Goal: Contribute content: Contribute content

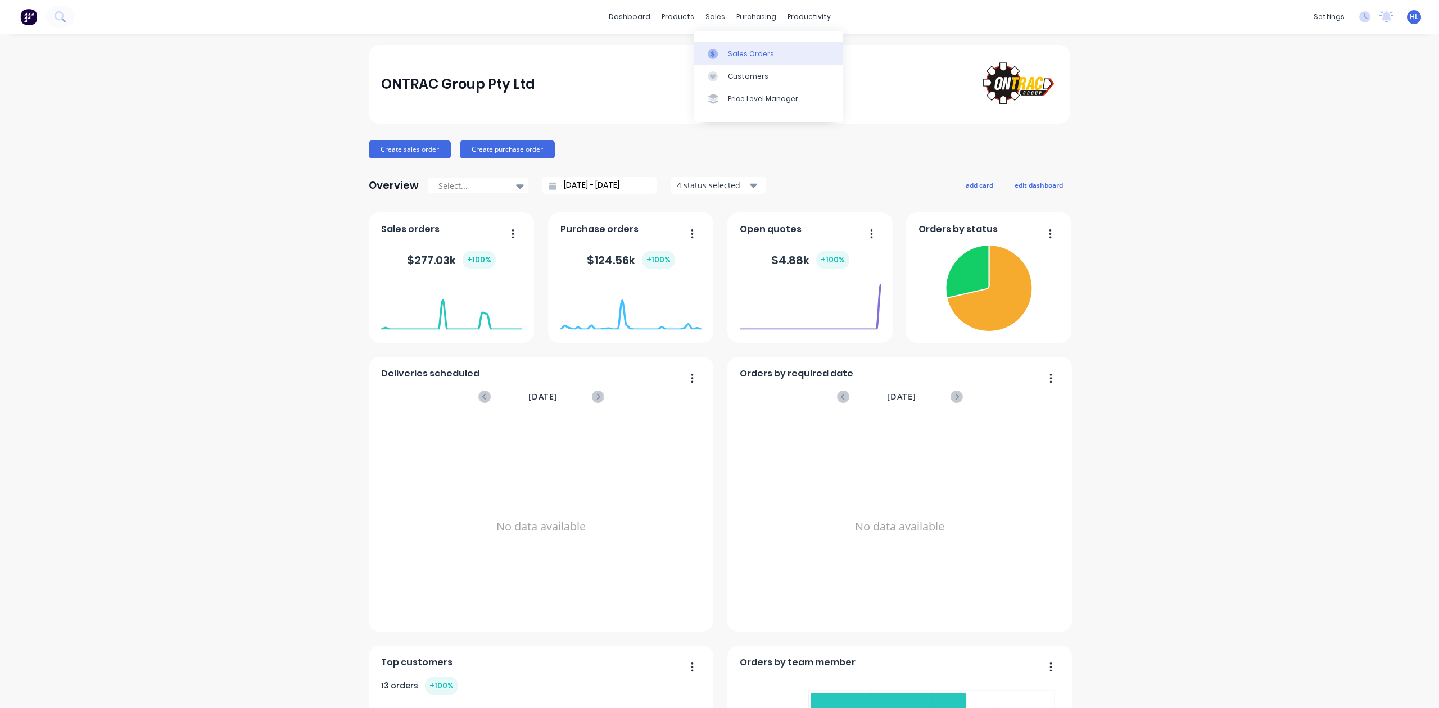
click at [730, 57] on div "Sales Orders" at bounding box center [751, 54] width 46 height 10
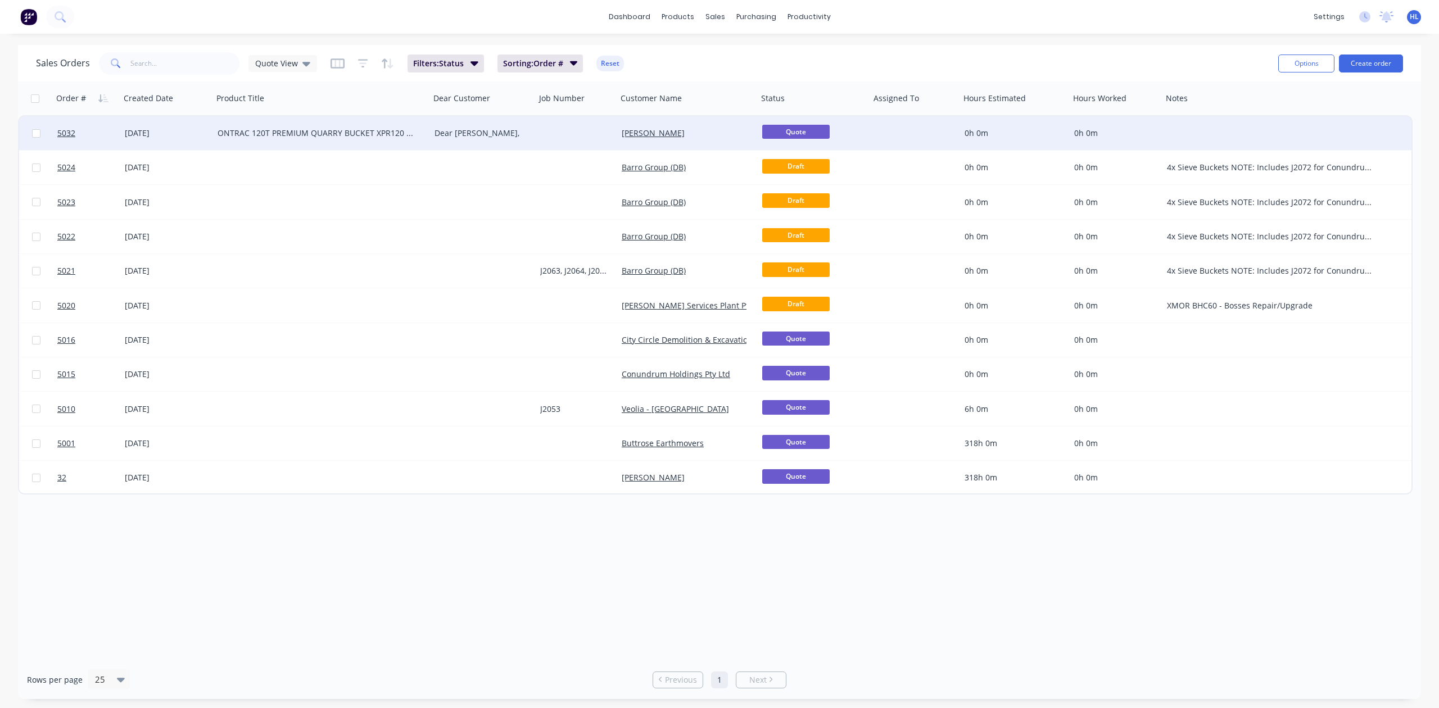
click at [129, 129] on div "05 Sep 2025" at bounding box center [167, 133] width 84 height 11
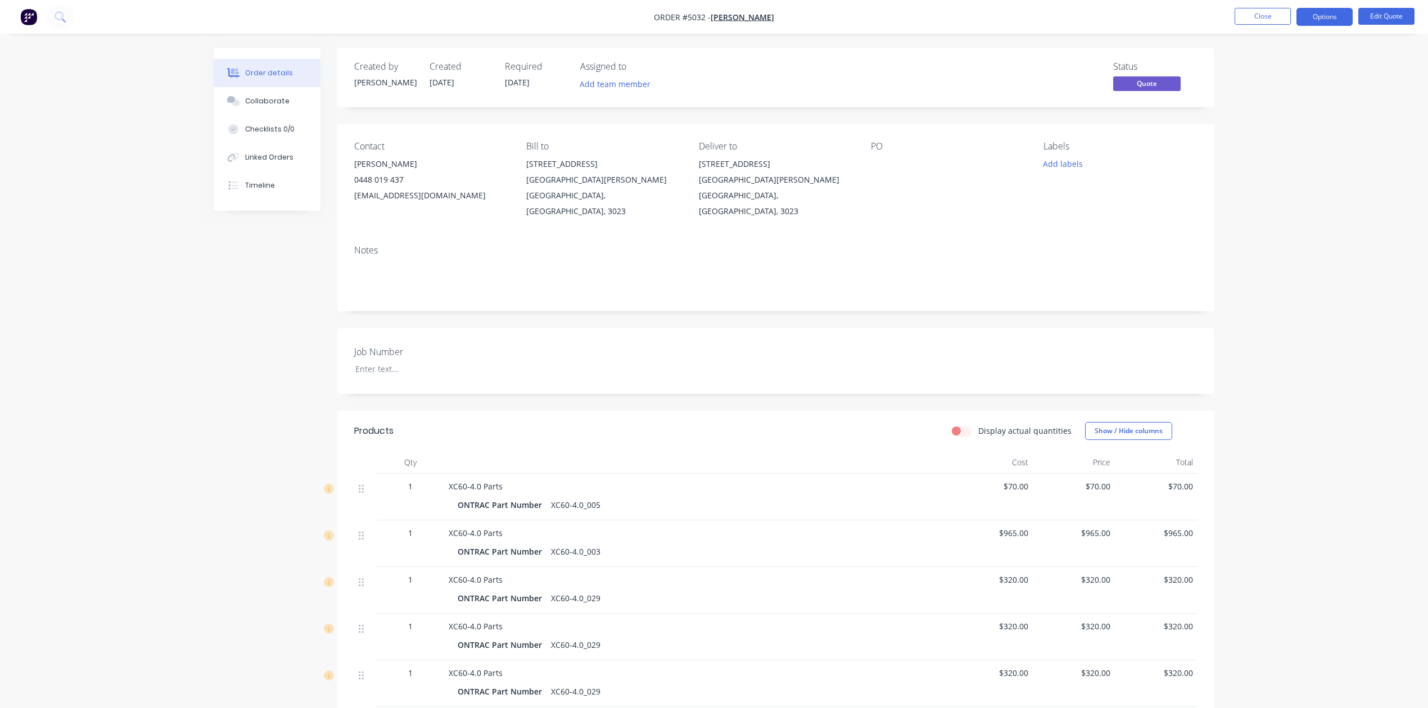
click at [1170, 81] on span "Quote" at bounding box center [1146, 83] width 67 height 14
click at [1297, 112] on div "Order details Collaborate Checklists 0/0 Linked Orders Timeline Order details C…" at bounding box center [714, 618] width 1428 height 1237
click at [1381, 18] on button "Edit Quote" at bounding box center [1386, 16] width 56 height 17
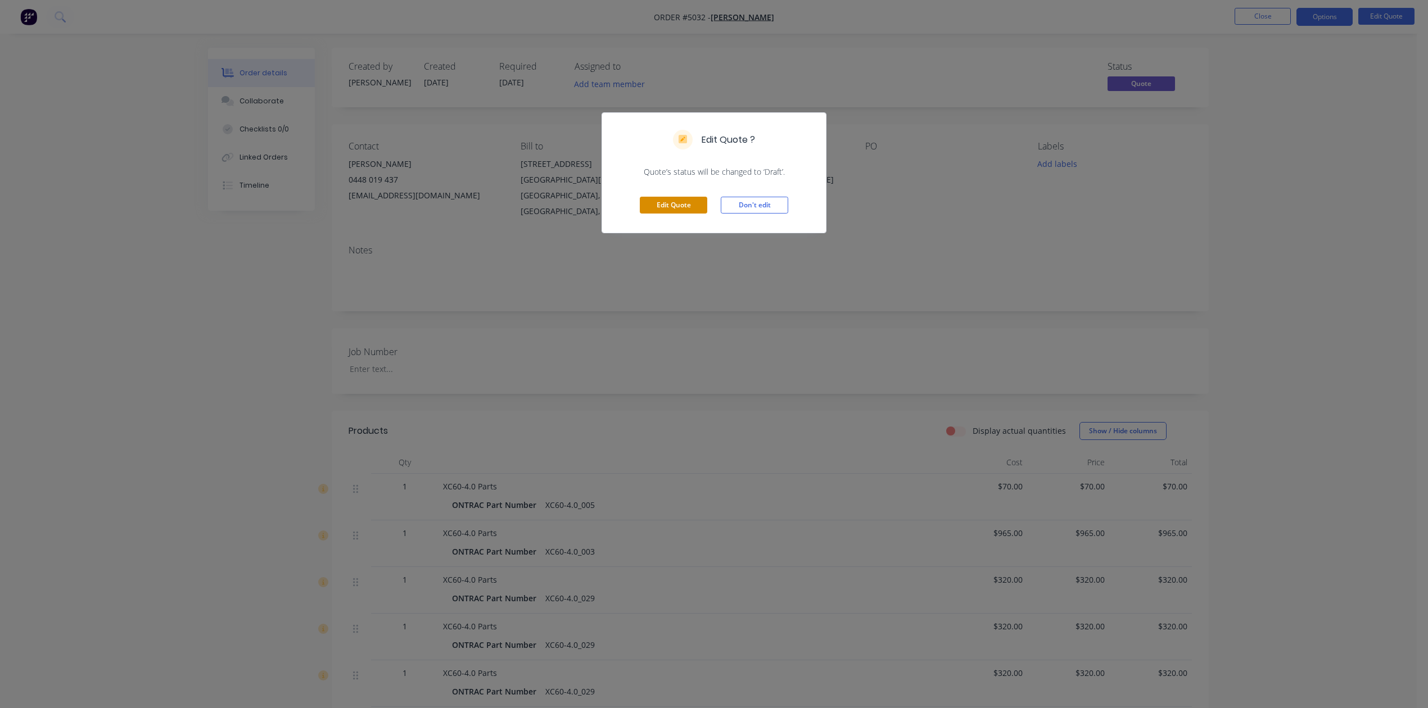
click at [698, 212] on button "Edit Quote" at bounding box center [673, 205] width 67 height 17
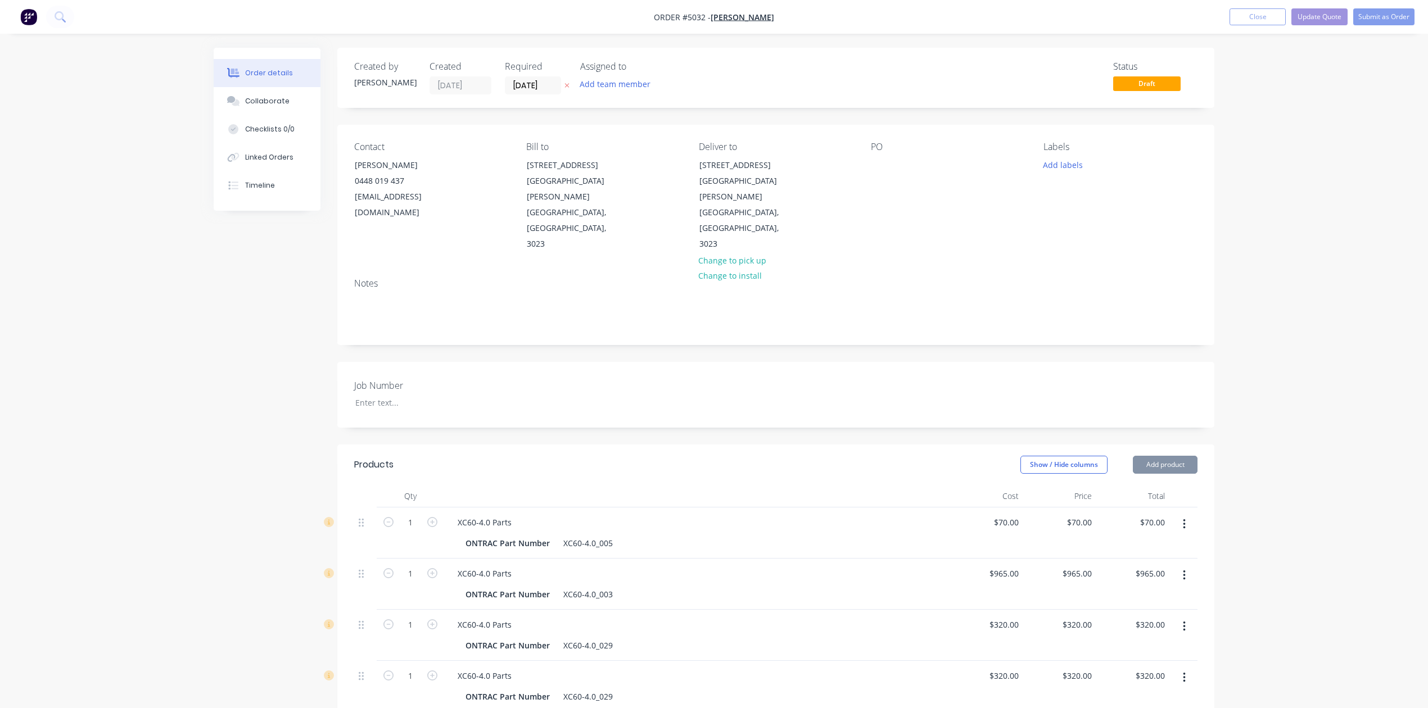
click at [1250, 28] on nav "Order #5032 - Hayden Lim Add product Close Update Quote Submit as Order" at bounding box center [714, 17] width 1428 height 34
click at [1264, 19] on button "Close" at bounding box center [1257, 16] width 56 height 17
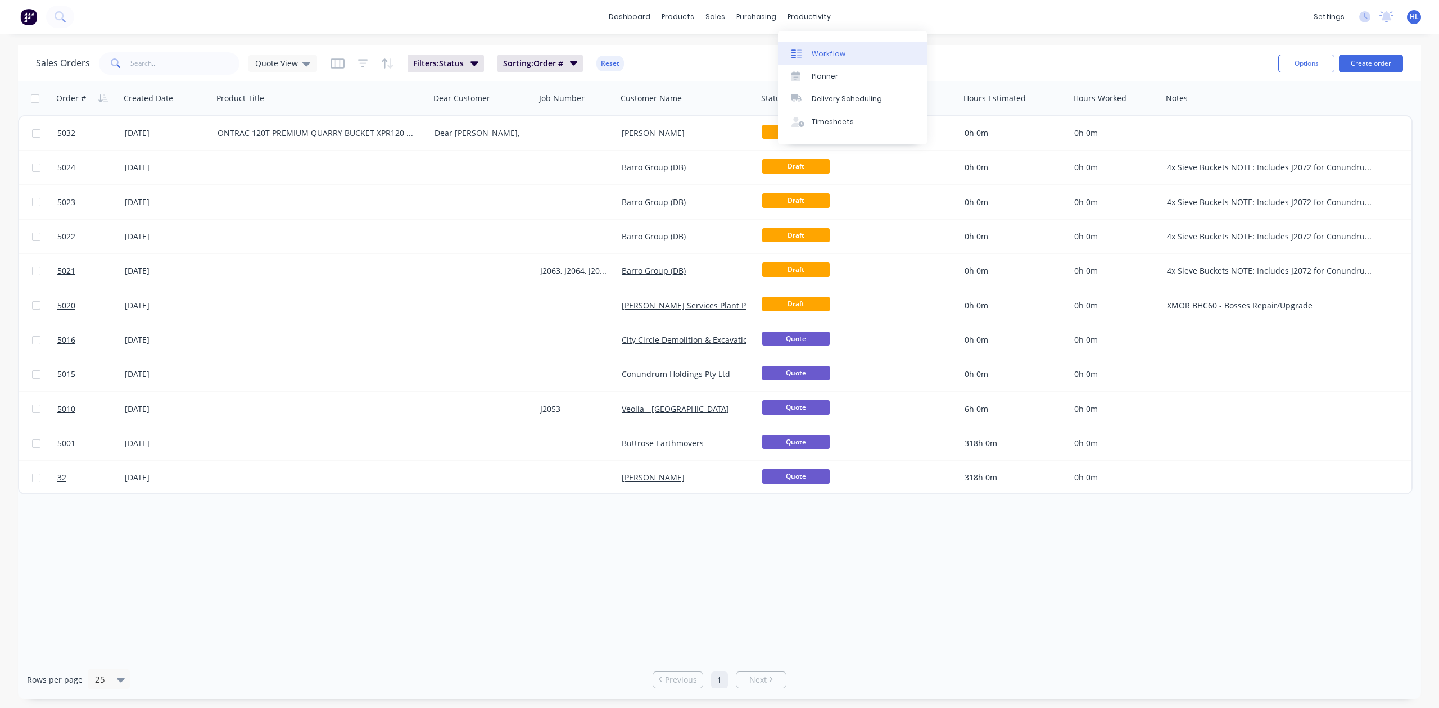
click at [838, 49] on div "Workflow" at bounding box center [829, 54] width 34 height 10
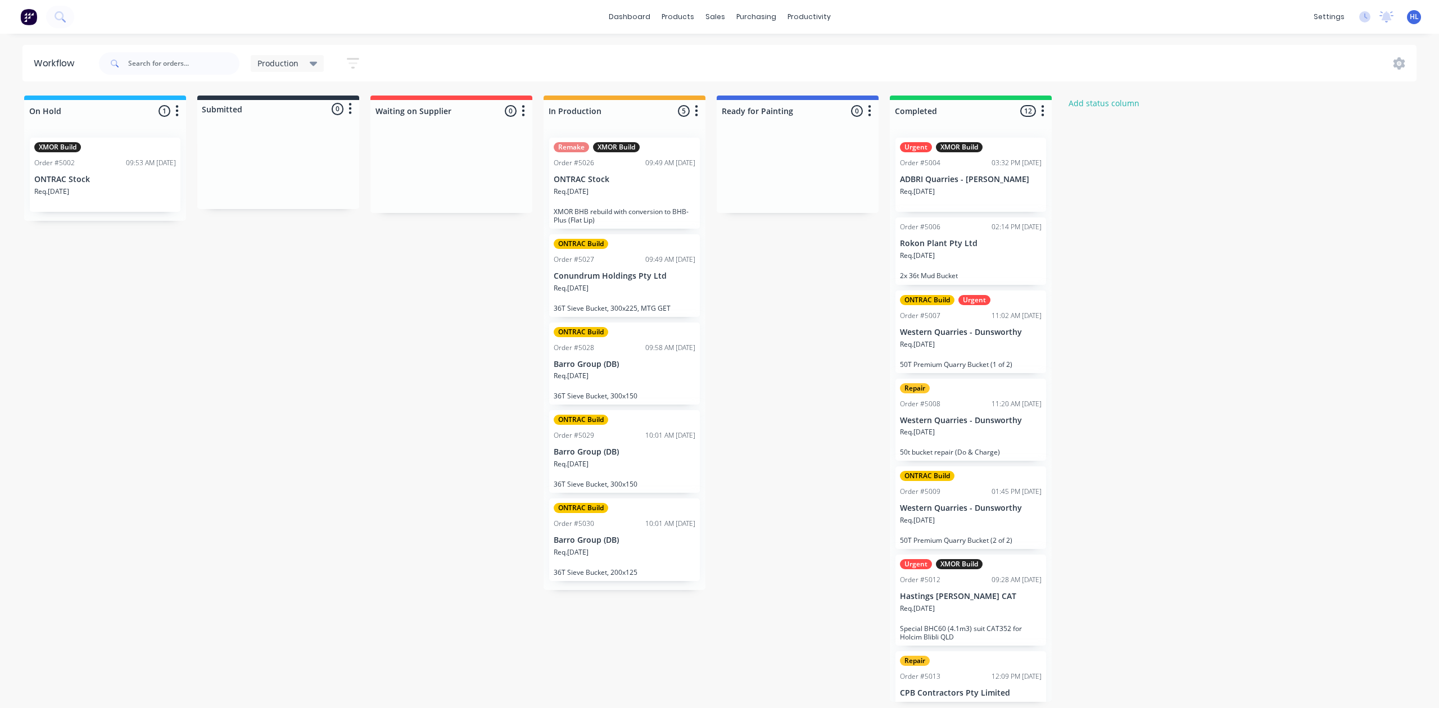
click at [208, 354] on div "On Hold 1 Status colour #1FB6FF hex #1FB6FF Save Cancel Notifications Email SMS…" at bounding box center [685, 399] width 1386 height 607
click at [842, 281] on div "On Hold 1 Status colour #1FB6FF hex #1FB6FF Save Cancel Notifications Email SMS…" at bounding box center [685, 399] width 1386 height 607
click at [826, 342] on div "On Hold 1 Status colour #1FB6FF hex #1FB6FF Save Cancel Notifications Email SMS…" at bounding box center [685, 399] width 1386 height 607
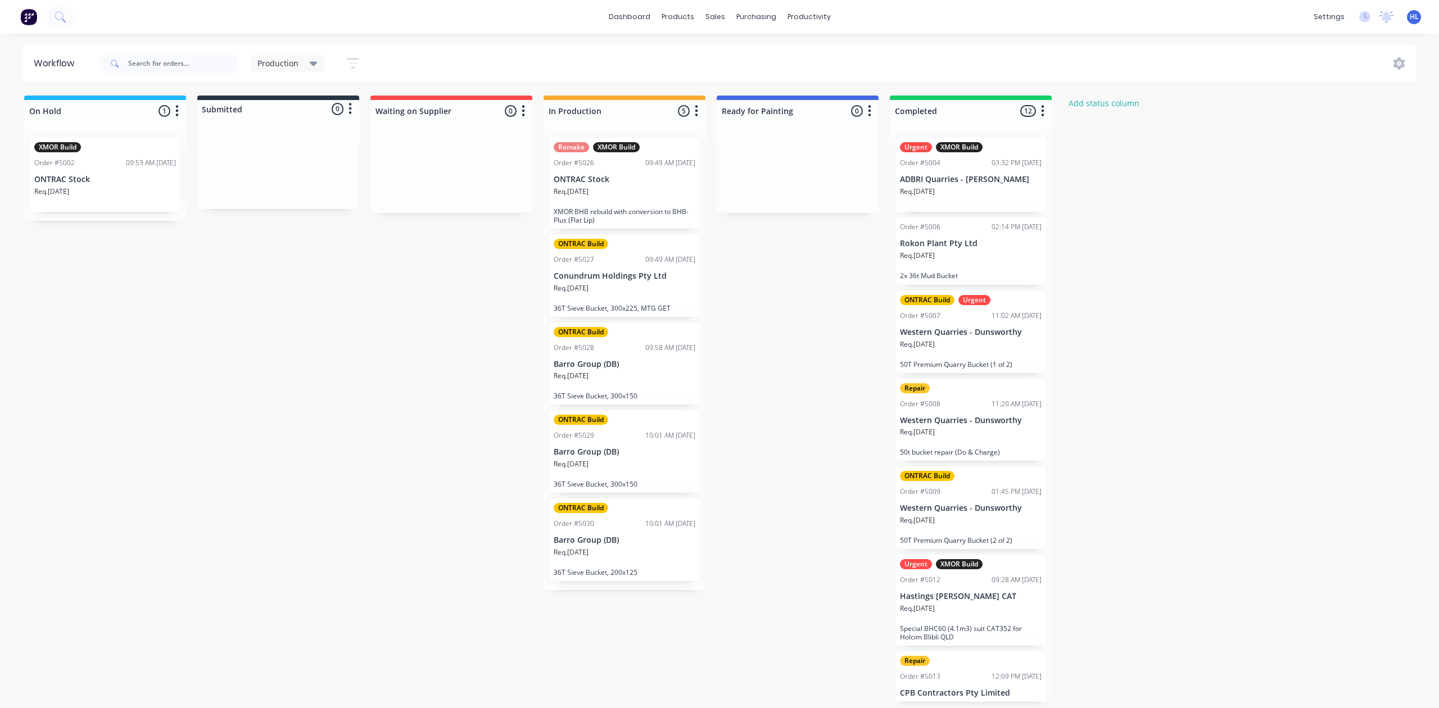
click at [826, 343] on div "On Hold 1 Status colour #1FB6FF hex #1FB6FF Save Cancel Notifications Email SMS…" at bounding box center [685, 399] width 1386 height 607
click at [469, 367] on div "On Hold 1 Status colour #1FB6FF hex #1FB6FF Save Cancel Notifications Email SMS…" at bounding box center [685, 399] width 1386 height 607
click at [488, 594] on div "On Hold 1 Status colour #1FB6FF hex #1FB6FF Save Cancel Notifications Email SMS…" at bounding box center [685, 399] width 1386 height 607
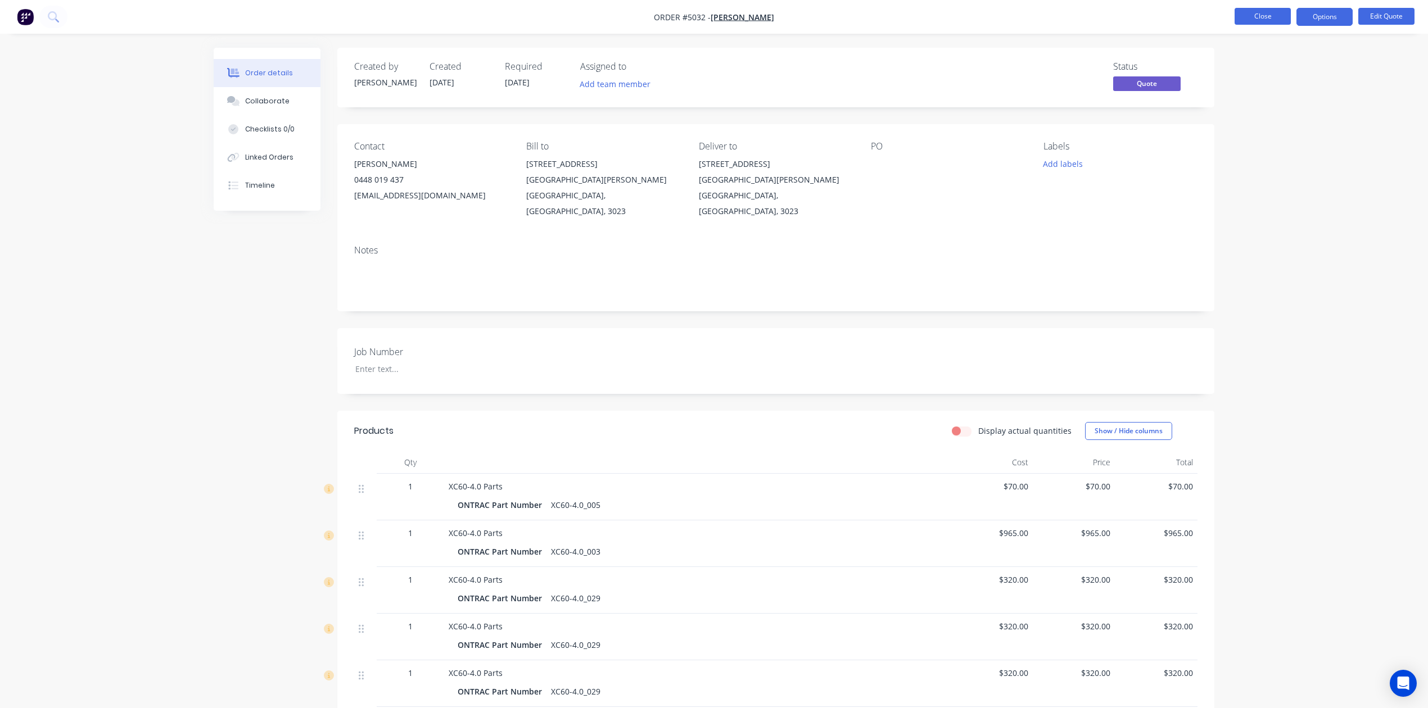
click at [1267, 13] on button "Close" at bounding box center [1262, 16] width 56 height 17
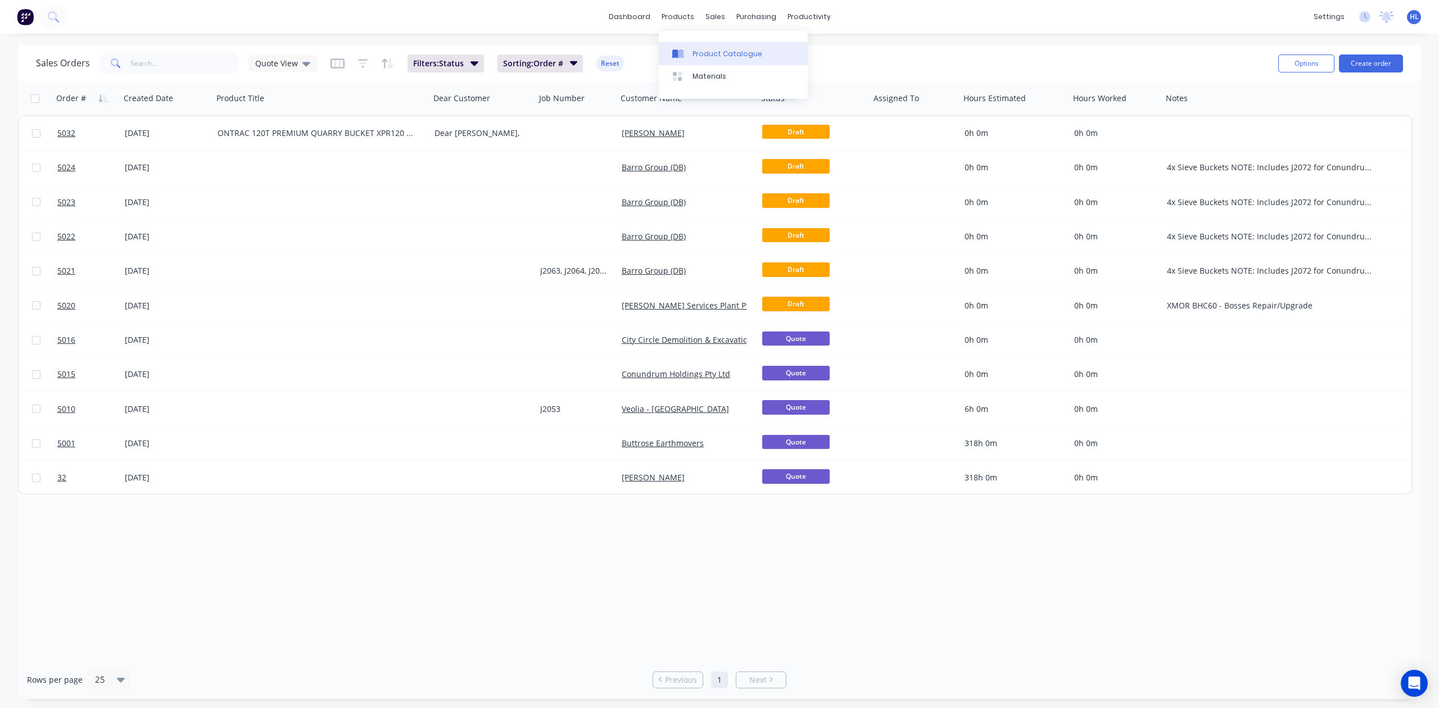
click at [699, 53] on div "Product Catalogue" at bounding box center [728, 54] width 70 height 10
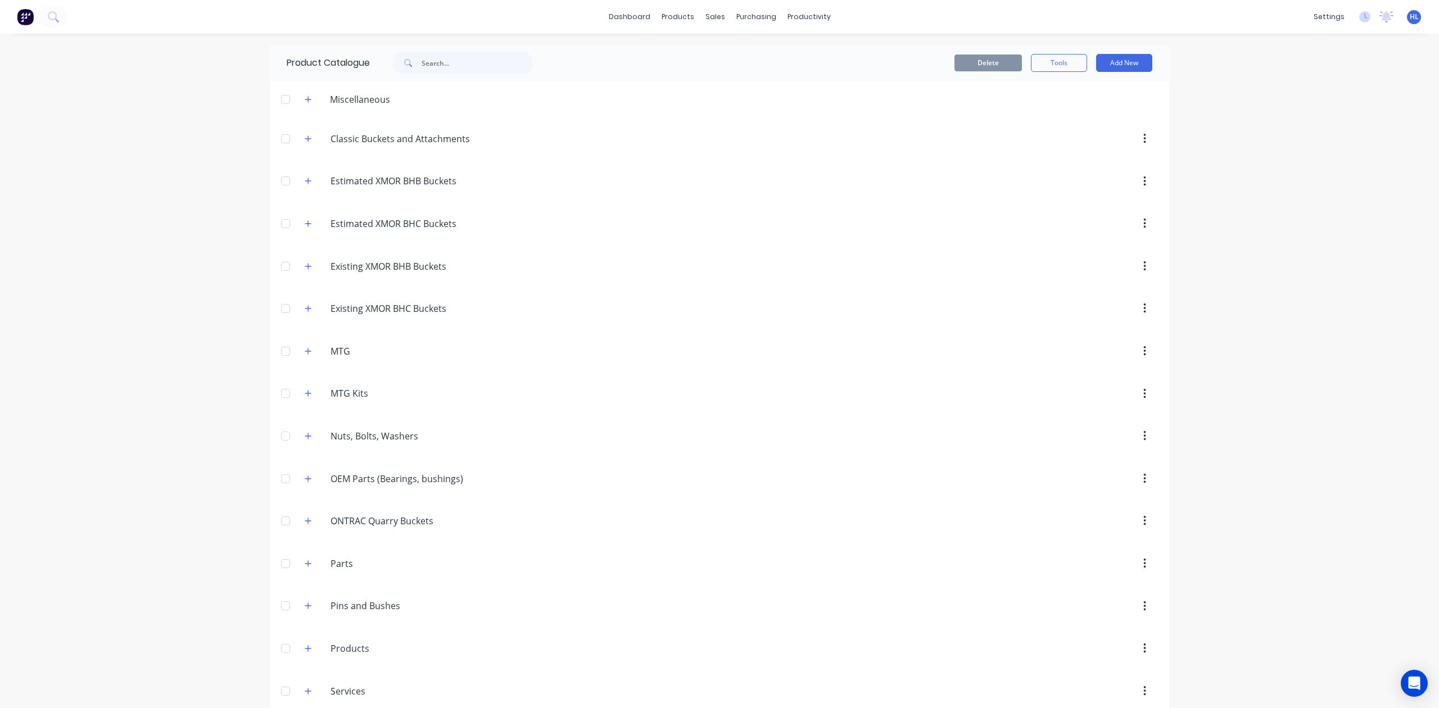
scroll to position [300, 0]
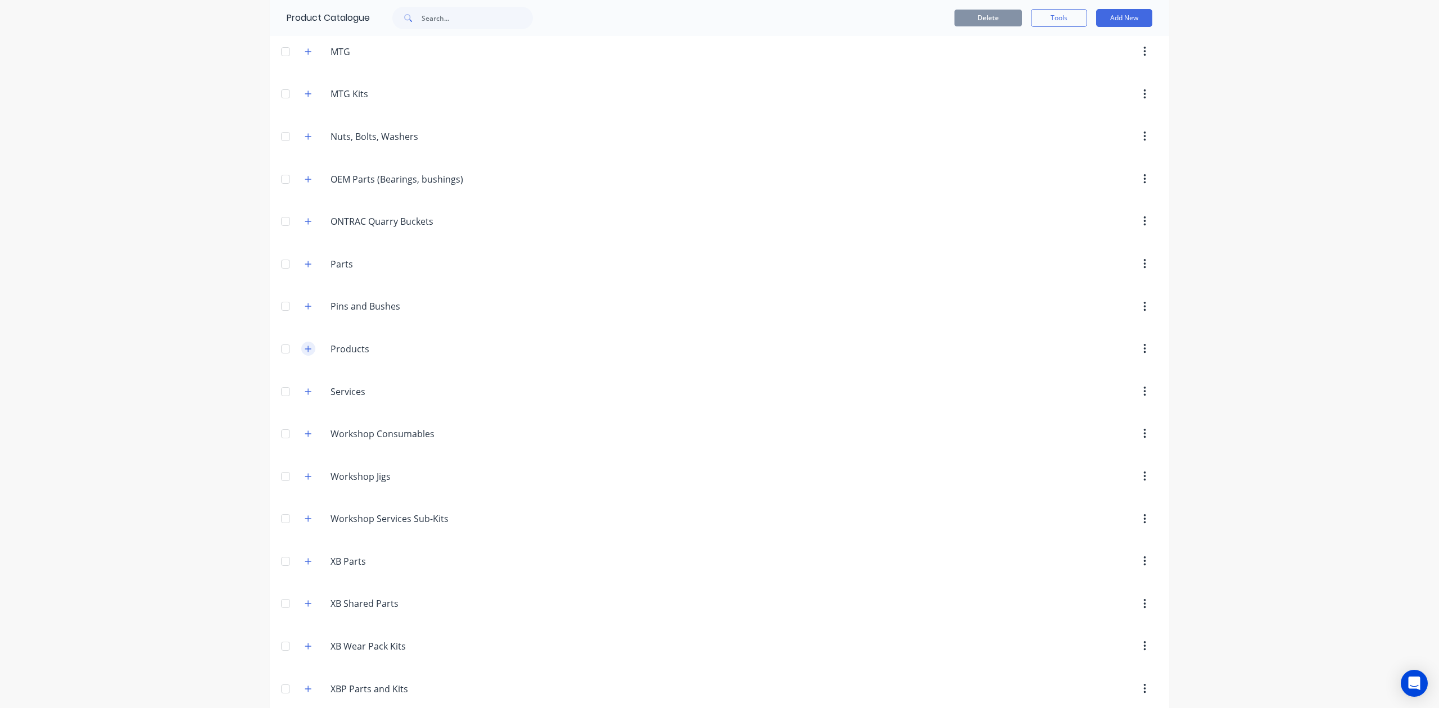
click at [304, 356] on button "button" at bounding box center [308, 349] width 14 height 14
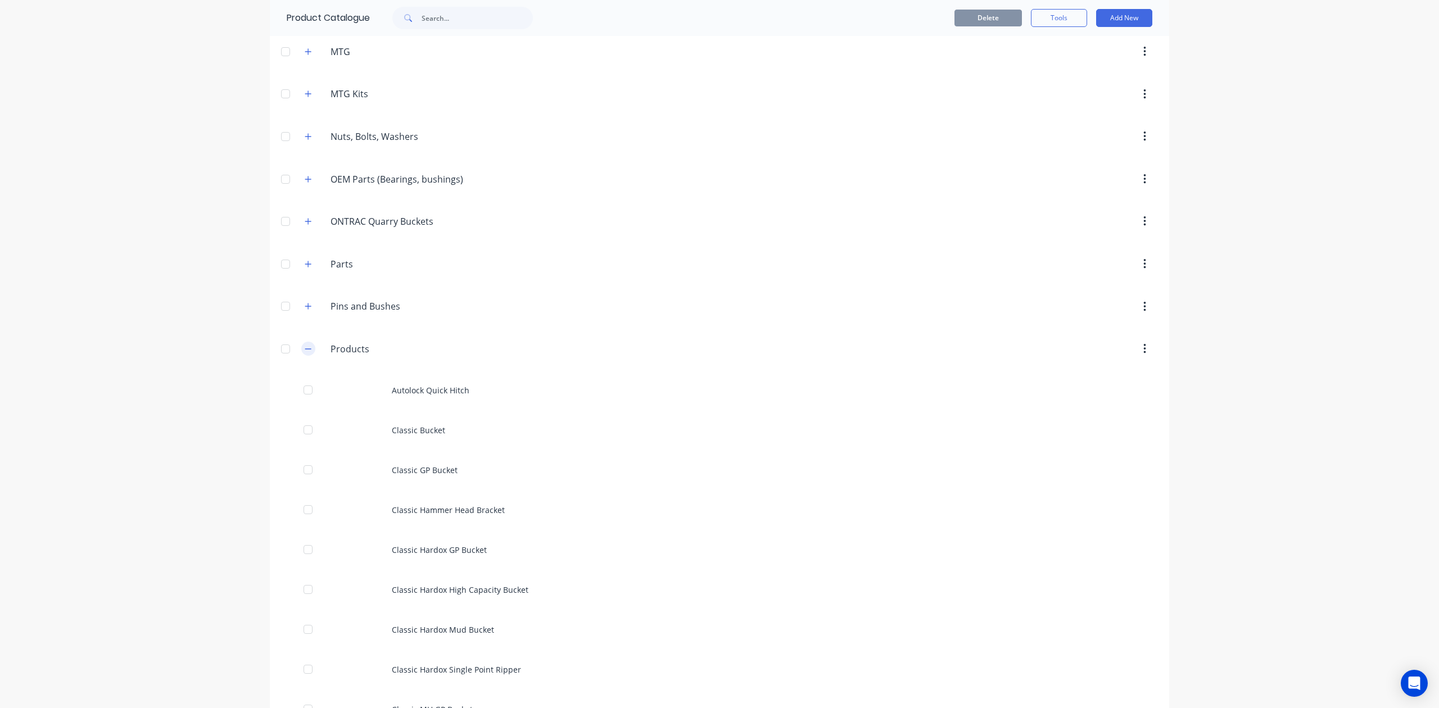
click at [306, 349] on button "button" at bounding box center [308, 349] width 14 height 14
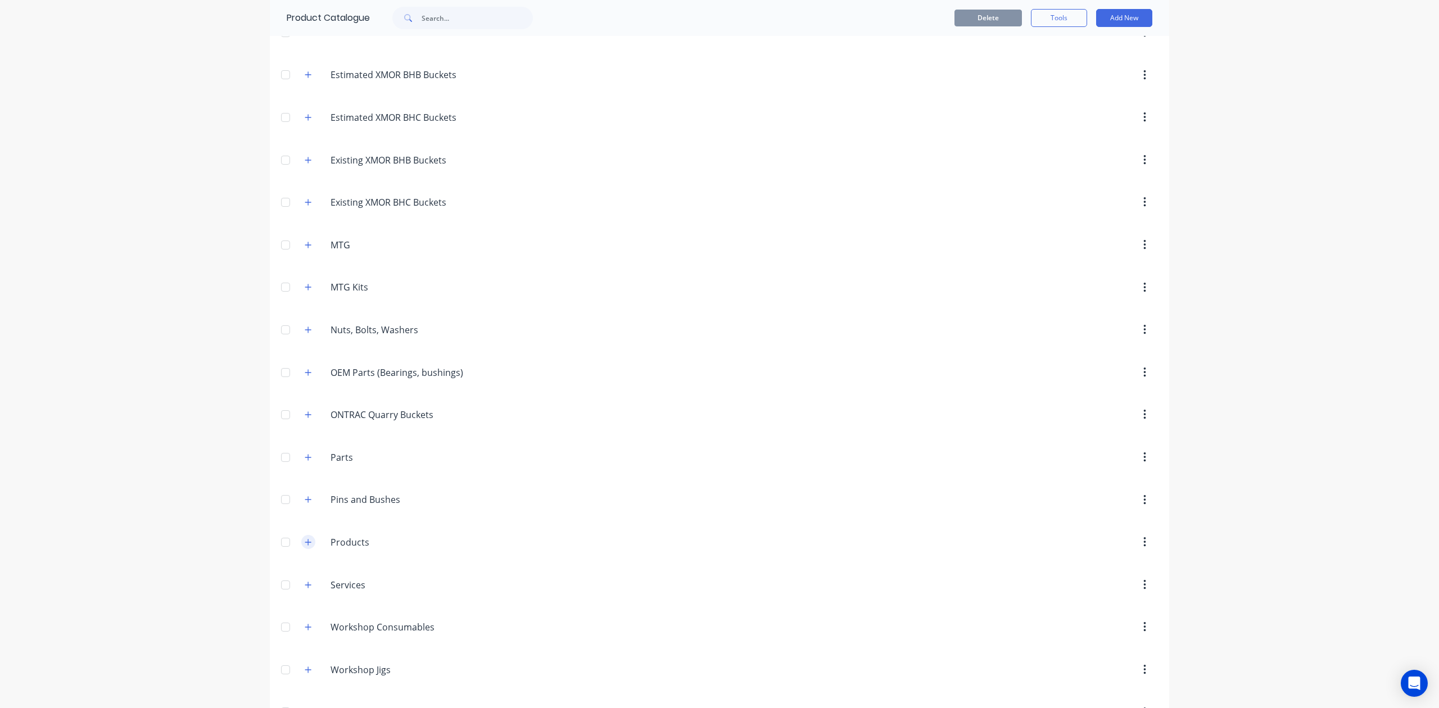
scroll to position [0, 0]
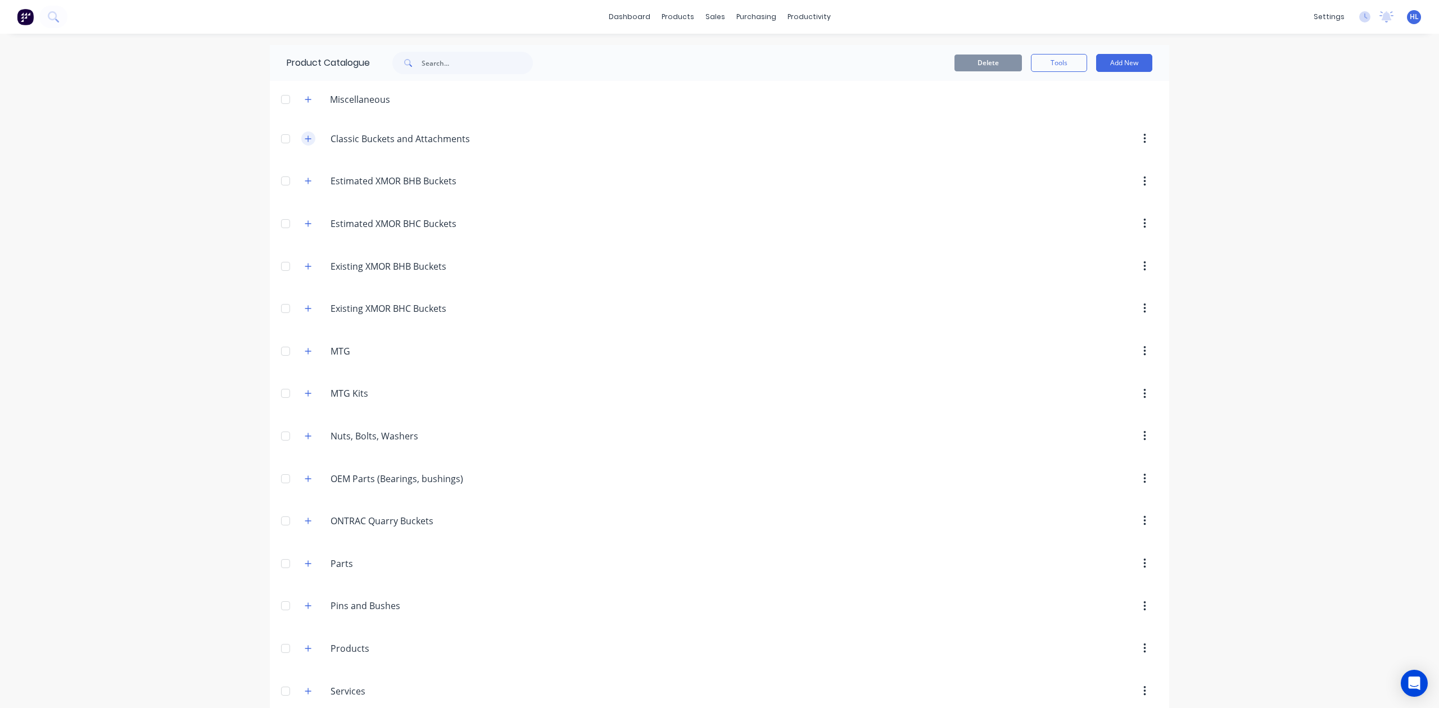
click at [305, 136] on icon "button" at bounding box center [308, 138] width 6 height 6
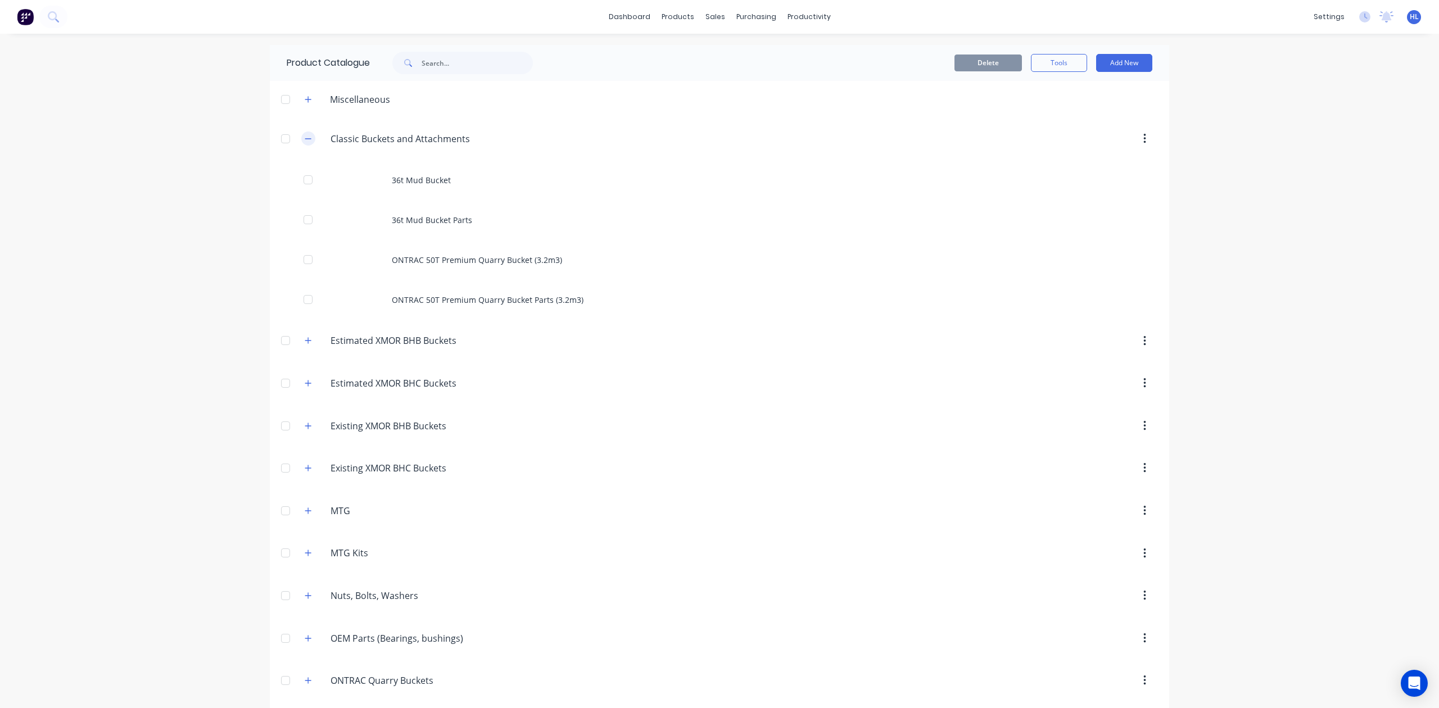
click at [306, 134] on button "button" at bounding box center [308, 139] width 14 height 14
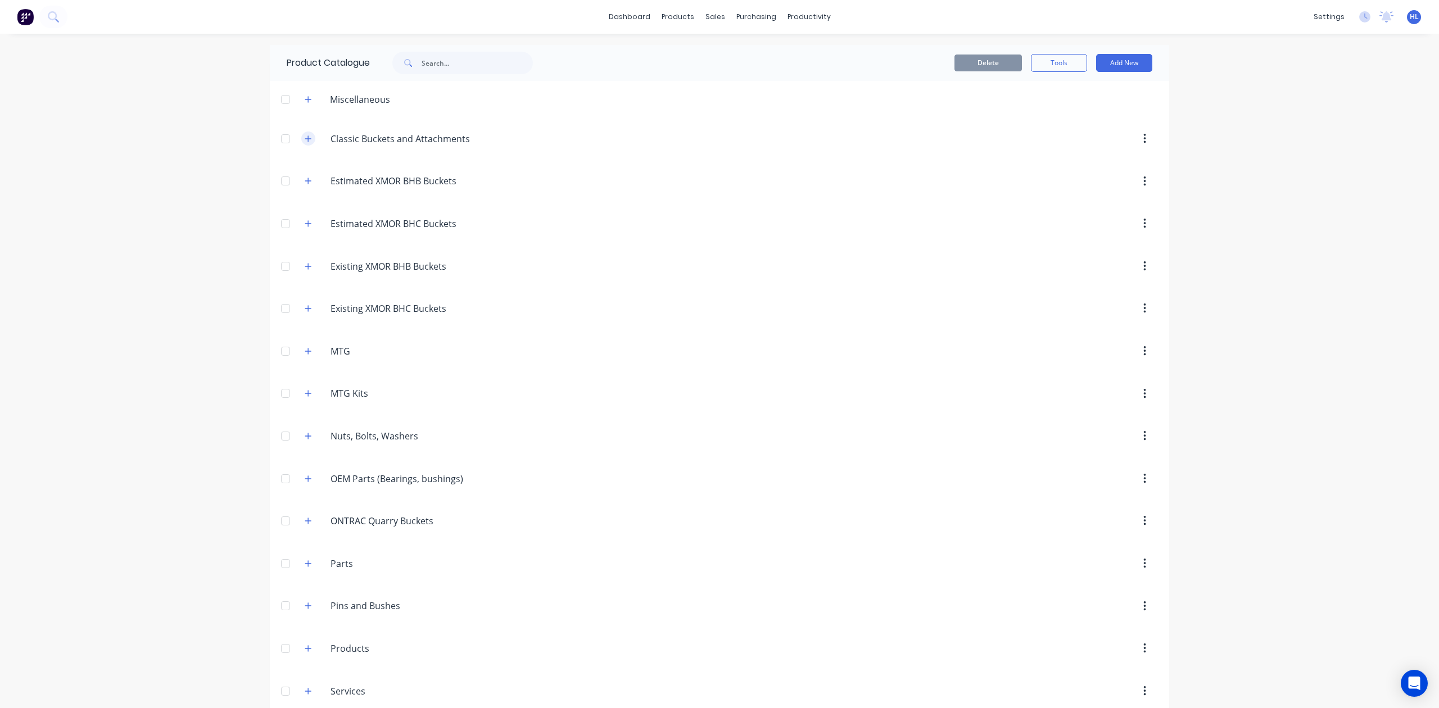
click at [306, 134] on button "button" at bounding box center [308, 139] width 14 height 14
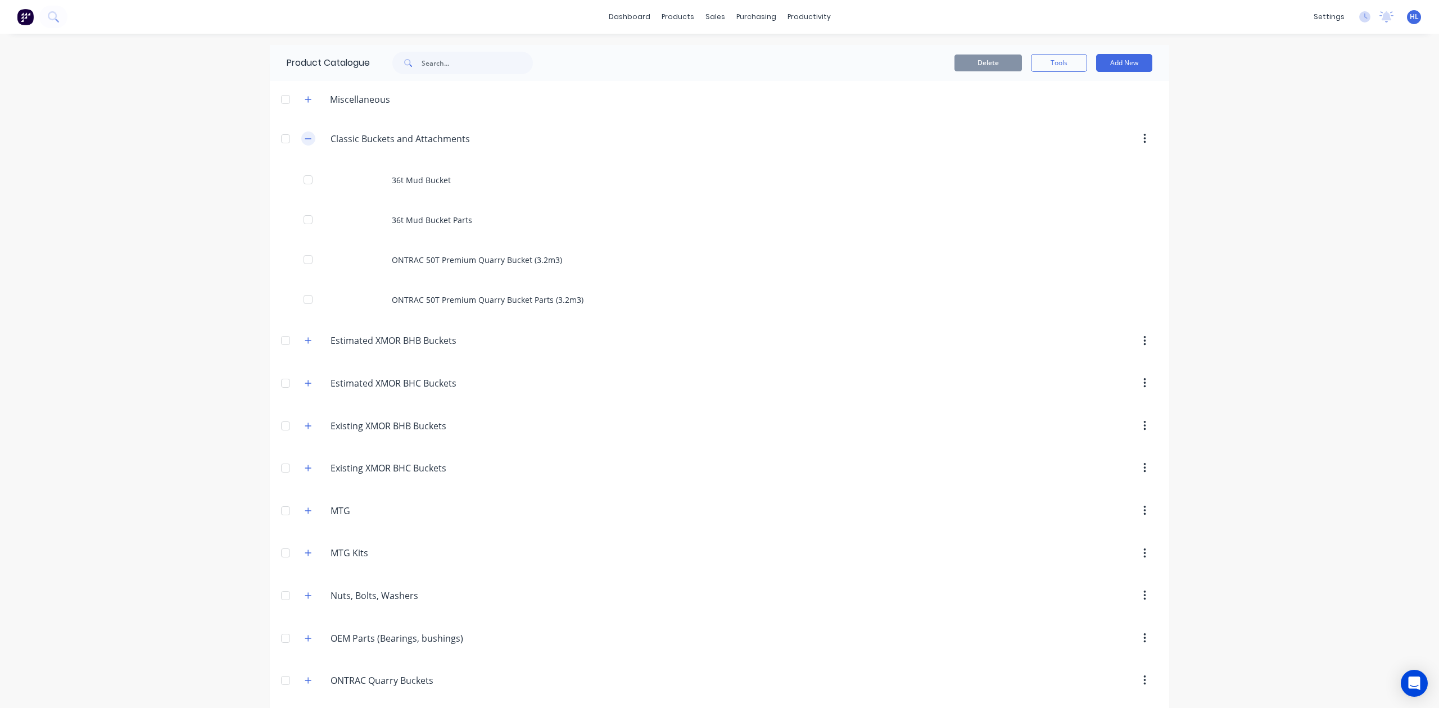
click at [306, 134] on button "button" at bounding box center [308, 139] width 14 height 14
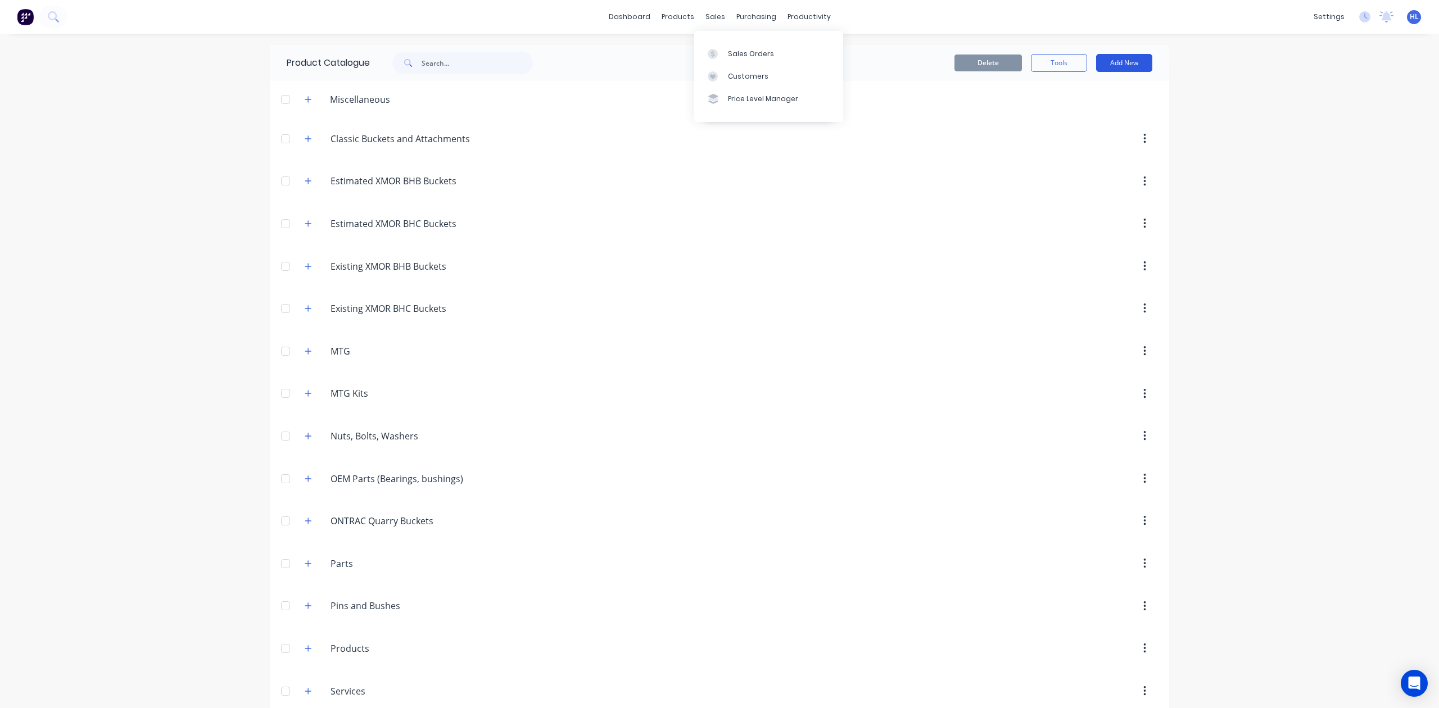
click at [1121, 57] on button "Add New" at bounding box center [1124, 63] width 56 height 18
click at [1098, 108] on div "Product" at bounding box center [1099, 114] width 87 height 16
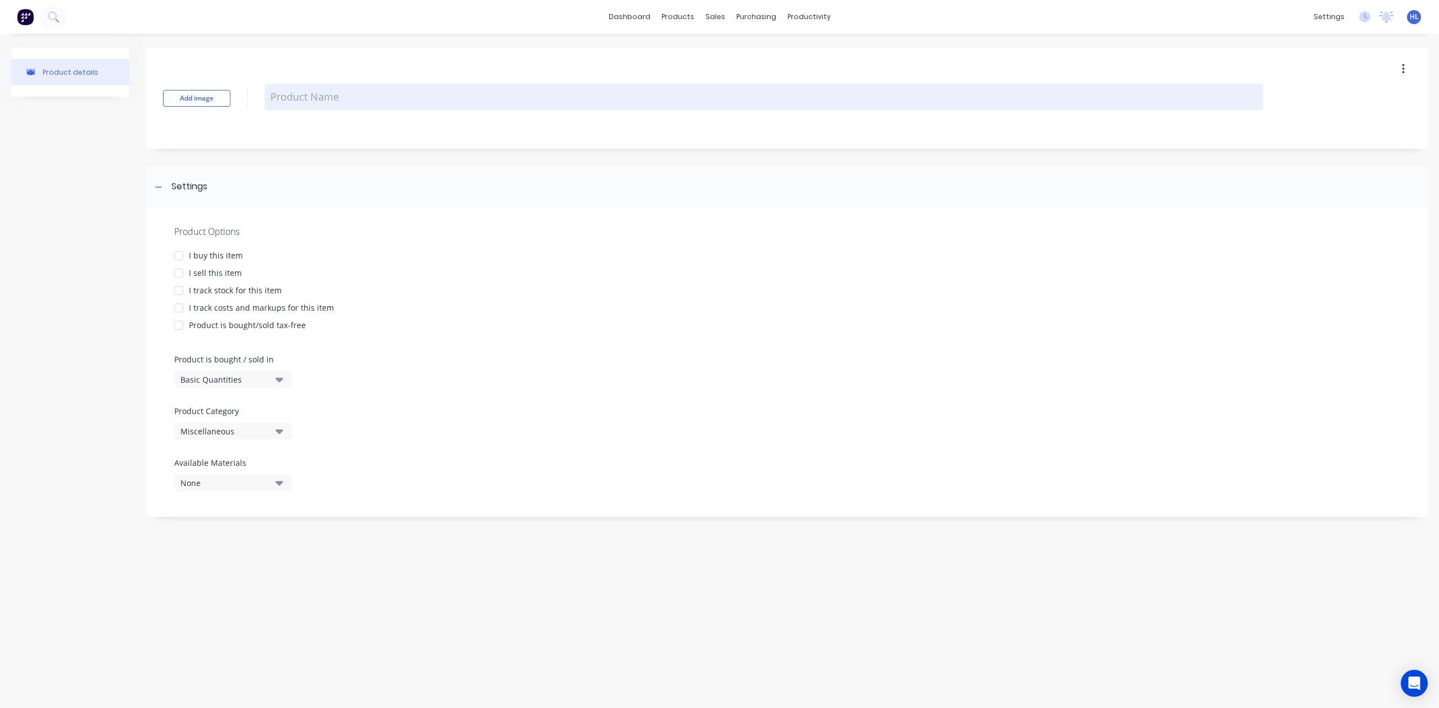
click at [290, 93] on textarea at bounding box center [764, 97] width 998 height 26
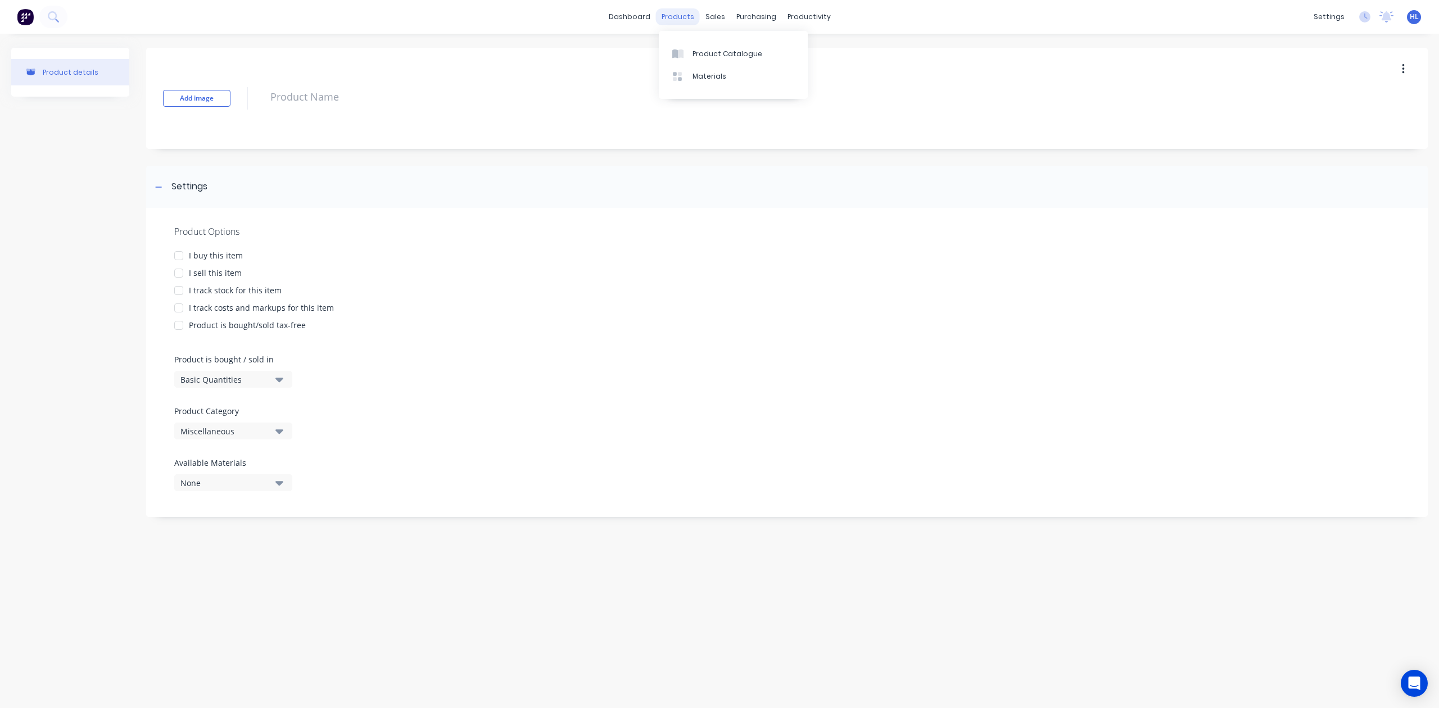
click at [695, 21] on div "products" at bounding box center [678, 16] width 44 height 17
click at [718, 57] on div "Product Catalogue" at bounding box center [728, 54] width 70 height 10
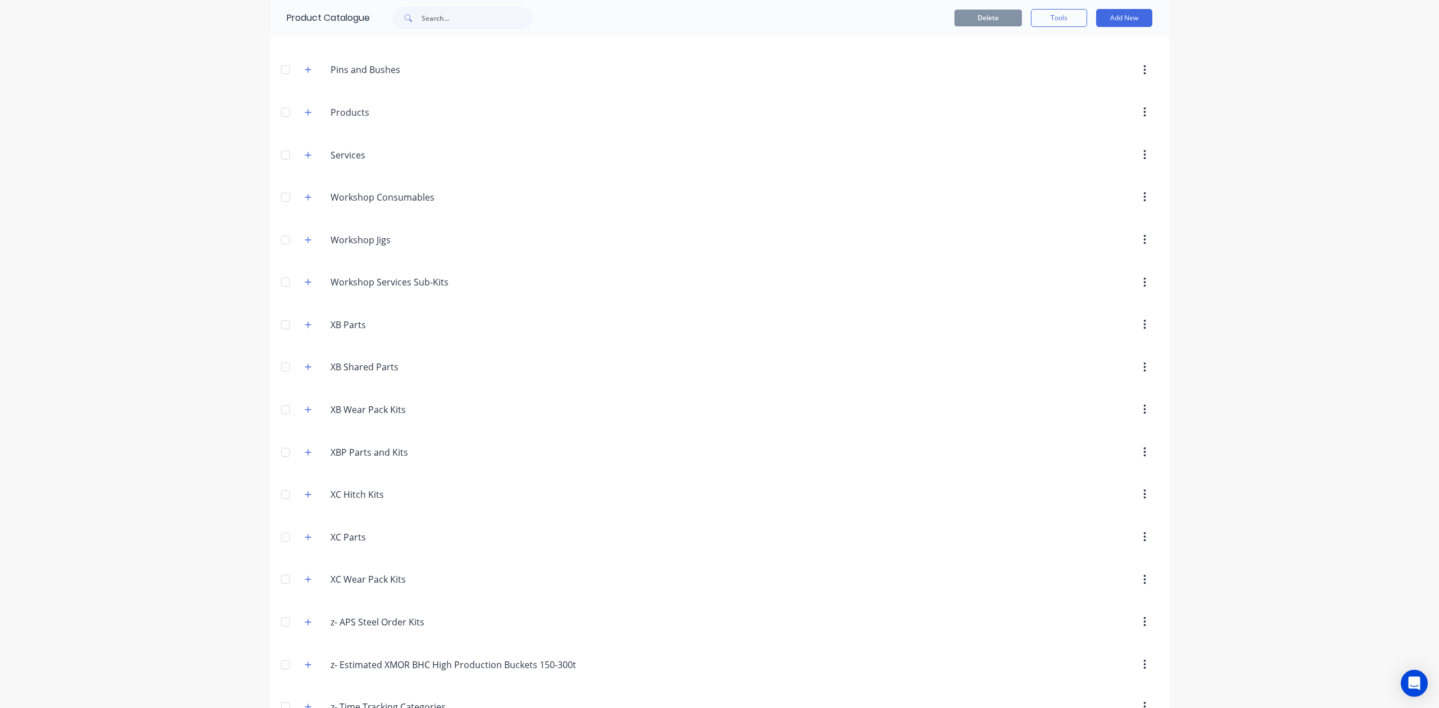
scroll to position [621, 0]
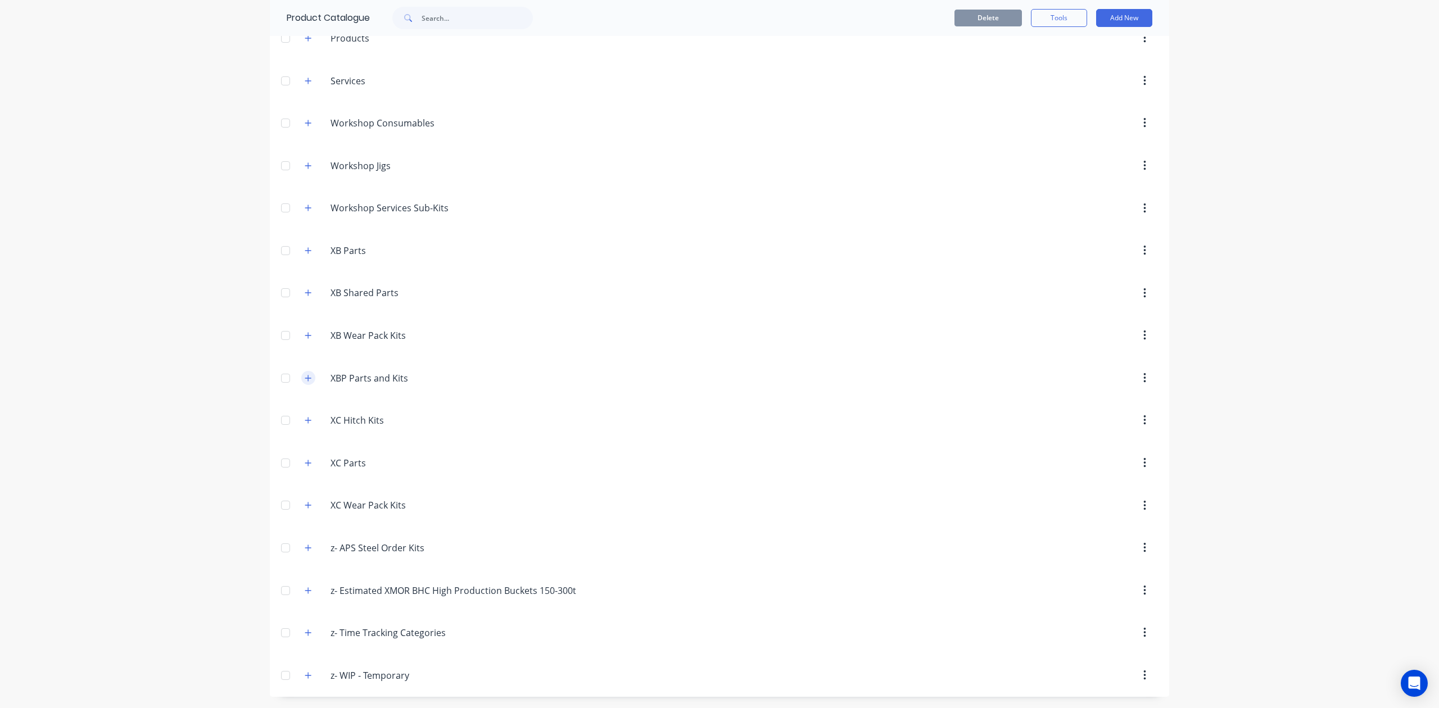
click at [305, 379] on icon "button" at bounding box center [308, 378] width 7 height 8
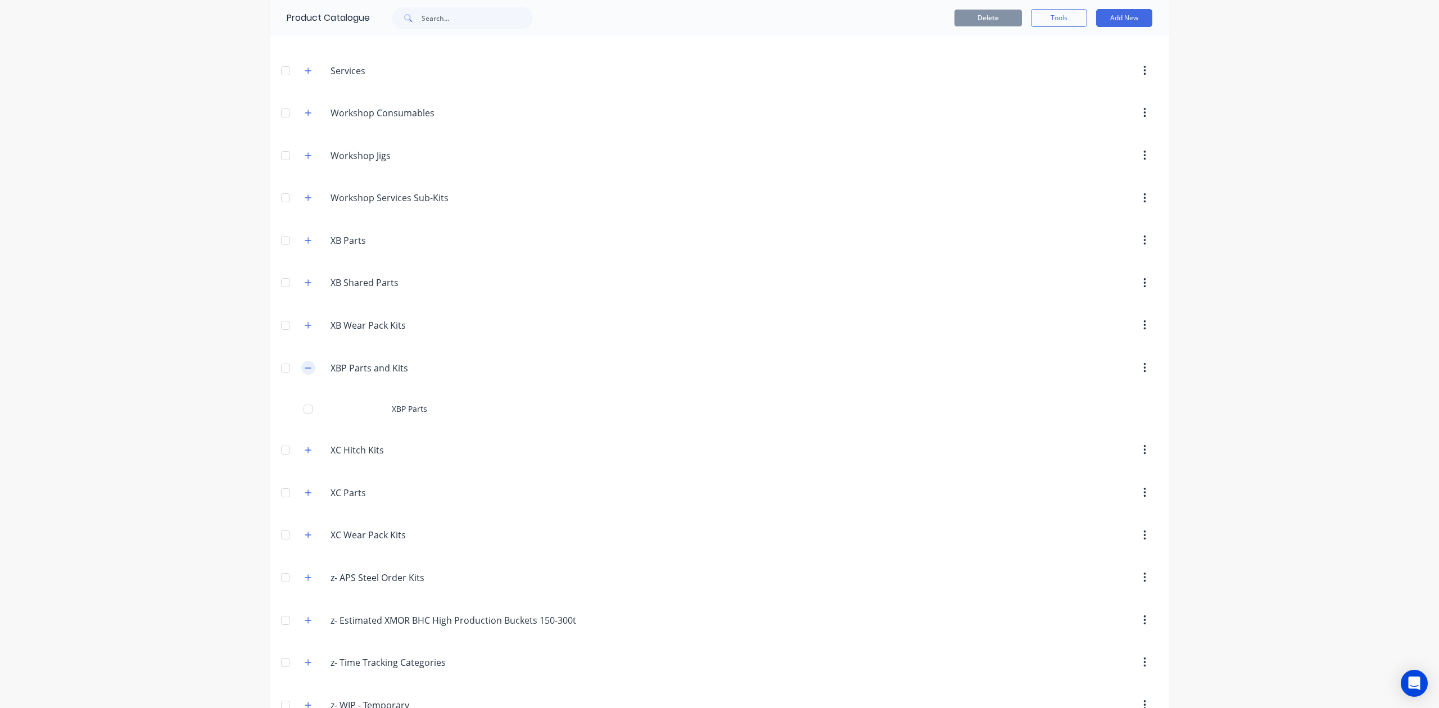
click at [305, 372] on icon "button" at bounding box center [308, 368] width 7 height 8
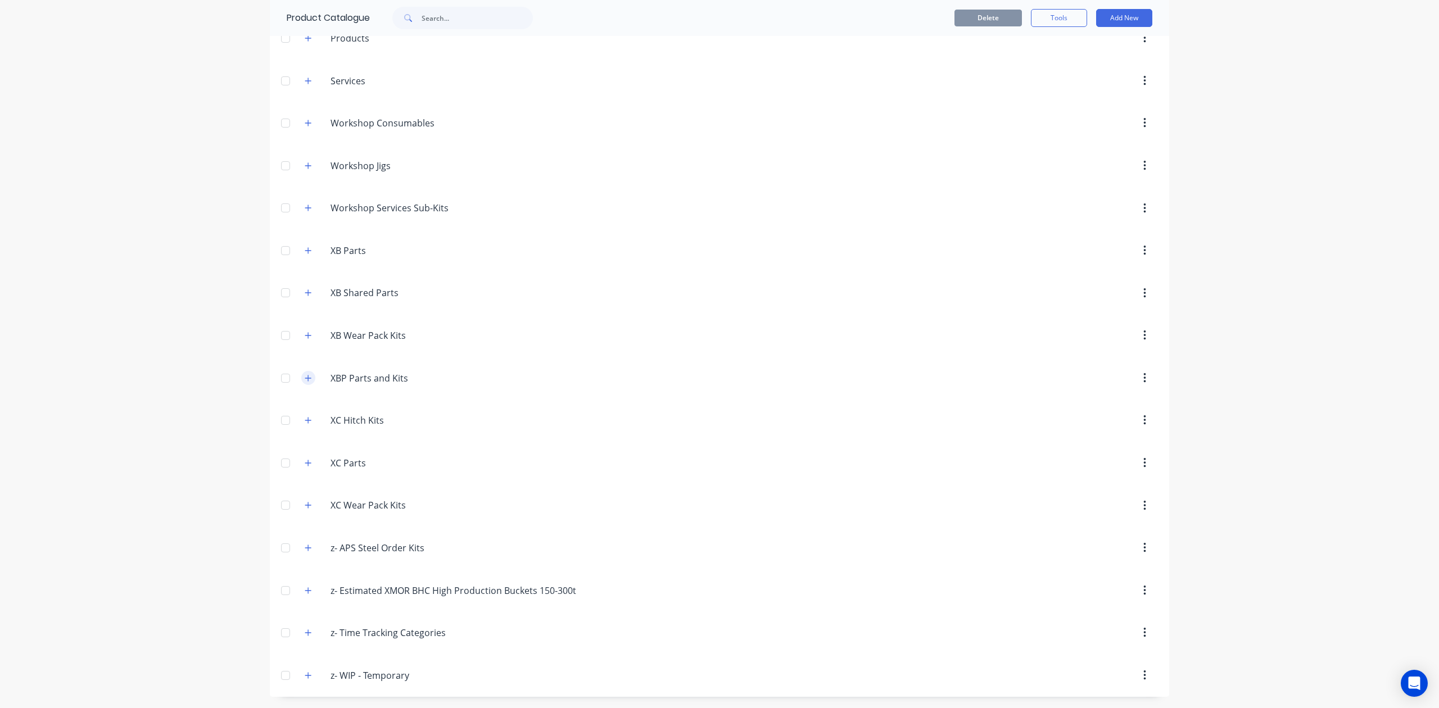
click at [305, 377] on icon "button" at bounding box center [308, 378] width 7 height 8
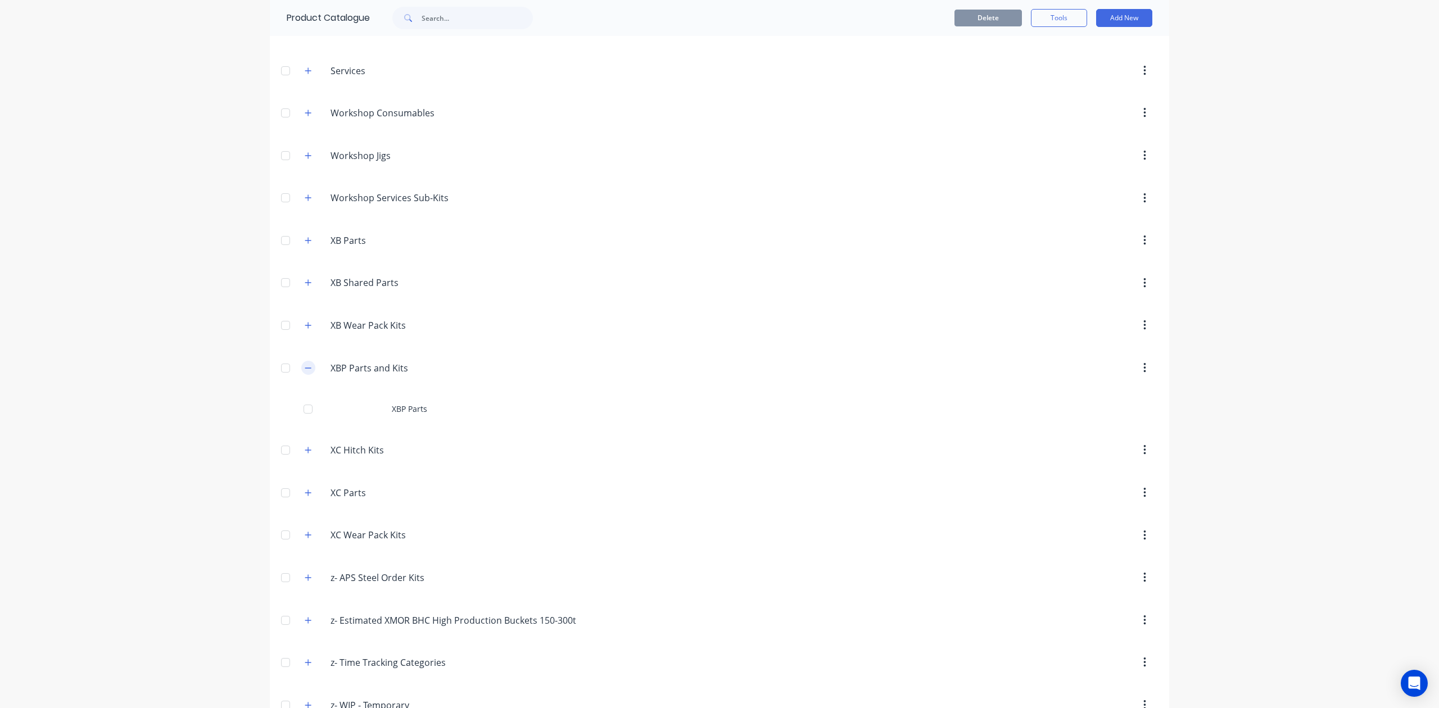
click at [305, 372] on icon "button" at bounding box center [308, 368] width 7 height 8
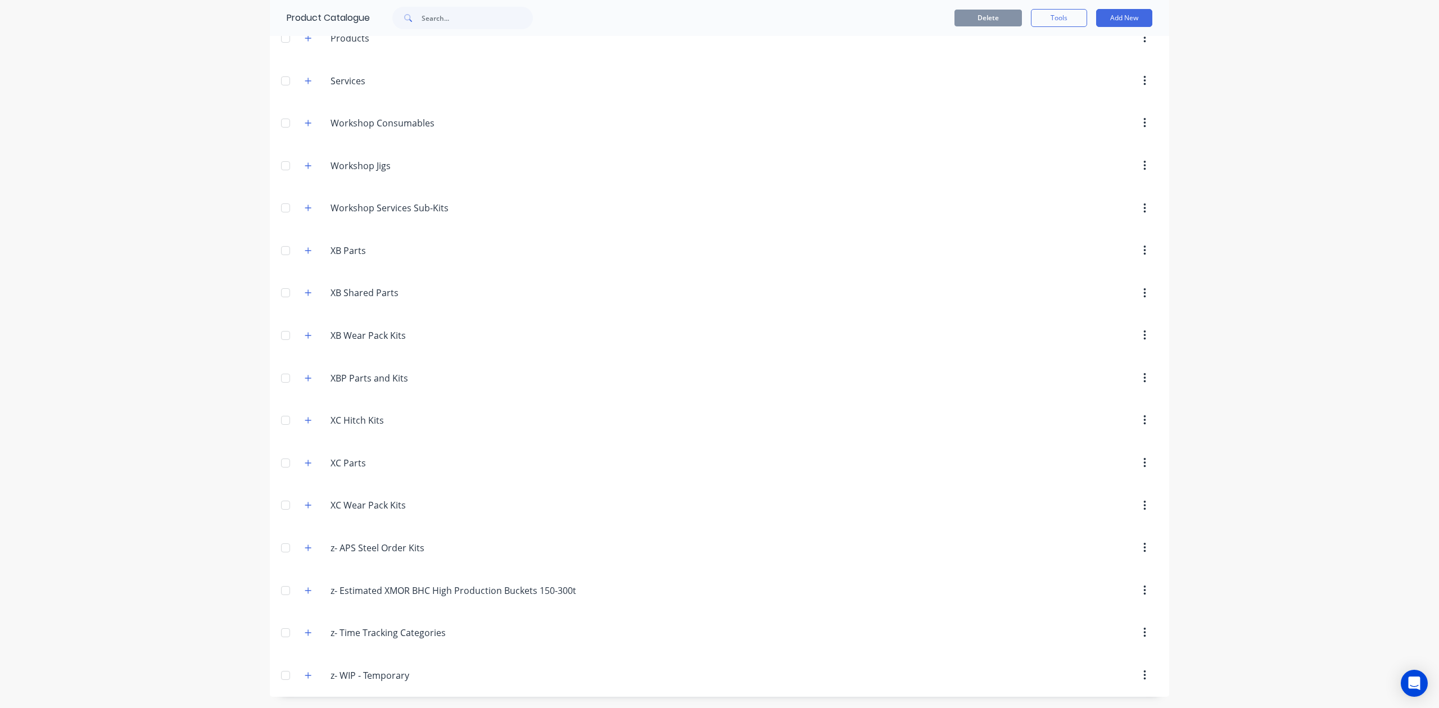
click at [0, 396] on div "dashboard products sales purchasing productivity dashboard products Product Cat…" at bounding box center [719, 354] width 1439 height 708
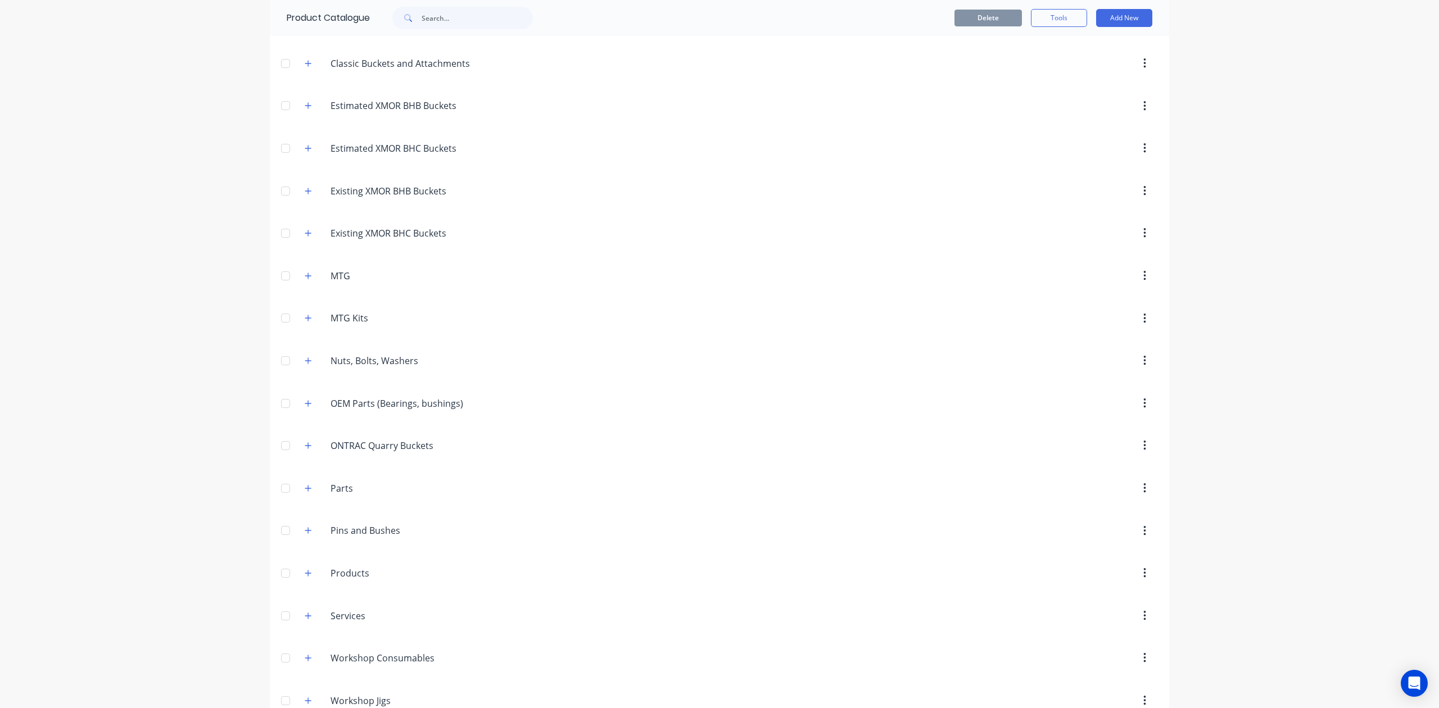
scroll to position [0, 0]
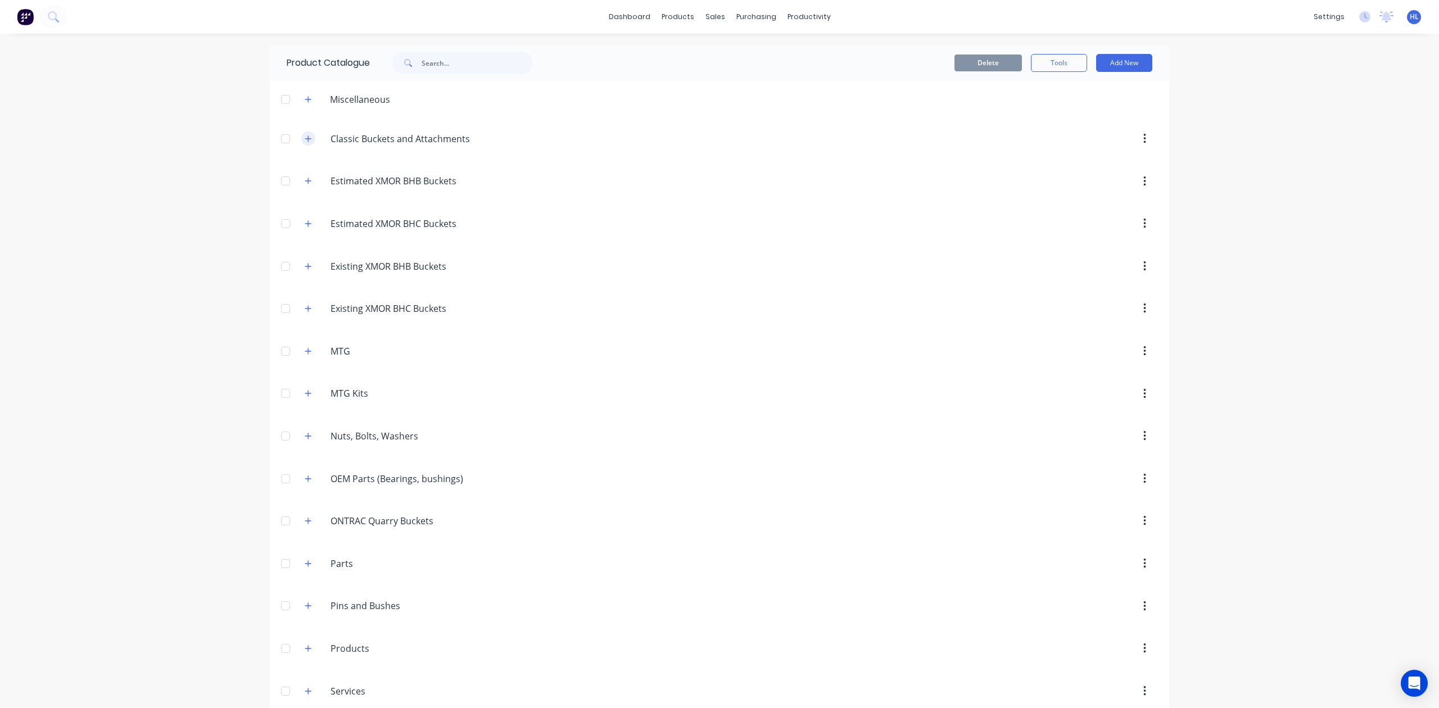
click at [307, 141] on button "button" at bounding box center [308, 139] width 14 height 14
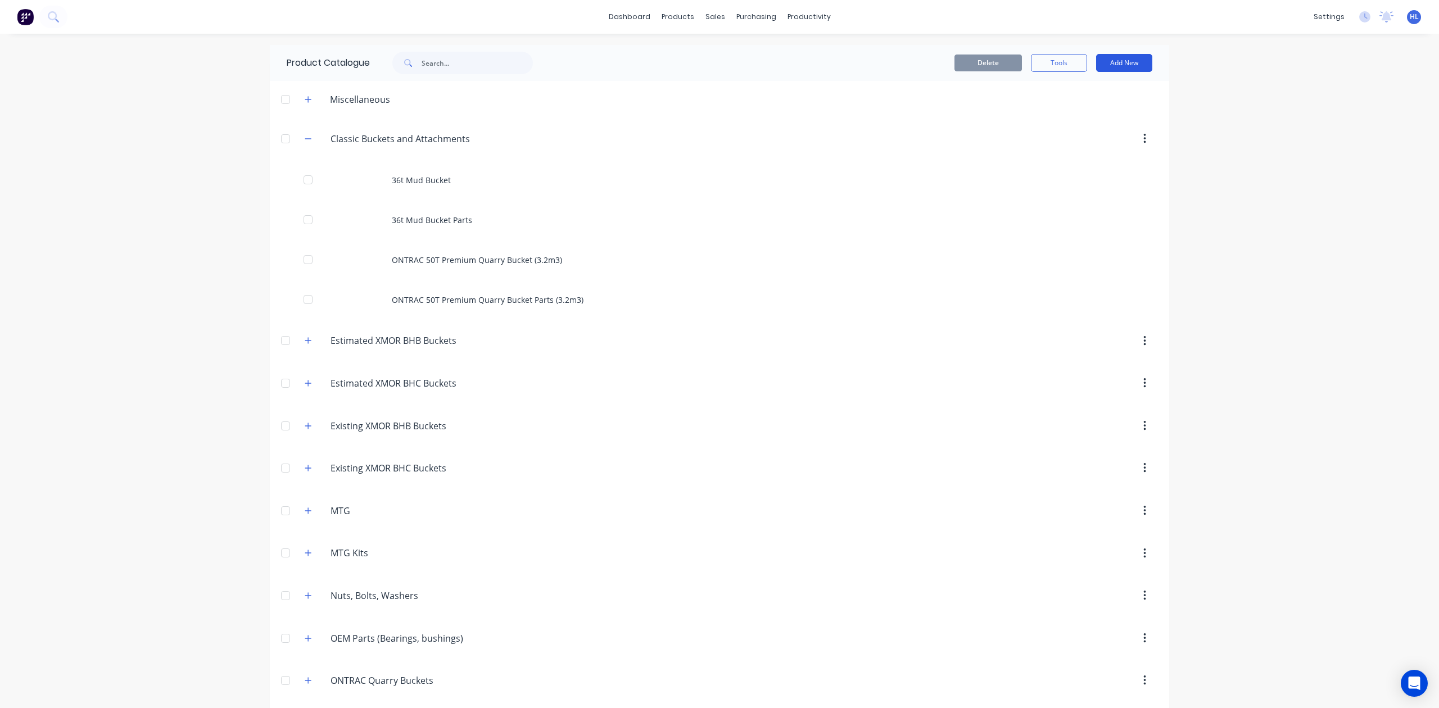
click at [1102, 67] on button "Add New" at bounding box center [1124, 63] width 56 height 18
click at [1098, 113] on div "Product" at bounding box center [1099, 114] width 87 height 16
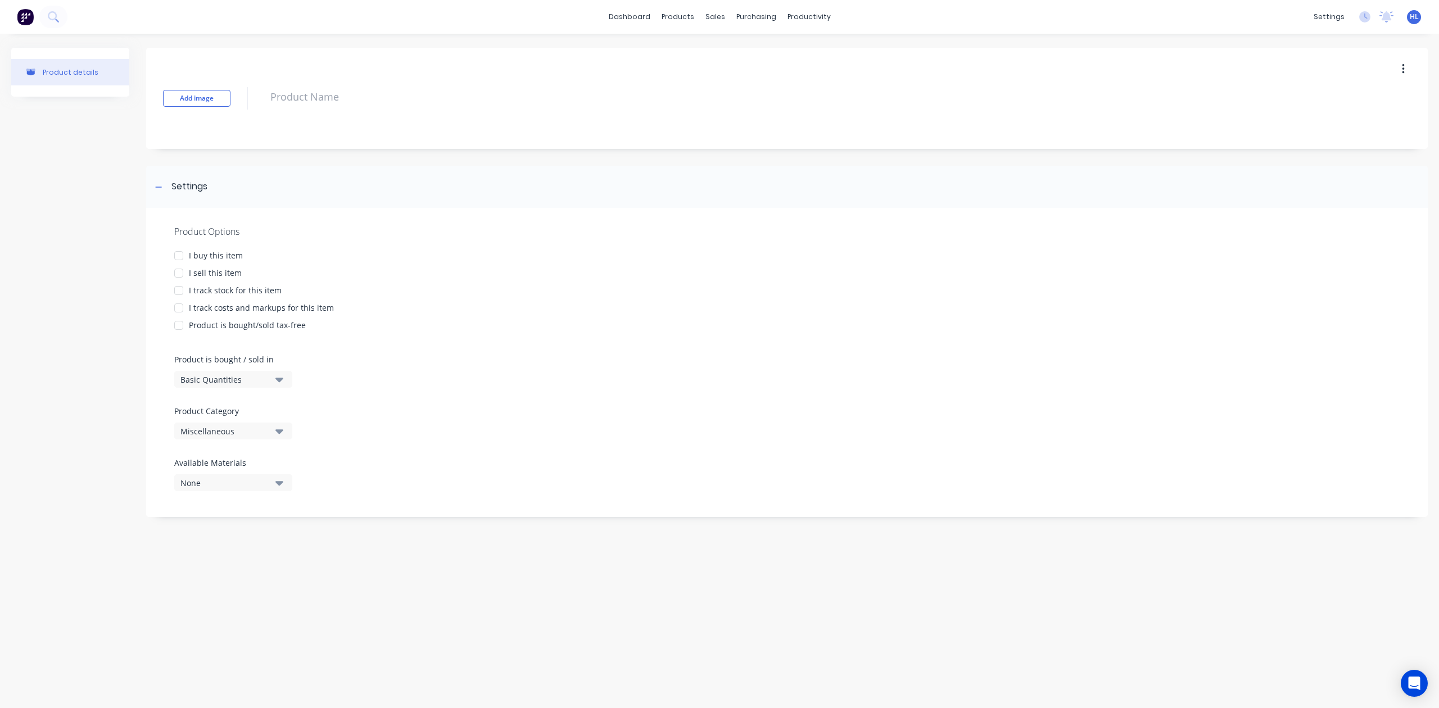
drag, startPoint x: 812, startPoint y: 290, endPoint x: 610, endPoint y: 220, distance: 214.0
click at [812, 290] on div "I track stock for this item" at bounding box center [786, 290] width 1225 height 12
click at [327, 79] on div "Add image" at bounding box center [787, 98] width 1282 height 101
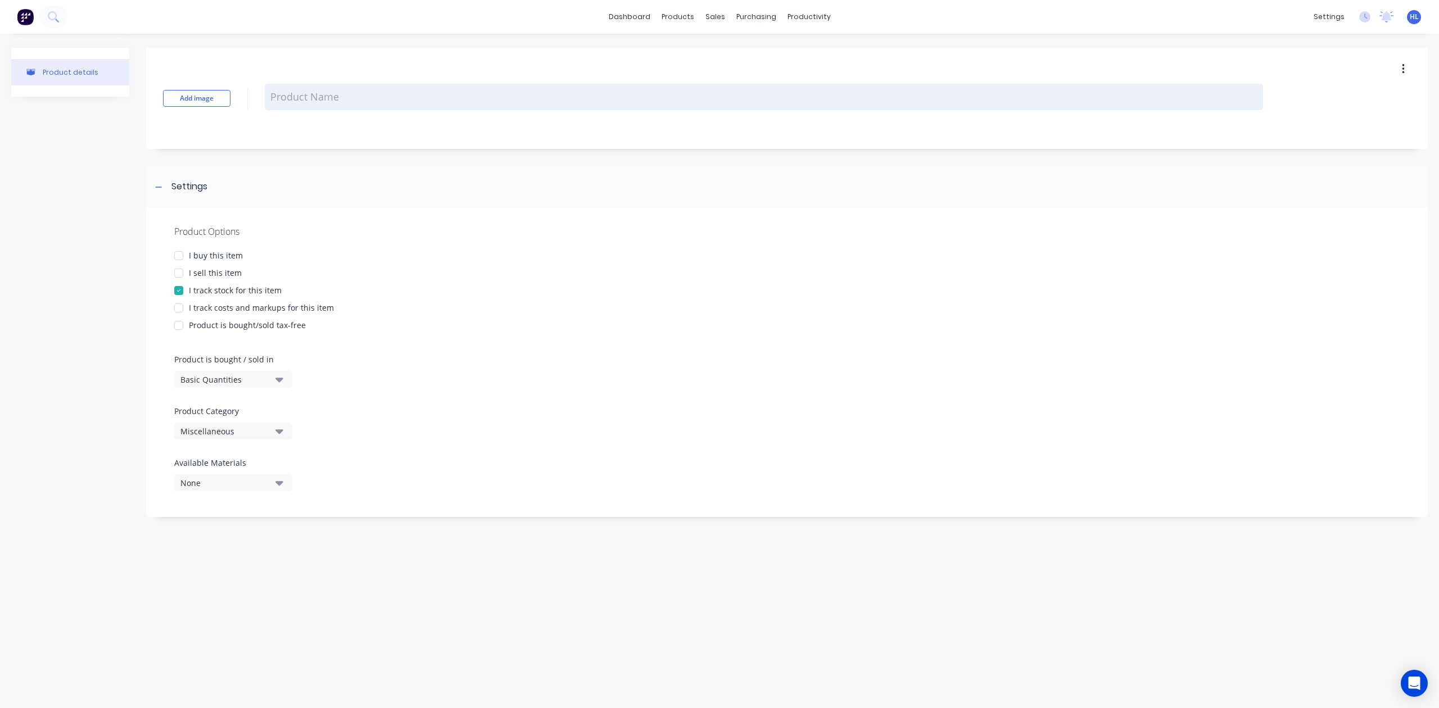
click at [336, 102] on textarea at bounding box center [764, 97] width 998 height 26
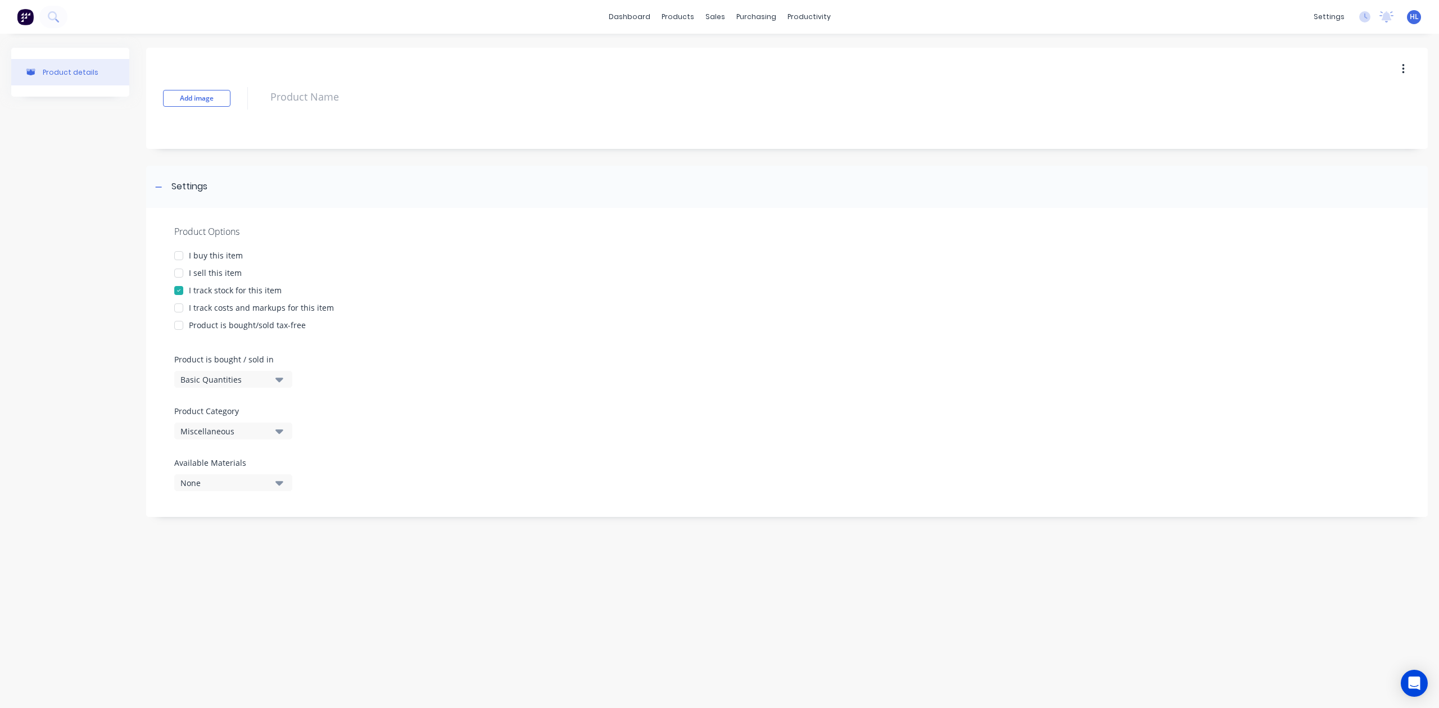
click at [760, 241] on div "Product Options I buy this item I sell this item I track stock for this item I …" at bounding box center [787, 362] width 1282 height 309
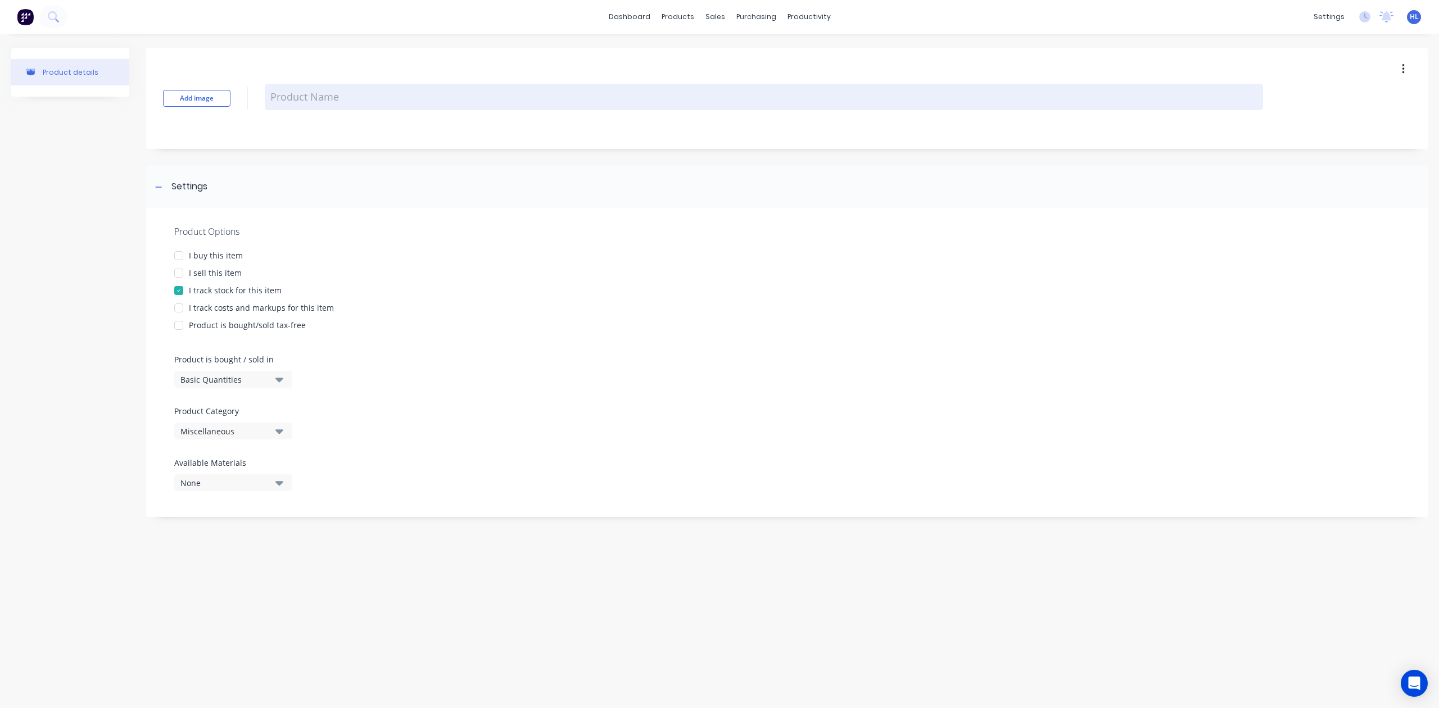
click at [333, 93] on textarea at bounding box center [764, 97] width 998 height 26
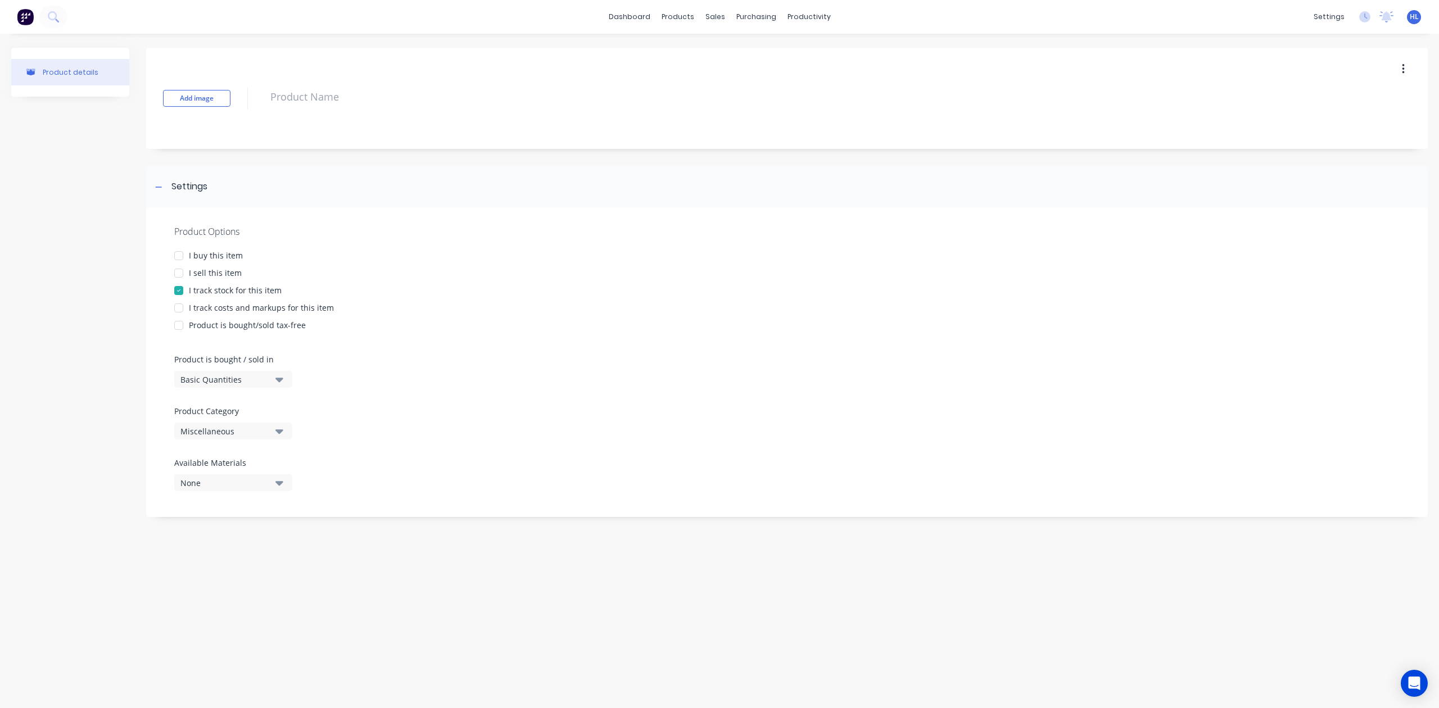
click at [378, 53] on div "Add image" at bounding box center [787, 98] width 1282 height 101
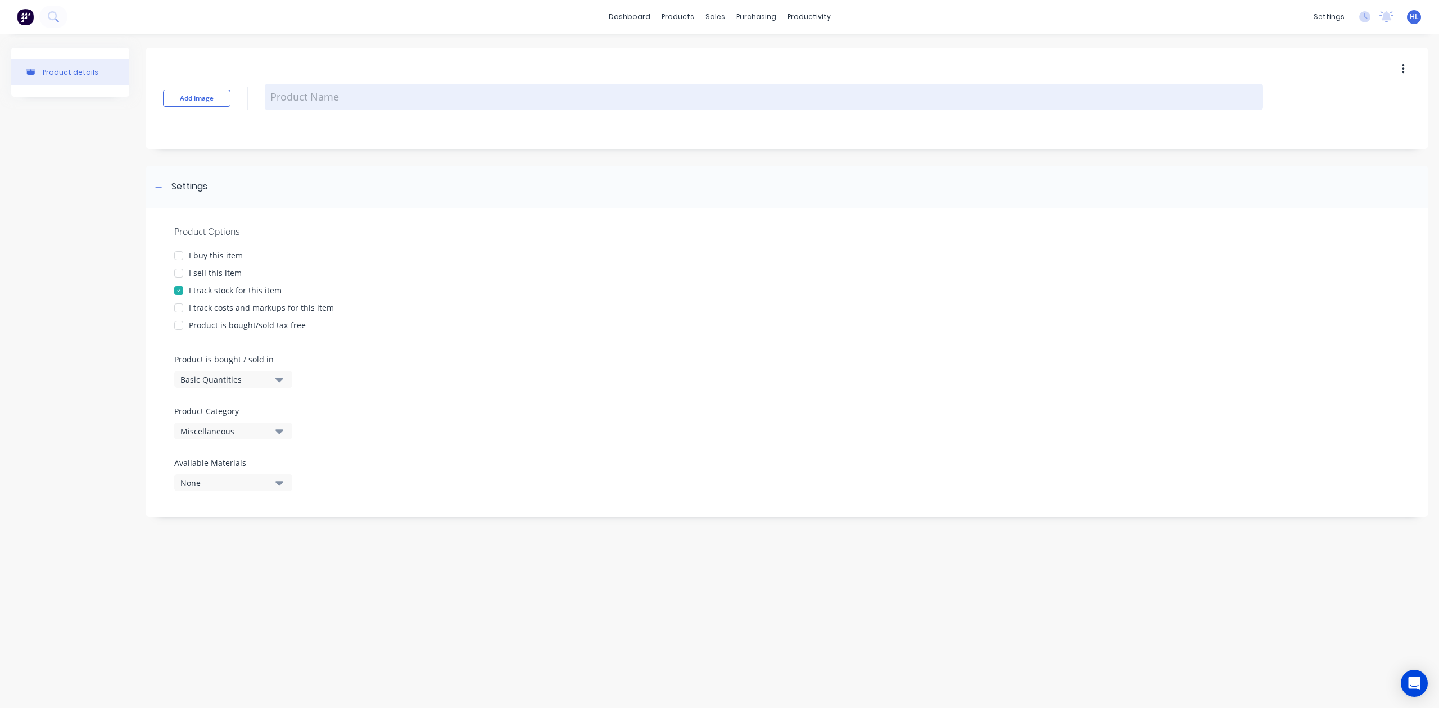
click at [346, 100] on textarea at bounding box center [764, 97] width 998 height 26
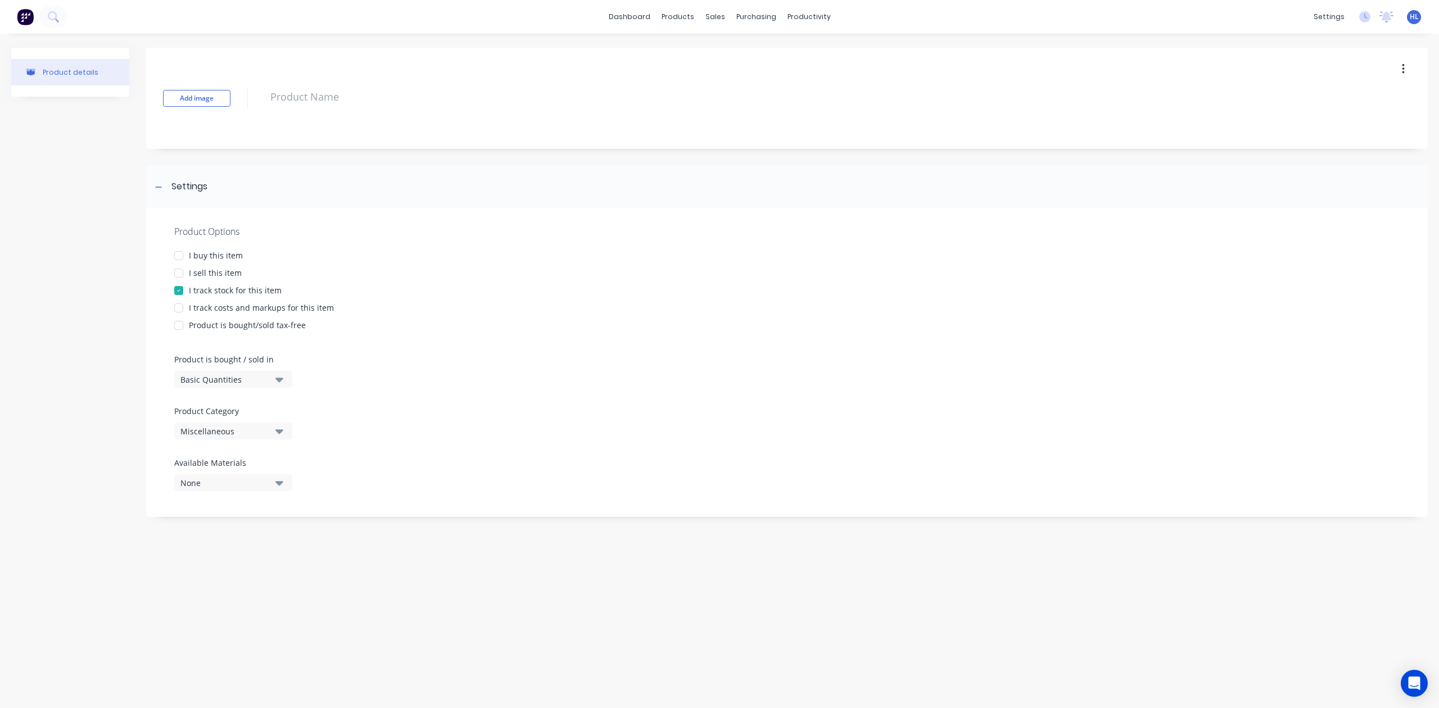
click at [379, 57] on div "Add image" at bounding box center [787, 98] width 1282 height 101
click at [340, 114] on div "Add image" at bounding box center [787, 98] width 1282 height 101
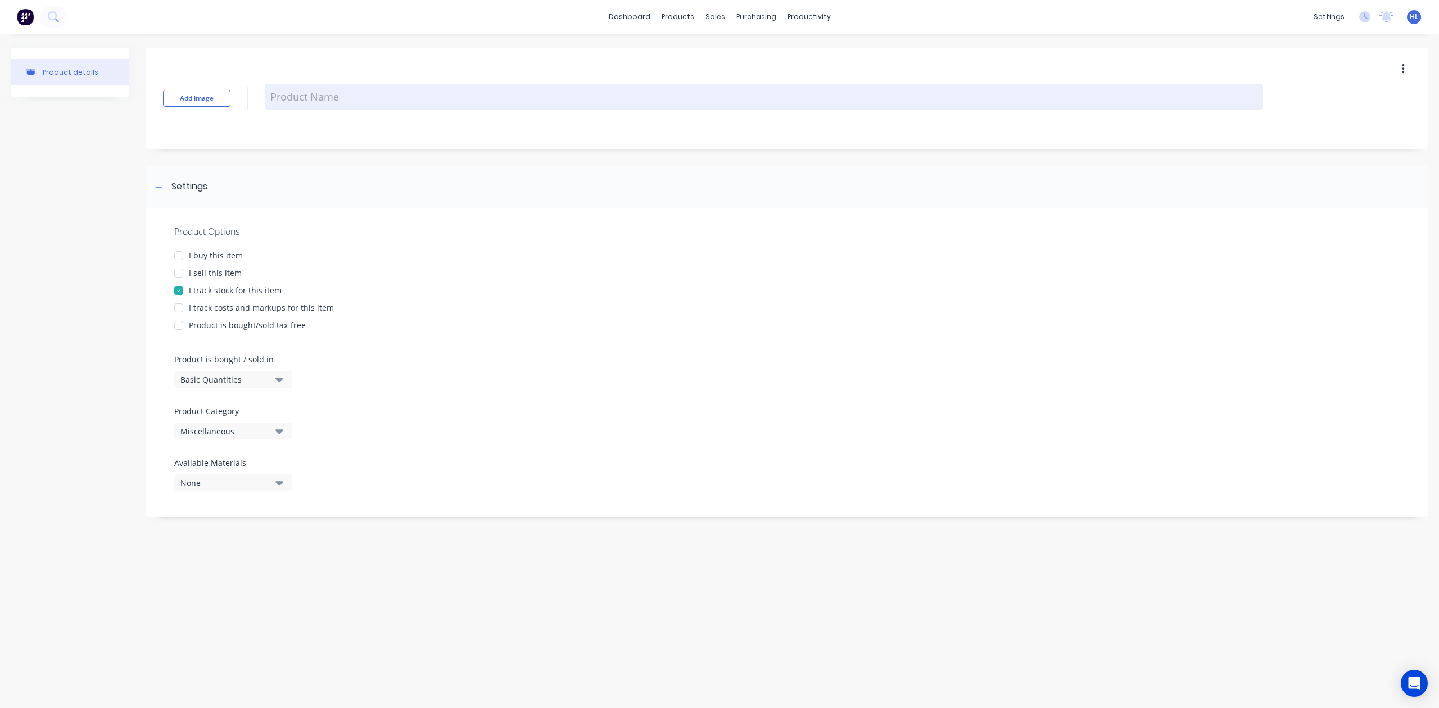
click at [366, 103] on textarea at bounding box center [764, 97] width 998 height 26
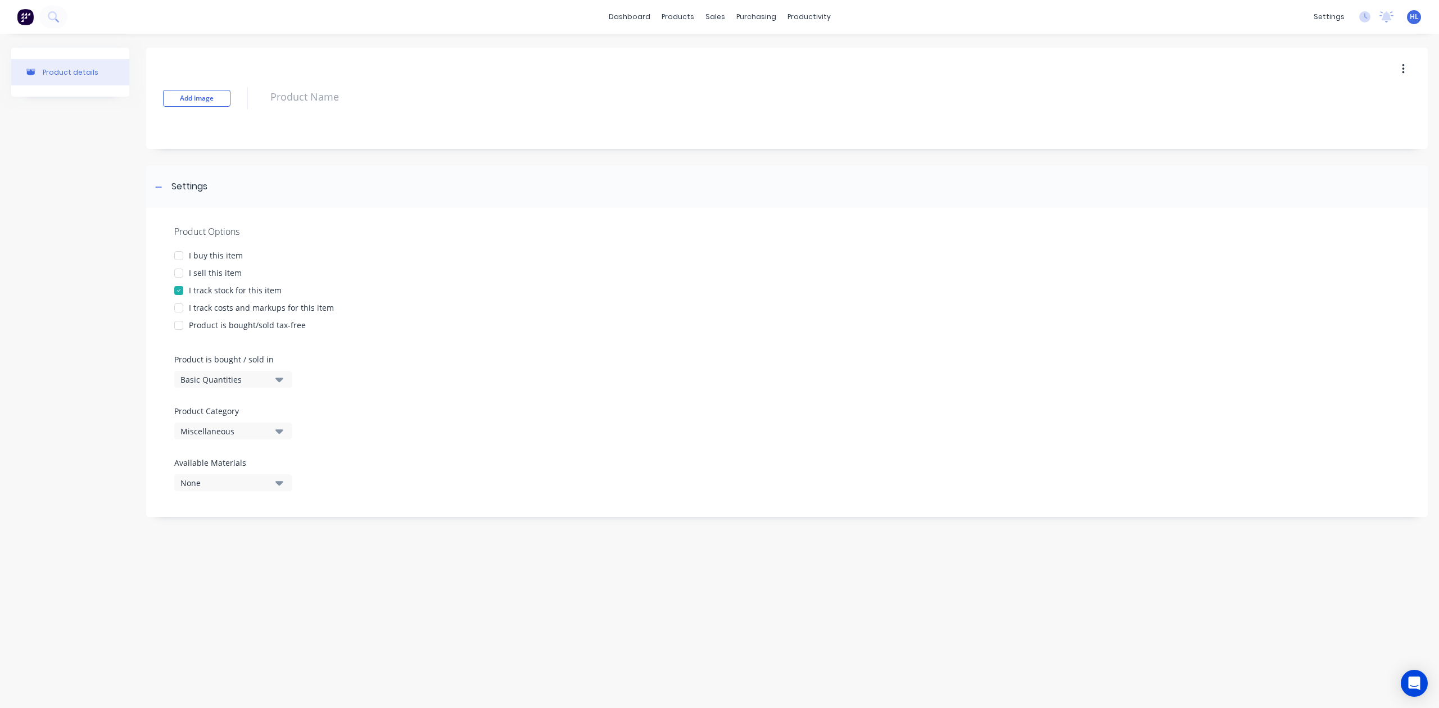
click at [387, 121] on div "Add image" at bounding box center [787, 98] width 1282 height 101
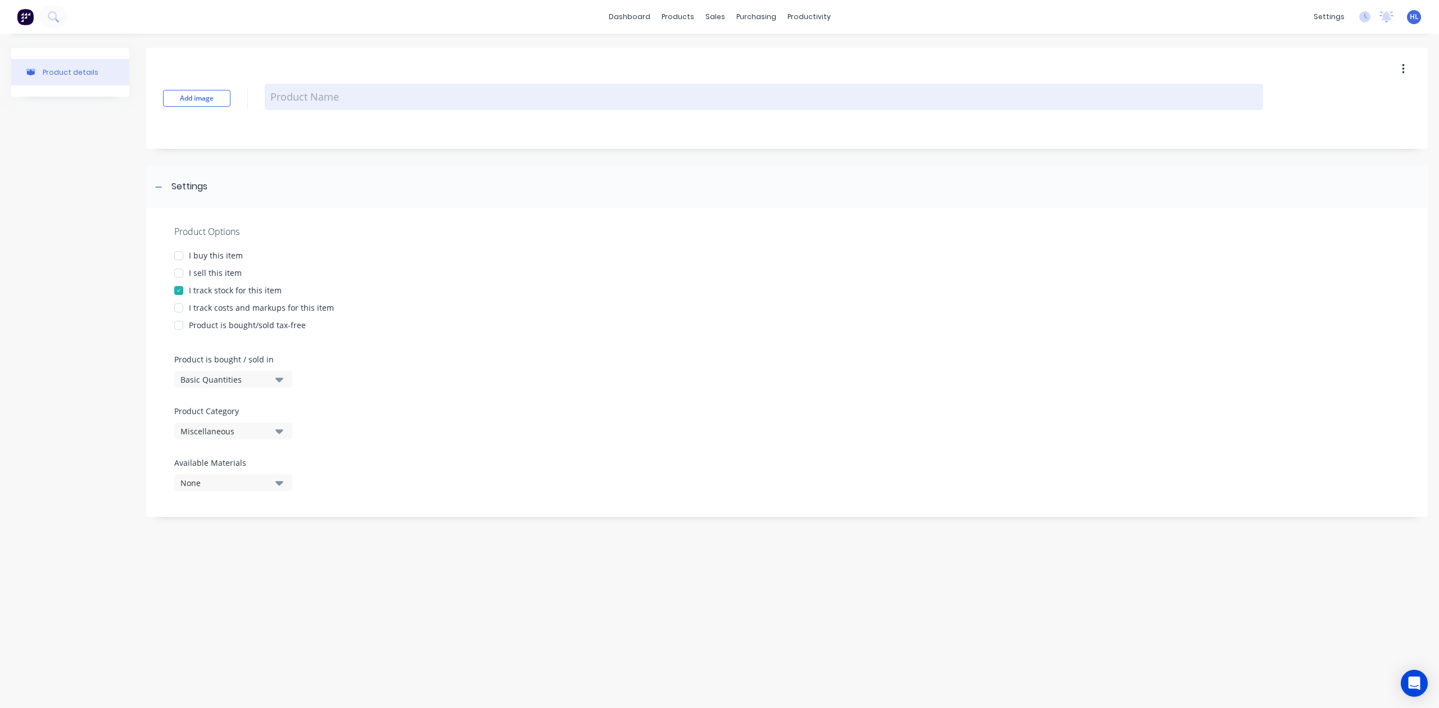
click at [347, 108] on textarea at bounding box center [764, 97] width 998 height 26
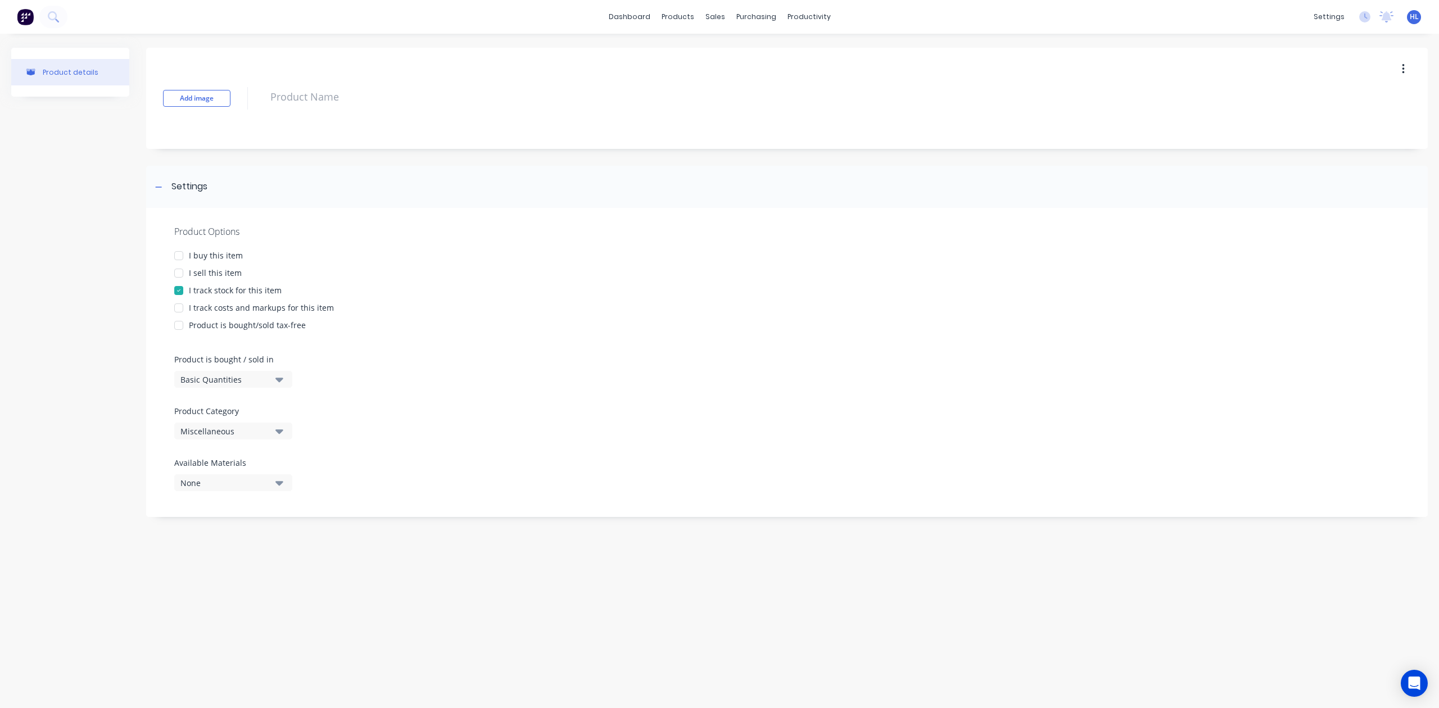
click at [355, 69] on div "Add image" at bounding box center [787, 98] width 1282 height 101
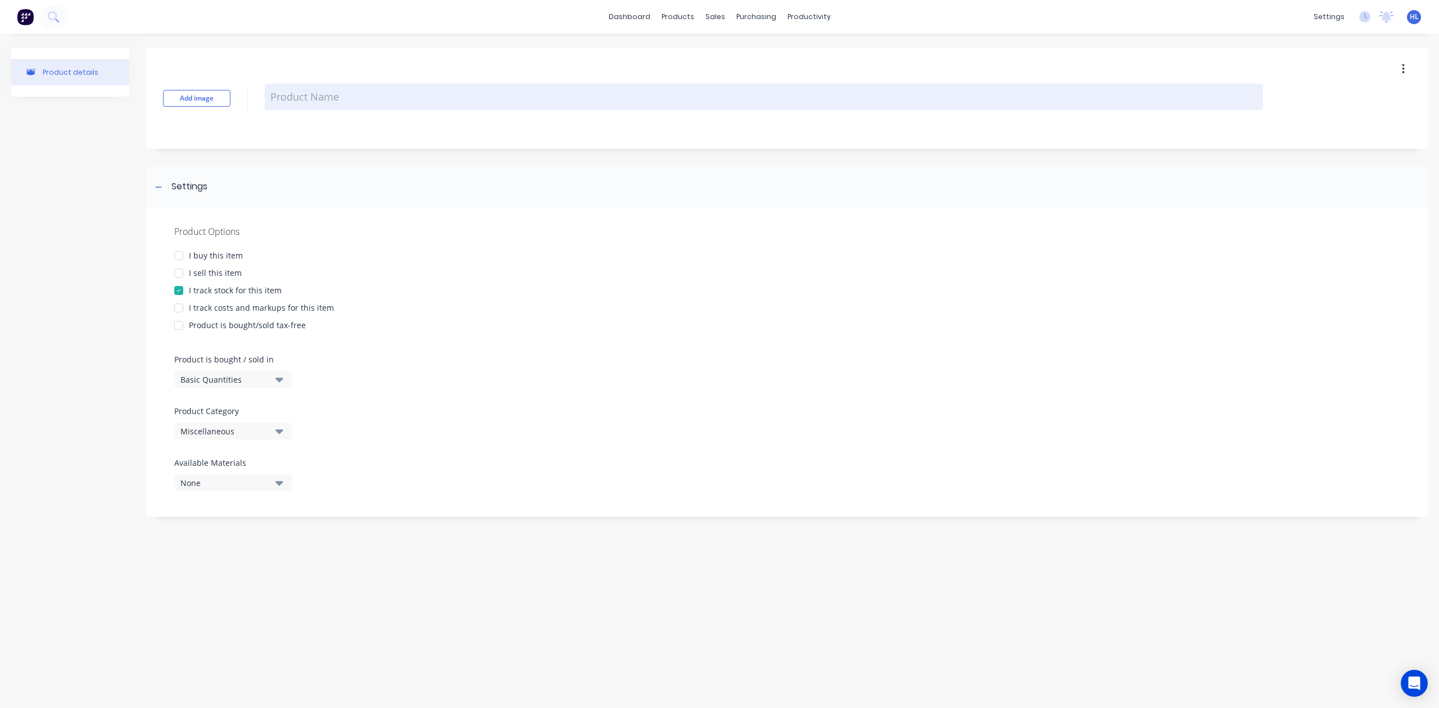
click at [344, 107] on textarea at bounding box center [764, 97] width 998 height 26
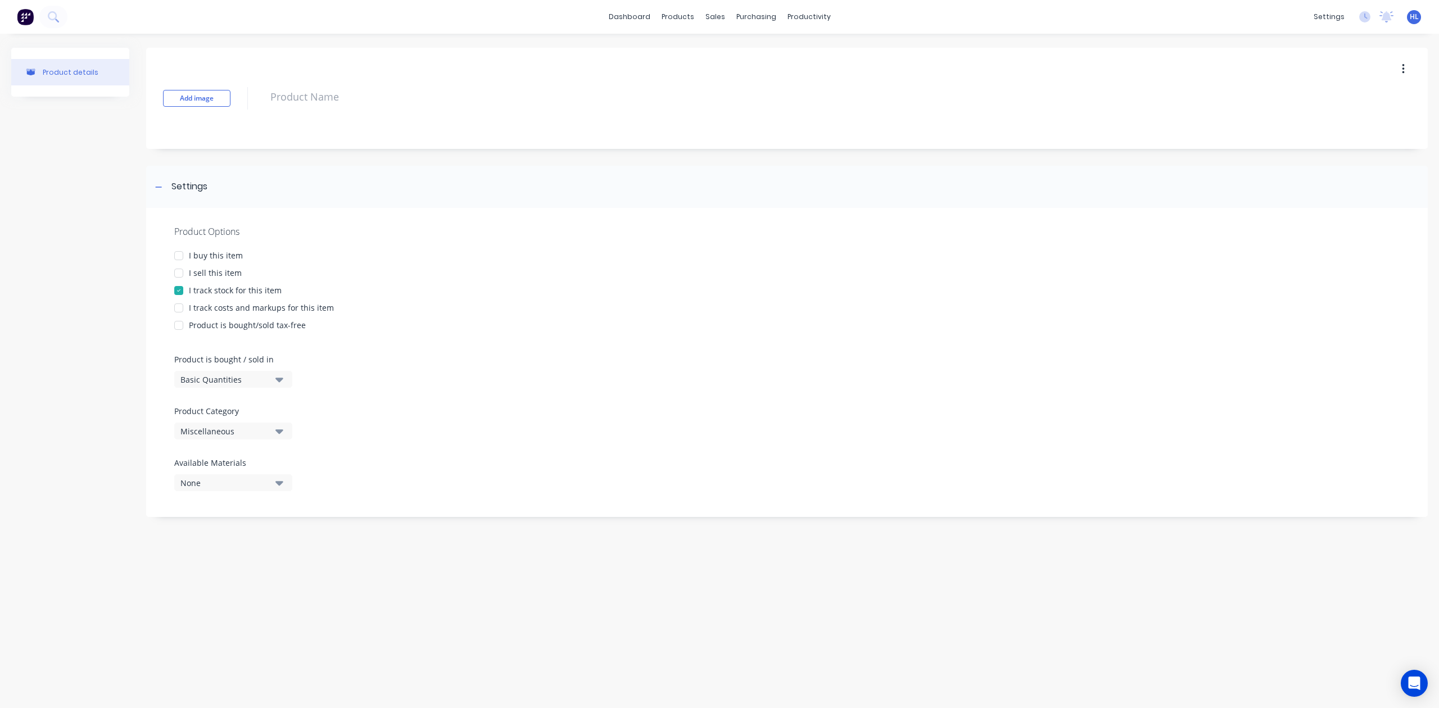
click at [396, 142] on div "Add image" at bounding box center [787, 98] width 1282 height 101
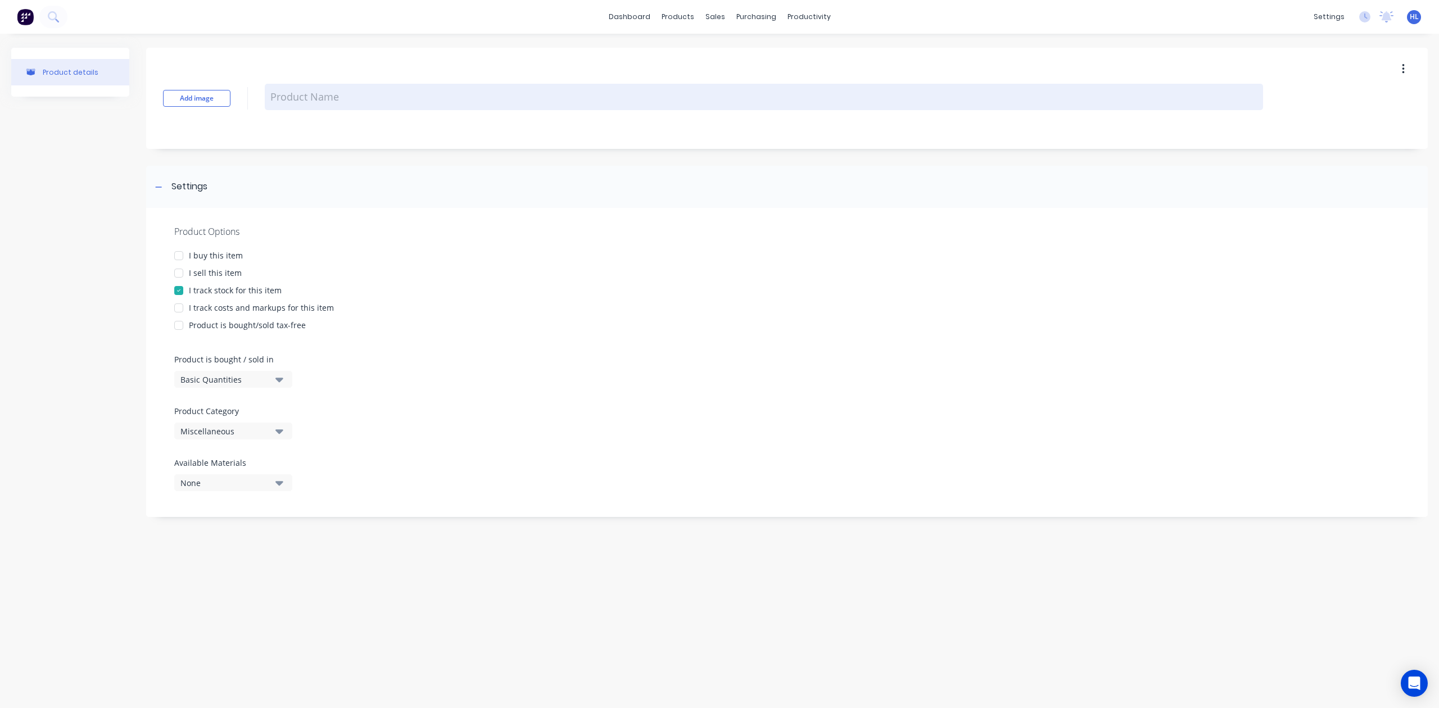
click at [311, 92] on textarea at bounding box center [764, 97] width 998 height 26
click at [345, 99] on textarea at bounding box center [764, 97] width 998 height 26
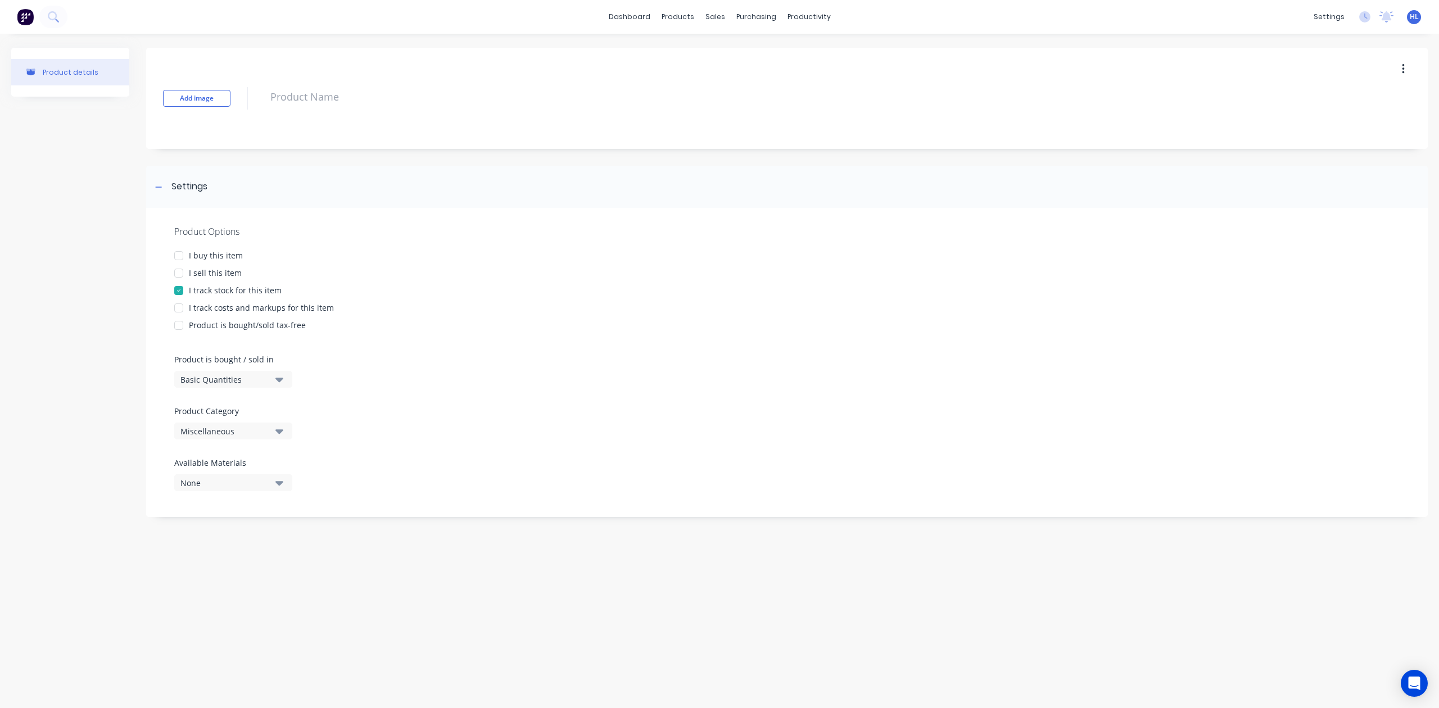
click at [719, 495] on div "Product Options I buy this item I sell this item I track stock for this item I …" at bounding box center [787, 362] width 1282 height 309
click at [581, 399] on div at bounding box center [786, 401] width 1225 height 8
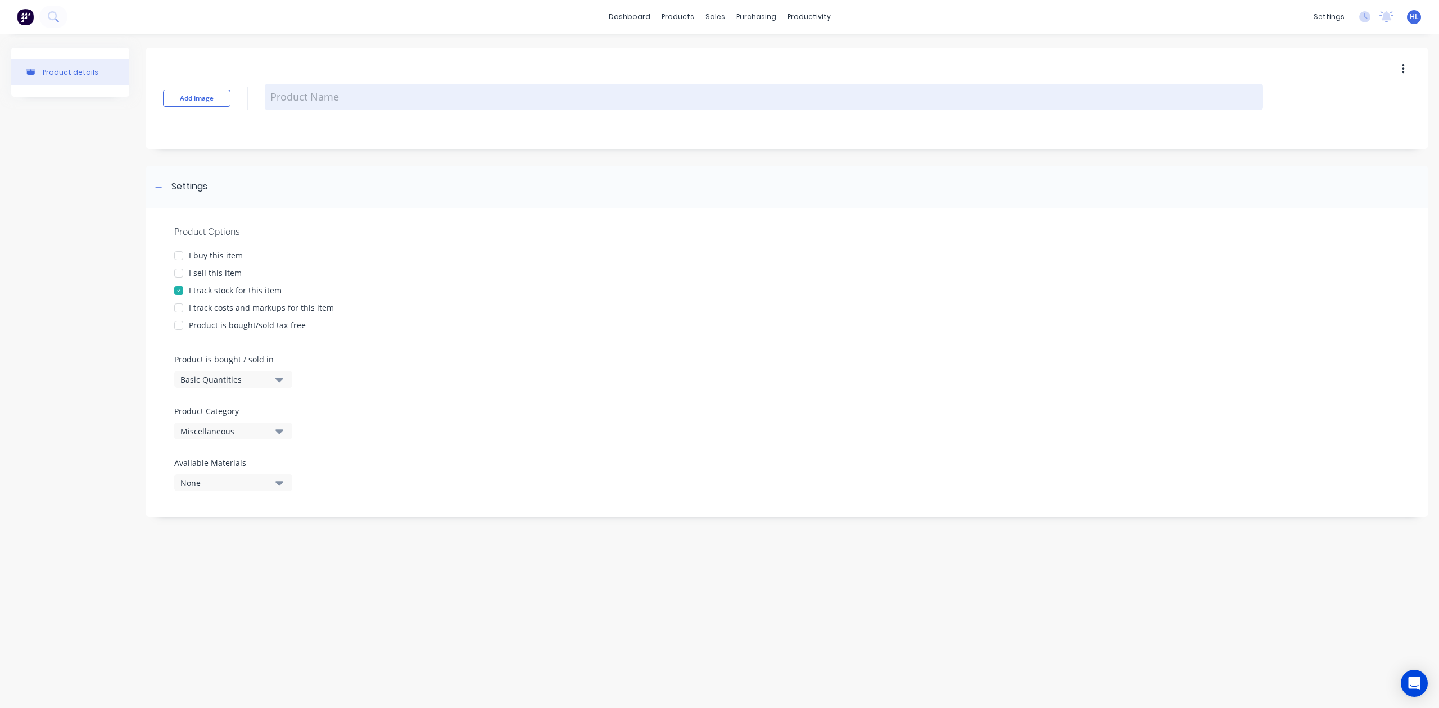
click at [300, 99] on textarea at bounding box center [764, 97] width 998 height 26
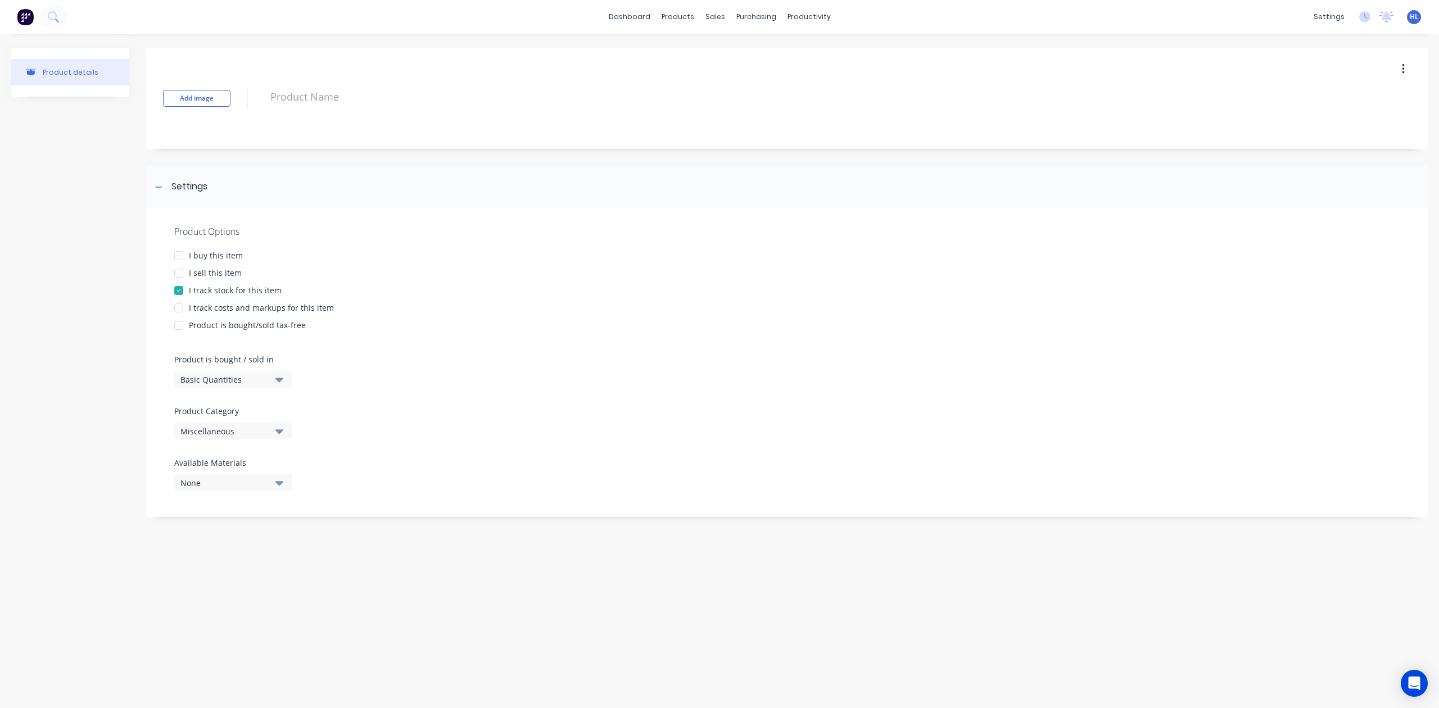
click at [223, 275] on div "I sell this item" at bounding box center [215, 273] width 53 height 12
click at [237, 256] on div "I buy this item" at bounding box center [216, 256] width 54 height 12
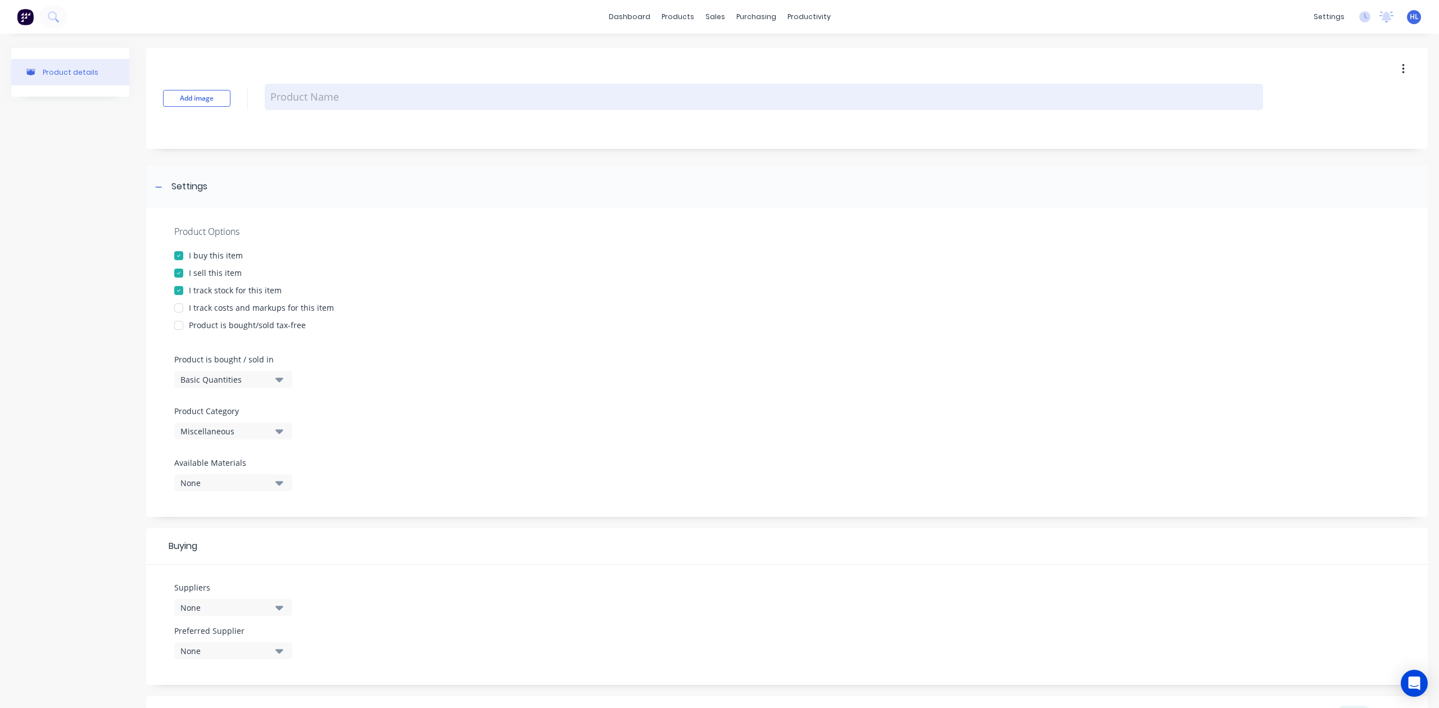
click at [356, 91] on textarea at bounding box center [764, 97] width 998 height 26
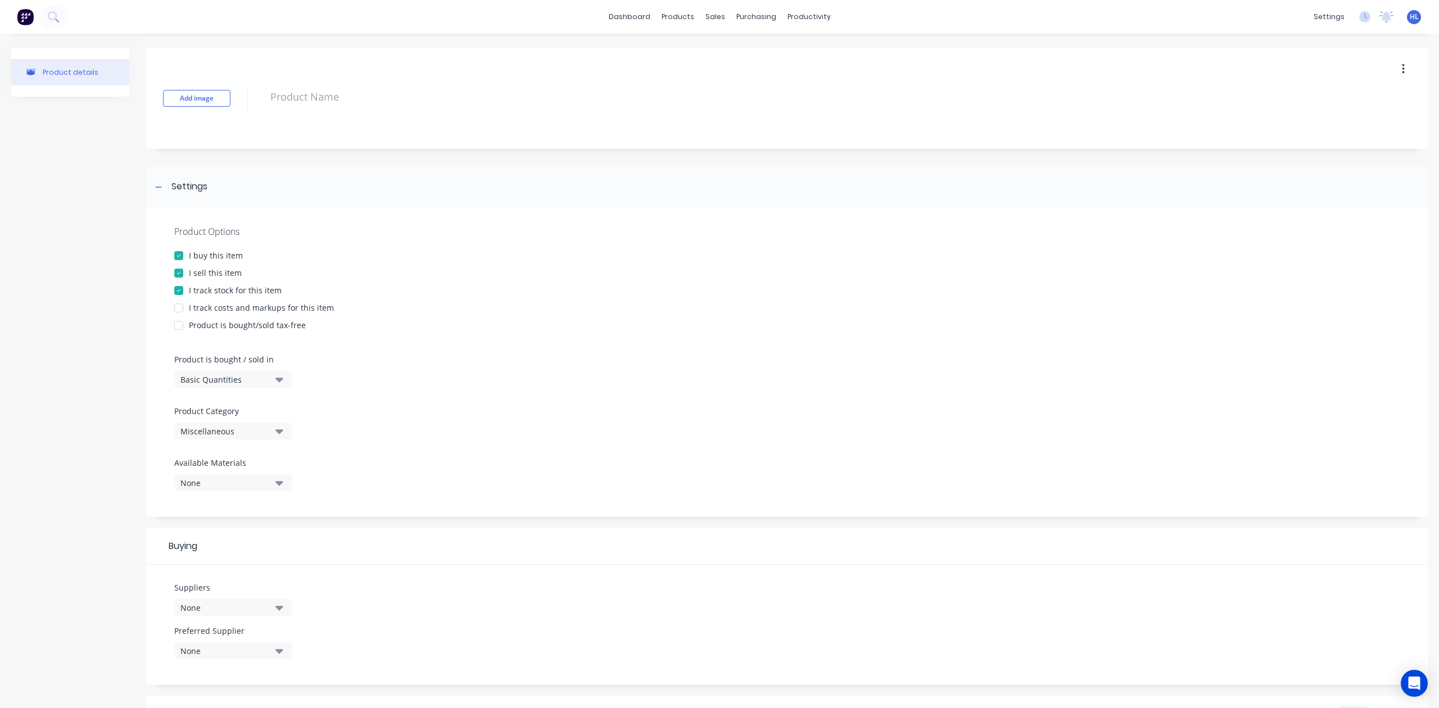
click at [229, 257] on div "I buy this item" at bounding box center [216, 256] width 54 height 12
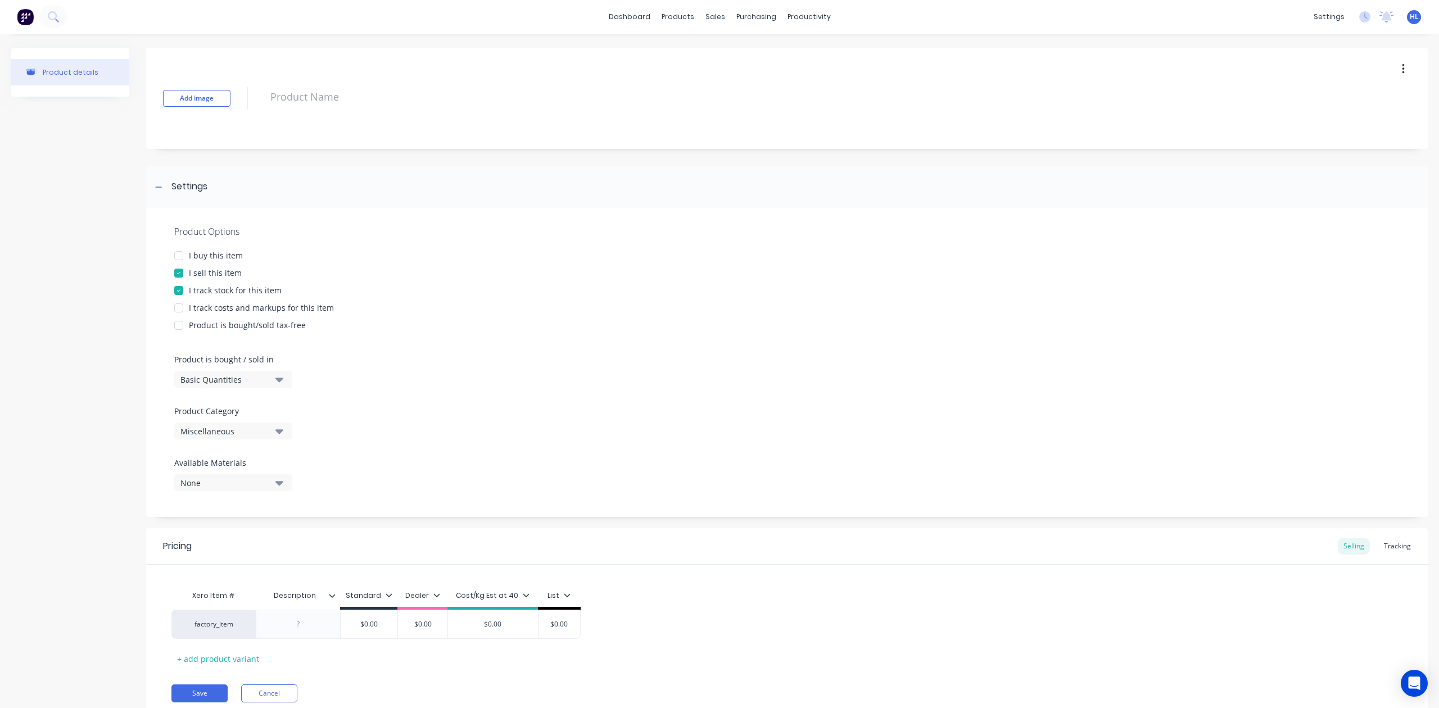
click at [270, 295] on div "I track stock for this item" at bounding box center [235, 290] width 93 height 12
click at [261, 433] on div "Miscellaneous" at bounding box center [225, 432] width 90 height 12
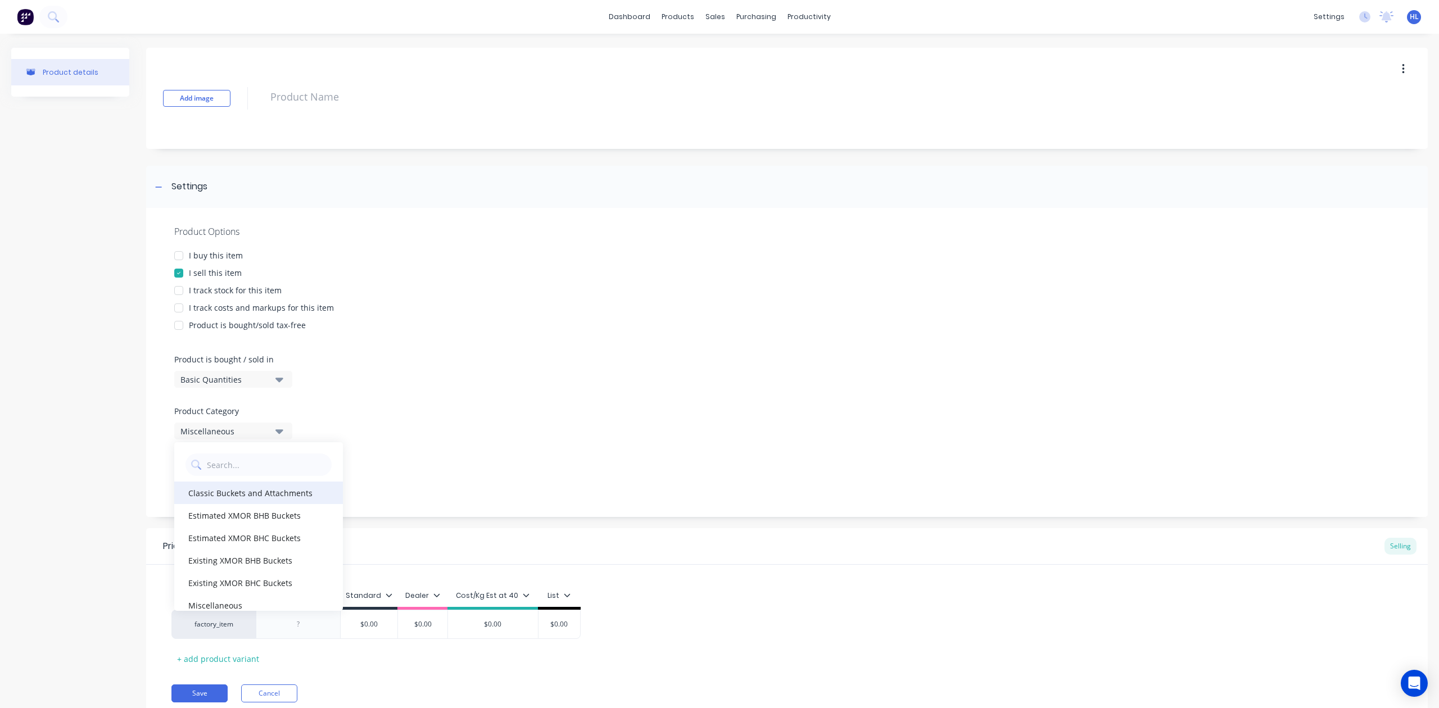
click at [282, 488] on div "Classic Buckets and Attachments" at bounding box center [258, 493] width 169 height 22
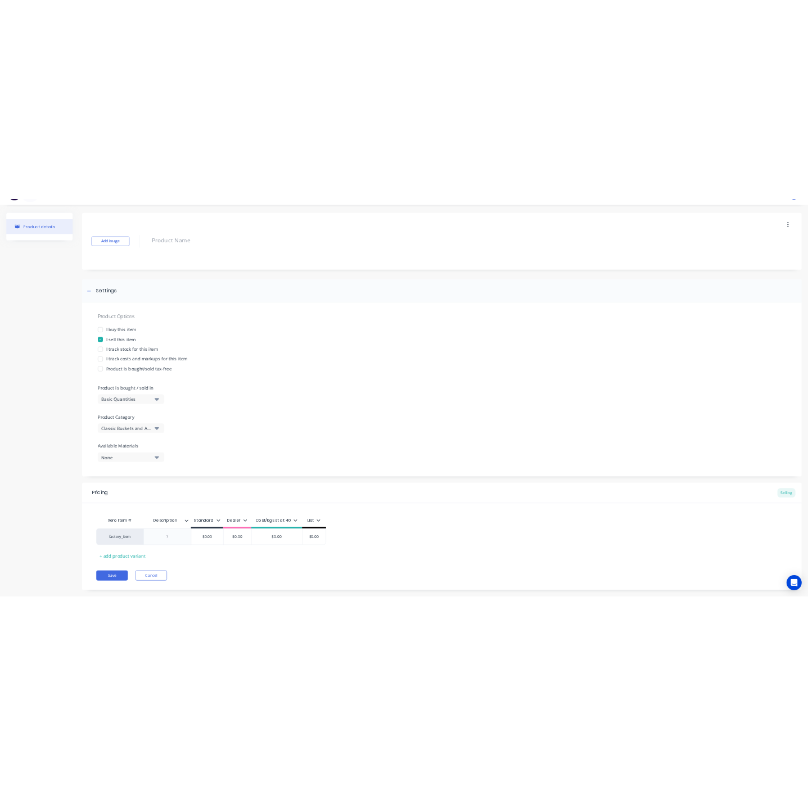
scroll to position [43, 0]
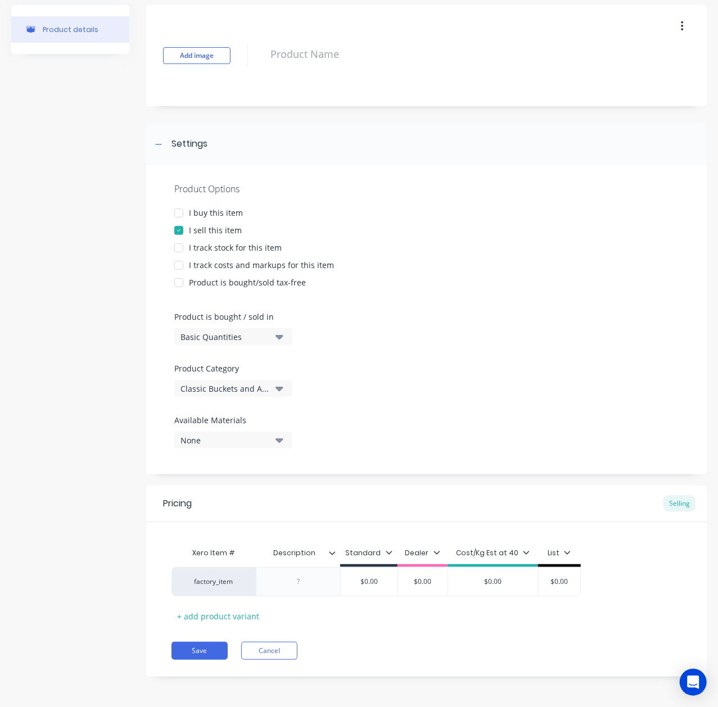
click at [603, 309] on div at bounding box center [426, 302] width 504 height 17
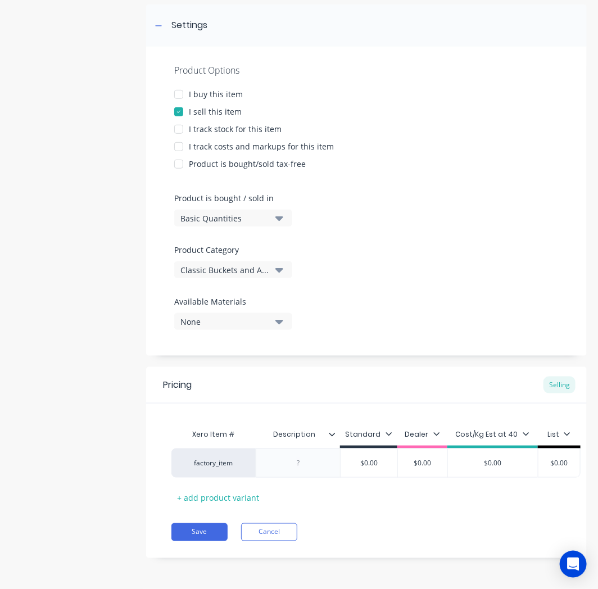
type textarea "x"
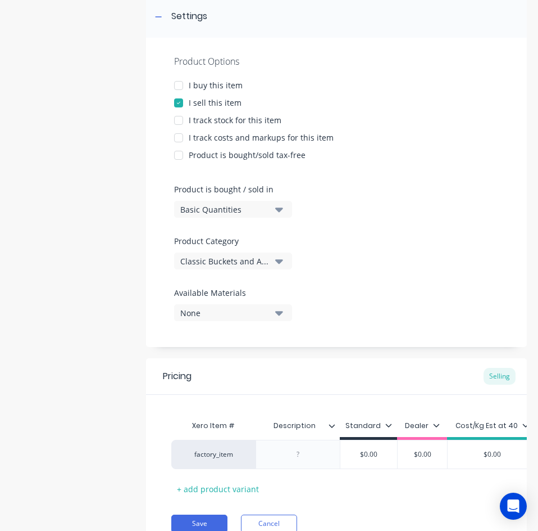
scroll to position [228, 0]
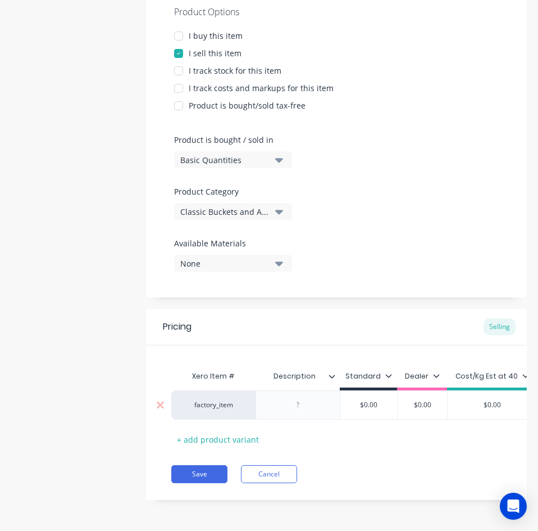
click at [210, 400] on div "factory_item" at bounding box center [214, 405] width 62 height 10
click at [332, 395] on div at bounding box center [298, 404] width 84 height 29
click at [298, 397] on div at bounding box center [298, 404] width 56 height 15
paste div
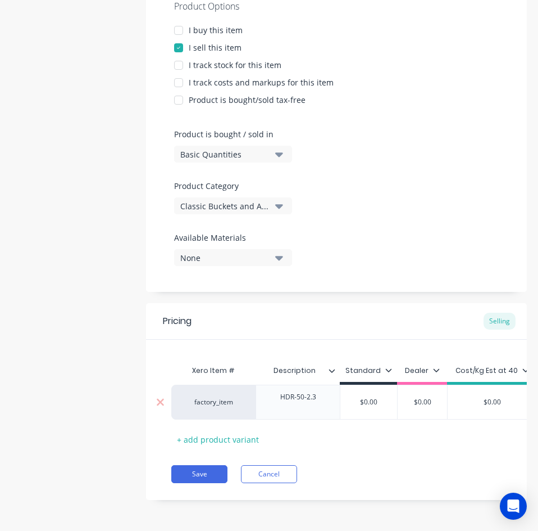
click at [302, 405] on div at bounding box center [298, 407] width 38 height 10
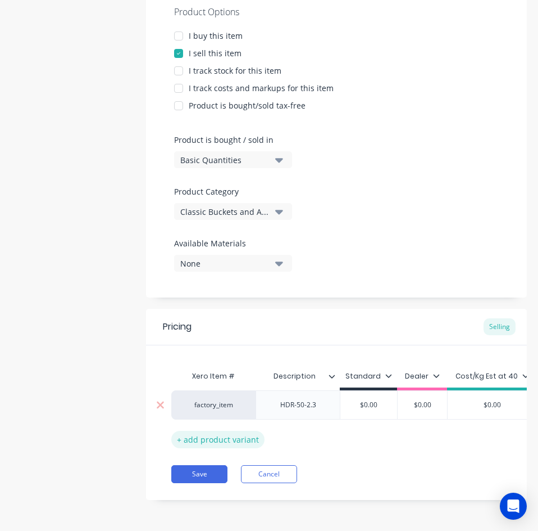
click at [245, 431] on div "+ add product variant" at bounding box center [217, 439] width 93 height 17
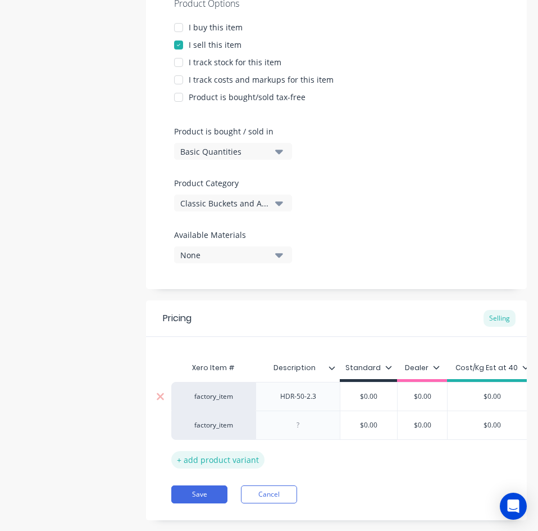
click at [251, 459] on div "+ add product variant" at bounding box center [217, 459] width 93 height 17
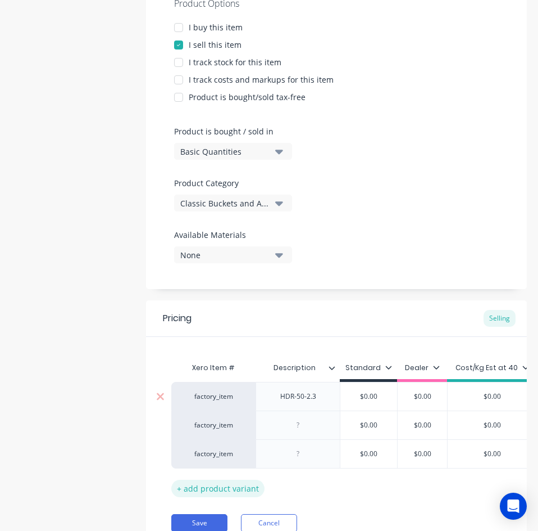
click at [240, 482] on div "+ add product variant" at bounding box center [217, 487] width 93 height 17
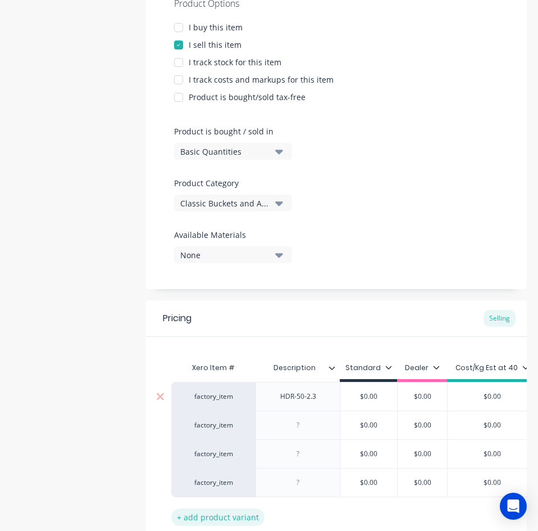
click at [239, 508] on div "+ add product variant" at bounding box center [217, 516] width 93 height 17
click at [238, 526] on div "Xero Item # Description Standard Dealer Cost/Kg Est at 40 List factory_item HDR…" at bounding box center [336, 455] width 331 height 198
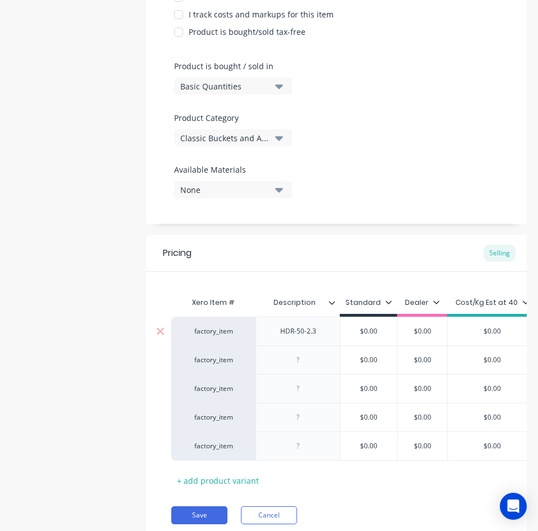
scroll to position [343, 0]
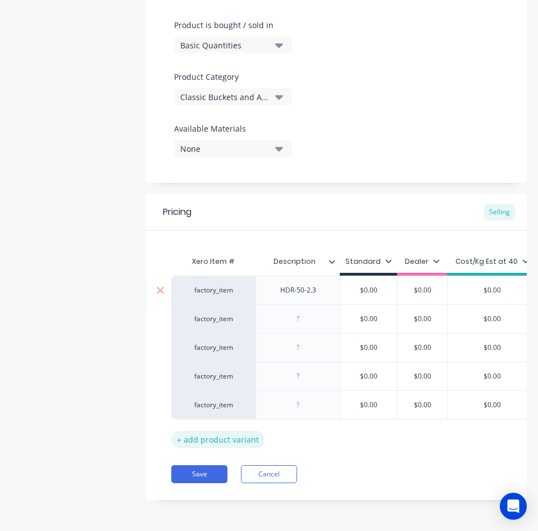
click at [225, 436] on div "+ add product variant" at bounding box center [217, 439] width 93 height 17
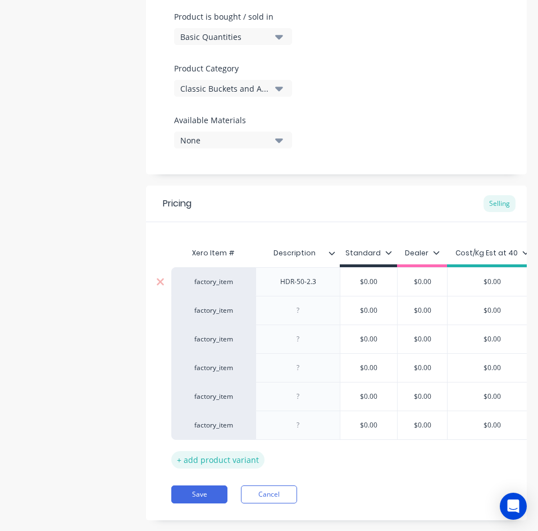
click at [222, 464] on div "+ add product variant" at bounding box center [217, 459] width 93 height 17
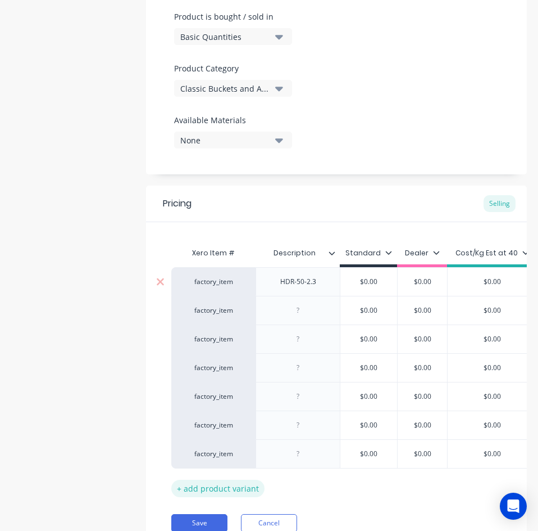
click at [219, 487] on div "+ add product variant" at bounding box center [217, 487] width 93 height 17
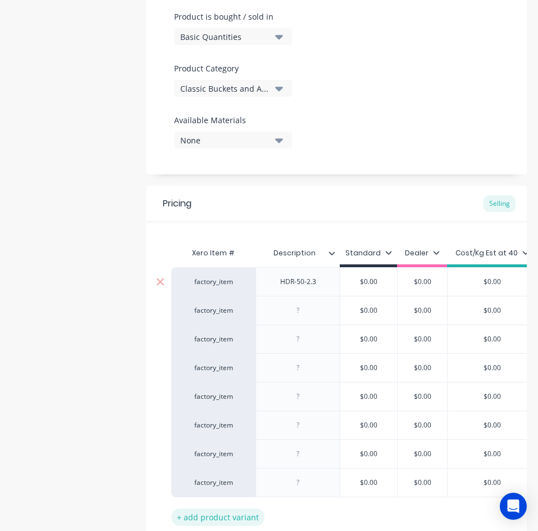
click at [217, 517] on div "+ add product variant" at bounding box center [217, 516] width 93 height 17
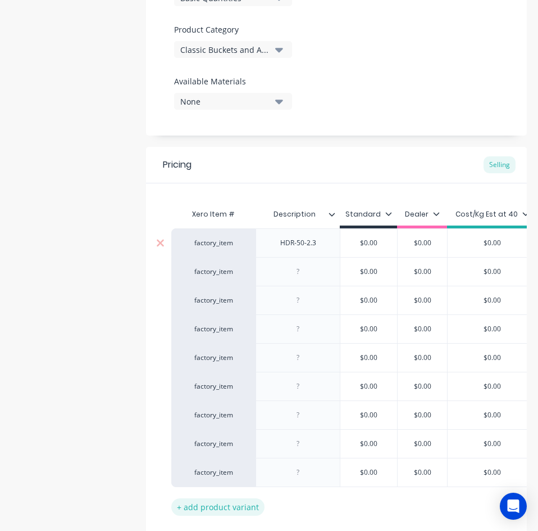
scroll to position [458, 0]
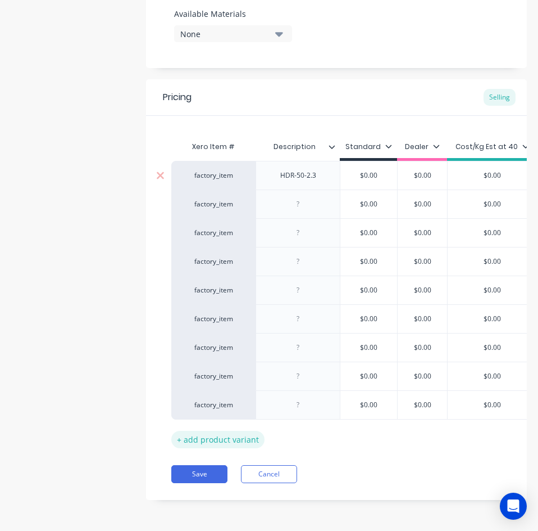
click at [224, 432] on div "+ add product variant" at bounding box center [217, 439] width 93 height 17
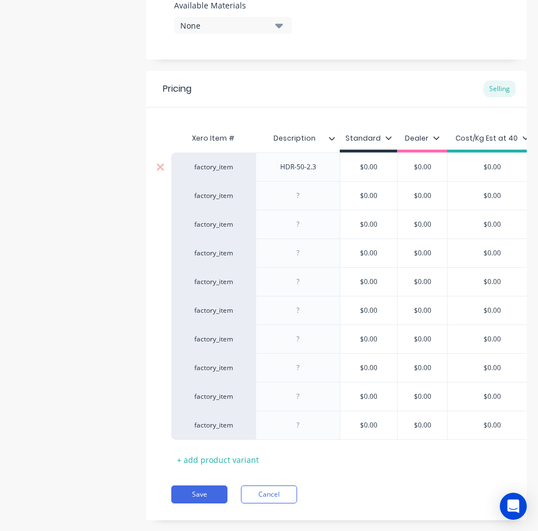
drag, startPoint x: 216, startPoint y: 463, endPoint x: 213, endPoint y: 468, distance: 6.3
click at [215, 463] on div "+ add product variant" at bounding box center [217, 459] width 93 height 17
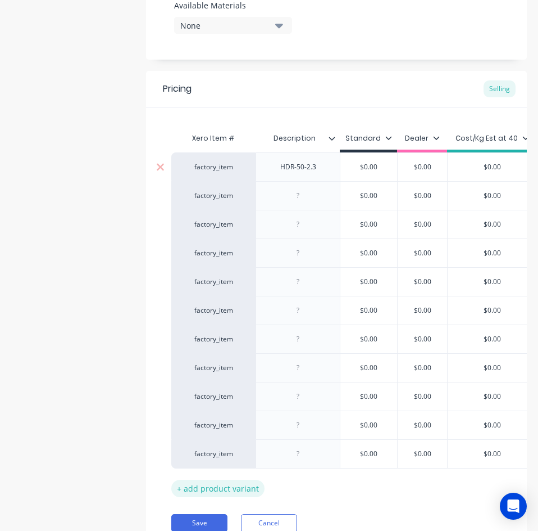
click at [212, 483] on div "+ add product variant" at bounding box center [217, 487] width 93 height 17
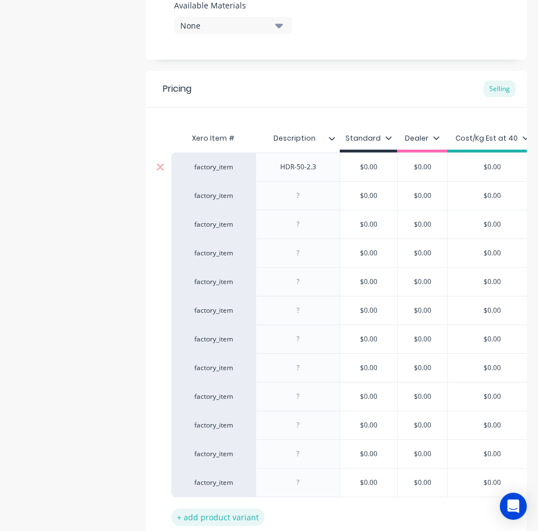
click at [216, 512] on div "+ add product variant" at bounding box center [217, 516] width 93 height 17
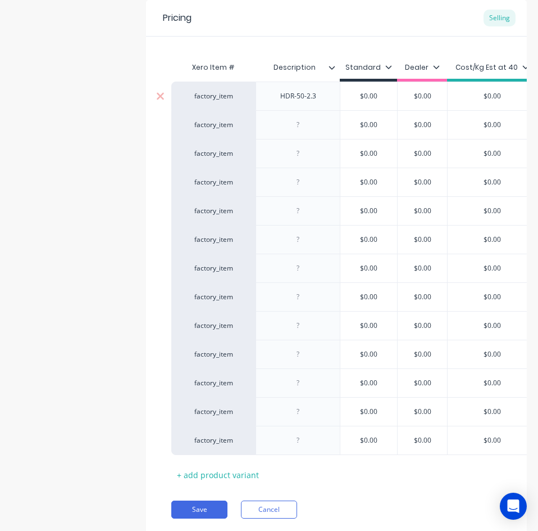
scroll to position [572, 0]
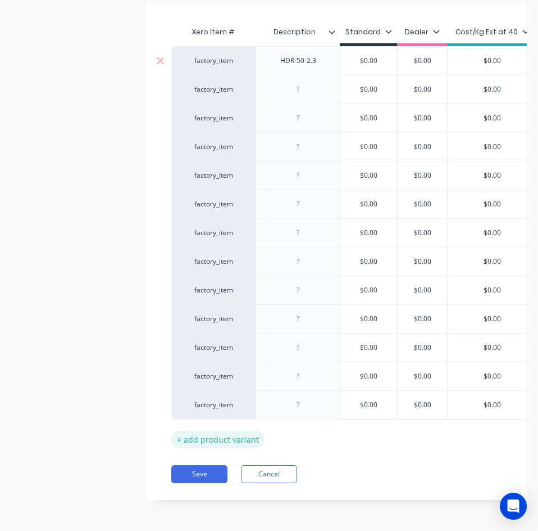
click at [224, 431] on div "+ add product variant" at bounding box center [217, 439] width 93 height 17
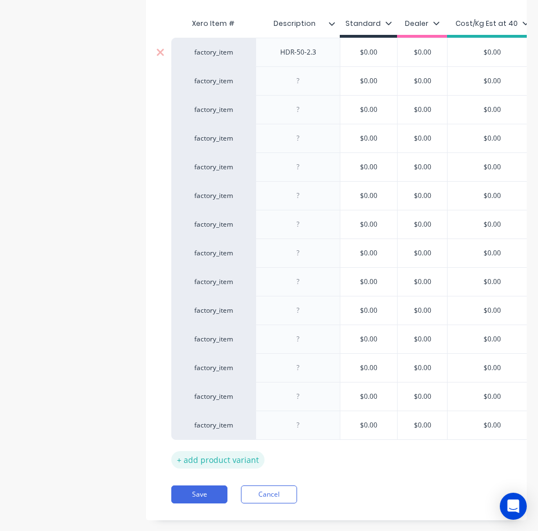
click at [219, 458] on div "+ add product variant" at bounding box center [217, 459] width 93 height 17
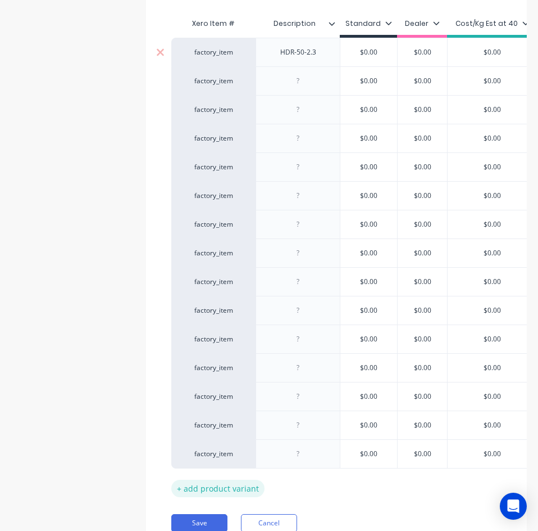
click at [220, 491] on div "+ add product variant" at bounding box center [217, 487] width 93 height 17
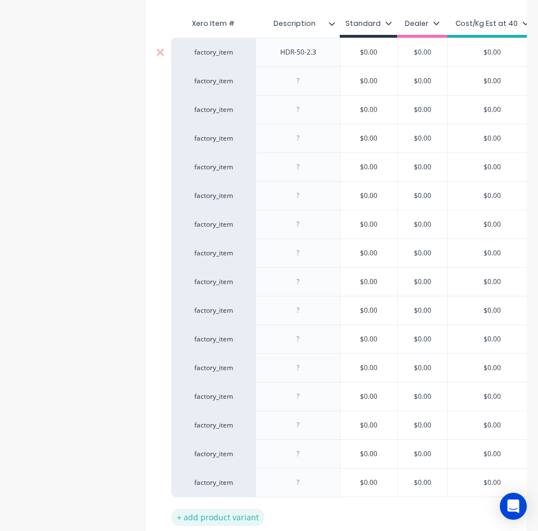
click at [226, 514] on div "+ add product variant" at bounding box center [217, 516] width 93 height 17
type textarea "x"
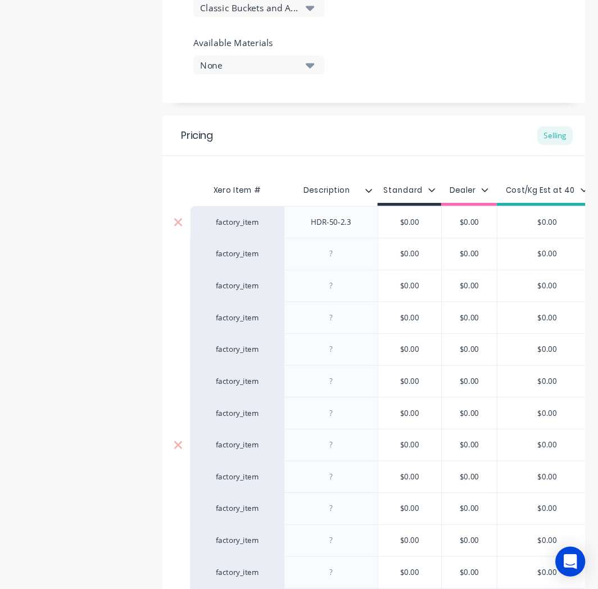
scroll to position [291, 0]
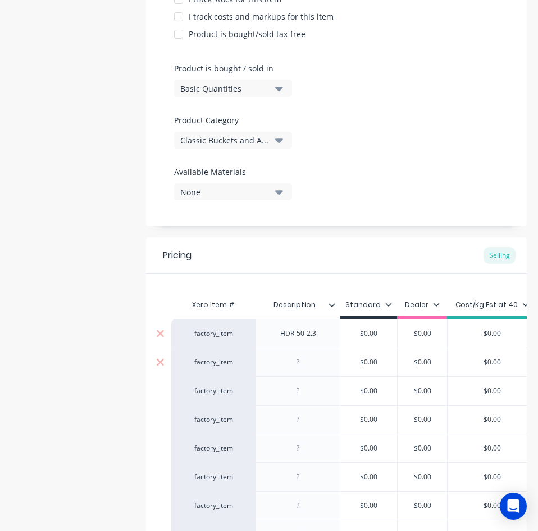
click at [305, 354] on div at bounding box center [298, 361] width 84 height 29
click at [315, 365] on div at bounding box center [298, 362] width 56 height 15
paste div
type textarea "x"
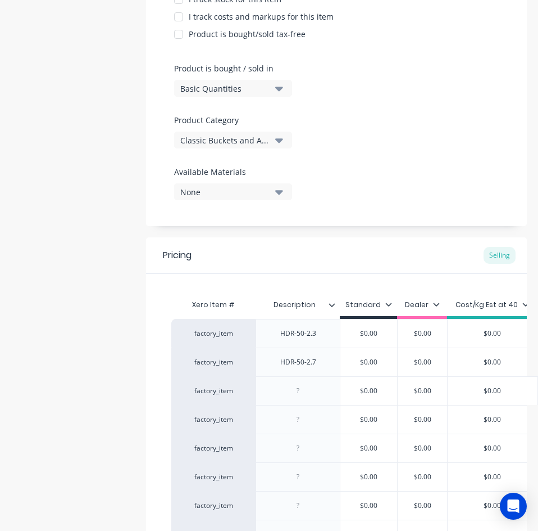
click at [305, 386] on div at bounding box center [298, 390] width 56 height 15
paste div
click at [285, 370] on div "HDR-50-2.7" at bounding box center [298, 361] width 84 height 29
click at [320, 430] on div at bounding box center [298, 419] width 84 height 29
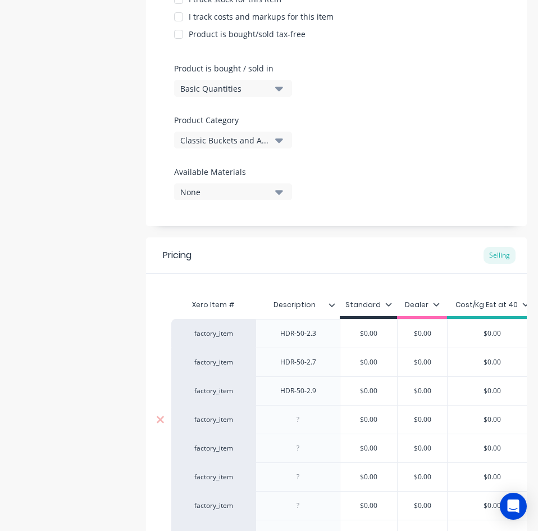
type textarea "x"
click at [318, 421] on div at bounding box center [298, 419] width 56 height 15
paste div
click at [354, 418] on input "text" at bounding box center [369, 419] width 57 height 10
type textarea "x"
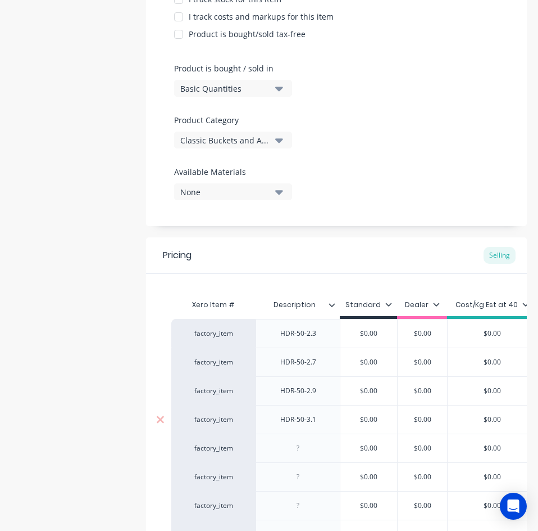
type input "$0.00"
click at [322, 452] on div at bounding box center [298, 448] width 56 height 15
paste div
click at [320, 424] on div "HDR-50-3.1" at bounding box center [298, 419] width 56 height 15
click at [318, 391] on div "HDR-50-2.9" at bounding box center [298, 390] width 56 height 15
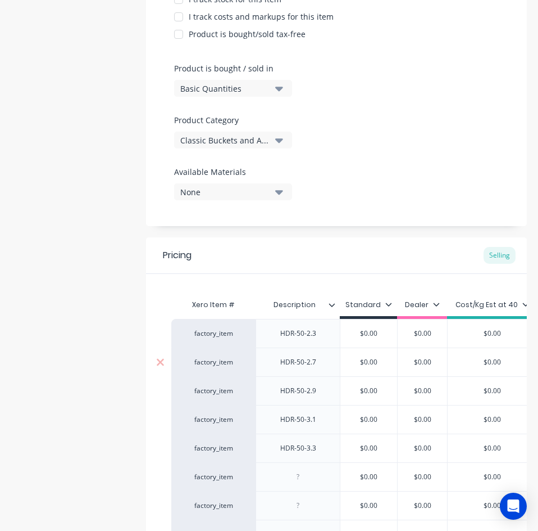
click at [325, 370] on div "HDR-50-2.7" at bounding box center [298, 361] width 84 height 29
click at [331, 341] on div "HDR-50-2.3" at bounding box center [298, 333] width 84 height 29
click at [331, 323] on div "HDR-50-2.3" at bounding box center [298, 333] width 84 height 29
click at [321, 329] on div "HDR-50-2.3" at bounding box center [298, 333] width 56 height 15
click at [326, 336] on div "HDR-50-2.3" at bounding box center [298, 333] width 56 height 15
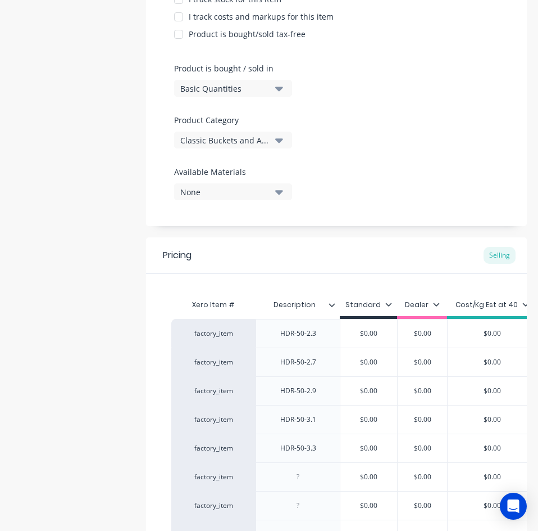
type textarea "x"
type input "$0.00"
click at [377, 332] on input "$0.00" at bounding box center [369, 333] width 57 height 10
drag, startPoint x: 387, startPoint y: 334, endPoint x: 374, endPoint y: 333, distance: 12.4
click at [374, 333] on input "$0.00" at bounding box center [369, 333] width 57 height 10
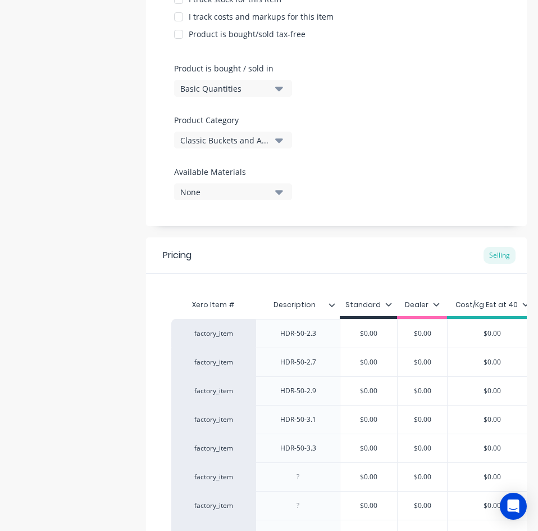
click at [391, 332] on input "$0.00" at bounding box center [369, 333] width 57 height 10
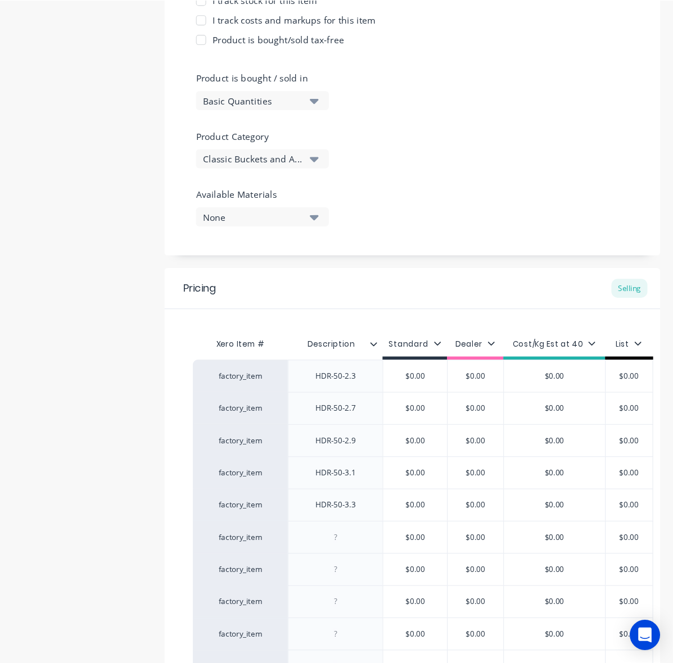
scroll to position [291, 0]
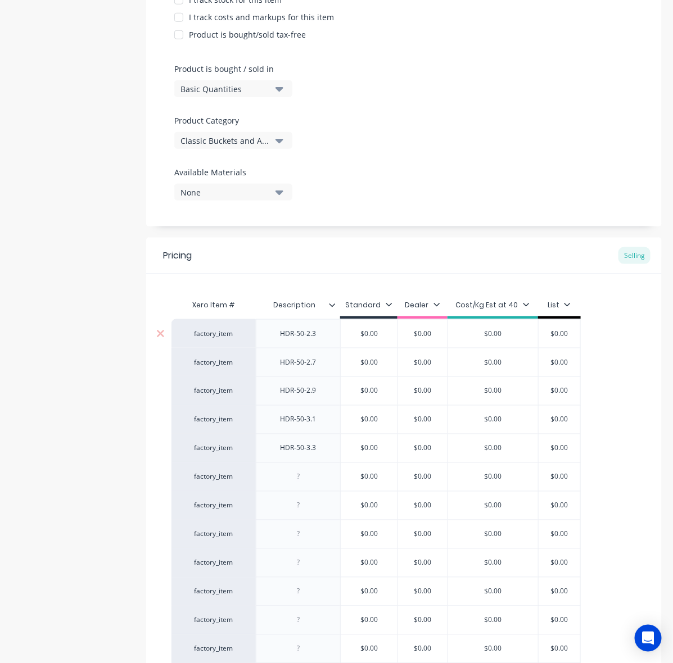
click at [357, 337] on input "$0.00" at bounding box center [369, 334] width 57 height 10
paste input "46,632.53"
type textarea "x"
type input "$46,632.530.00"
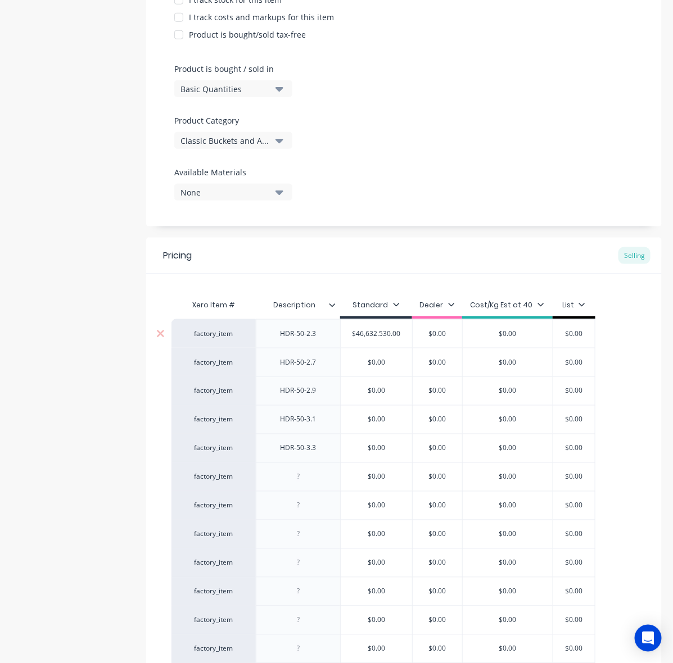
drag, startPoint x: 402, startPoint y: 332, endPoint x: 301, endPoint y: 333, distance: 101.7
click at [301, 333] on div "factory_item HDR-50-2.3 $46,632.53 $46,632.530.00 $0.00 $0.00 $0.00" at bounding box center [383, 333] width 424 height 29
paste input "text"
type textarea "x"
type input "$46,632.53"
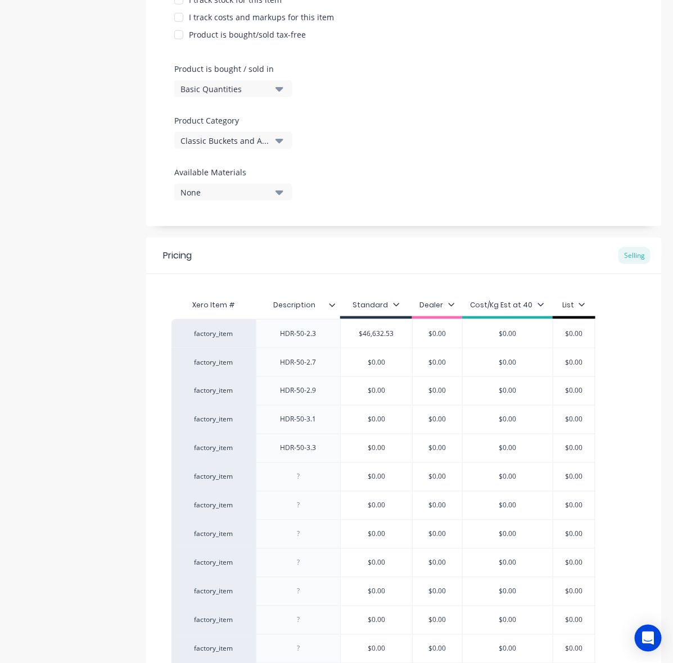
click at [397, 231] on div "Add image Settings Product Options I buy this item I sell this item I track sto…" at bounding box center [403, 330] width 515 height 1147
click at [374, 406] on div "$0.00" at bounding box center [376, 420] width 71 height 28
type input "$0.00"
drag, startPoint x: 385, startPoint y: 364, endPoint x: 351, endPoint y: 364, distance: 33.7
click at [351, 364] on input "$0.00" at bounding box center [376, 362] width 71 height 10
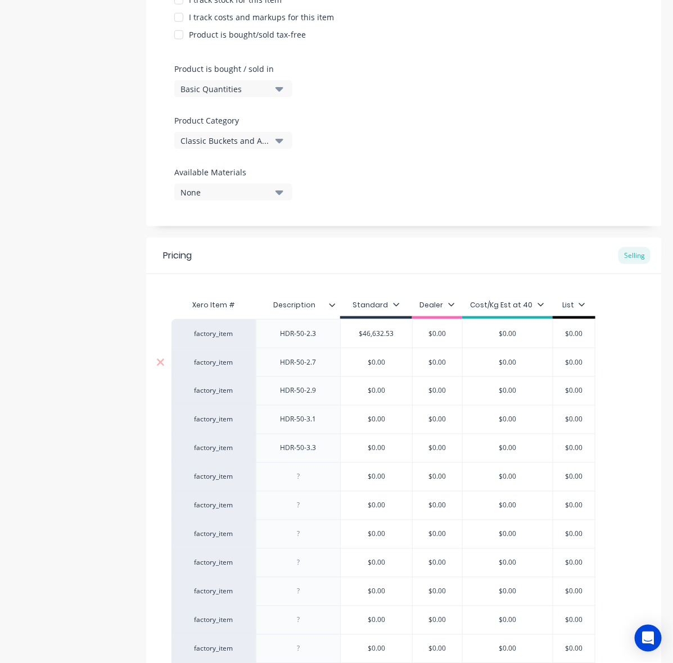
paste input "48,525.82"
type textarea "x"
type input "$48,525.82"
type input "$0.00"
click at [382, 396] on input "$0.00" at bounding box center [376, 391] width 71 height 10
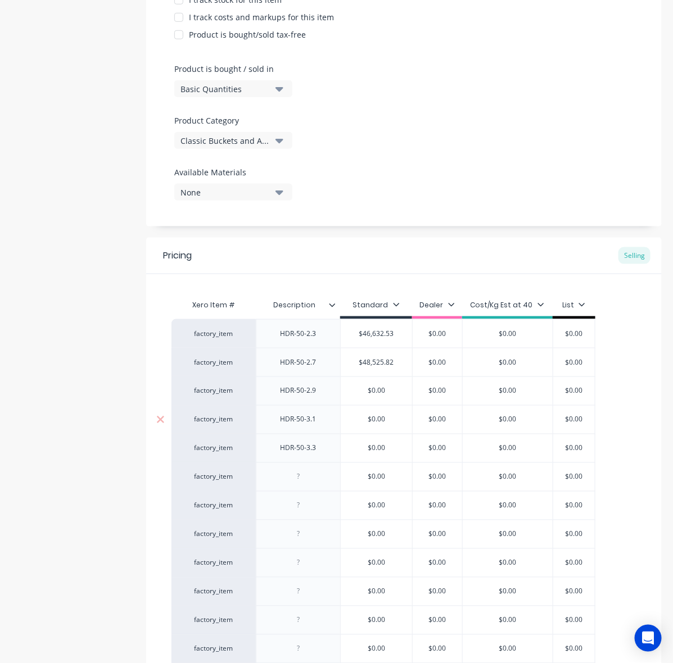
drag, startPoint x: 451, startPoint y: 440, endPoint x: 447, endPoint y: 427, distance: 13.7
click at [451, 440] on div "$0.00" at bounding box center [437, 449] width 56 height 28
type input "$0.00"
drag, startPoint x: 363, startPoint y: 392, endPoint x: 338, endPoint y: 392, distance: 24.2
click at [338, 392] on div "factory_item HDR-50-2.9 $0.00 $0.00 $0.00 $0.00 $0.00" at bounding box center [383, 391] width 424 height 29
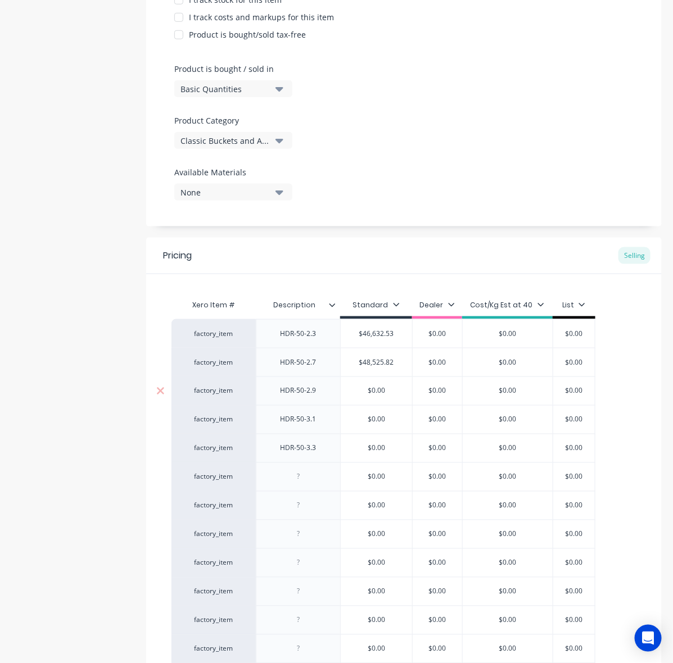
paste input "50,040.44"
type textarea "x"
type input "$50,040.44"
click at [315, 415] on div "factory_item HDR-50-3.1 $0.00 $0.00 $0.00 $0.00 $0.00" at bounding box center [383, 419] width 424 height 29
drag, startPoint x: 396, startPoint y: 425, endPoint x: 361, endPoint y: 431, distance: 35.4
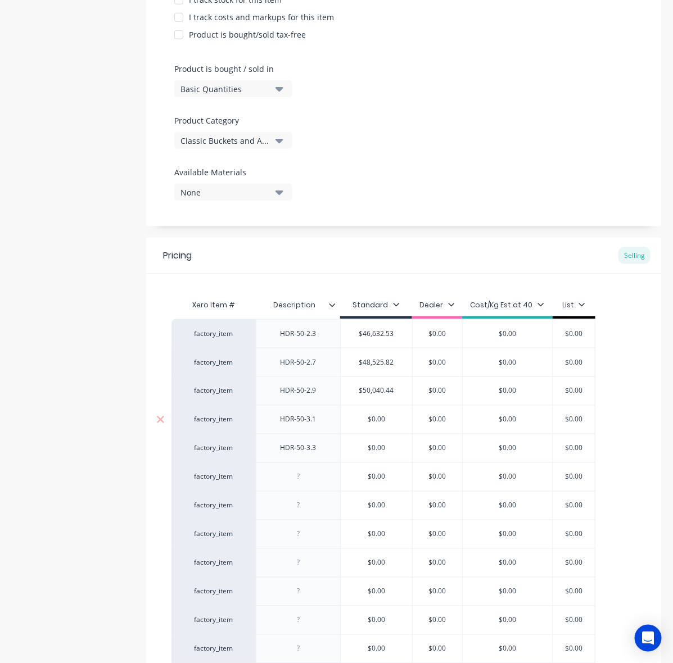
click at [334, 422] on div "factory_item HDR-50-3.1 $0.00 $0.00 $0.00 $0.00 $0.00" at bounding box center [383, 419] width 424 height 29
paste input "51,479.34"
type textarea "x"
type input "$51,479.34"
click at [383, 455] on div "$0.00" at bounding box center [376, 449] width 71 height 28
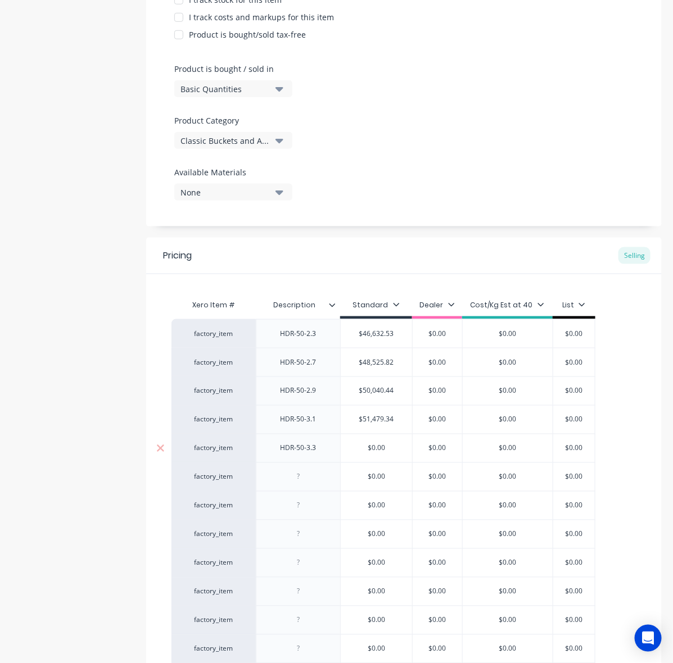
type input "$0.00"
drag, startPoint x: 347, startPoint y: 452, endPoint x: 331, endPoint y: 452, distance: 16.3
click at [331, 452] on div "factory_item HDR-50-3.3 $0.00 $0.00 $0.00 $0.00 $0.00 $0.00" at bounding box center [383, 448] width 424 height 29
paste input "52,918.24"
type textarea "x"
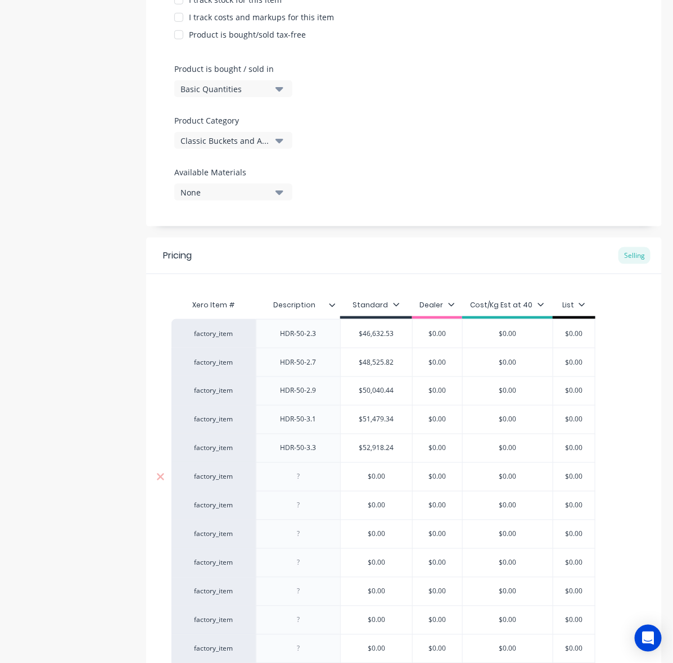
click at [339, 467] on div at bounding box center [298, 477] width 84 height 29
type input "$52,918.24"
click at [253, 464] on div "factory_item" at bounding box center [213, 477] width 84 height 29
click at [305, 482] on div at bounding box center [298, 477] width 56 height 15
paste div
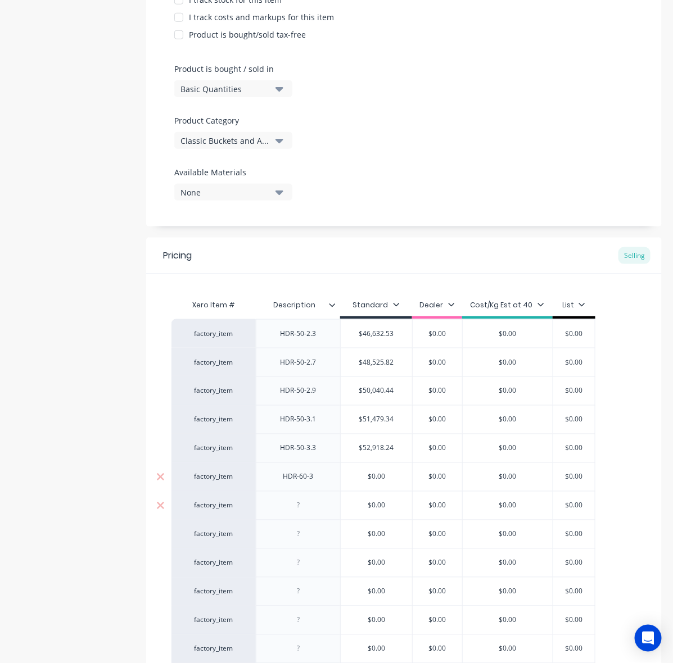
click at [314, 502] on div at bounding box center [298, 506] width 56 height 15
type textarea "x"
paste div
drag, startPoint x: 354, startPoint y: 514, endPoint x: 312, endPoint y: 532, distance: 45.8
click at [354, 514] on div "$0.00" at bounding box center [376, 506] width 71 height 28
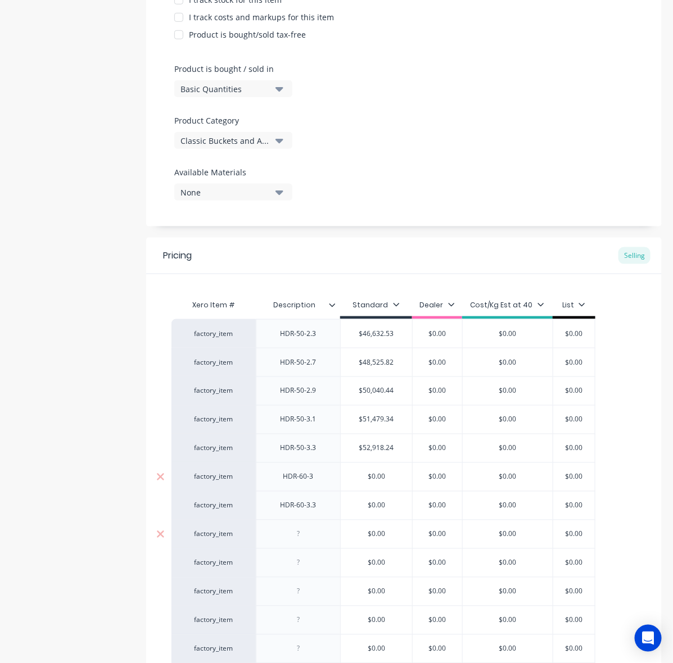
type textarea "x"
type input "$0.00"
click at [305, 549] on div at bounding box center [298, 563] width 84 height 29
click at [311, 527] on div at bounding box center [298, 534] width 84 height 29
click at [304, 546] on div at bounding box center [298, 534] width 84 height 29
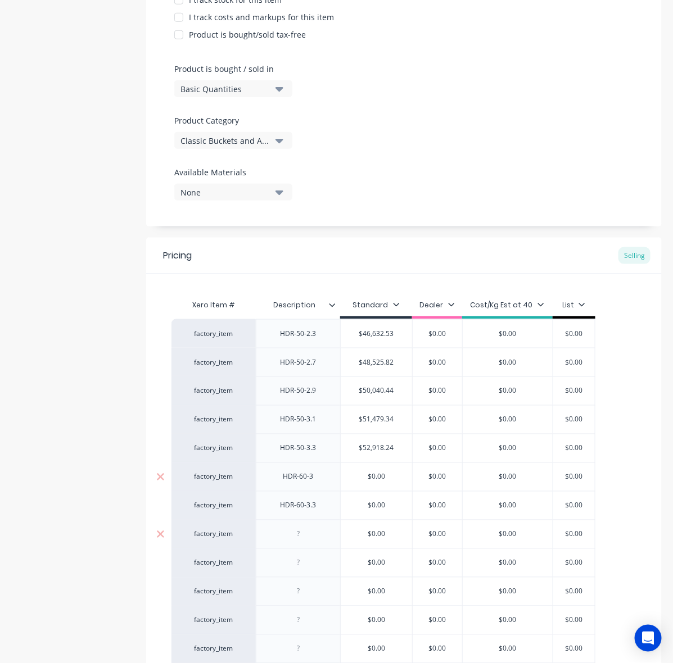
click at [306, 543] on div at bounding box center [298, 534] width 84 height 29
click at [305, 538] on div at bounding box center [298, 534] width 56 height 15
paste div
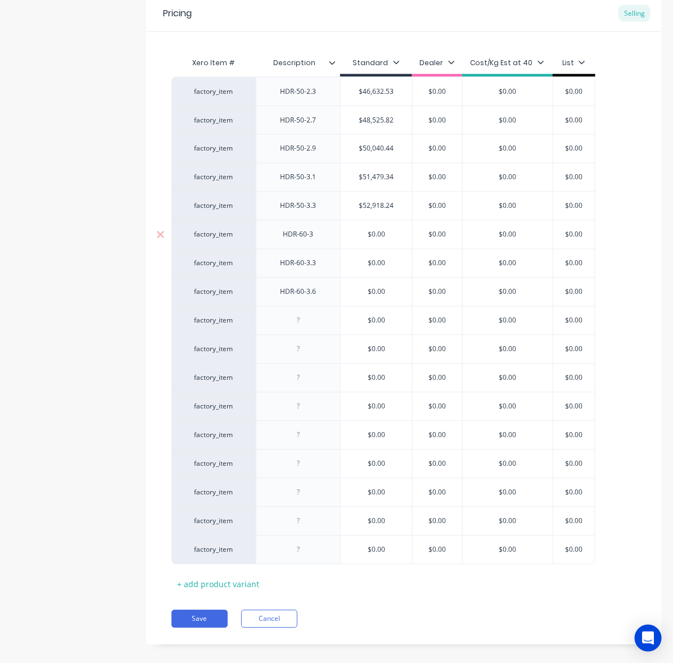
scroll to position [549, 0]
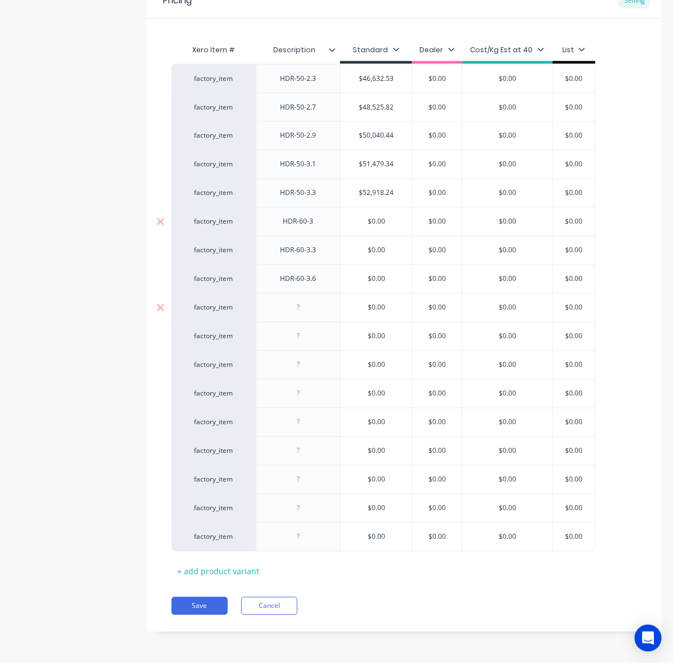
click at [293, 293] on div at bounding box center [298, 307] width 84 height 29
type textarea "x"
click at [307, 309] on div at bounding box center [298, 308] width 56 height 15
paste div
click at [316, 355] on div at bounding box center [298, 365] width 84 height 29
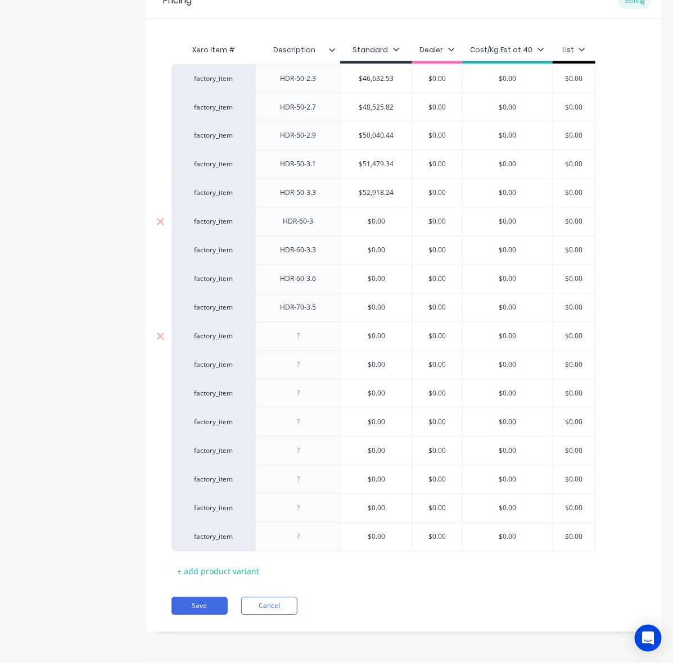
type textarea "x"
click at [306, 335] on div at bounding box center [298, 336] width 56 height 15
paste div
click at [343, 336] on input "text" at bounding box center [376, 337] width 71 height 10
type textarea "x"
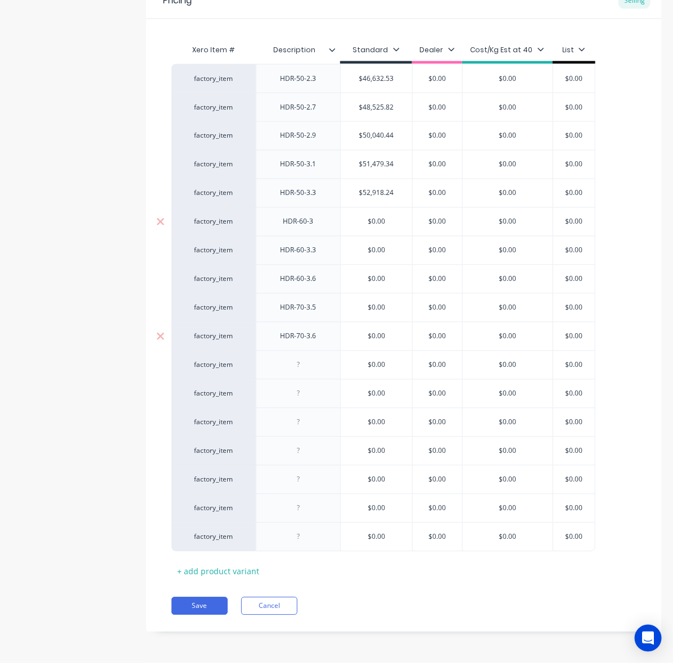
type input "$0.00"
click at [306, 363] on div at bounding box center [298, 365] width 56 height 15
paste div
click at [304, 393] on div at bounding box center [298, 394] width 56 height 15
type textarea "x"
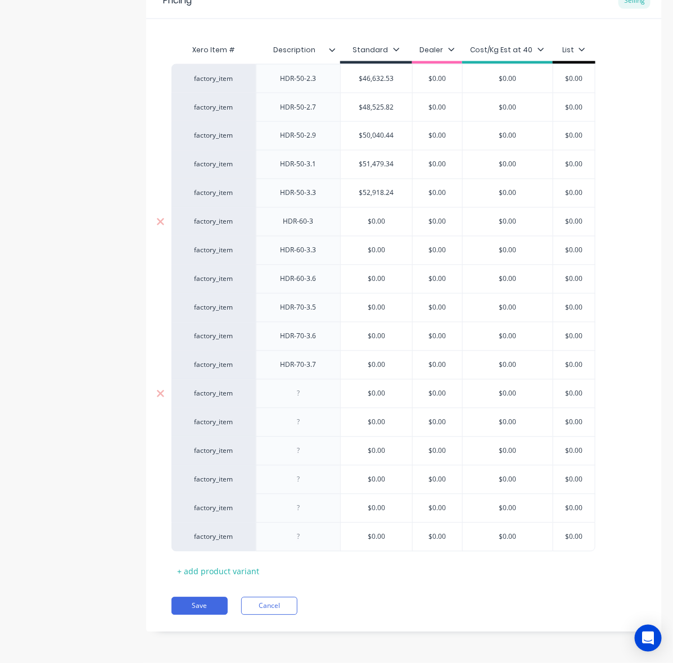
click at [315, 396] on div at bounding box center [298, 394] width 56 height 15
paste div
click at [329, 373] on div "HDR-70-3.7" at bounding box center [298, 365] width 84 height 29
type textarea "x"
click at [311, 422] on div at bounding box center [298, 422] width 56 height 15
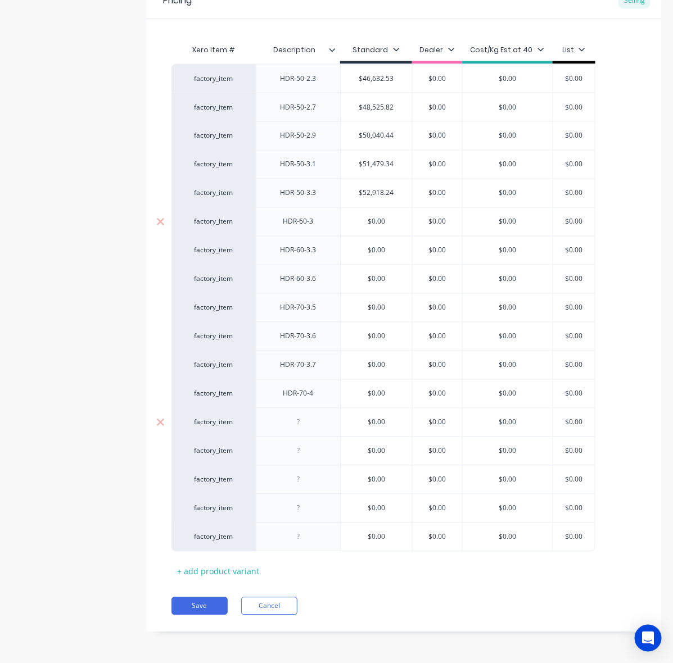
paste div
click at [381, 441] on div "$0.00" at bounding box center [376, 451] width 71 height 28
type textarea "x"
type input "$0.00"
click at [300, 449] on div at bounding box center [298, 451] width 56 height 15
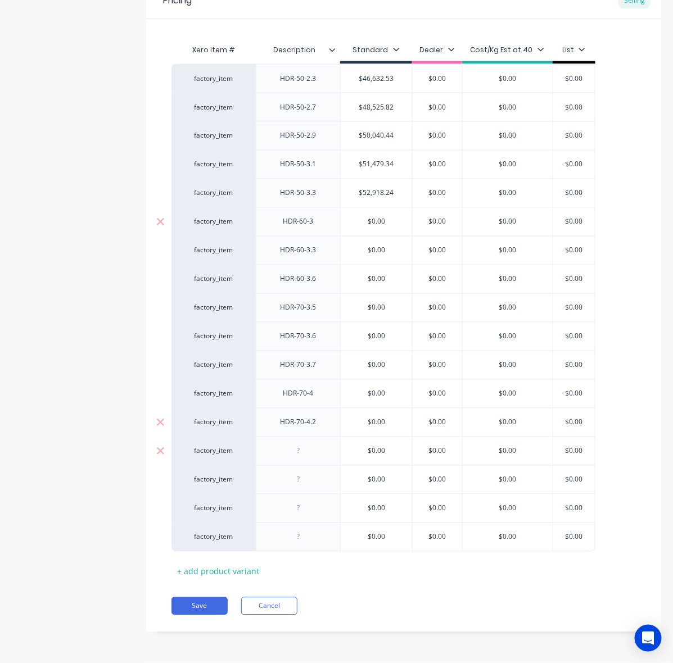
paste div
click at [321, 463] on div "factory_item HDR-50-2.3 $46,632.53 $46,632.53 $0.00 $0.00 $0.00 factory_item HD…" at bounding box center [403, 308] width 465 height 488
type textarea "x"
click at [305, 481] on div at bounding box center [298, 480] width 56 height 15
paste div
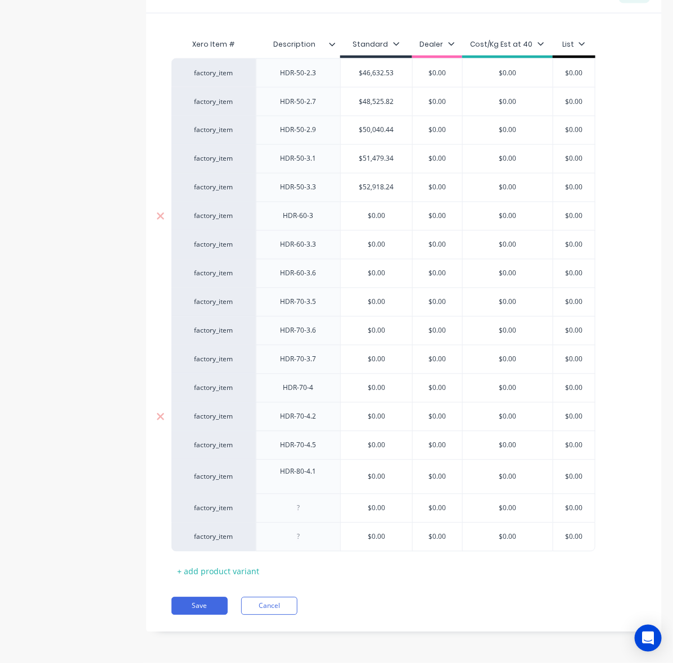
click at [230, 571] on div "+ add product variant" at bounding box center [217, 571] width 93 height 17
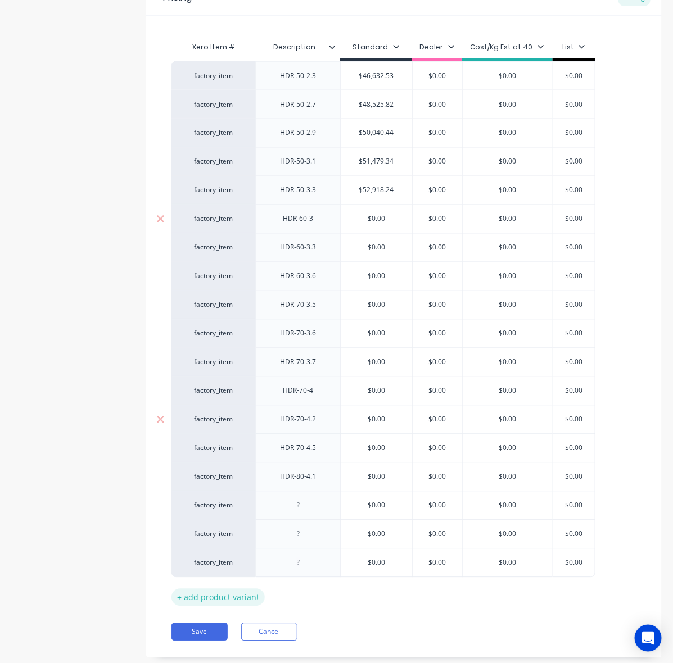
drag, startPoint x: 232, startPoint y: 603, endPoint x: 232, endPoint y: 620, distance: 17.4
click at [231, 603] on div "+ add product variant" at bounding box center [217, 597] width 93 height 17
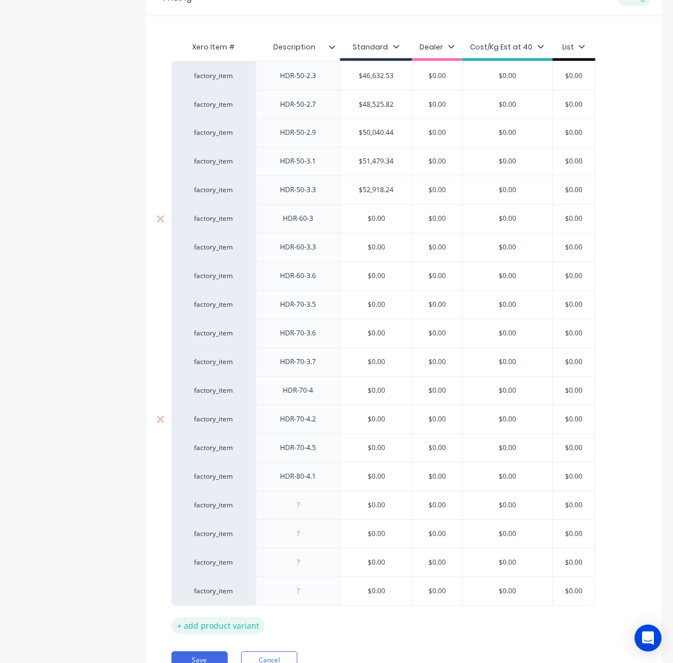
click at [232, 625] on div "+ add product variant" at bounding box center [217, 626] width 93 height 17
click at [232, 654] on div "+ add product variant" at bounding box center [217, 654] width 93 height 17
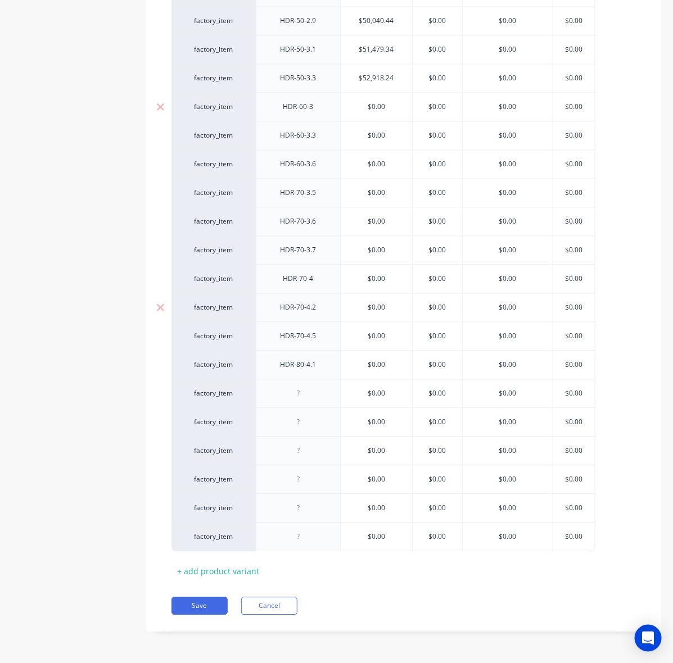
scroll to position [664, 0]
click at [236, 574] on div "+ add product variant" at bounding box center [217, 571] width 93 height 17
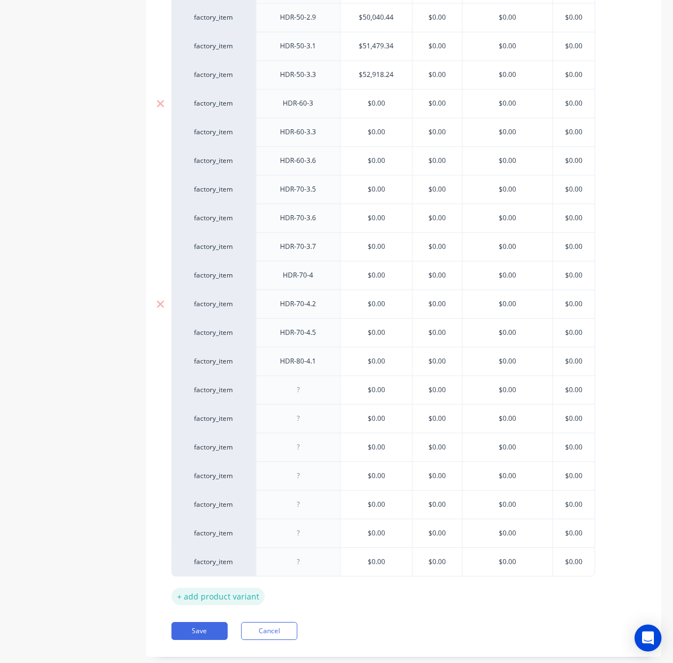
click at [225, 603] on div "+ add product variant" at bounding box center [217, 597] width 93 height 17
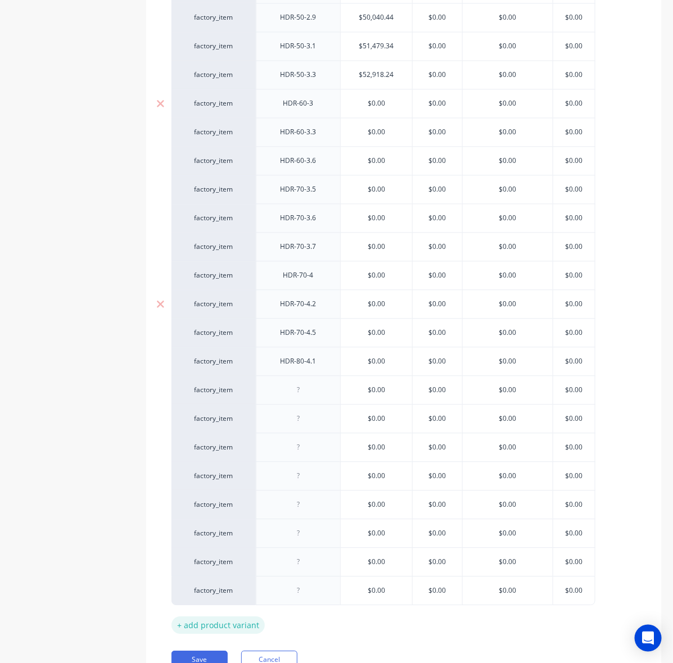
click at [218, 628] on div "+ add product variant" at bounding box center [217, 625] width 93 height 17
type textarea "x"
click at [302, 401] on div "factory_item HDR-50-2.3 $46,632.53 $46,632.53 $0.00 $0.00 $0.00 factory_item HD…" at bounding box center [403, 290] width 465 height 688
click at [305, 396] on div at bounding box center [298, 390] width 56 height 15
paste div
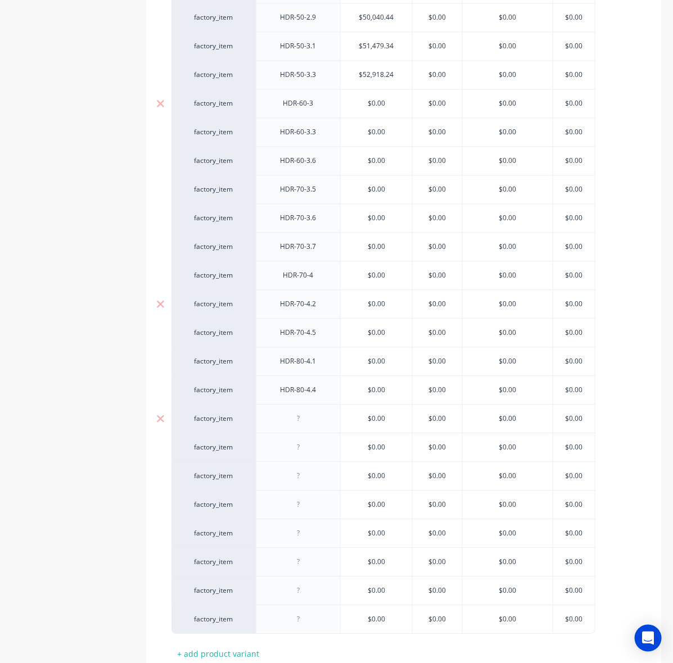
click at [323, 426] on div at bounding box center [298, 419] width 56 height 15
type textarea "x"
click at [307, 424] on div at bounding box center [298, 419] width 56 height 15
paste div
drag, startPoint x: 394, startPoint y: 425, endPoint x: 357, endPoint y: 437, distance: 38.9
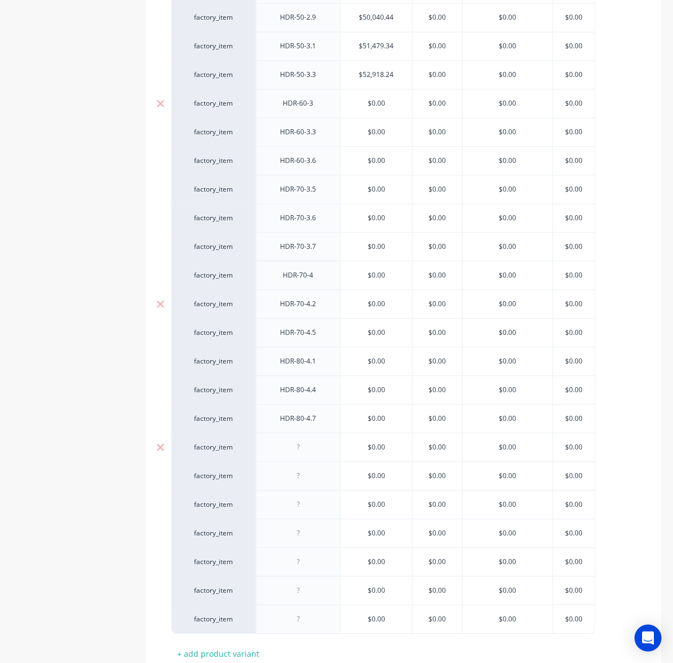
click at [394, 424] on input "text" at bounding box center [376, 419] width 71 height 10
type textarea "x"
type input "$0.00"
click at [302, 442] on div at bounding box center [298, 448] width 56 height 15
paste div
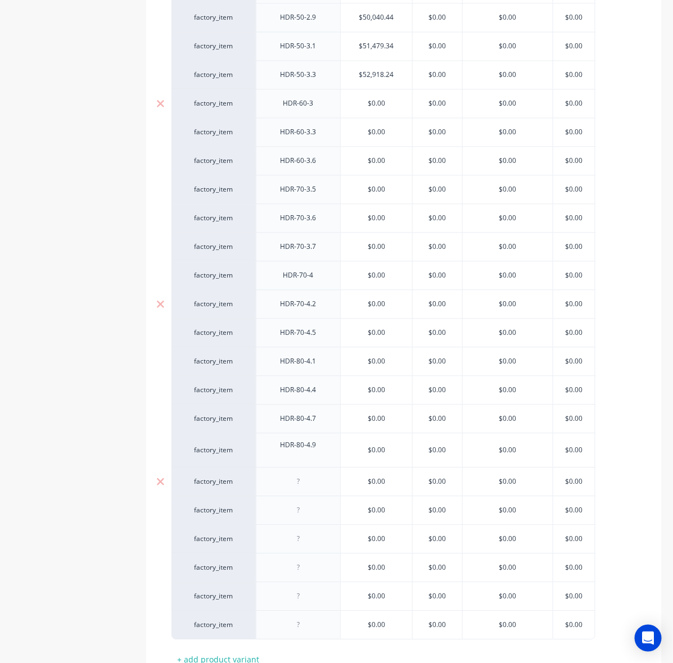
click at [329, 488] on div at bounding box center [298, 482] width 84 height 29
click at [295, 487] on div at bounding box center [298, 482] width 84 height 29
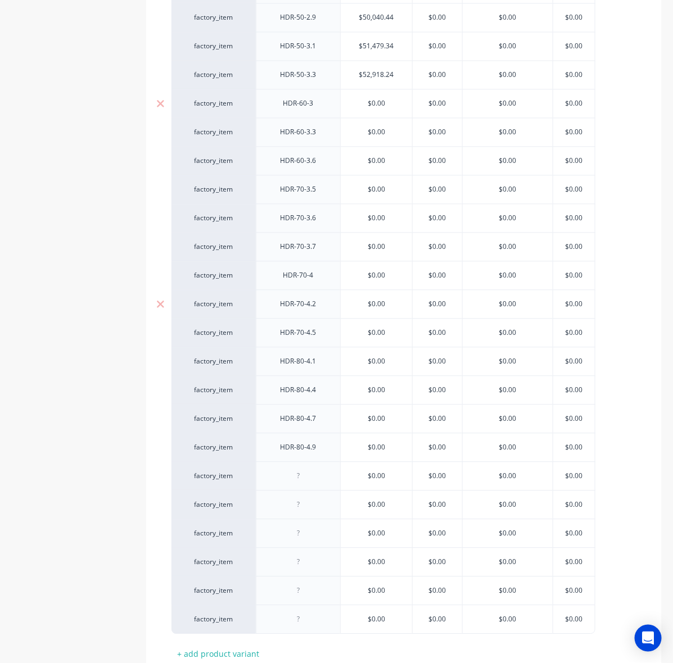
type textarea "x"
click at [338, 499] on div at bounding box center [298, 505] width 84 height 29
paste div
click at [307, 491] on div "HDR-90-4.8" at bounding box center [298, 476] width 84 height 29
type textarea "x"
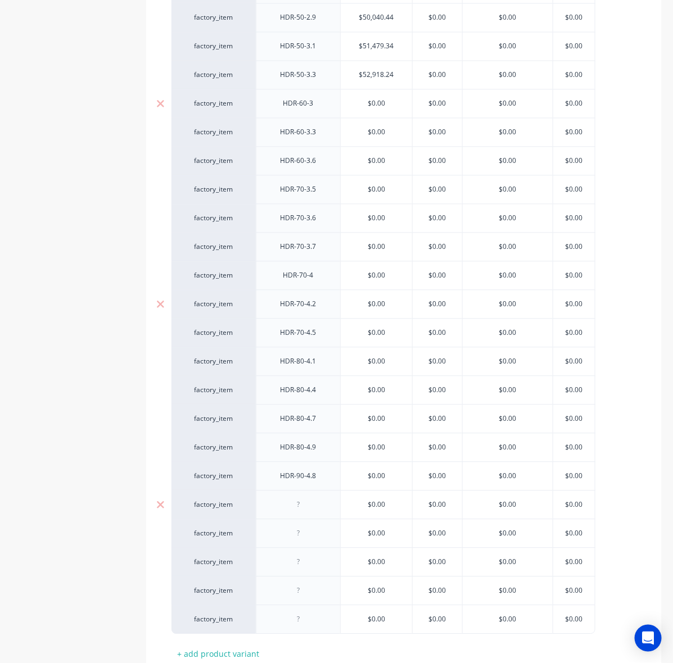
click at [318, 510] on div at bounding box center [298, 505] width 56 height 15
paste div
click at [381, 534] on input "text" at bounding box center [376, 534] width 71 height 10
type textarea "x"
type input "$0.00"
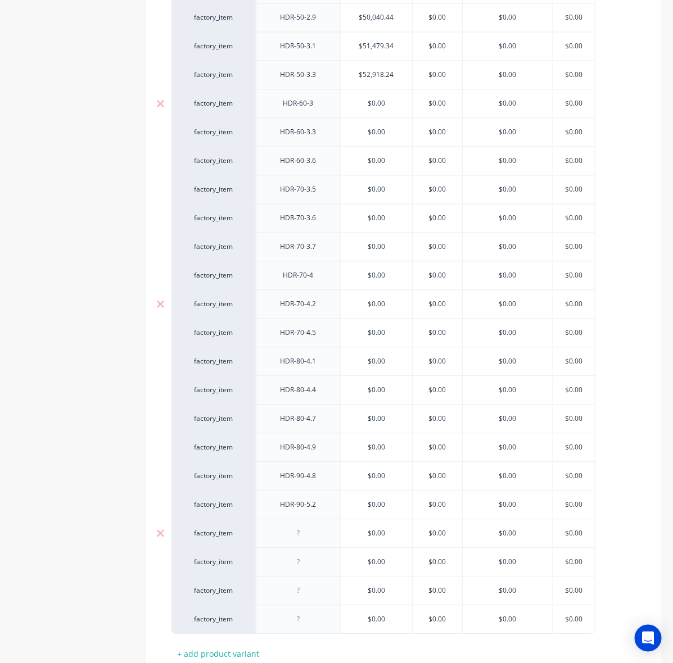
click at [322, 538] on div at bounding box center [298, 534] width 56 height 15
paste div
click at [423, 568] on input "text" at bounding box center [437, 563] width 56 height 10
type textarea "x"
type input "$0.00"
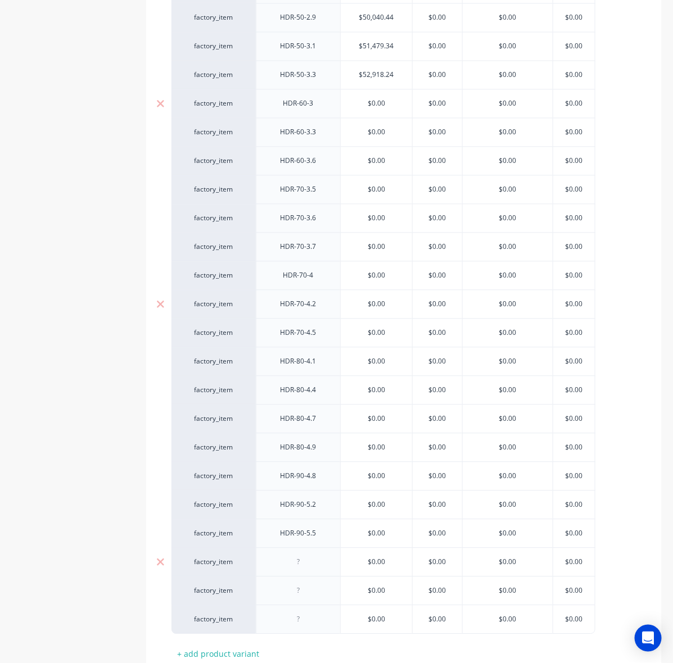
click at [307, 565] on div at bounding box center [298, 562] width 56 height 15
paste div
click at [310, 570] on div "HDR-90-5.8" at bounding box center [298, 562] width 56 height 15
type textarea "x"
click at [305, 596] on div at bounding box center [298, 591] width 56 height 15
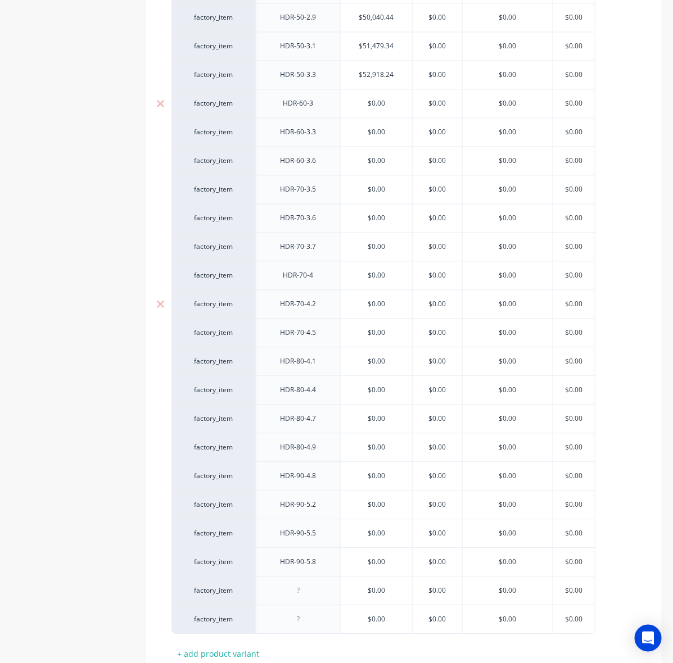
paste div
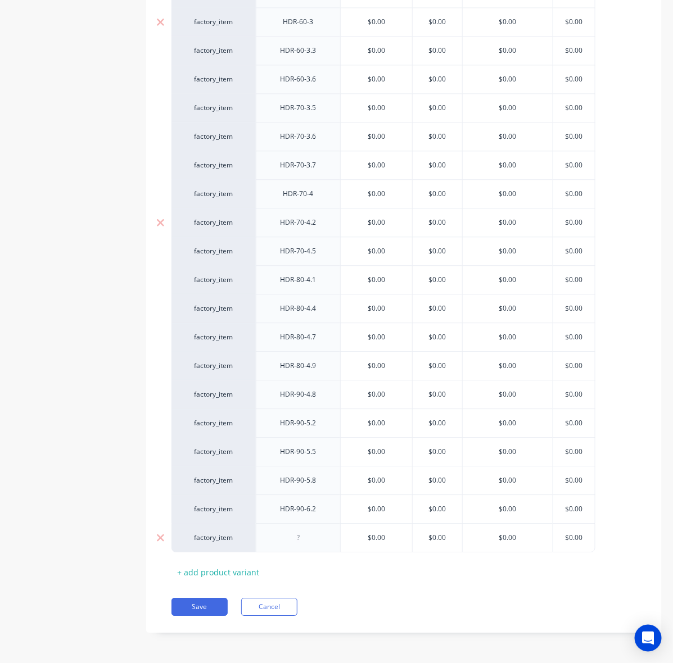
scroll to position [750, 0]
click at [211, 576] on div "+ add product variant" at bounding box center [217, 571] width 93 height 17
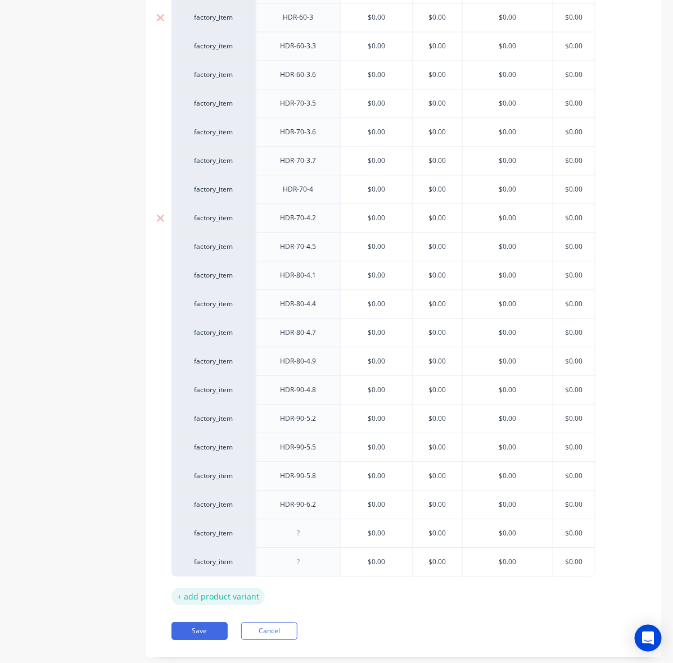
click at [225, 605] on div "+ add product variant" at bounding box center [217, 596] width 93 height 17
type textarea "x"
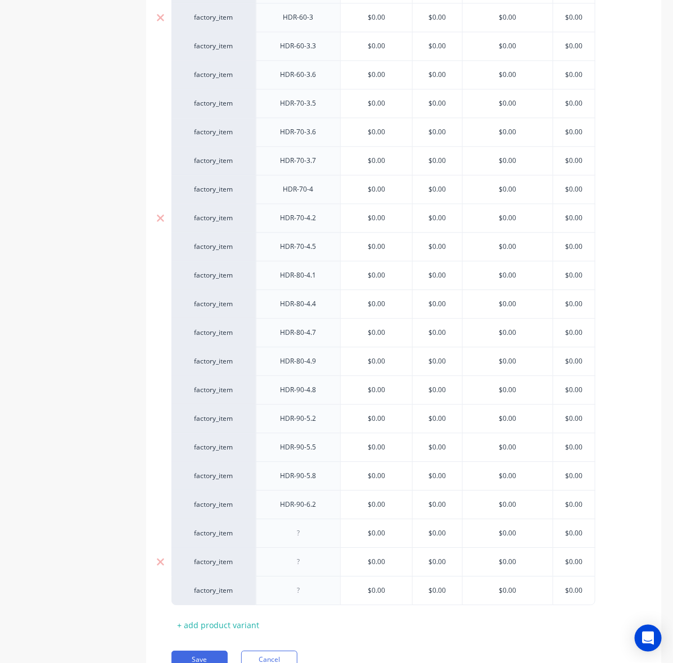
click at [295, 551] on div at bounding box center [298, 561] width 84 height 29
click at [315, 540] on div at bounding box center [298, 533] width 56 height 15
paste div
drag, startPoint x: 371, startPoint y: 558, endPoint x: 354, endPoint y: 563, distance: 17.6
click at [370, 558] on div "$0.00" at bounding box center [376, 562] width 71 height 28
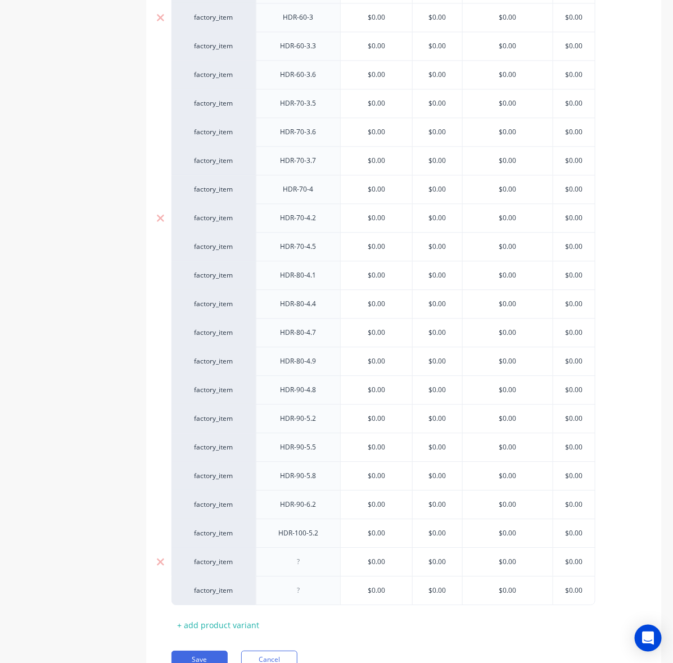
type textarea "x"
type input "$0.00"
click at [285, 569] on div at bounding box center [298, 562] width 56 height 15
paste div
click at [245, 563] on div "factory_item" at bounding box center [213, 561] width 84 height 29
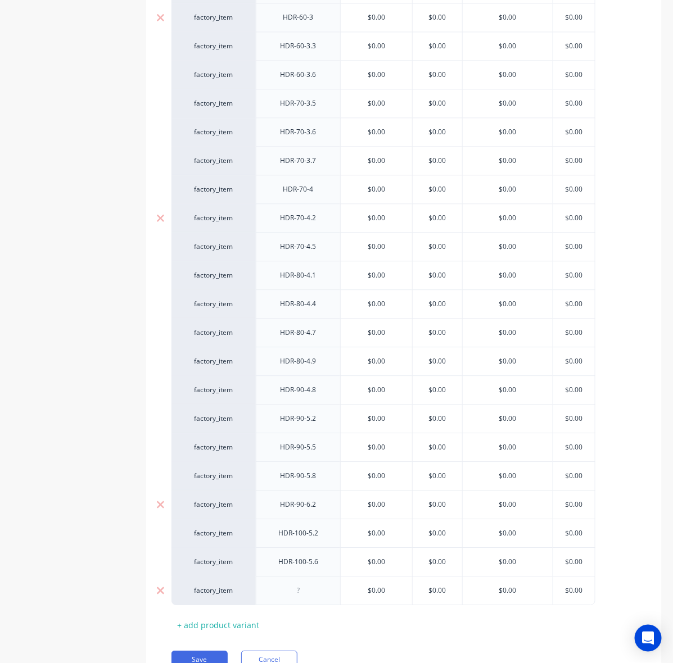
click at [343, 593] on input "text" at bounding box center [376, 591] width 71 height 10
type textarea "x"
type input "$0.00"
click at [309, 598] on div at bounding box center [298, 590] width 56 height 15
paste div
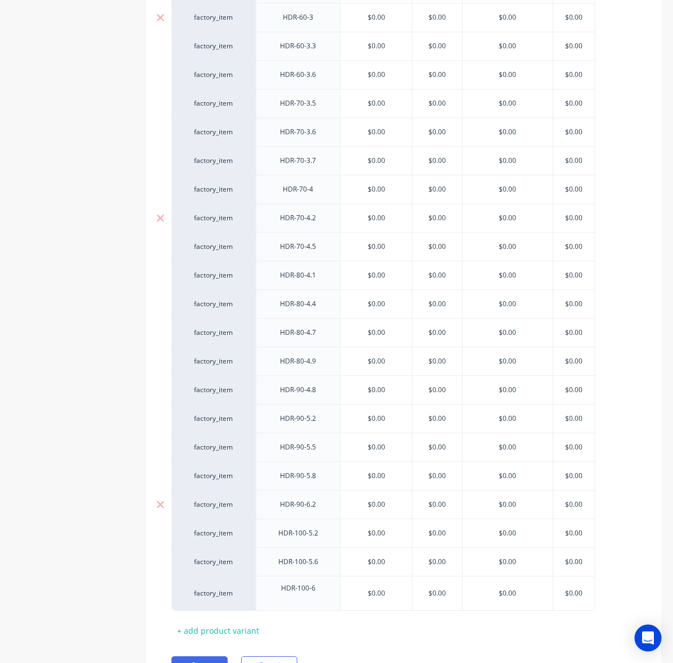
click at [408, 628] on div "Xero Item # Description Standard Dealer Cost/Kg Est at 40 List factory_item HDR…" at bounding box center [403, 236] width 465 height 805
type textarea "x"
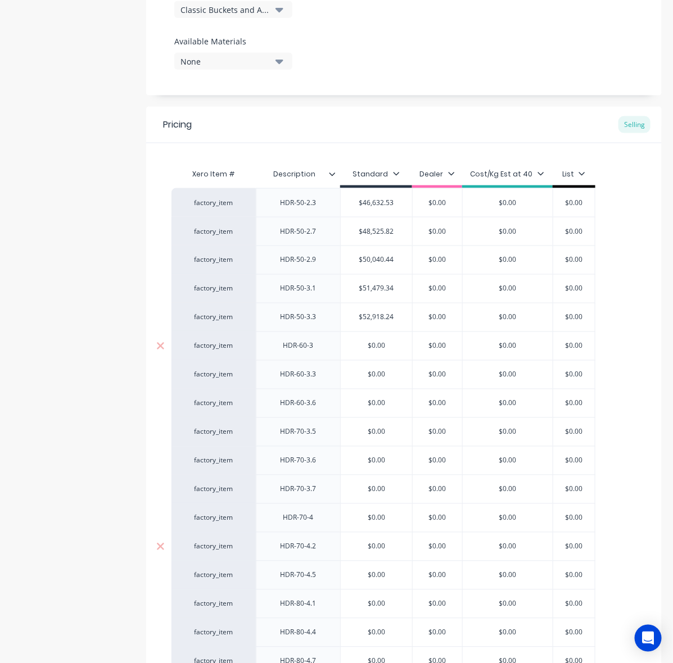
scroll to position [492, 0]
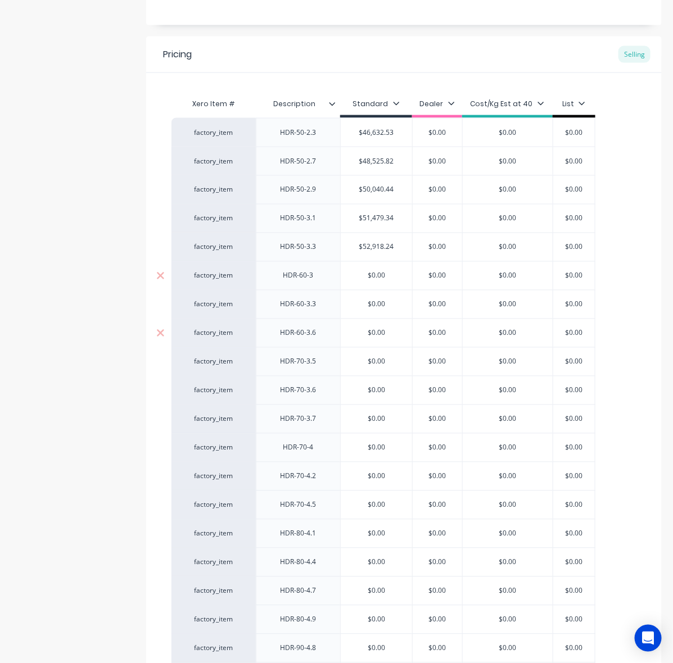
type input "$0.00"
click at [453, 332] on input "$0.00" at bounding box center [437, 333] width 56 height 10
type input "$0.00"
click at [378, 279] on input "$0.00" at bounding box center [376, 276] width 71 height 10
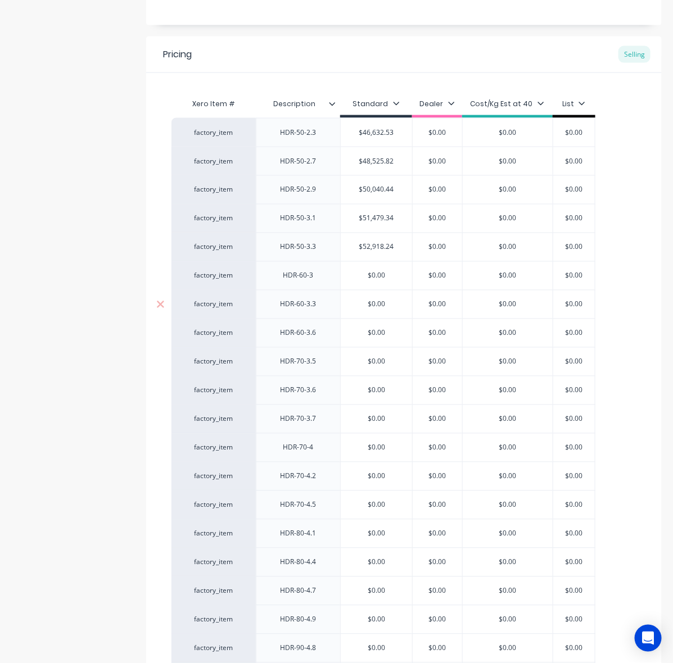
paste input "$62,415.22"
type textarea "x"
type input "$62,415.22"
click at [381, 305] on input "$0.00" at bounding box center [376, 305] width 71 height 10
click at [382, 305] on input "$0.00" at bounding box center [376, 305] width 71 height 10
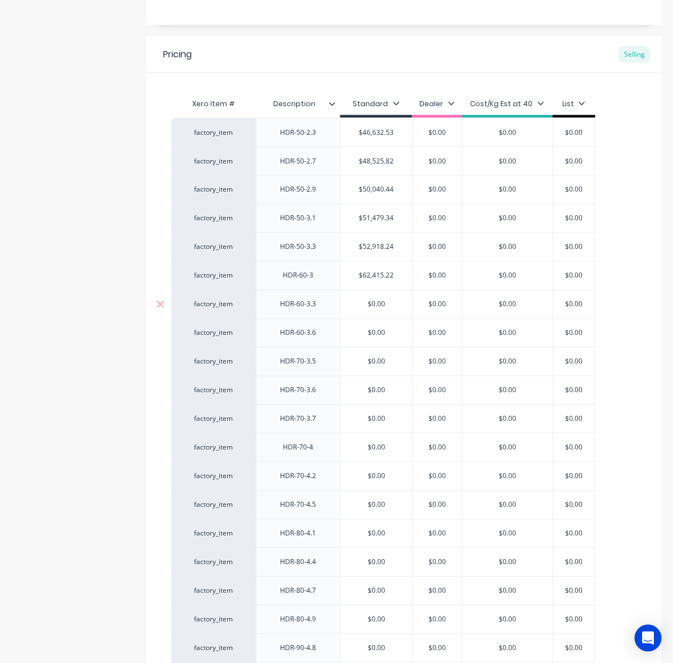
paste input "$65,141.56"
type textarea "x"
type input "$65,141.56"
click at [517, 349] on div "$0.00" at bounding box center [508, 362] width 90 height 28
type input "$0.00"
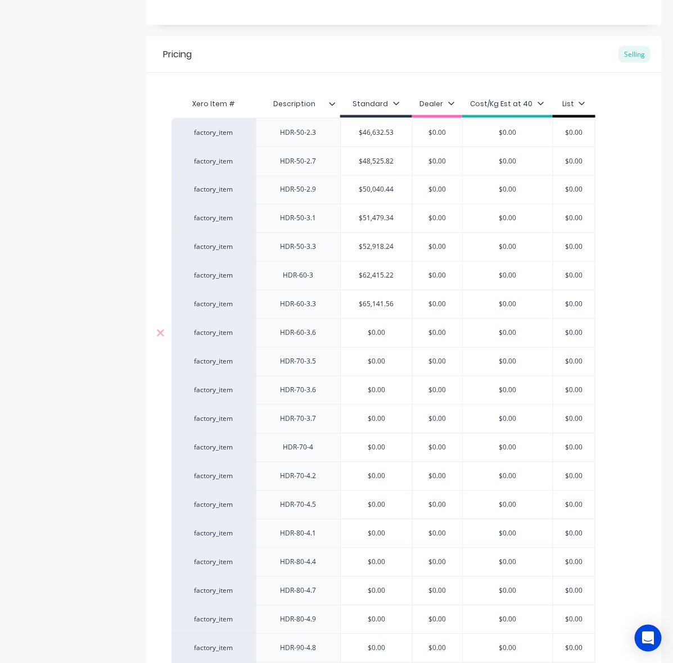
click at [377, 334] on input "$0.00" at bounding box center [376, 333] width 71 height 10
paste input "$67,262.04"
type input "$$67,262.04"
type textarea "x"
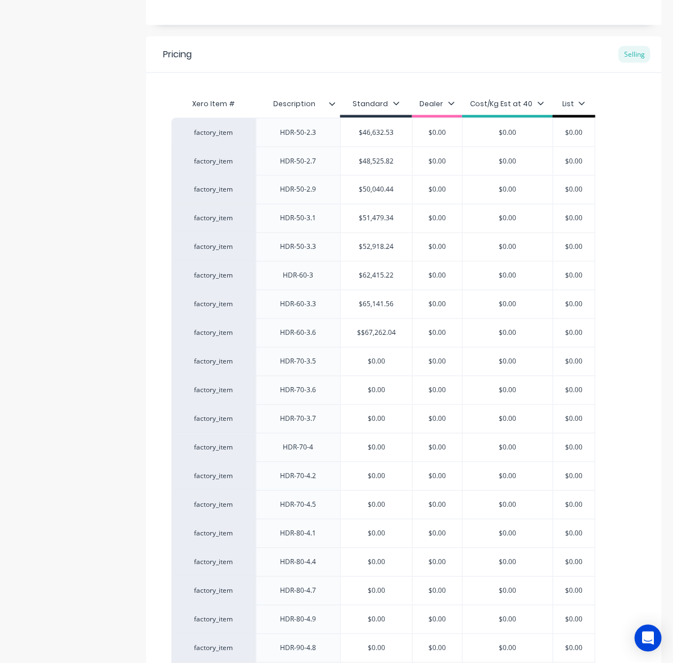
type input "$$67,262.04"
click at [76, 301] on div "Product details" at bounding box center [70, 258] width 118 height 1405
click at [410, 412] on div "$0.00" at bounding box center [437, 419] width 56 height 28
type input "$0.00"
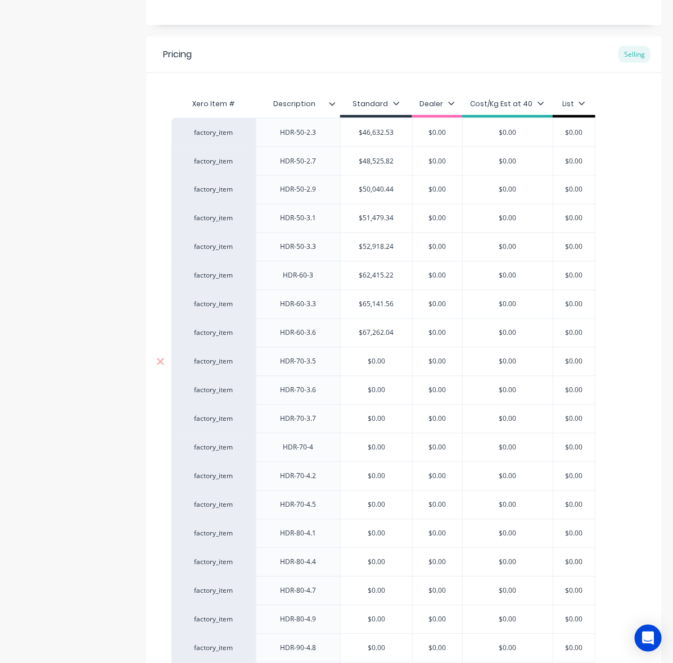
click at [382, 361] on input "$0.00" at bounding box center [376, 362] width 71 height 10
paste input "$75,950.64"
type textarea "x"
type input "$75,950.64"
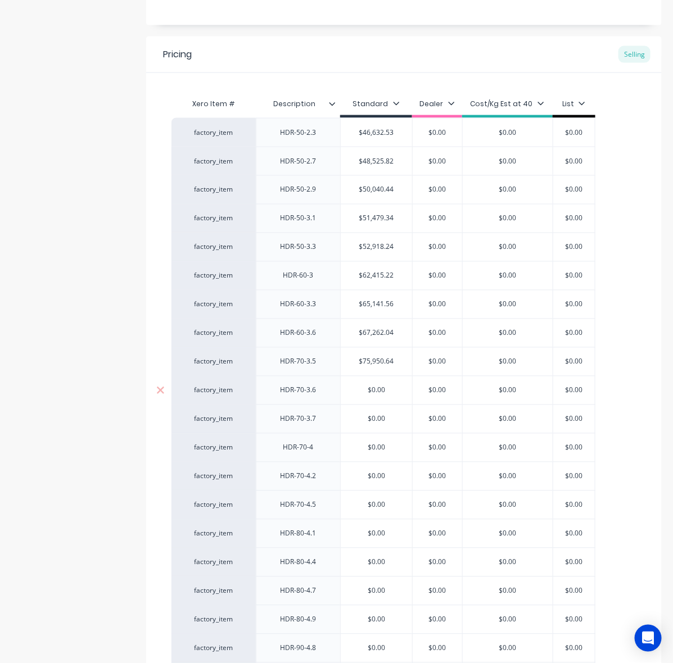
click at [383, 397] on div "$0.00" at bounding box center [376, 391] width 71 height 28
click at [377, 391] on input "$0.00" at bounding box center [376, 391] width 71 height 10
paste input "$76,935.15"
type textarea "x"
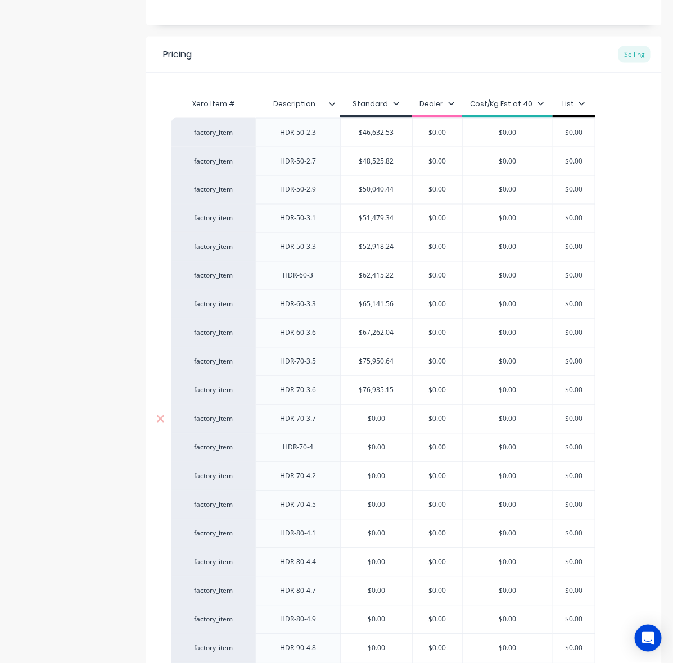
type input "$76,935.15"
type input "$0.00"
click at [380, 423] on input "$0.00" at bounding box center [376, 419] width 71 height 10
click at [379, 423] on input "$0.00" at bounding box center [376, 419] width 71 height 10
paste input "$77,919.66"
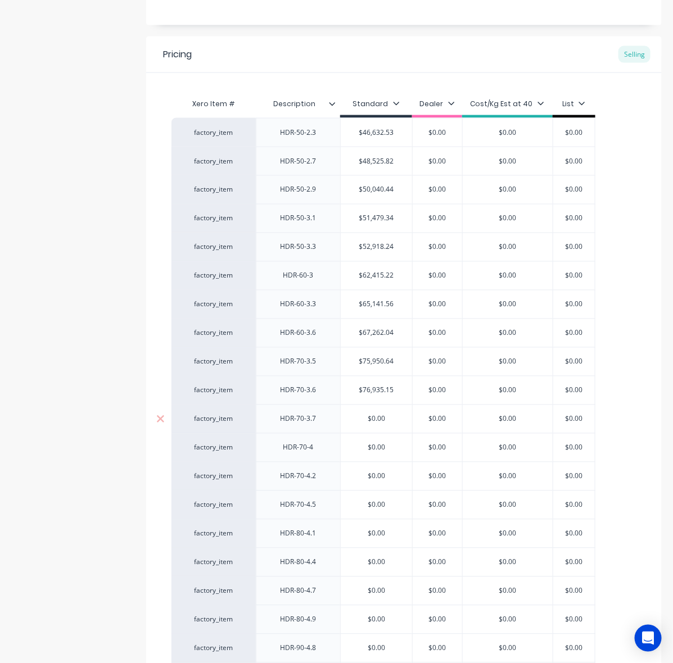
type textarea "x"
type input "$77,919.66"
click at [378, 443] on div "$0.00" at bounding box center [376, 448] width 71 height 28
type input "$0.00"
click at [378, 443] on div "$0.00" at bounding box center [376, 448] width 71 height 28
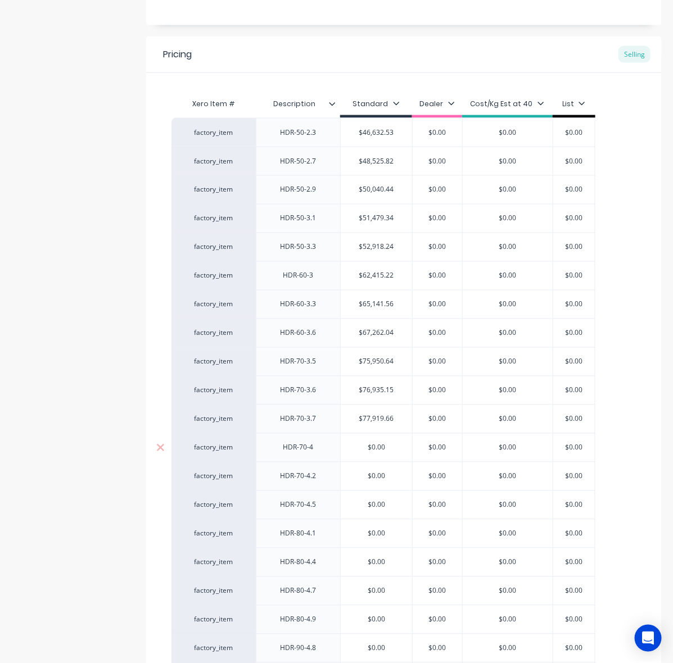
paste input "$79,888.68"
type textarea "x"
type input "$0.00$79,888.68"
click at [372, 451] on input "$0.00$79,888.68" at bounding box center [376, 448] width 71 height 10
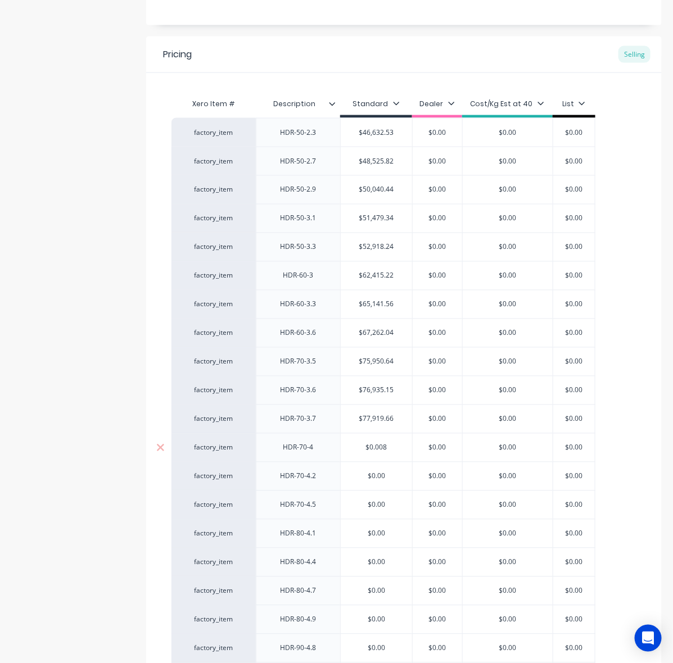
paste input "$"
type textarea "x"
click at [34, 433] on div "Product details" at bounding box center [70, 258] width 118 height 1405
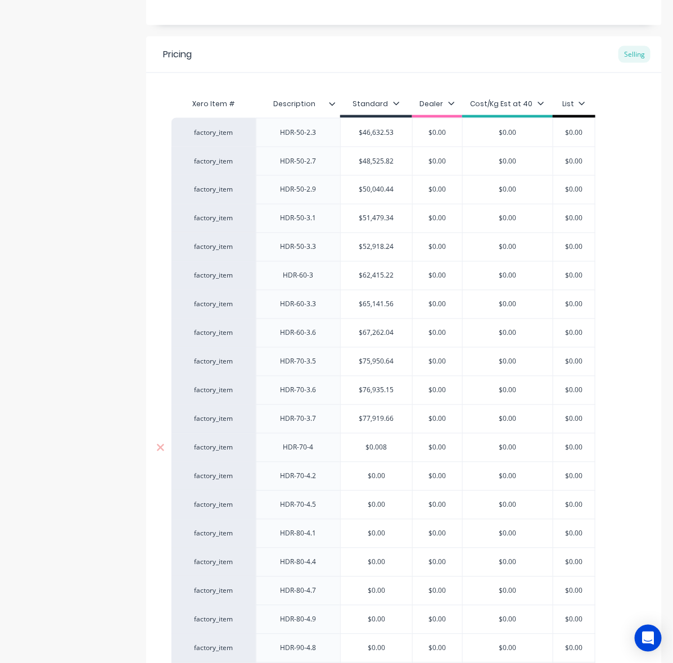
type input "$0.008"
click at [379, 451] on input "$0.008" at bounding box center [376, 448] width 71 height 10
paste input "$79,888.6"
type textarea "x"
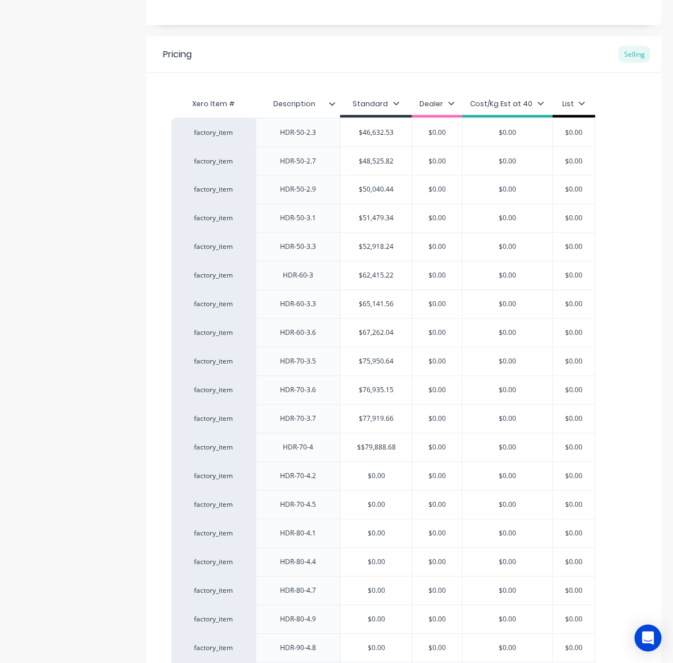
type input "$$79,888.68"
click at [72, 470] on div "Product details" at bounding box center [70, 258] width 118 height 1405
type input "$0.00"
click at [523, 450] on input "$0.00" at bounding box center [508, 448] width 90 height 10
type input "$0.00"
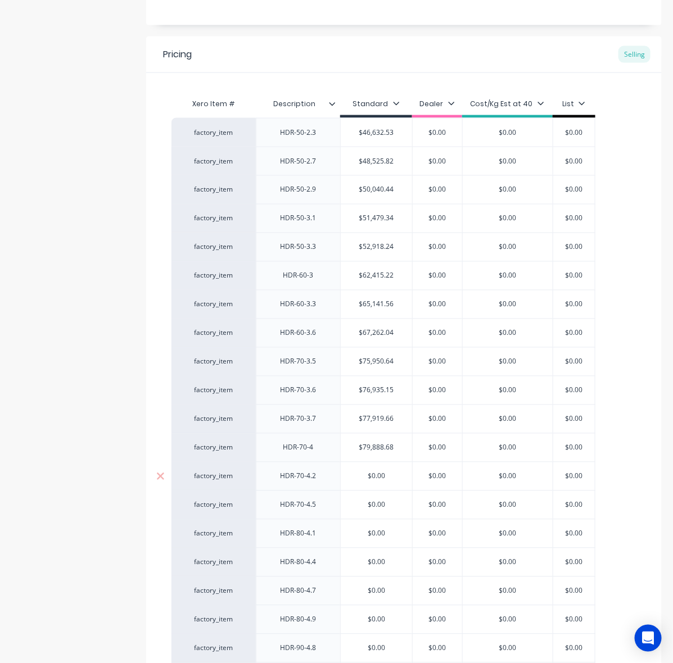
click at [375, 478] on input "$0.00" at bounding box center [376, 477] width 71 height 10
paste input "$81,857.69"
type textarea "x"
type input "$81,857.69"
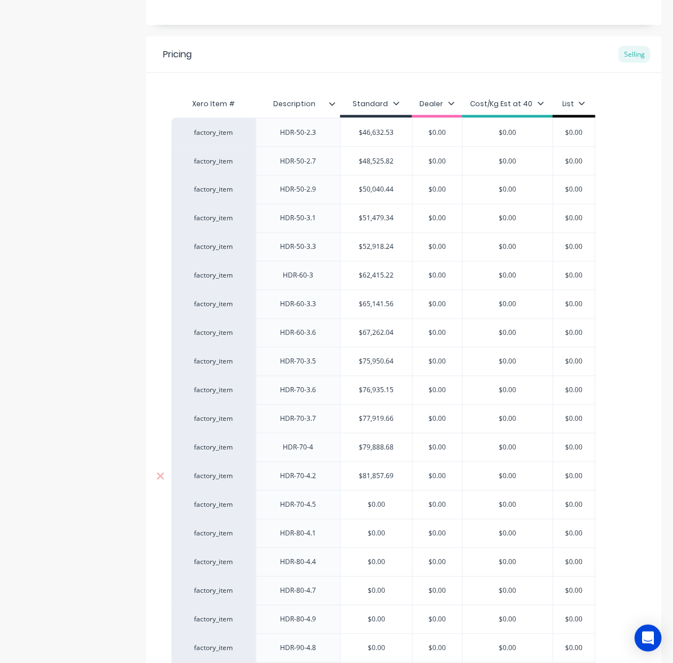
click at [491, 467] on div "$0.00" at bounding box center [508, 477] width 90 height 28
type input "$0.00"
click at [374, 505] on input "$0.00" at bounding box center [376, 505] width 71 height 10
paste input "$83,902.44"
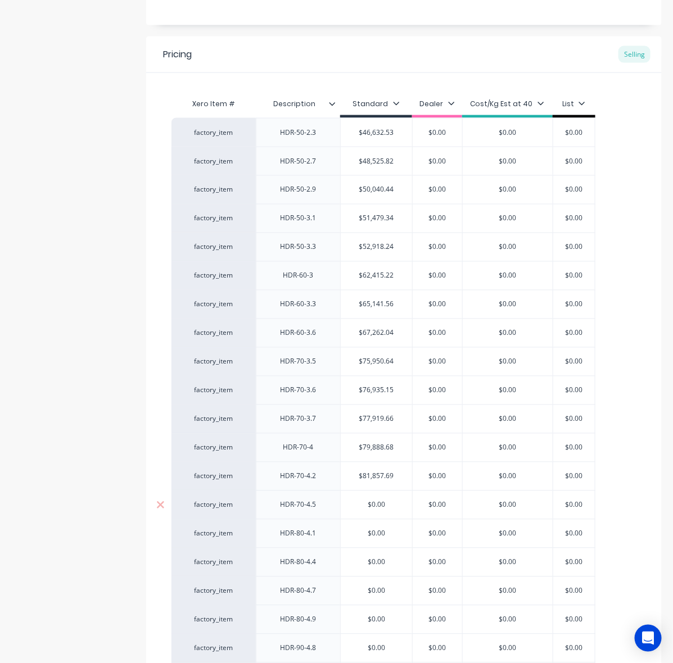
type textarea "x"
type input "$$83,902.44"
click at [93, 445] on div "Product details" at bounding box center [70, 258] width 118 height 1405
drag, startPoint x: 212, startPoint y: 400, endPoint x: 344, endPoint y: 427, distance: 134.8
click at [212, 400] on div "factory_item" at bounding box center [213, 390] width 84 height 29
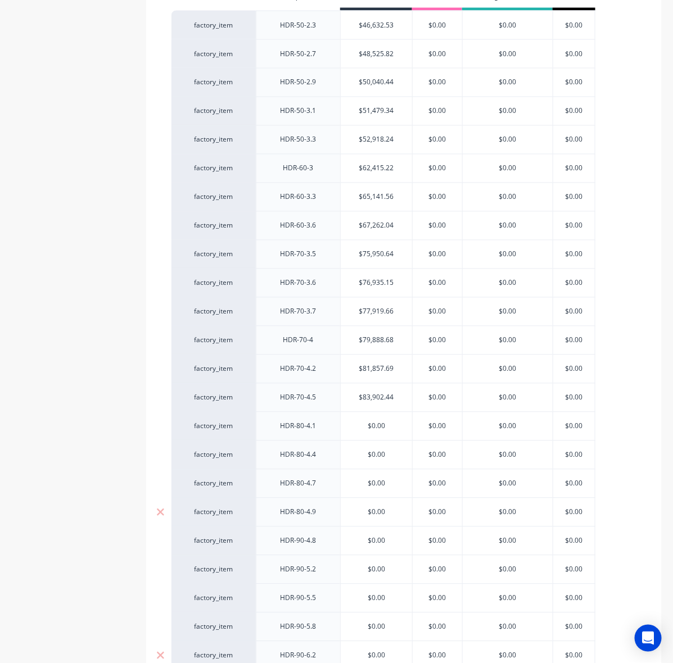
scroll to position [703, 0]
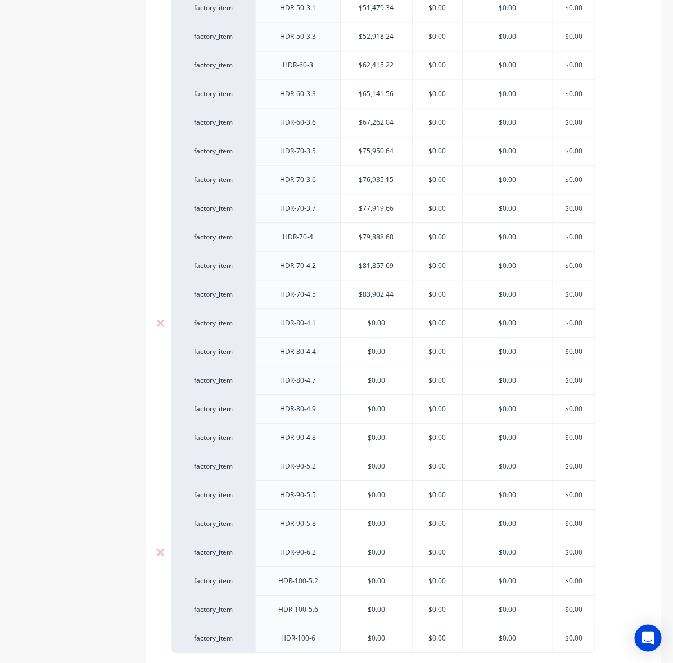
click at [375, 325] on input "$0.00" at bounding box center [376, 323] width 71 height 10
paste input "$84,982.55"
type input "$$84,982.55"
type textarea "x"
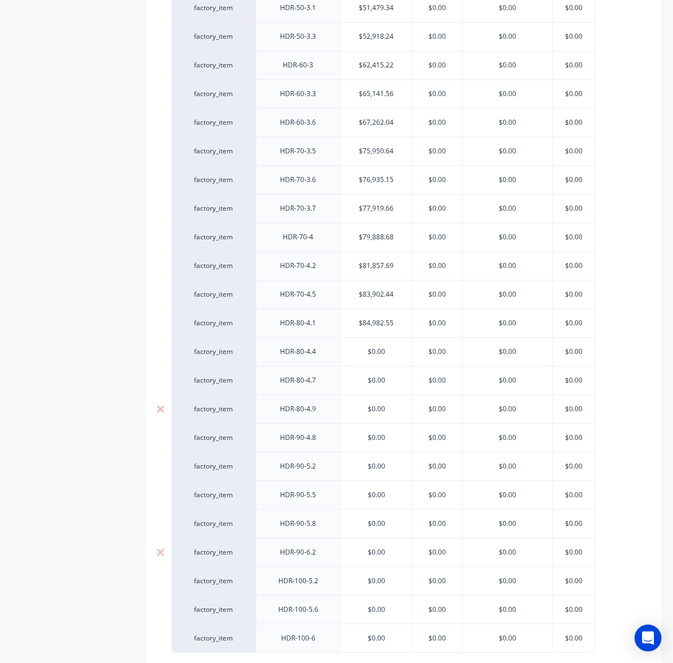
type input "$84,982.55"
click at [433, 405] on div "$0.00" at bounding box center [437, 409] width 56 height 28
type input "$0.00"
click at [377, 354] on input "$0.00" at bounding box center [376, 352] width 71 height 10
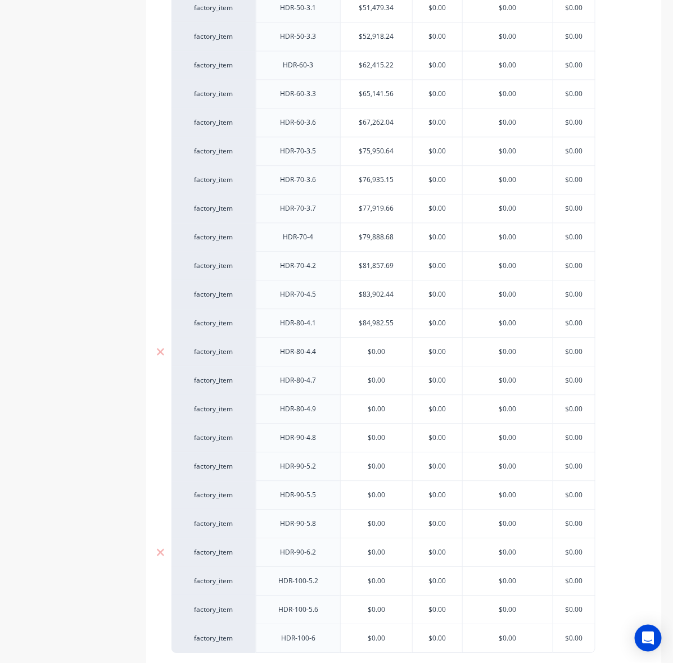
click at [377, 354] on input "$0.00" at bounding box center [376, 352] width 71 height 10
paste input "$87,103.03"
type textarea "x"
type input "$87,103.03"
click at [374, 378] on input "$0.00" at bounding box center [376, 380] width 71 height 10
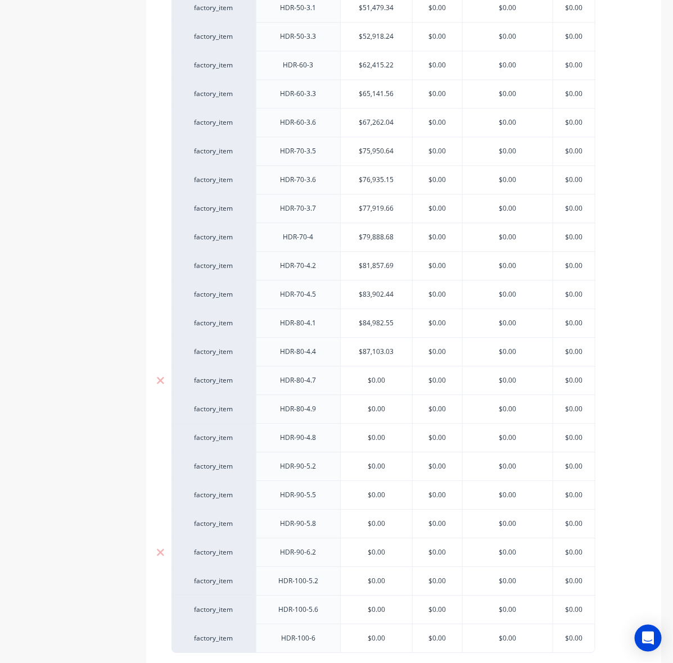
click at [380, 380] on input "$0.00" at bounding box center [376, 380] width 71 height 10
paste input "$89,223.51"
type textarea "x"
type input "$89,223.51"
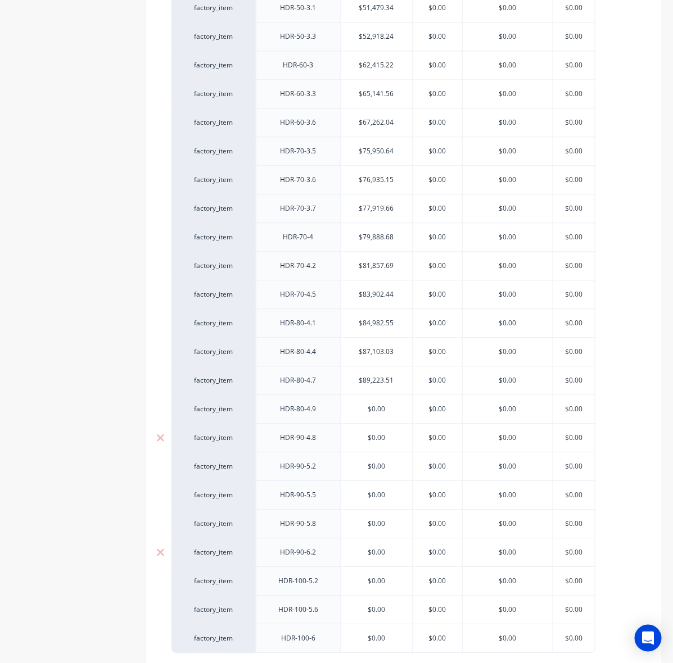
click at [431, 432] on div "$0.00" at bounding box center [437, 438] width 56 height 28
type input "$0.00"
click at [373, 414] on input "$0.00" at bounding box center [376, 409] width 71 height 10
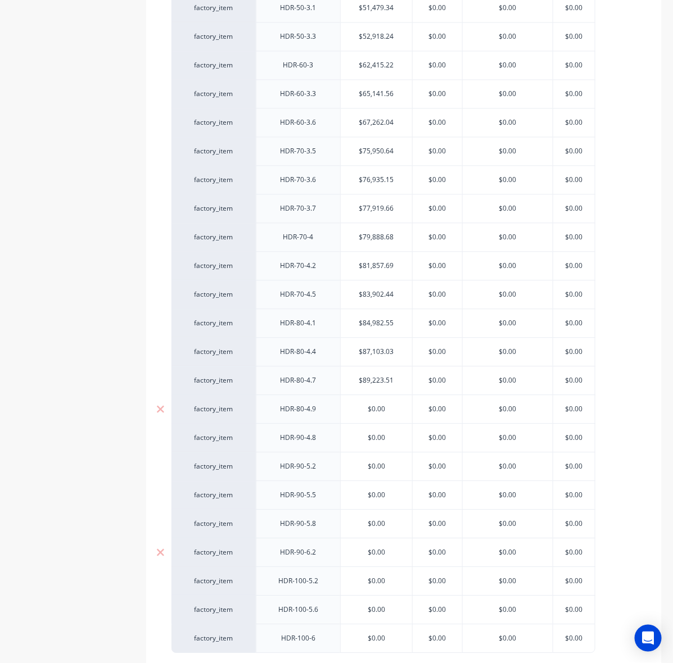
paste input "$91,343.99"
type textarea "x"
type input "$$91,343.99"
click at [70, 388] on div "Product details" at bounding box center [70, 47] width 118 height 1405
drag, startPoint x: 298, startPoint y: 446, endPoint x: 341, endPoint y: 440, distance: 43.1
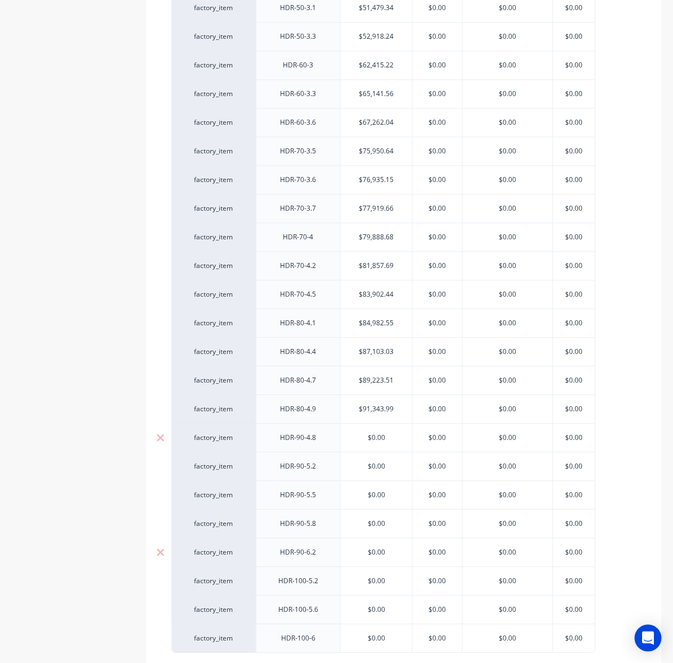
click at [301, 445] on div "HDR-90-4.8" at bounding box center [298, 438] width 56 height 15
click at [381, 439] on input "text" at bounding box center [376, 438] width 71 height 10
type textarea "x"
type input "$0.00"
click at [380, 440] on input "$0.00" at bounding box center [376, 438] width 71 height 10
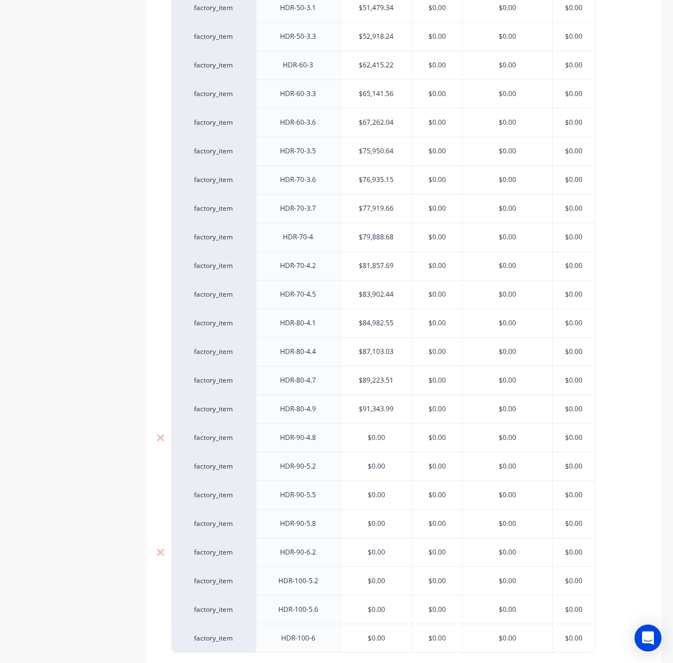
click at [380, 440] on input "$0.00" at bounding box center [376, 438] width 71 height 10
paste input "106,123.25"
type textarea "x"
type input "$106,123.25"
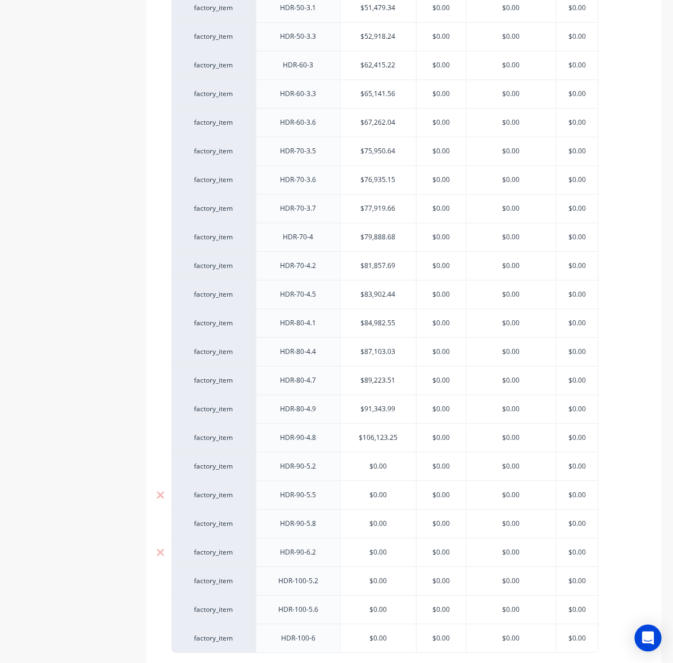
type input "$0.00"
click at [416, 500] on input "$0.00" at bounding box center [441, 495] width 56 height 10
type input "$0.00"
click at [378, 468] on input "$0.00" at bounding box center [378, 466] width 75 height 10
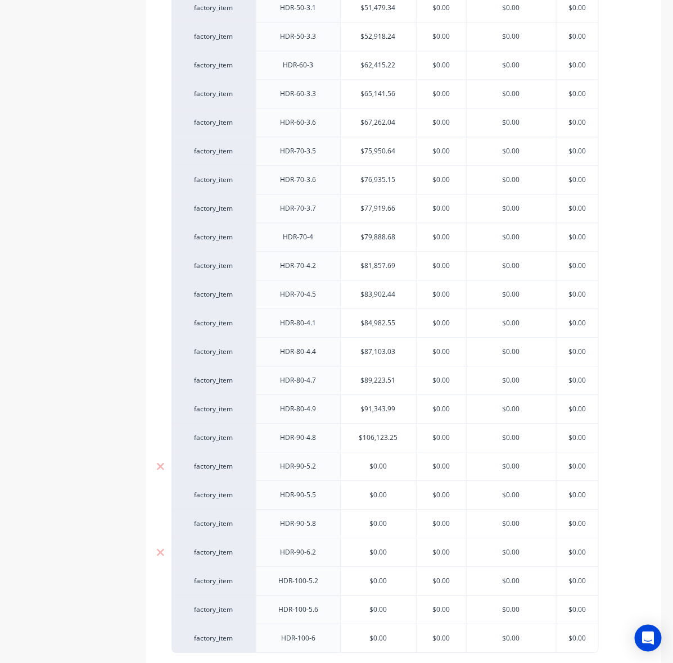
paste input "$109,758.36"
type textarea "x"
type input "$109,758.36"
click at [378, 497] on input "$0.00" at bounding box center [378, 495] width 75 height 10
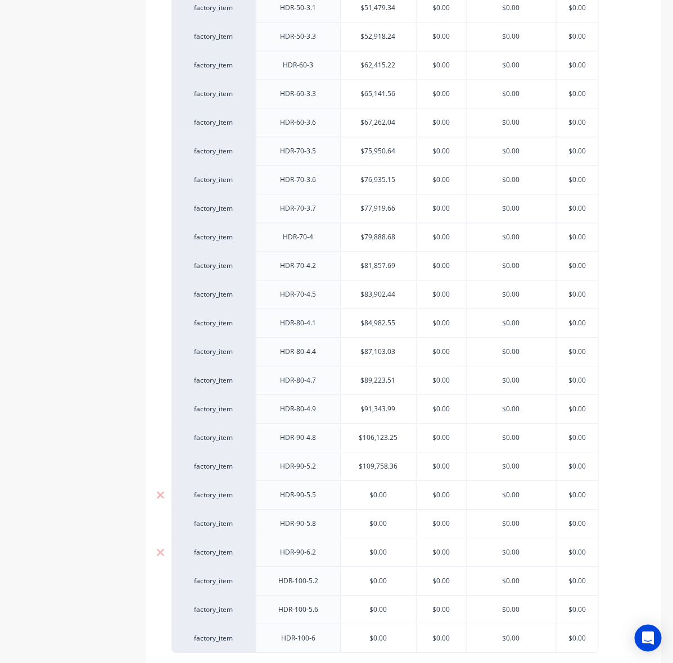
paste input "$112,721.83"
type textarea "x"
type input "$112,721.83"
click at [451, 505] on div "$0.00" at bounding box center [441, 495] width 56 height 28
click at [374, 517] on div "$0.00" at bounding box center [378, 524] width 75 height 28
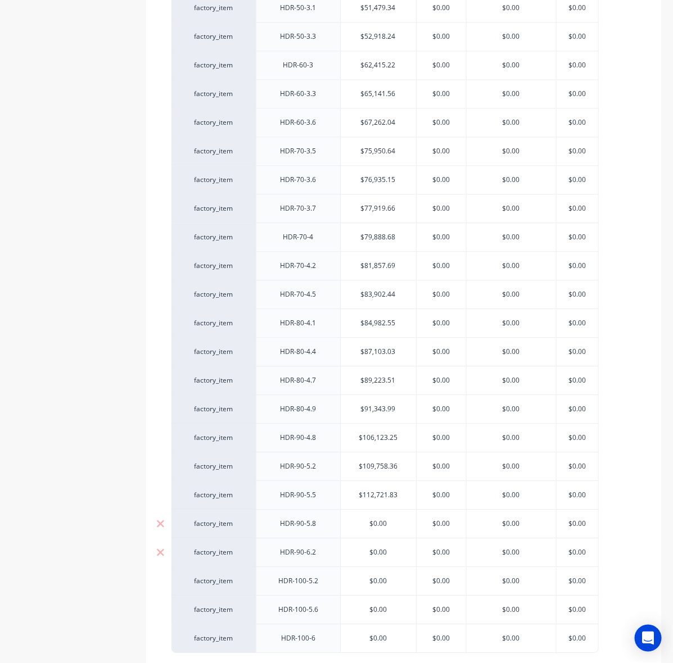
type input "$0.00"
click at [374, 517] on div "$0.00" at bounding box center [378, 524] width 75 height 28
paste input "$115,220.97"
type textarea "x"
type input "$0.00$115,220.97"
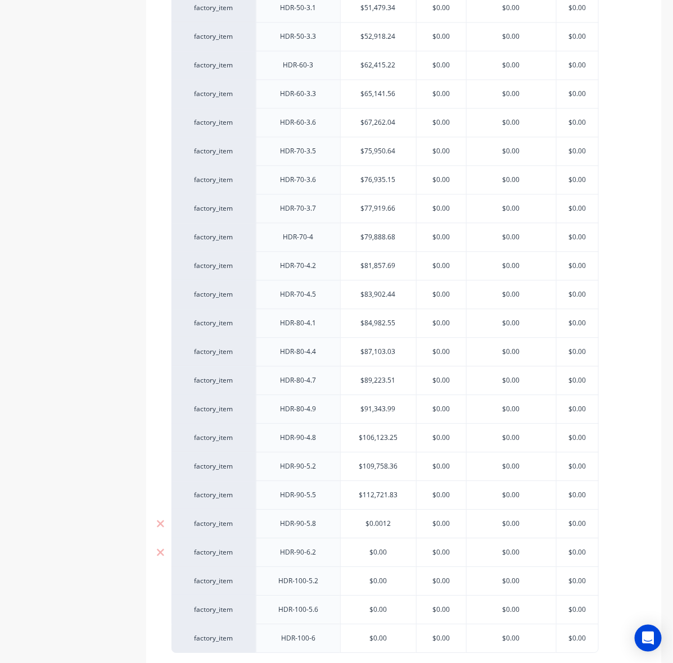
click at [378, 529] on input "$0.00$115,220.97" at bounding box center [378, 524] width 75 height 10
paste input "$"
type textarea "x"
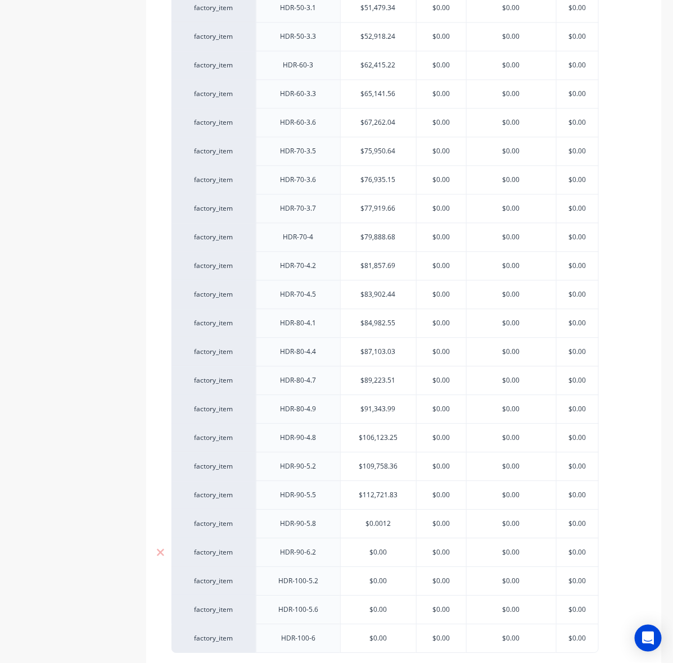
click at [108, 527] on div "Product details" at bounding box center [70, 47] width 118 height 1405
type input "$0.0012"
click at [371, 527] on input "$0.0012" at bounding box center [378, 524] width 75 height 10
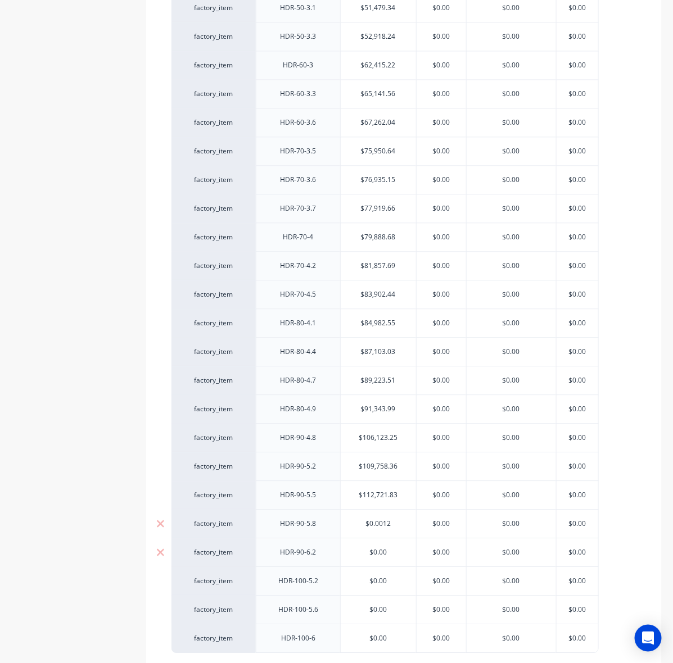
paste input "$115,220.97"
type textarea "x"
type input "$115,220.97"
type input "$0.00"
click at [390, 558] on input "$0.00" at bounding box center [378, 552] width 75 height 10
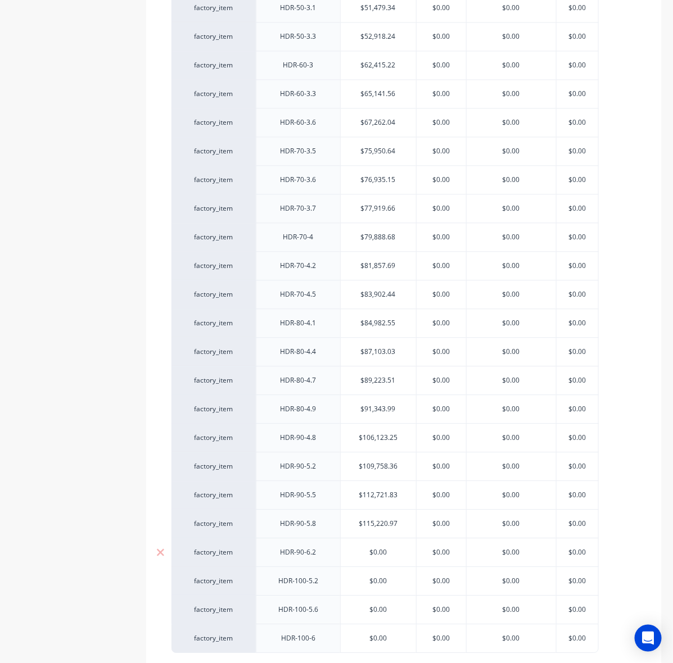
click at [375, 554] on input "$0.00" at bounding box center [378, 552] width 75 height 10
paste input "$118,098.76"
type textarea "x"
type input "$118,098.76"
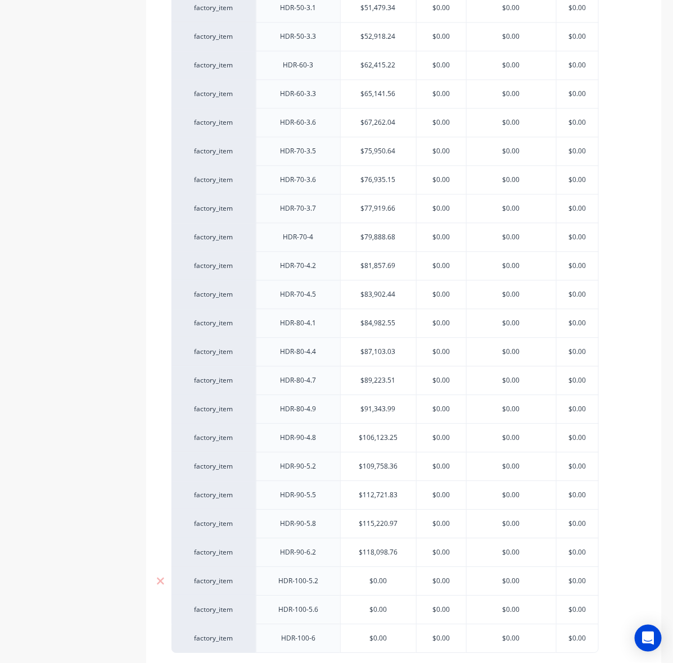
type input "$0.00"
click at [377, 586] on input "$0.00" at bounding box center [378, 581] width 75 height 10
paste input "$109,513.63"
type textarea "x"
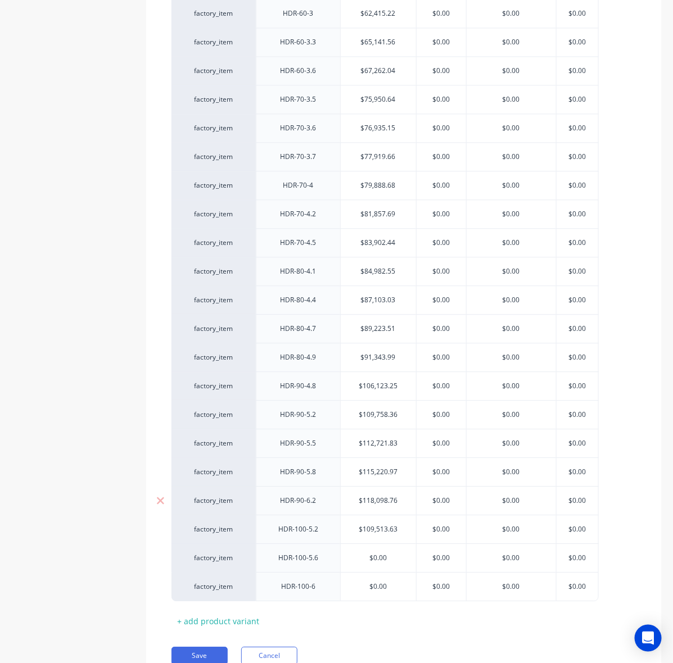
scroll to position [808, 0]
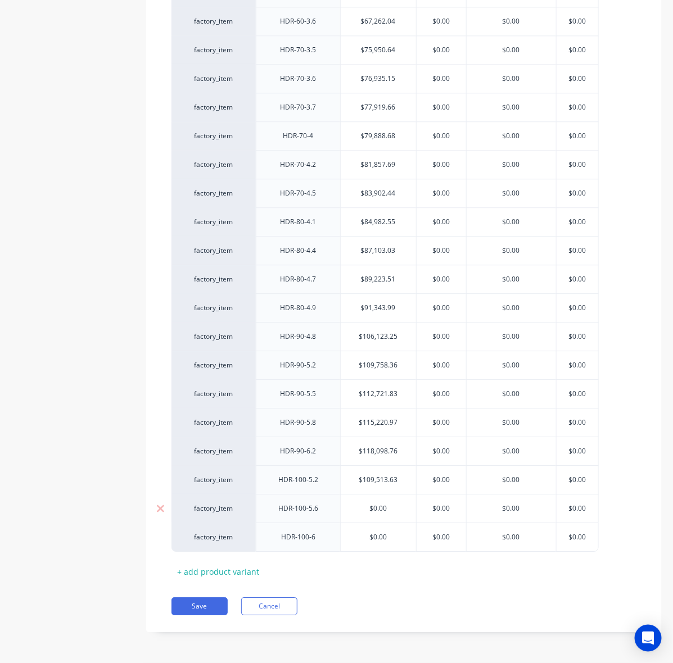
type input "$109,513.63"
click at [374, 509] on input "$0.00" at bounding box center [378, 509] width 75 height 10
paste input "$112,845.82"
type textarea "x"
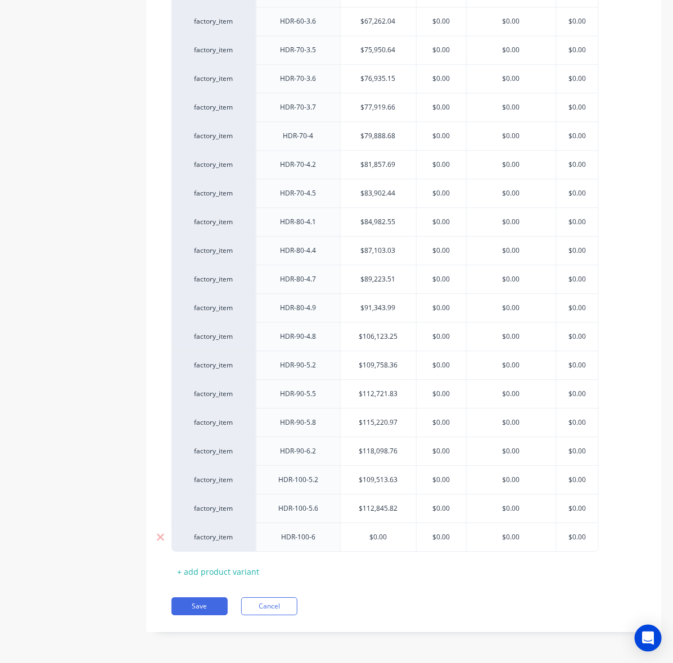
type input "$112,845.82"
click at [377, 535] on input "$0.00" at bounding box center [378, 537] width 75 height 10
paste input "$115,042.03"
type textarea "x"
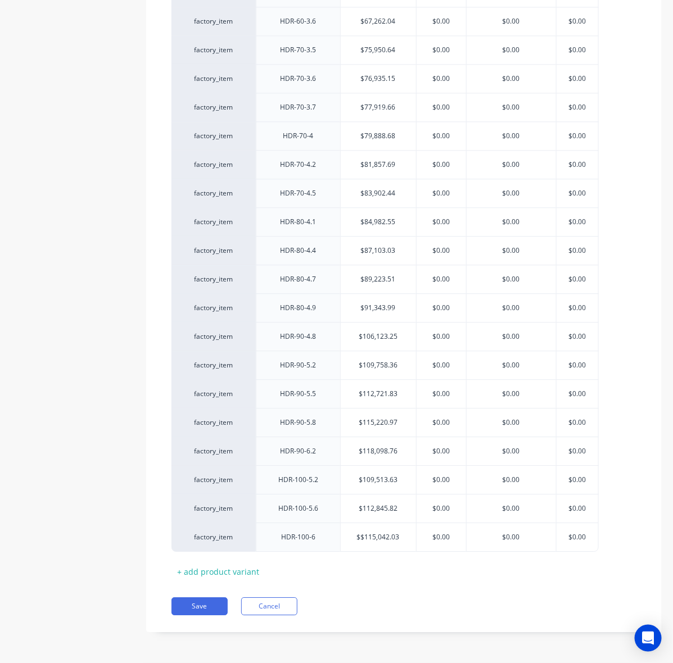
type input "$$115,042.03"
click at [395, 577] on div "Xero Item # Description Standard Dealer Cost/Kg Est at 40 List factory_item HDR…" at bounding box center [403, 181] width 465 height 800
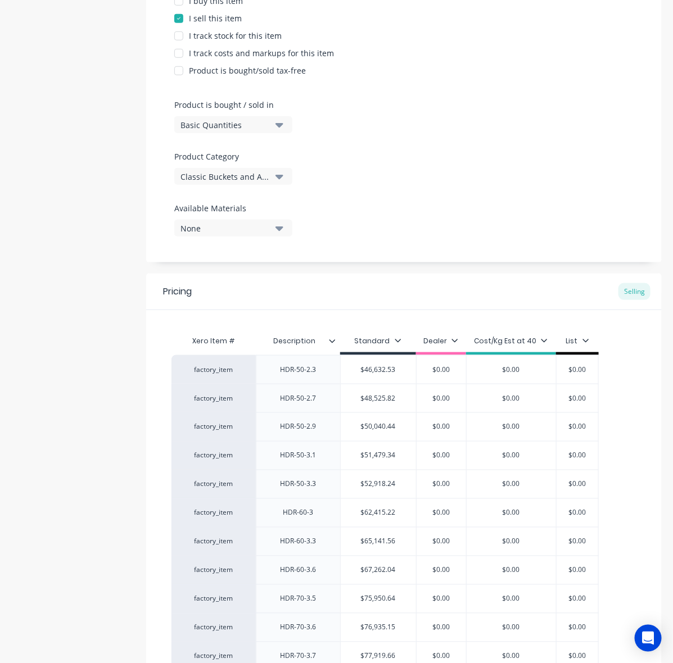
scroll to position [422, 0]
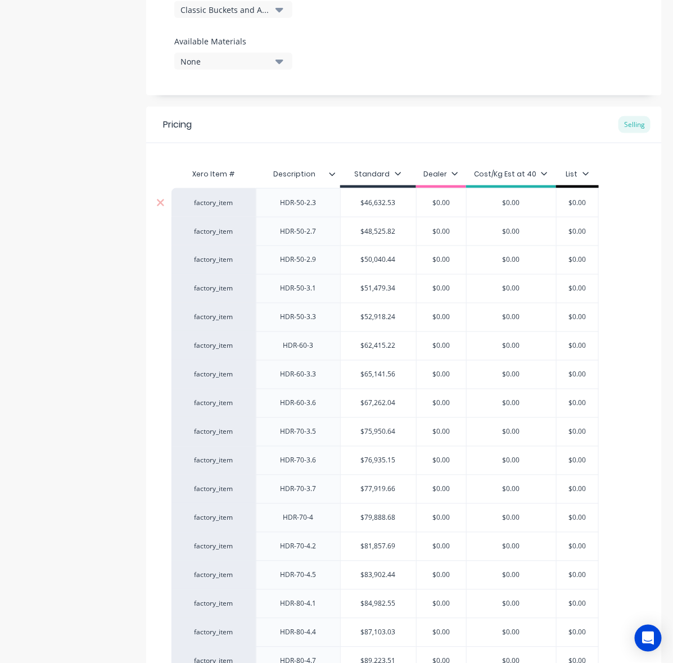
click at [377, 197] on div "$46,632.53" at bounding box center [378, 203] width 75 height 28
type input "$0.00"
click at [574, 203] on input "$0.00" at bounding box center [577, 203] width 56 height 10
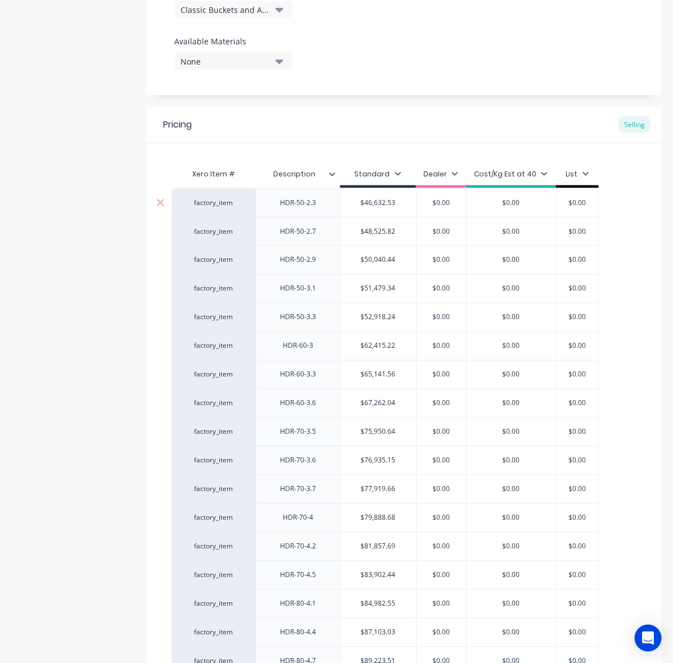
paste input "$115,042.03"
type textarea "x"
type input "$$115,042.03"
type textarea "x"
type input "$0.00"
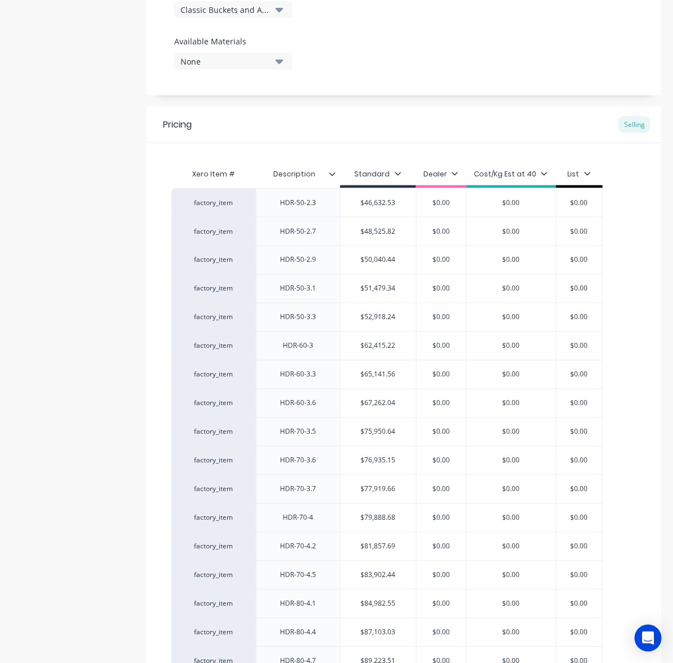
click at [554, 155] on div "Xero Item # Description Standard Dealer Cost/Kg Est at 40 List factory_item HDR…" at bounding box center [403, 553] width 515 height 820
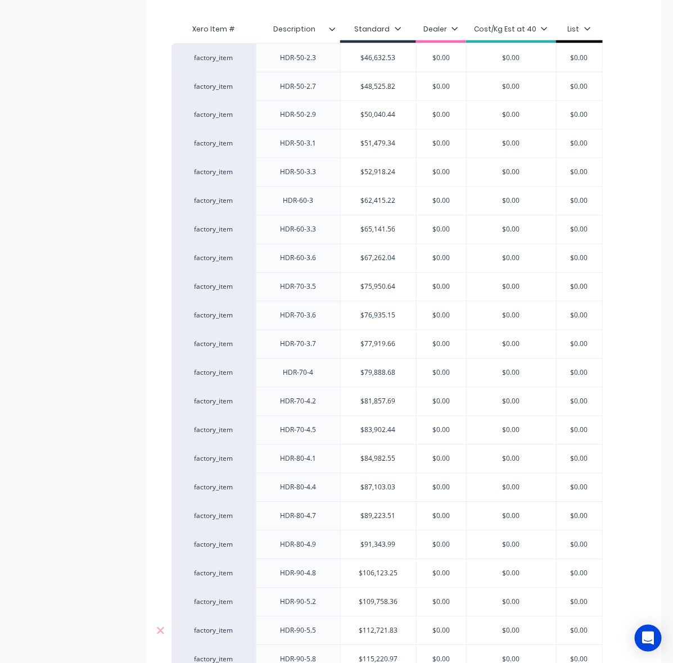
scroll to position [316, 0]
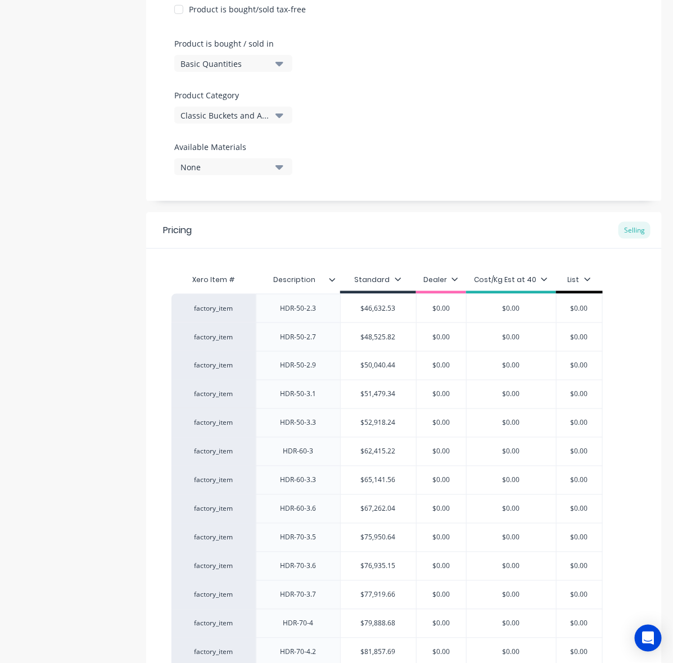
click at [334, 283] on div at bounding box center [336, 280] width 7 height 10
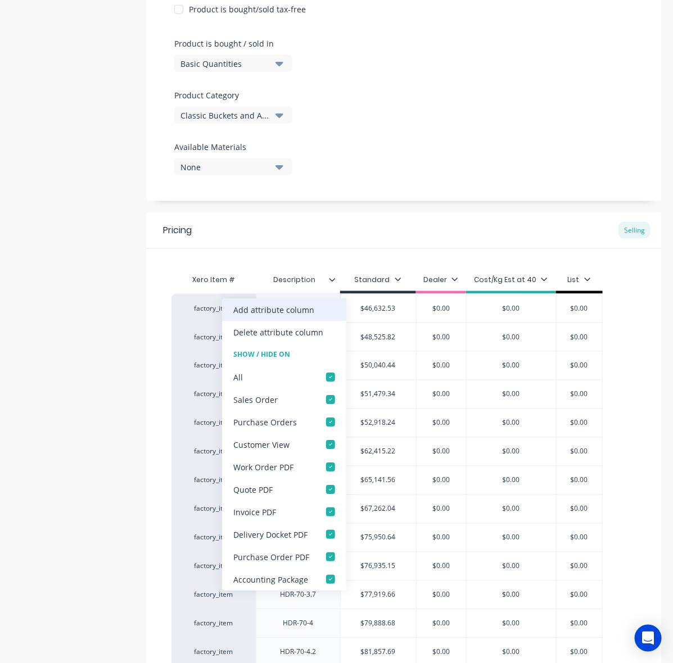
click at [304, 308] on div "Add attribute column" at bounding box center [273, 310] width 81 height 12
type textarea "x"
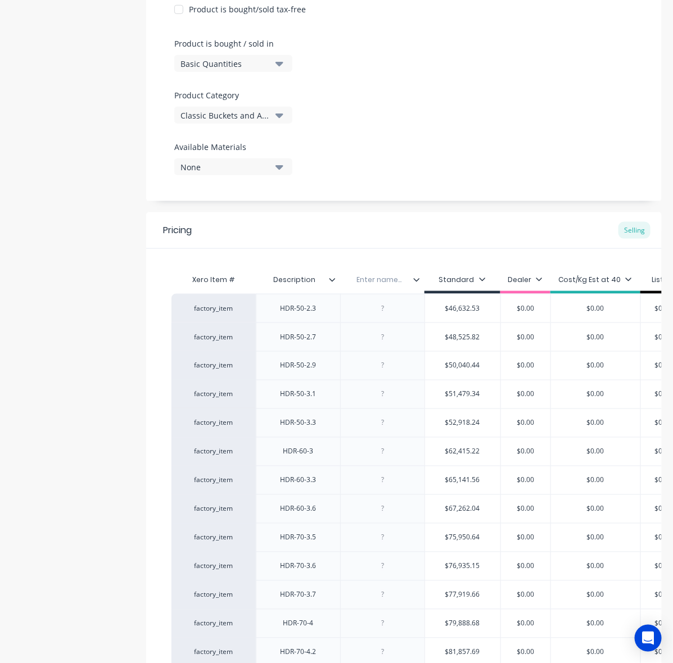
type input "Description"
drag, startPoint x: 314, startPoint y: 280, endPoint x: 298, endPoint y: 285, distance: 16.5
click at [271, 282] on input "Description" at bounding box center [295, 280] width 78 height 10
type textarea "x"
click at [386, 282] on input "text" at bounding box center [379, 280] width 78 height 10
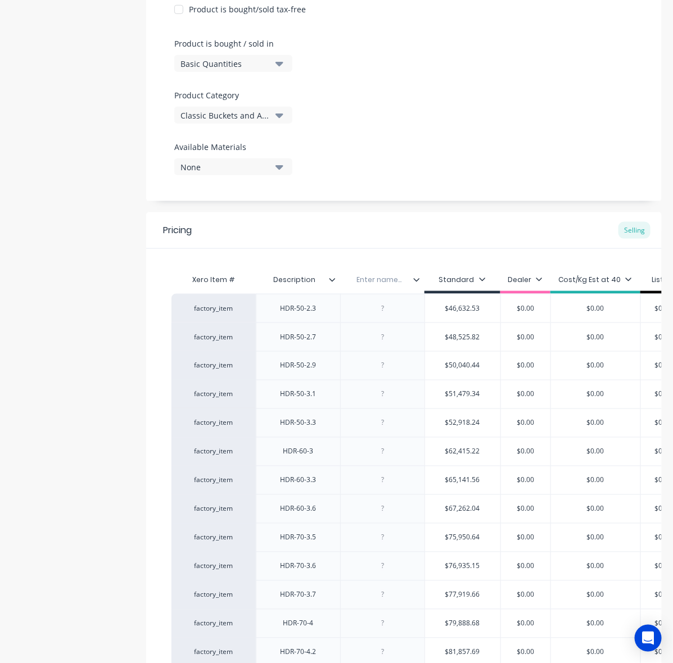
paste input "Description"
type input "Description"
type textarea "x"
drag, startPoint x: 313, startPoint y: 279, endPoint x: 266, endPoint y: 286, distance: 47.1
drag, startPoint x: 277, startPoint y: 282, endPoint x: 345, endPoint y: 284, distance: 68.0
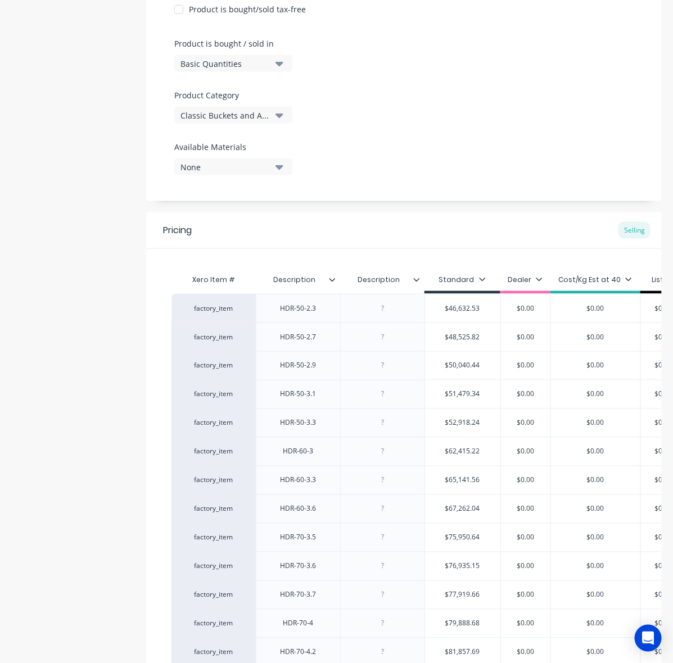
click at [345, 284] on div "Xero Item # Description Description Description Standard Dealer Cost/Kg Est at …" at bounding box center [428, 281] width 515 height 25
type input "Part Number"
click at [397, 232] on div "Pricing Selling" at bounding box center [403, 230] width 515 height 37
type textarea "x"
click at [388, 306] on div at bounding box center [383, 308] width 56 height 15
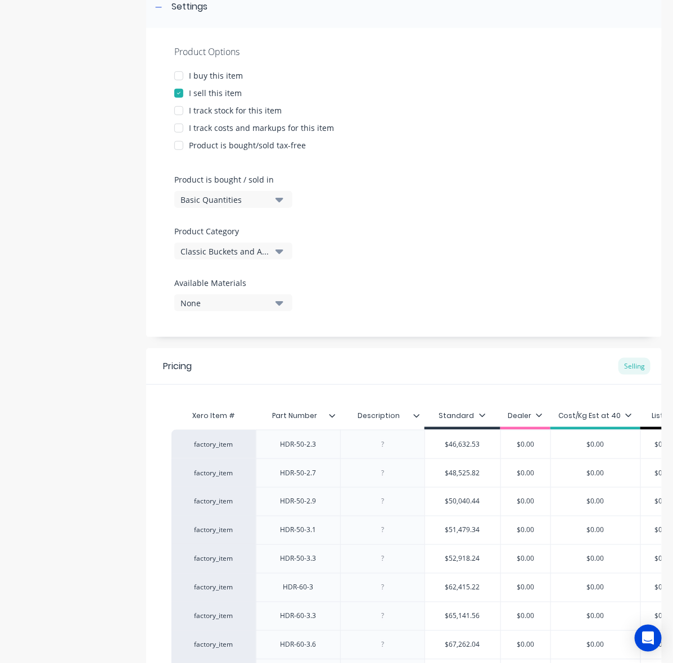
scroll to position [351, 0]
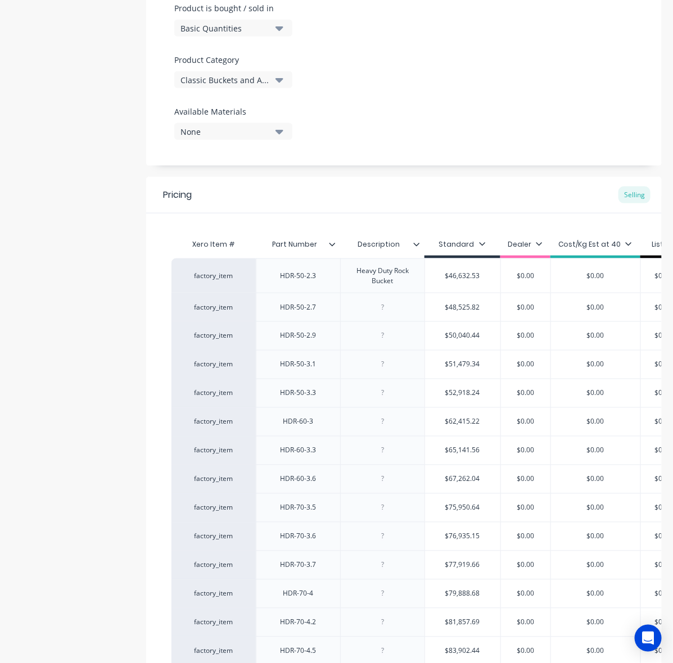
click at [415, 195] on div "Pricing Selling" at bounding box center [403, 195] width 515 height 37
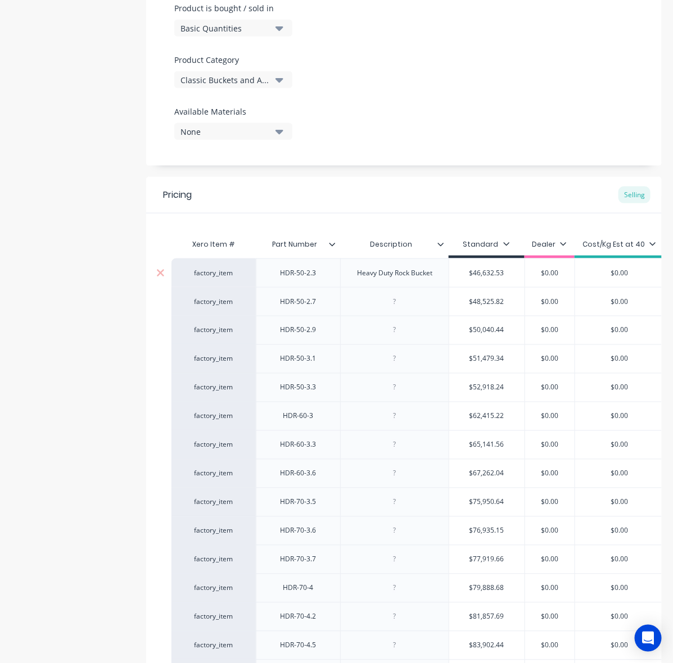
click at [350, 273] on div "Heavy Duty Rock Bucket" at bounding box center [394, 273] width 93 height 15
drag, startPoint x: 355, startPoint y: 274, endPoint x: 468, endPoint y: 273, distance: 113.6
click at [468, 273] on div "factory_item HDR-50-2.3 Heavy Duty Rock Bucket $46,632.53 $46,632.53 $0.00 $0.0…" at bounding box center [441, 273] width 540 height 29
copy div "Heavy Duty Rock Bucket"
click at [405, 307] on div at bounding box center [394, 302] width 56 height 15
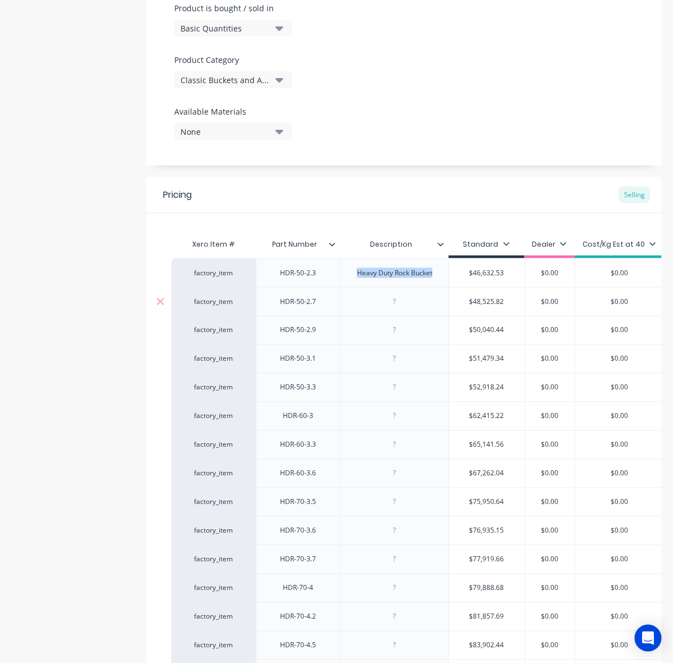
type textarea "x"
paste div
type textarea "x"
click at [406, 329] on div at bounding box center [394, 330] width 56 height 15
paste div
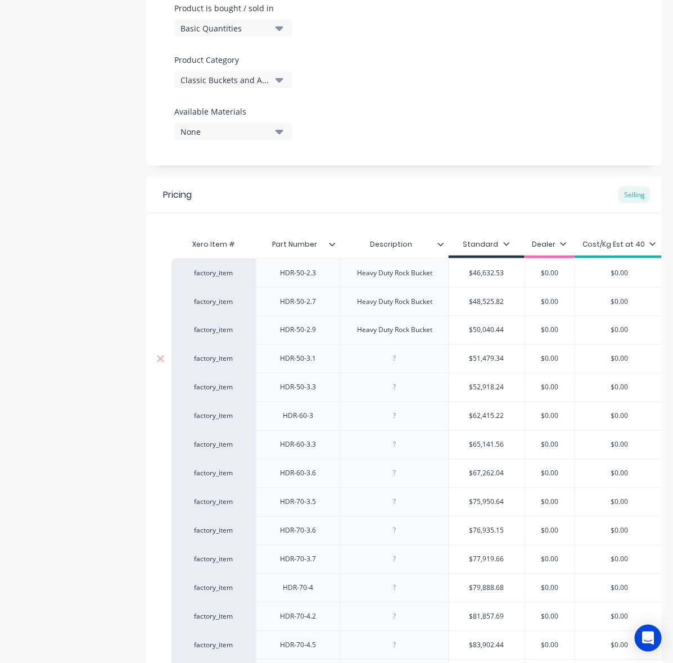
click at [402, 363] on div at bounding box center [394, 359] width 56 height 15
type textarea "x"
paste div
click at [395, 400] on div at bounding box center [394, 387] width 108 height 29
click at [398, 393] on div at bounding box center [394, 388] width 56 height 15
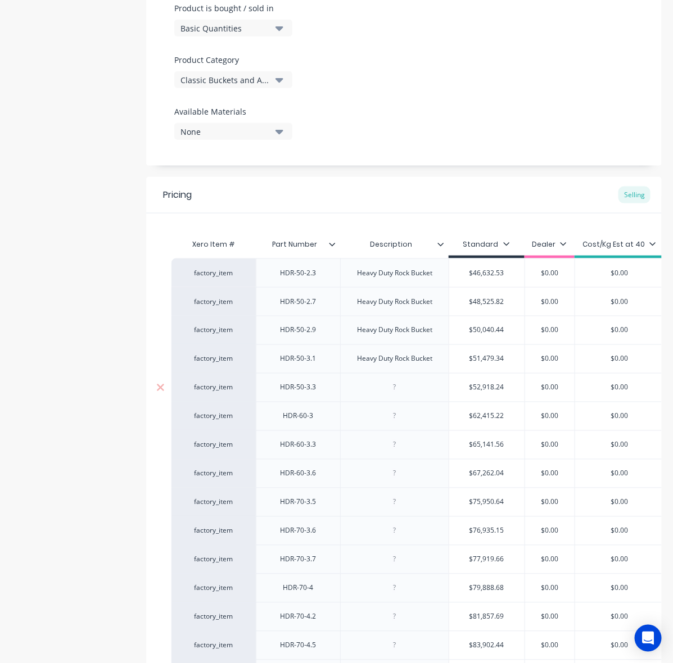
type textarea "x"
paste div
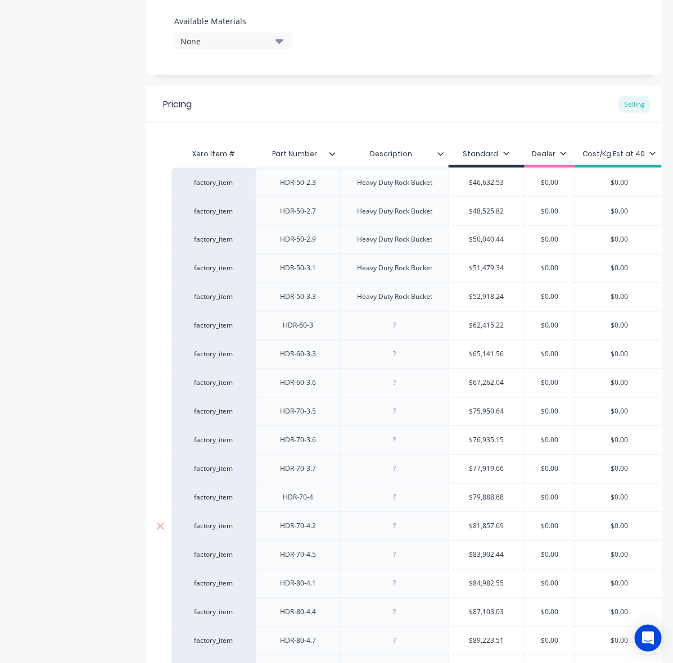
scroll to position [632, 0]
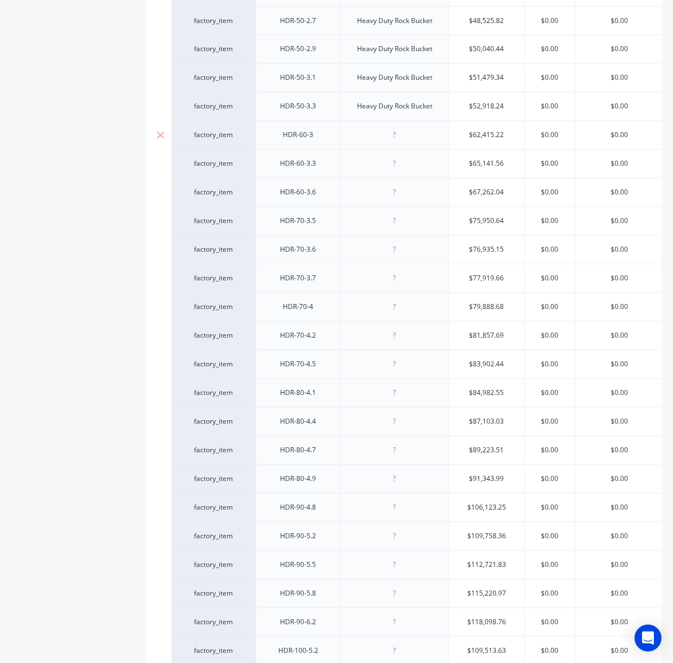
click at [399, 124] on div at bounding box center [394, 135] width 108 height 29
click at [401, 136] on div at bounding box center [394, 135] width 56 height 15
type textarea "x"
paste div
click at [399, 164] on div at bounding box center [394, 164] width 56 height 15
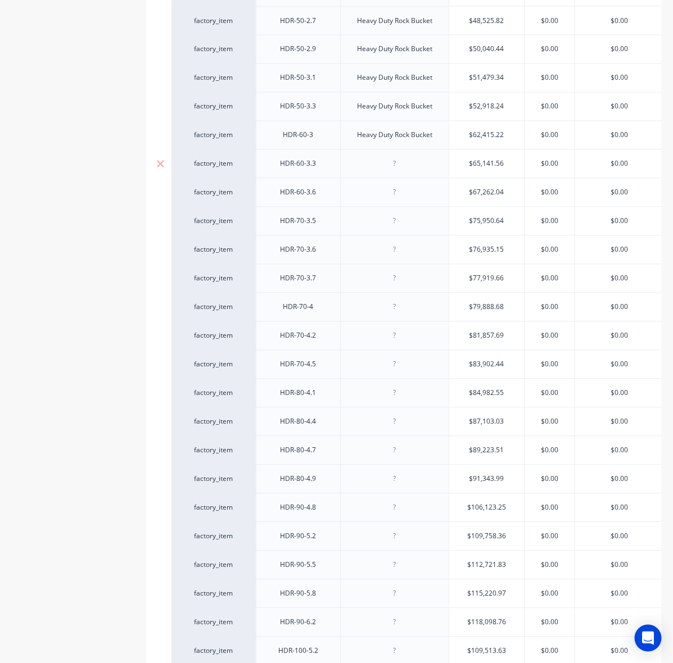
type textarea "x"
paste div
click at [403, 190] on div at bounding box center [394, 192] width 56 height 15
type textarea "x"
paste div
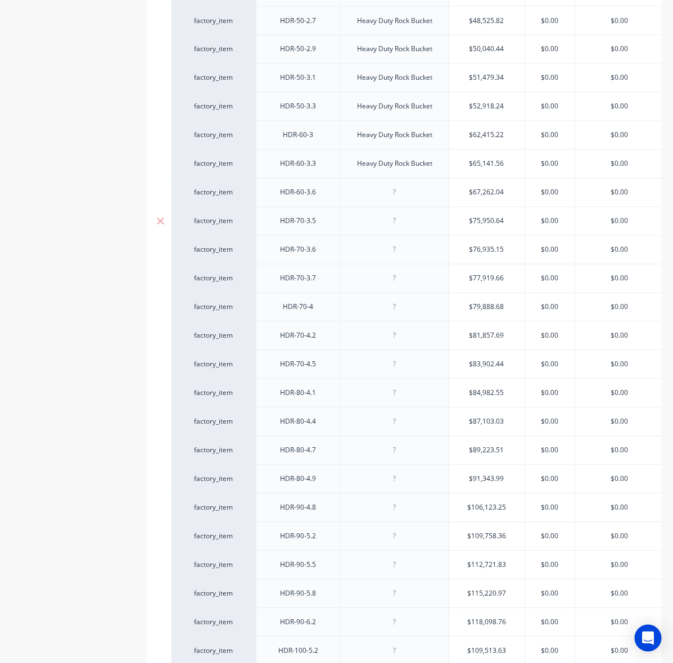
type textarea "x"
click at [402, 227] on div at bounding box center [394, 221] width 56 height 15
paste div
type textarea "x"
click at [403, 255] on div at bounding box center [394, 250] width 56 height 15
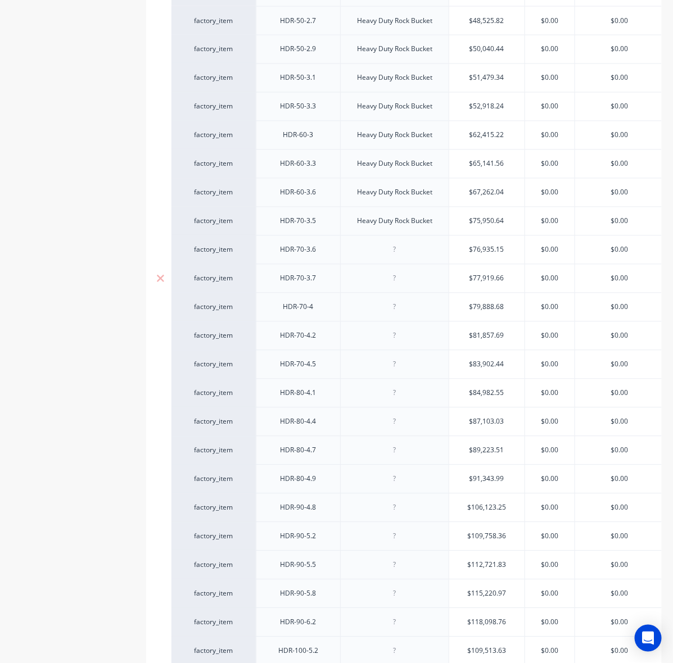
paste div
type textarea "x"
click at [404, 282] on div at bounding box center [394, 278] width 56 height 15
paste div
click at [402, 301] on div at bounding box center [394, 307] width 108 height 29
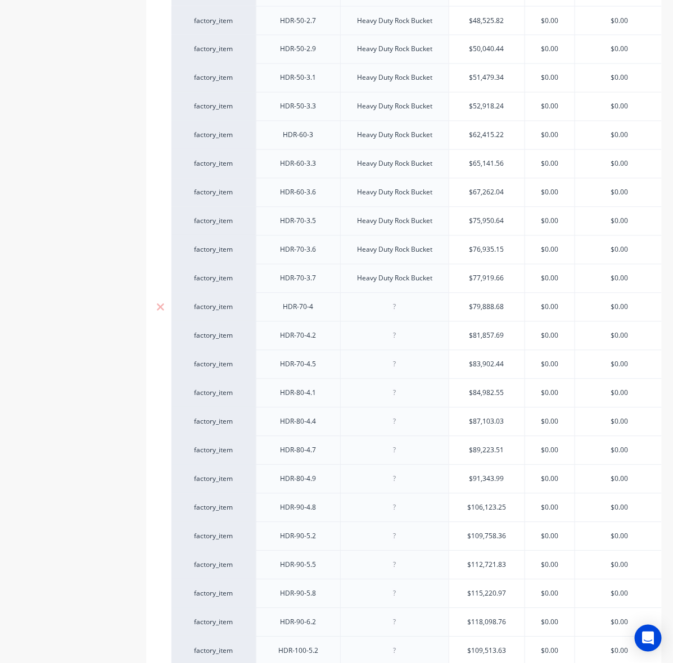
click at [405, 313] on div at bounding box center [394, 307] width 56 height 15
type textarea "x"
paste div
click at [397, 350] on div at bounding box center [394, 336] width 108 height 29
click at [400, 342] on div at bounding box center [394, 336] width 56 height 15
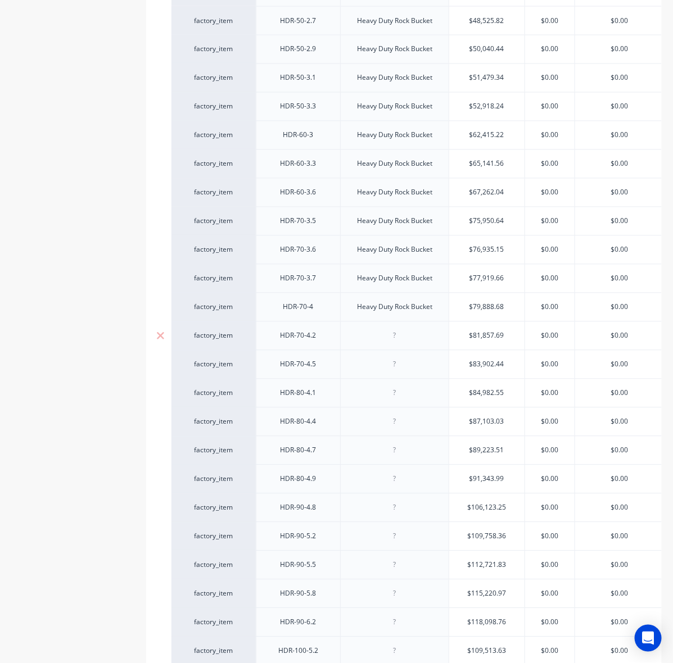
type textarea "x"
paste div
type textarea "x"
click at [404, 366] on div at bounding box center [394, 364] width 56 height 15
paste div
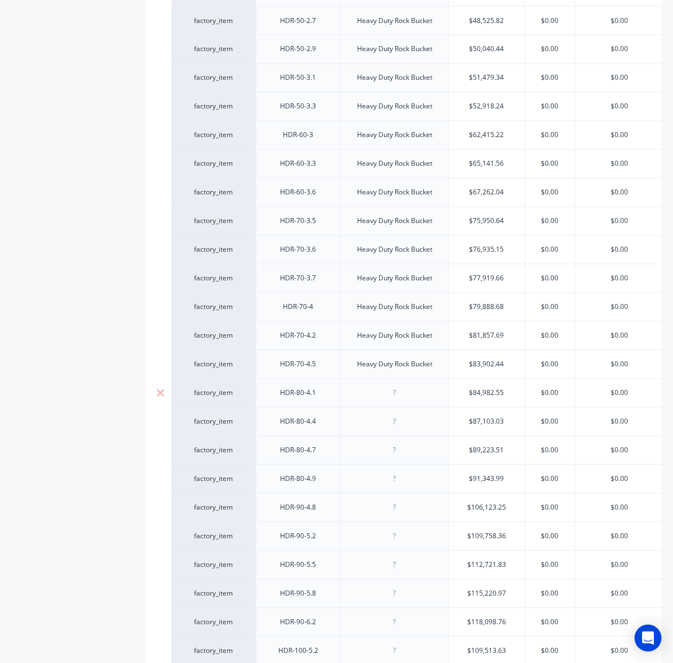
drag, startPoint x: 396, startPoint y: 397, endPoint x: 397, endPoint y: 405, distance: 8.5
click at [397, 396] on div at bounding box center [394, 393] width 56 height 15
type textarea "x"
paste div
click at [397, 420] on div at bounding box center [394, 422] width 56 height 15
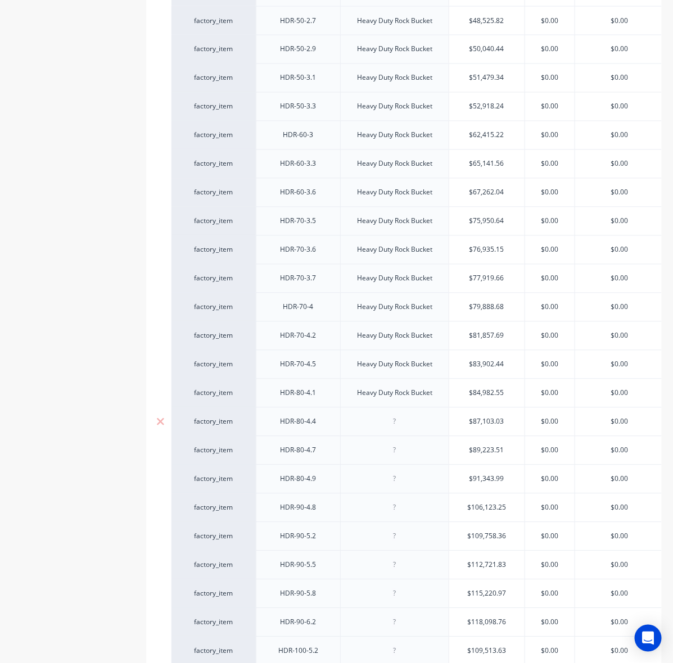
type textarea "x"
paste div
type textarea "x"
drag, startPoint x: 400, startPoint y: 456, endPoint x: 400, endPoint y: 449, distance: 7.3
click at [400, 456] on div at bounding box center [394, 451] width 56 height 15
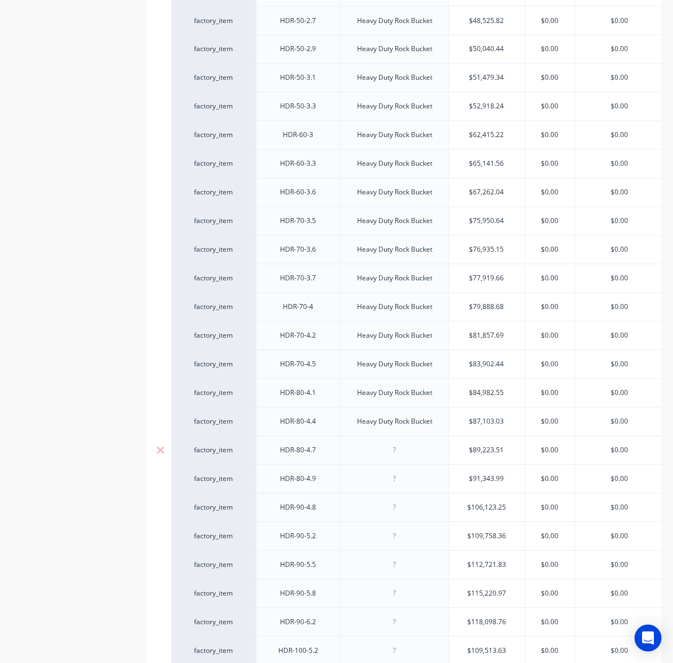
paste div
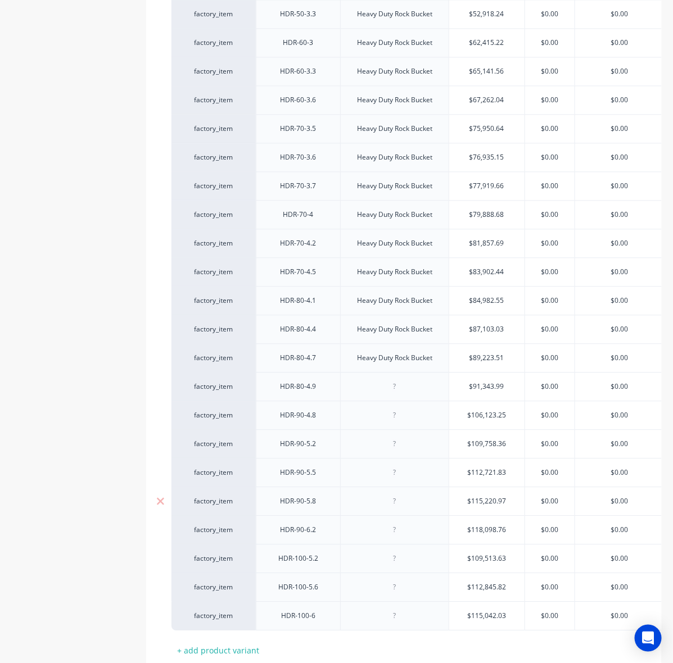
scroll to position [818, 0]
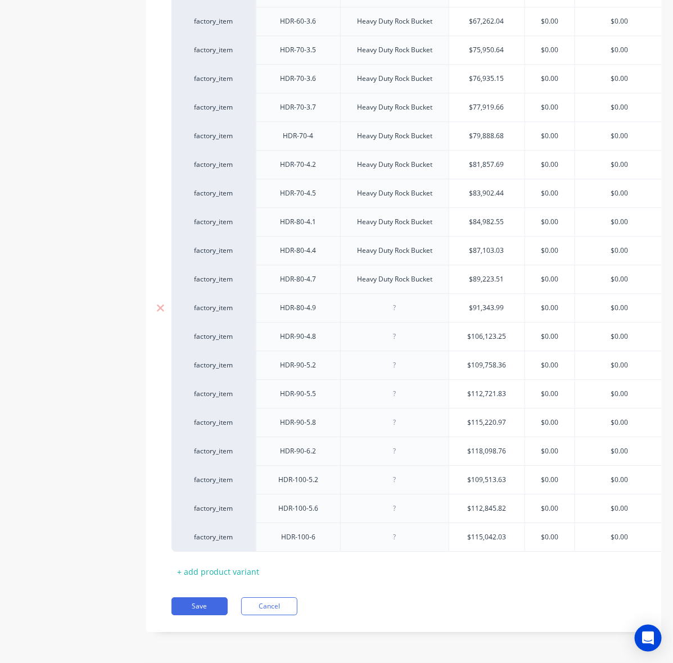
click at [398, 301] on div at bounding box center [394, 308] width 56 height 15
type textarea "x"
paste div
type textarea "x"
click at [405, 329] on div at bounding box center [394, 336] width 56 height 15
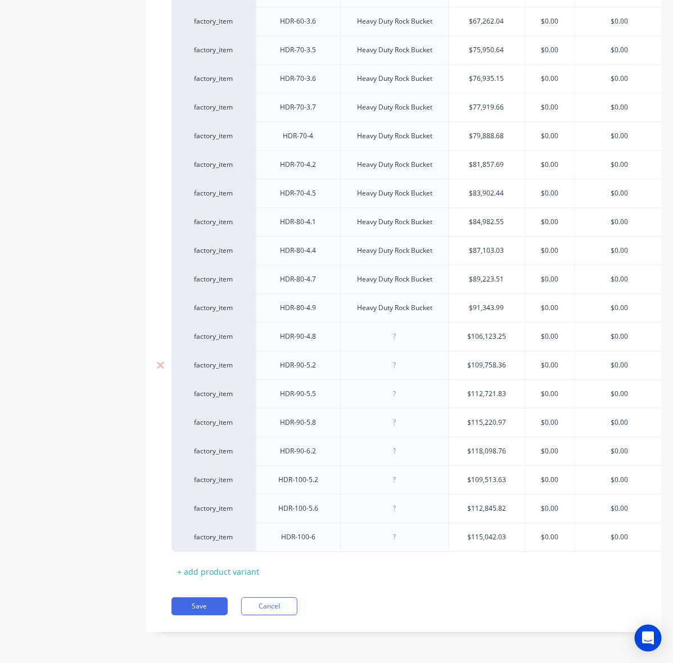
paste div
click at [402, 358] on div at bounding box center [394, 365] width 56 height 15
paste div
click at [401, 387] on div at bounding box center [394, 394] width 56 height 15
paste div
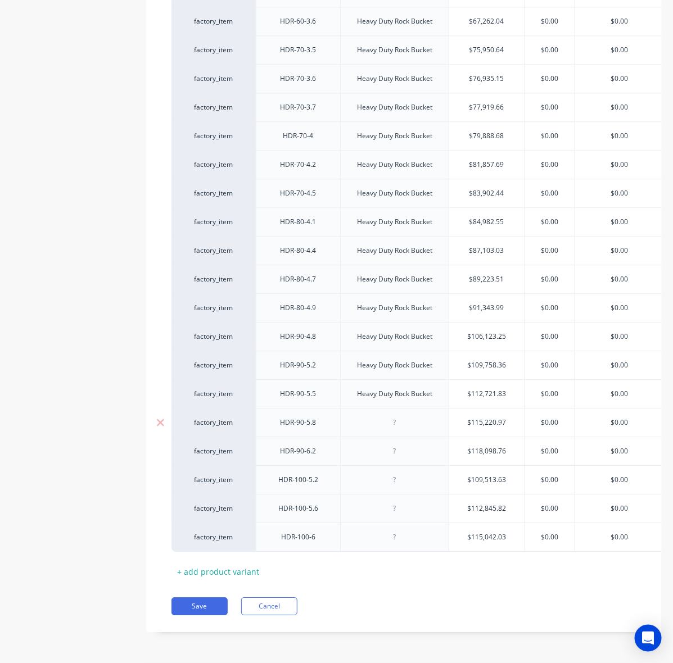
click at [409, 415] on div at bounding box center [394, 422] width 56 height 15
paste div
click at [403, 445] on div at bounding box center [394, 451] width 56 height 15
paste div
click at [406, 473] on div at bounding box center [394, 480] width 56 height 15
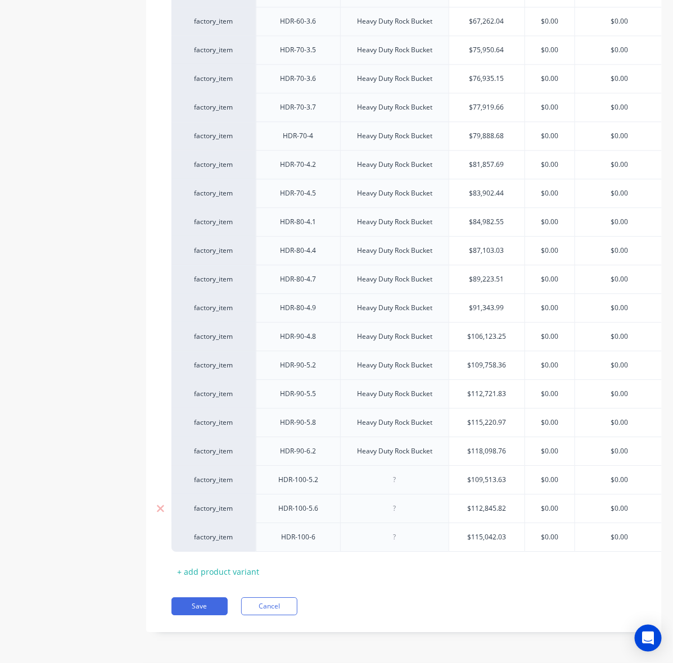
paste div
click at [404, 501] on div at bounding box center [394, 508] width 56 height 15
paste div
click at [403, 538] on div at bounding box center [394, 537] width 108 height 29
click at [398, 503] on div at bounding box center [394, 508] width 56 height 15
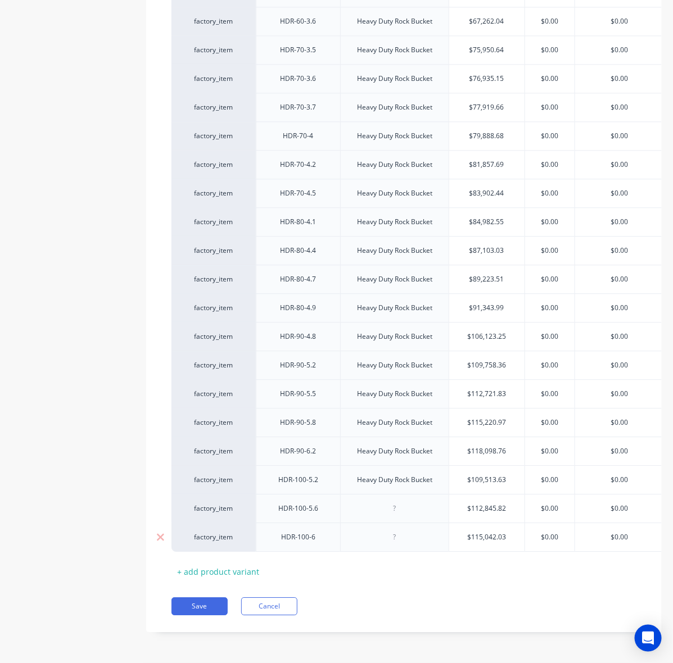
click at [411, 530] on div at bounding box center [394, 537] width 56 height 15
paste div
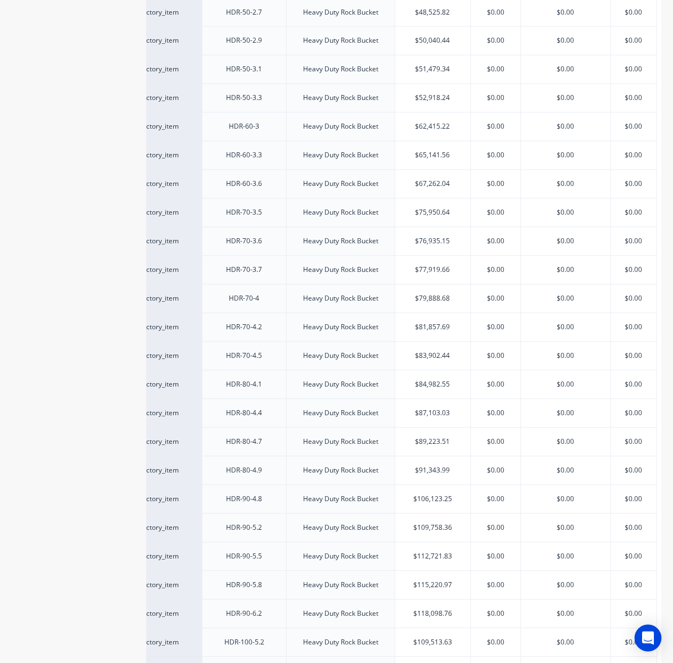
scroll to position [467, 0]
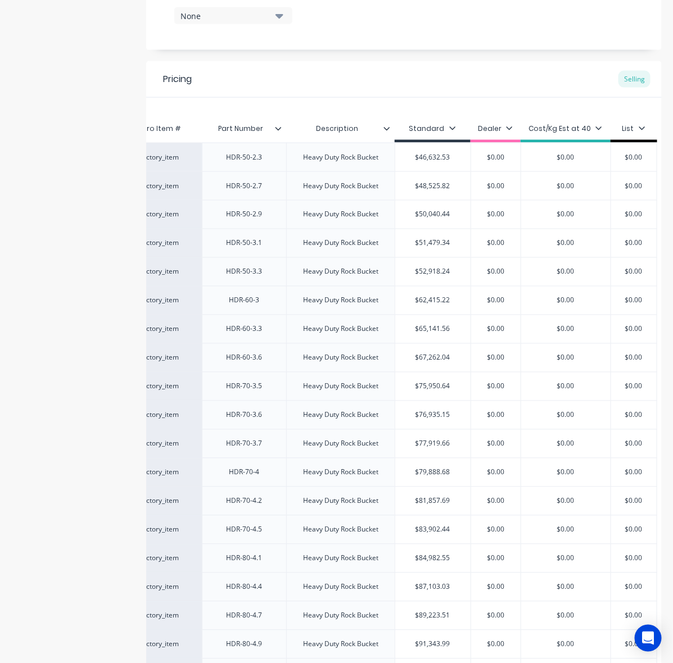
drag, startPoint x: 406, startPoint y: 159, endPoint x: 459, endPoint y: 161, distance: 53.5
click at [459, 161] on div "factory_item HDR-50-2.3 Heavy Duty Rock Bucket $46,632.53 $46,632.53 $0.00 $0.0…" at bounding box center [387, 157] width 540 height 29
click at [622, 159] on input "$0.00" at bounding box center [633, 157] width 56 height 10
paste input "$46,632.53"
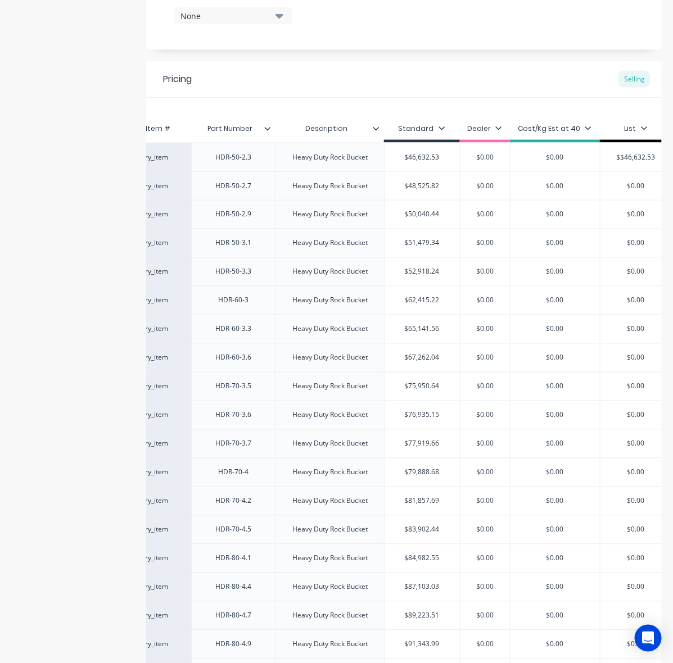
scroll to position [0, 69]
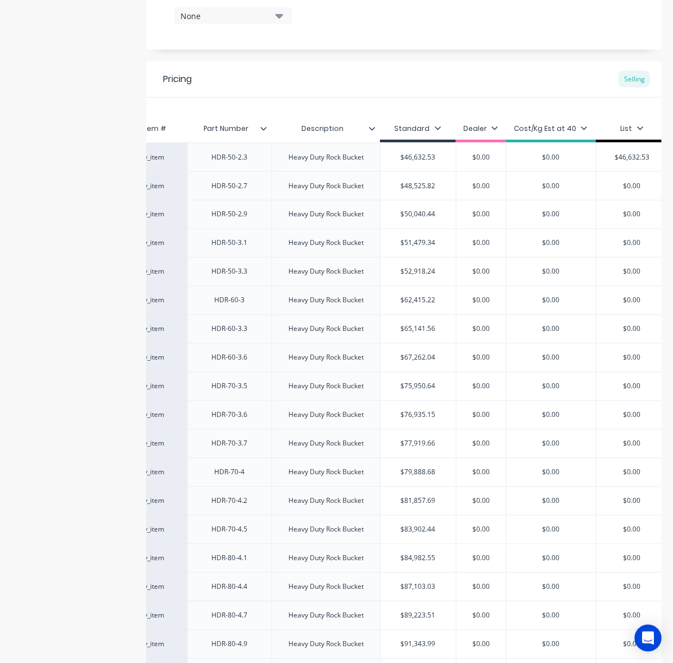
drag, startPoint x: 402, startPoint y: 186, endPoint x: 478, endPoint y: 189, distance: 76.0
click at [478, 189] on div "factory_item HDR-50-2.7 Heavy Duty Rock Bucket $48,525.82 $48,525.82 $0.00 $0.0…" at bounding box center [385, 185] width 565 height 29
drag, startPoint x: 609, startPoint y: 187, endPoint x: 656, endPoint y: 189, distance: 47.3
click at [656, 189] on div "Product details Add image Settings Product Options I buy this item I sell this …" at bounding box center [336, 283] width 673 height 1433
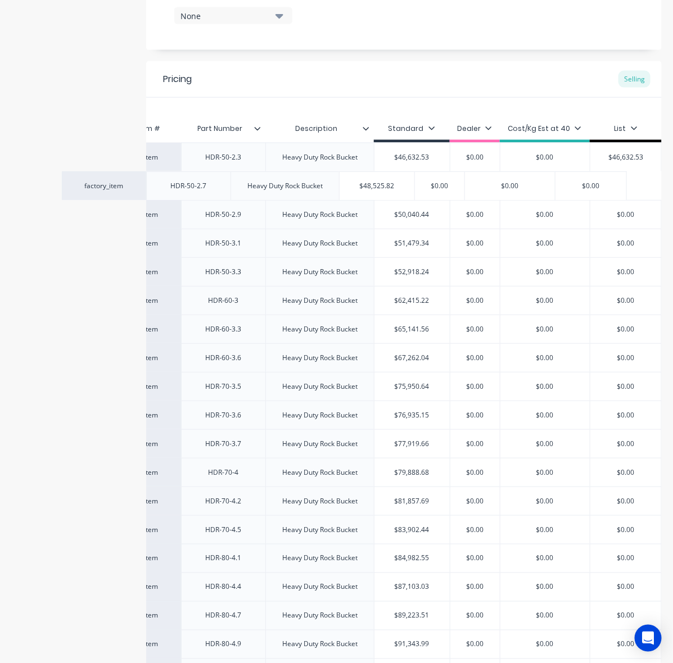
drag, startPoint x: 630, startPoint y: 192, endPoint x: 599, endPoint y: 192, distance: 30.4
click at [599, 192] on div "Xero Item # Part Number Description Standard Dealer Cost/Kg Est at 40 List fact…" at bounding box center [403, 507] width 515 height 819
click at [616, 185] on input "$0.00" at bounding box center [625, 186] width 71 height 10
paste input "$48,525.82"
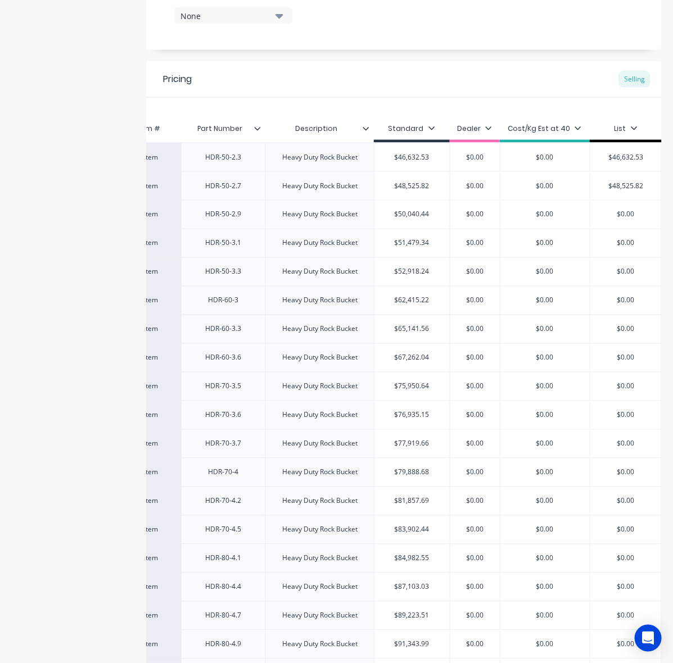
click at [393, 215] on input "$50,040.44" at bounding box center [411, 215] width 75 height 10
click at [394, 215] on input "$50,040.44" at bounding box center [411, 215] width 75 height 10
click at [612, 214] on input "$0.00" at bounding box center [625, 215] width 71 height 10
paste input "50,040.44"
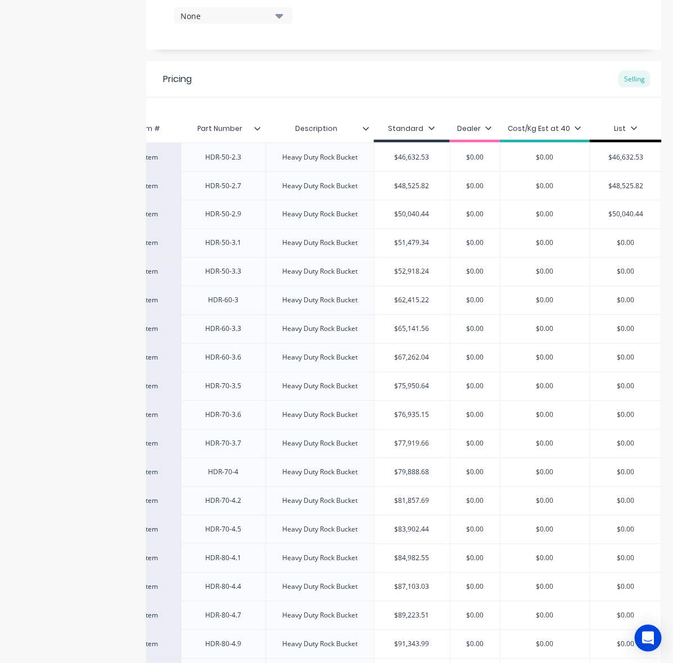
click at [408, 249] on div "$51,479.34 $51,479.34" at bounding box center [411, 243] width 75 height 28
click at [408, 249] on div "$51,479.34" at bounding box center [411, 243] width 75 height 28
click at [622, 245] on input "$0.00" at bounding box center [625, 243] width 71 height 10
paste input "$51,479"
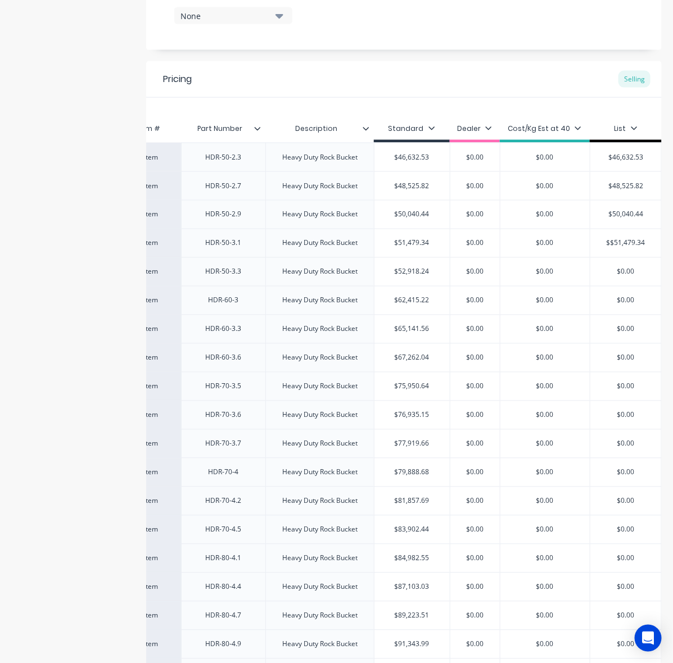
drag, startPoint x: 569, startPoint y: 302, endPoint x: 562, endPoint y: 298, distance: 8.0
click at [565, 302] on input "$0.00" at bounding box center [545, 301] width 90 height 10
click at [399, 268] on input "$52,918.24" at bounding box center [411, 272] width 75 height 10
click at [618, 271] on input "$0.00" at bounding box center [625, 272] width 71 height 10
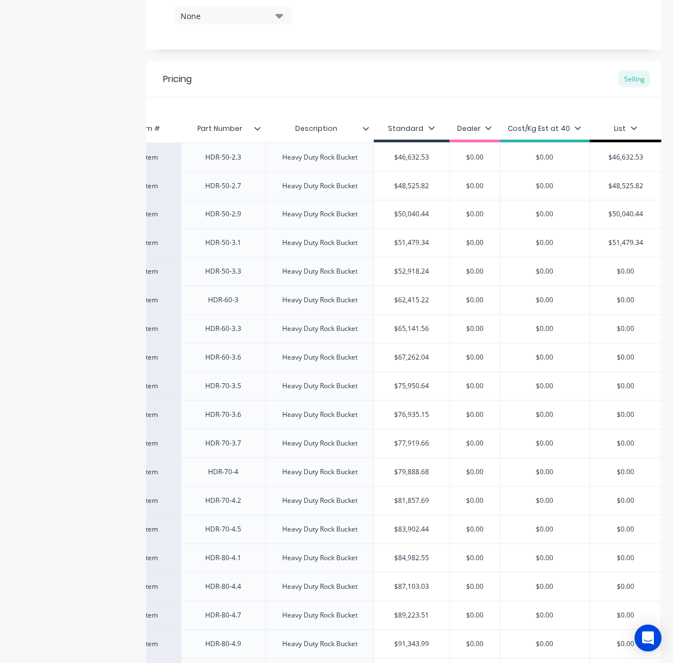
click at [618, 271] on input "$0.00" at bounding box center [625, 272] width 71 height 10
paste
click at [351, 294] on div "Heavy Duty Rock Bucket" at bounding box center [319, 300] width 93 height 15
click at [408, 301] on input "$62,415.22" at bounding box center [411, 301] width 75 height 10
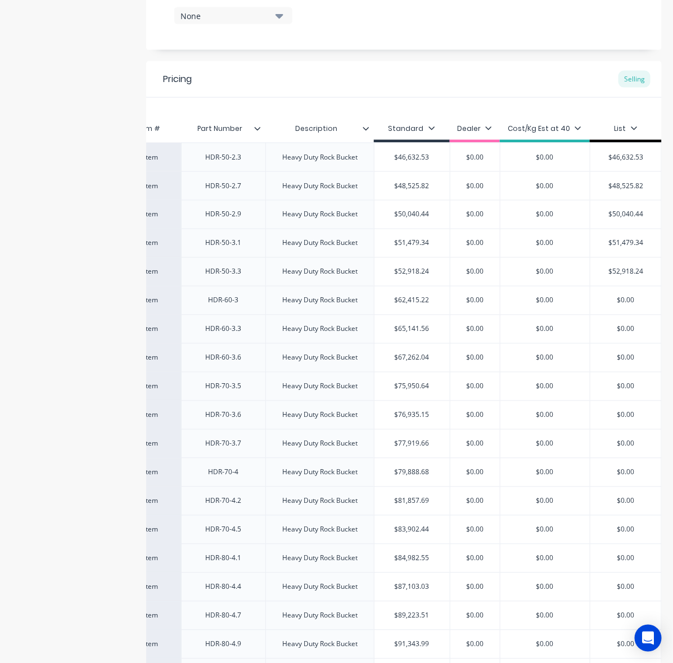
click at [619, 301] on input "$0.00" at bounding box center [625, 301] width 71 height 10
click at [374, 341] on div "$65,141.56" at bounding box center [411, 329] width 75 height 28
click at [406, 334] on input "$65,141.56" at bounding box center [411, 329] width 75 height 10
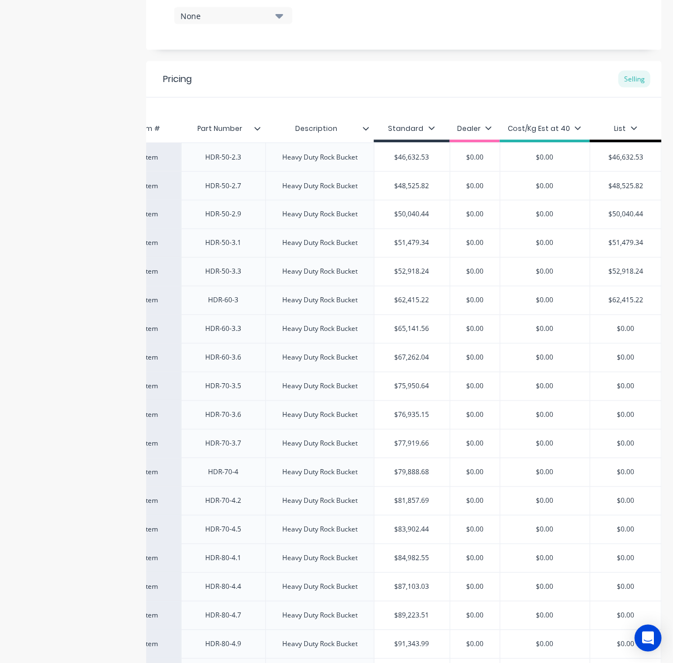
drag, startPoint x: 610, startPoint y: 329, endPoint x: 617, endPoint y: 329, distance: 6.7
click at [611, 329] on input "$0.00" at bounding box center [625, 329] width 71 height 10
click at [619, 329] on input "$0.00" at bounding box center [625, 329] width 71 height 10
click at [405, 357] on input "$67,262.04" at bounding box center [411, 358] width 75 height 10
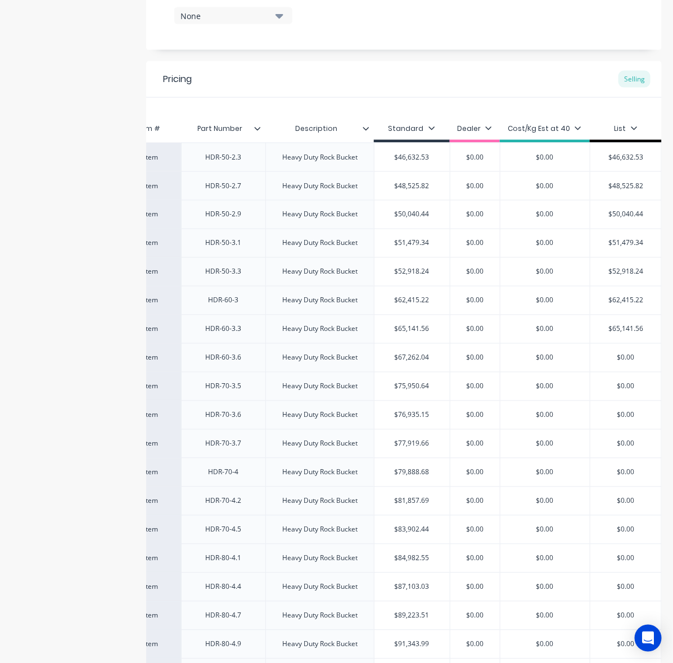
click at [405, 357] on input "$67,262.04" at bounding box center [411, 358] width 75 height 10
click at [612, 357] on input "$0.00" at bounding box center [625, 358] width 71 height 10
click at [398, 386] on input "$75,950.64" at bounding box center [411, 387] width 75 height 10
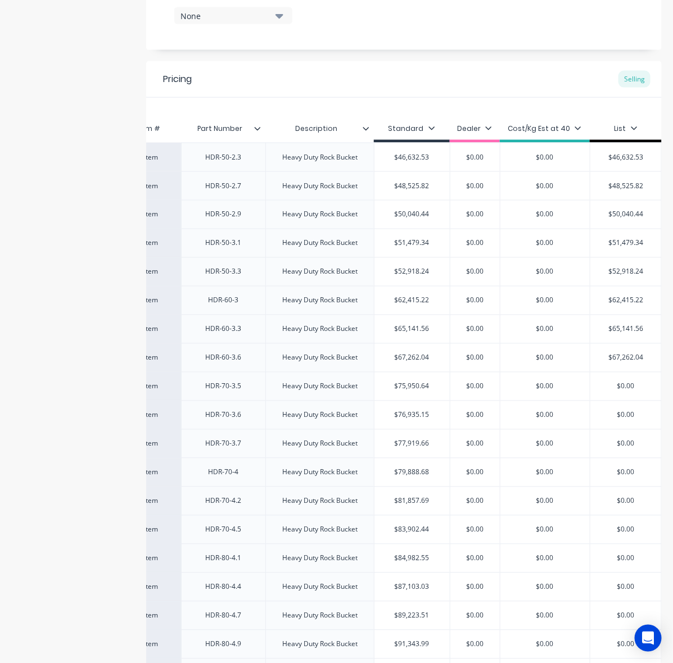
click at [613, 388] on input "$0.00" at bounding box center [625, 387] width 71 height 10
click at [411, 420] on input "$76,935.15" at bounding box center [411, 415] width 75 height 10
click at [613, 415] on input "$0.00" at bounding box center [625, 415] width 71 height 10
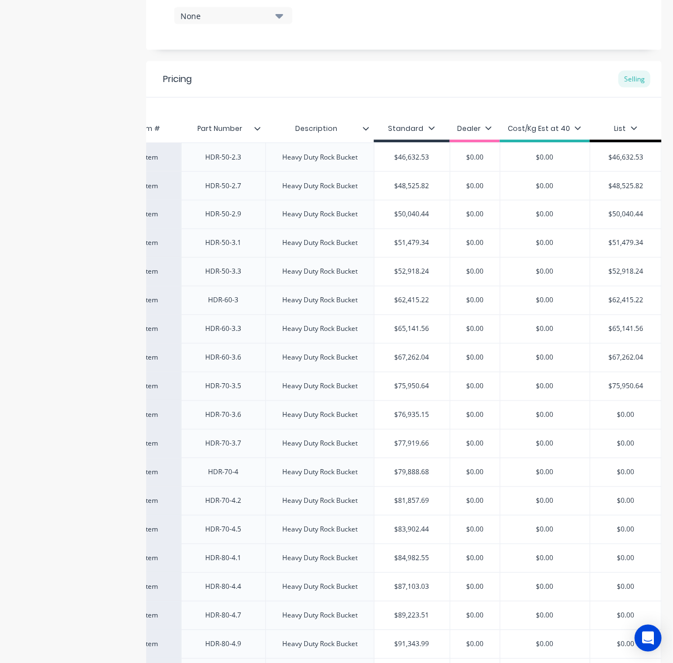
click at [613, 415] on input "$0.00" at bounding box center [625, 415] width 71 height 10
click at [403, 445] on input "$77,919.66" at bounding box center [411, 444] width 75 height 10
click at [617, 442] on input "$0.00" at bounding box center [625, 444] width 71 height 10
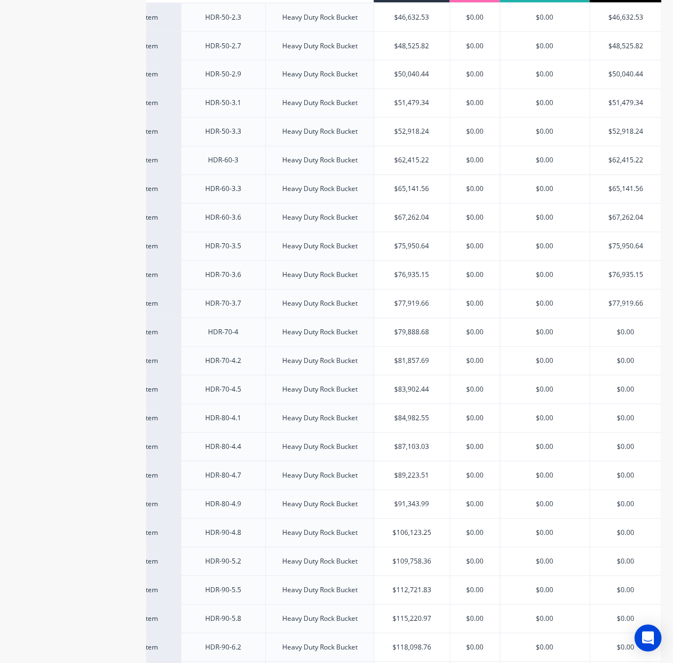
scroll to position [608, 0]
click at [400, 334] on input "$79,888.68" at bounding box center [411, 332] width 75 height 10
click at [617, 336] on input "$0.00" at bounding box center [625, 332] width 71 height 10
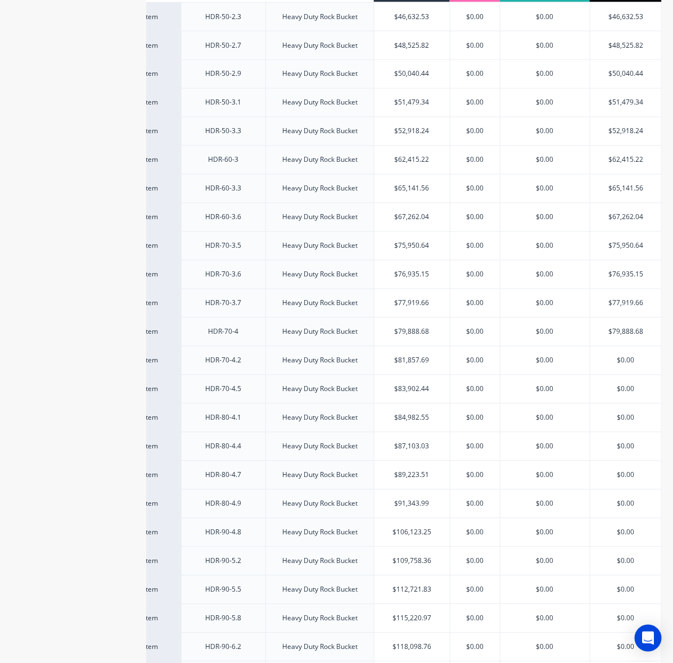
click at [431, 365] on input "$81,857.69" at bounding box center [411, 361] width 75 height 10
click at [401, 365] on input "$81,857.69" at bounding box center [411, 361] width 75 height 10
click at [402, 365] on input "$81,857.69" at bounding box center [411, 361] width 75 height 10
click at [613, 363] on input "$0.00" at bounding box center [625, 361] width 71 height 10
click at [613, 364] on input "$0.00" at bounding box center [625, 361] width 71 height 10
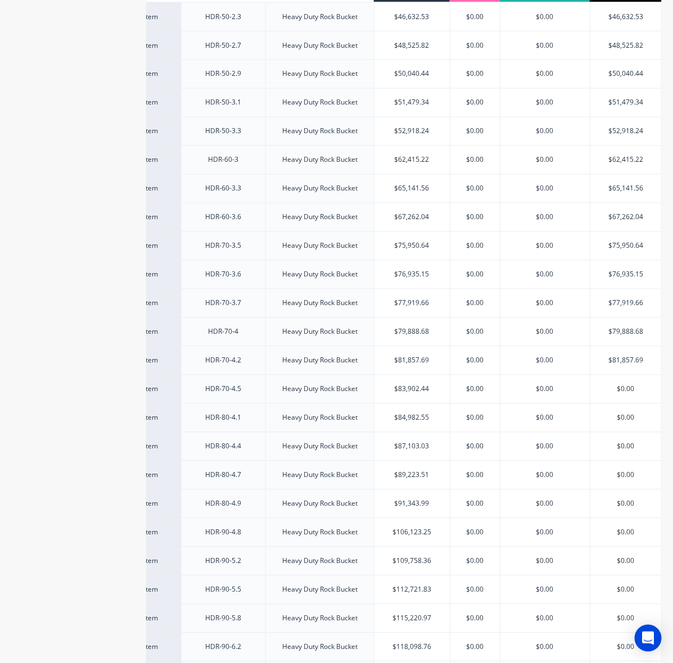
click at [420, 386] on input "$83,902.44" at bounding box center [411, 389] width 75 height 10
click at [399, 391] on input "$83,902.44" at bounding box center [411, 389] width 75 height 10
click at [617, 391] on input "$0.00" at bounding box center [625, 389] width 71 height 10
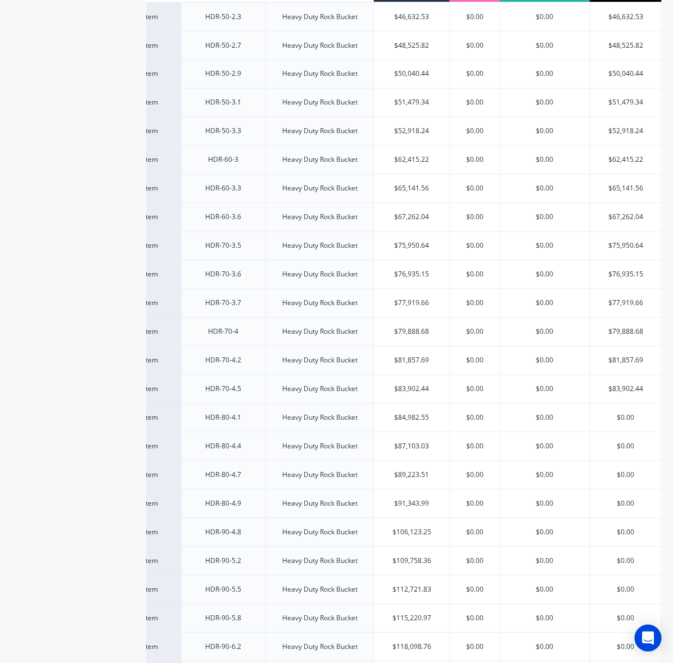
click at [400, 422] on input "$84,982.55" at bounding box center [411, 418] width 75 height 10
click at [402, 420] on input "$84,982.55" at bounding box center [411, 418] width 75 height 10
click at [608, 423] on input "$0.00" at bounding box center [625, 418] width 71 height 10
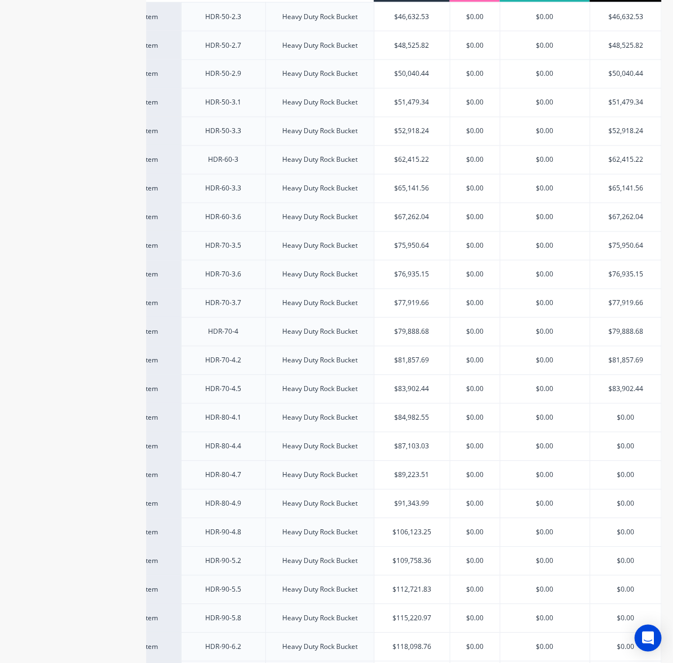
click at [622, 423] on input "$0.00" at bounding box center [625, 418] width 71 height 10
click at [393, 444] on input "$87,103.03" at bounding box center [411, 447] width 75 height 10
click at [400, 451] on input "$87,103.03" at bounding box center [411, 447] width 75 height 10
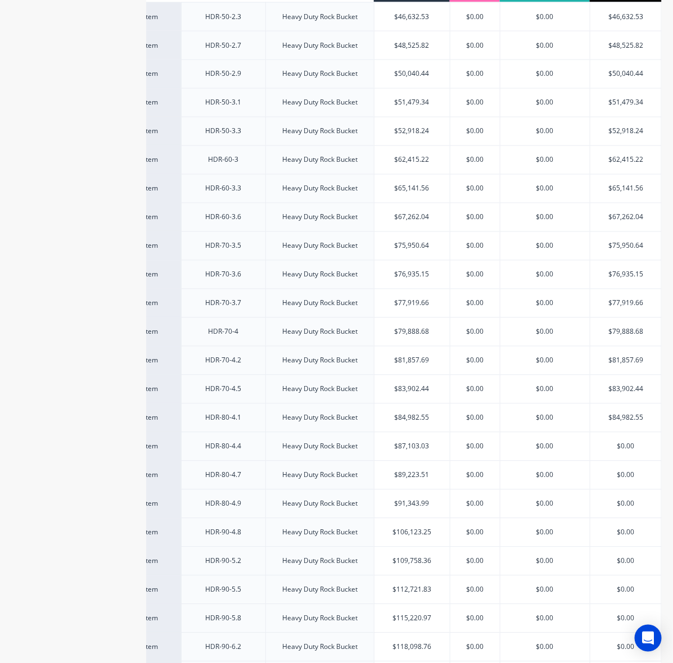
click at [624, 451] on input "$0.00" at bounding box center [625, 447] width 71 height 10
click at [419, 469] on div "$89,223.51" at bounding box center [411, 475] width 75 height 28
click at [404, 478] on input "$89,223.51" at bounding box center [411, 475] width 75 height 10
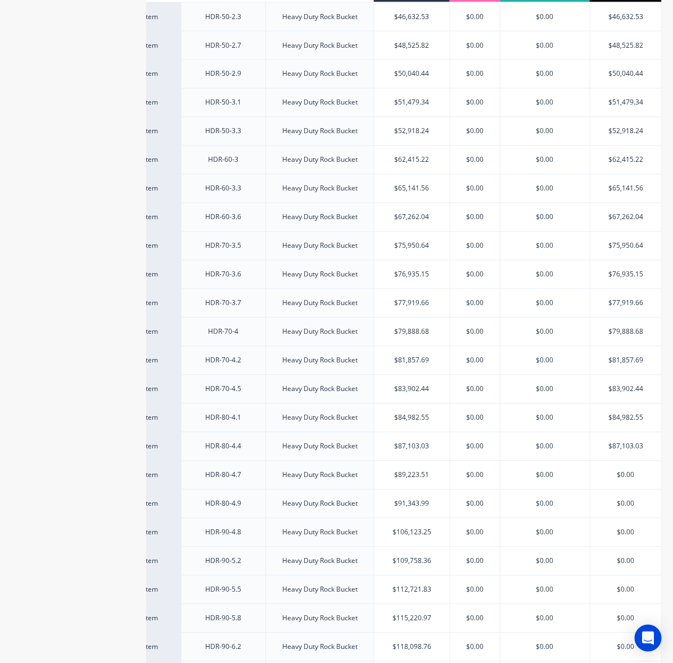
click at [617, 476] on input "$0.00" at bounding box center [625, 475] width 71 height 10
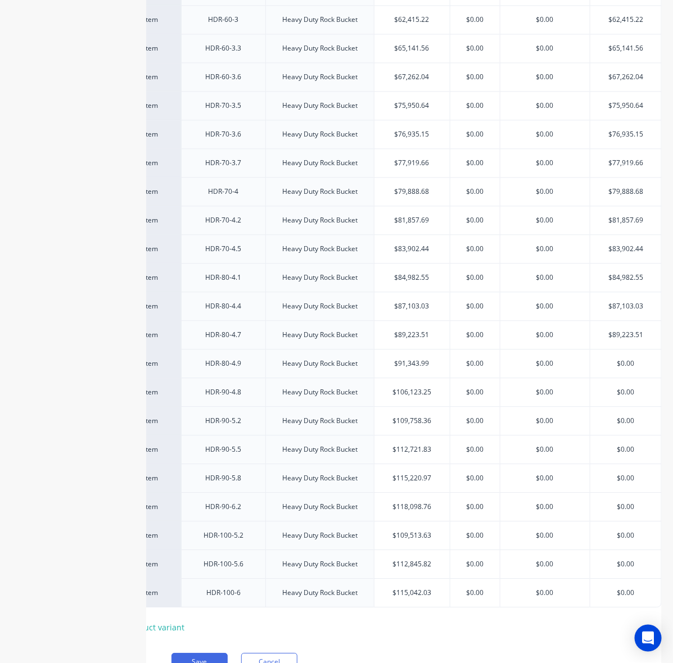
scroll to position [818, 0]
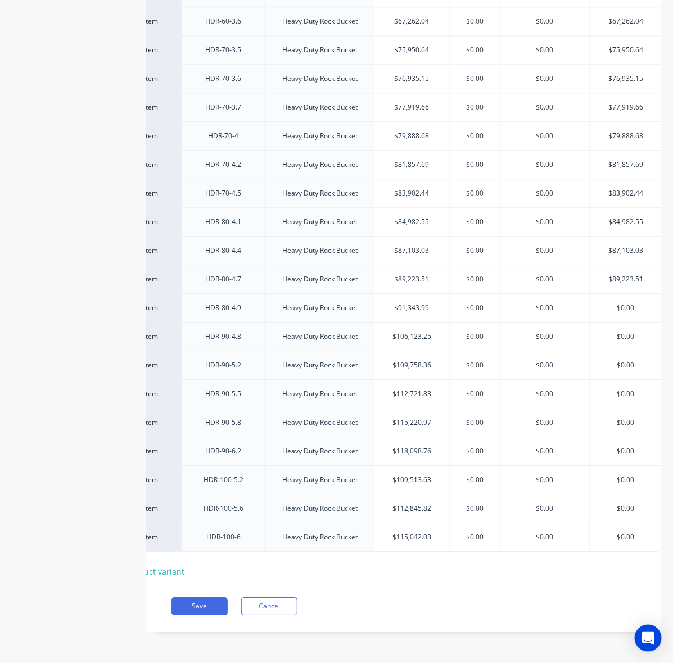
click at [400, 301] on div "$91,343.99" at bounding box center [411, 308] width 75 height 28
click at [408, 303] on input "$91,343.99" at bounding box center [411, 308] width 75 height 10
click at [620, 303] on input "$0.00" at bounding box center [625, 308] width 71 height 10
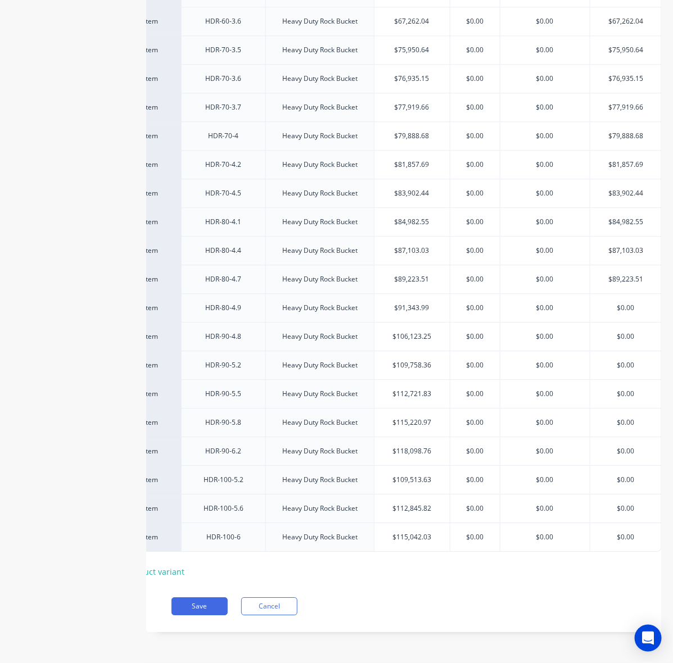
click at [620, 303] on input "$0.00" at bounding box center [625, 308] width 71 height 10
click at [404, 332] on input "$106,123.25" at bounding box center [411, 337] width 75 height 10
click at [618, 332] on input "$0.00" at bounding box center [625, 337] width 71 height 10
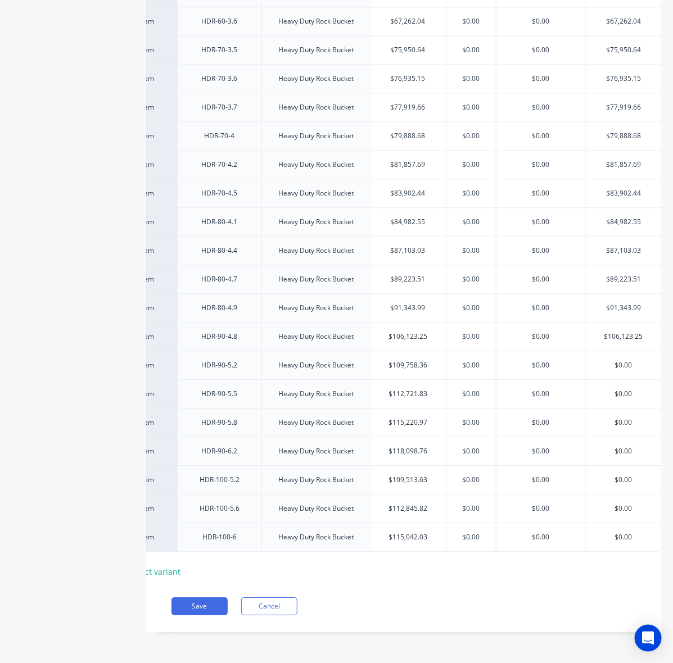
click at [406, 360] on input "$109,758.36" at bounding box center [407, 365] width 75 height 10
click at [617, 360] on input "$0.00" at bounding box center [623, 365] width 75 height 10
click at [408, 389] on input "$112,721.83" at bounding box center [407, 394] width 75 height 10
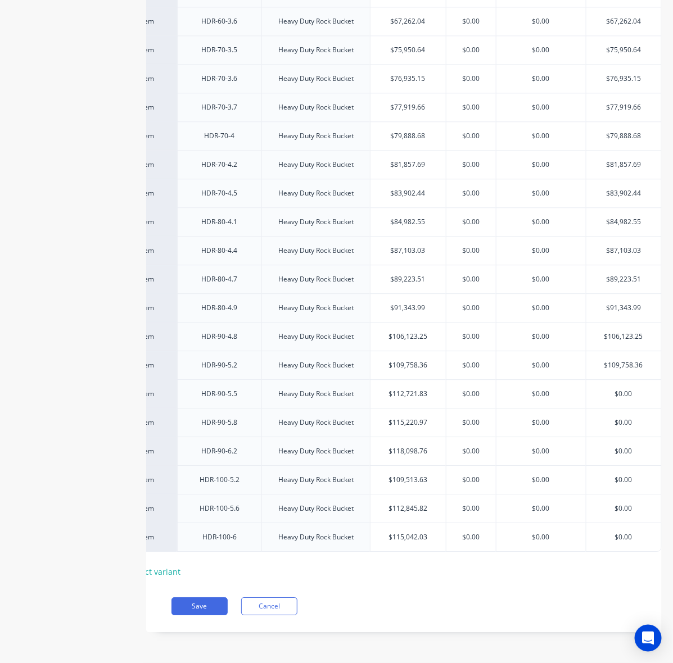
click at [408, 389] on input "$112,721.83" at bounding box center [407, 394] width 75 height 10
click at [624, 389] on input "$0.00" at bounding box center [623, 394] width 75 height 10
click at [420, 418] on input "$115,220.97" at bounding box center [407, 423] width 75 height 10
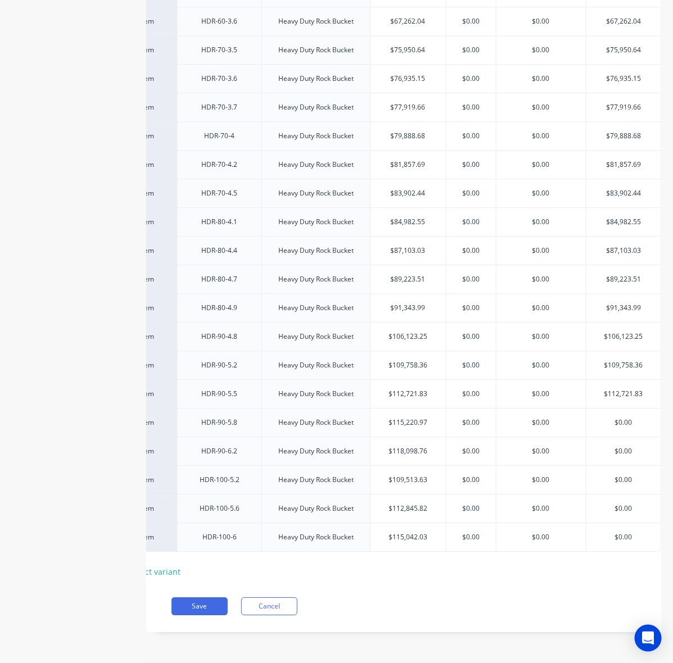
click at [619, 418] on input "$0.00" at bounding box center [623, 423] width 75 height 10
click at [374, 446] on input "$118,098.76" at bounding box center [407, 451] width 75 height 10
click at [411, 446] on input "$118,098.76" at bounding box center [407, 451] width 75 height 10
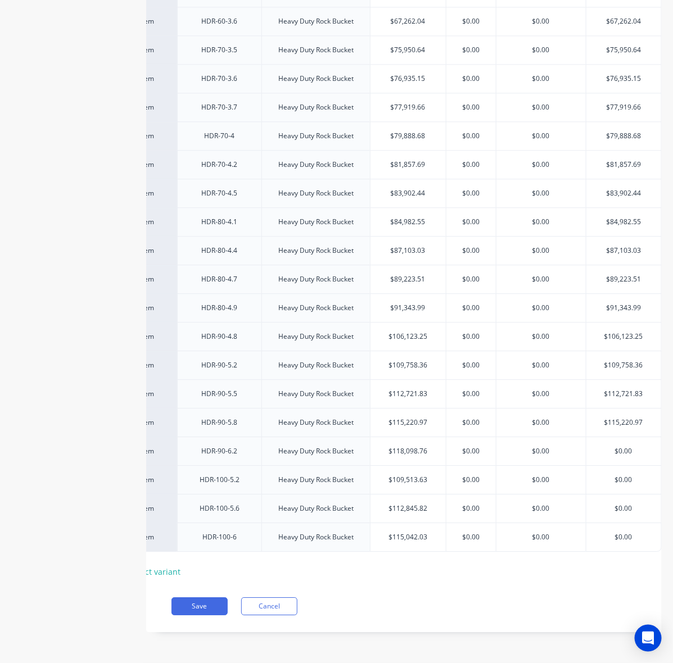
click at [621, 446] on input "$0.00" at bounding box center [623, 451] width 75 height 10
click at [387, 476] on div "$109,513.63" at bounding box center [407, 480] width 75 height 28
click at [410, 475] on input "$109,513.63" at bounding box center [407, 480] width 75 height 10
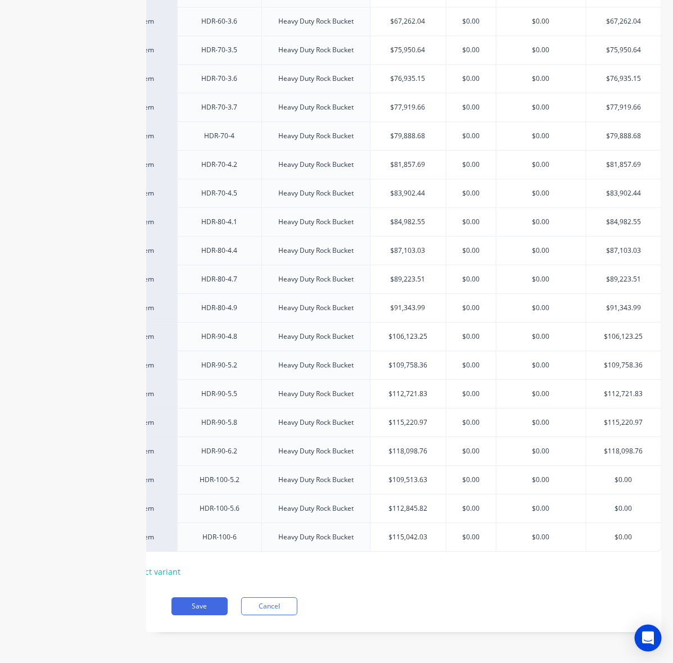
click at [616, 475] on input "$0.00" at bounding box center [623, 480] width 75 height 10
click at [402, 495] on div "$112,845.82" at bounding box center [407, 509] width 75 height 28
click at [403, 504] on input "$112,845.82" at bounding box center [407, 509] width 75 height 10
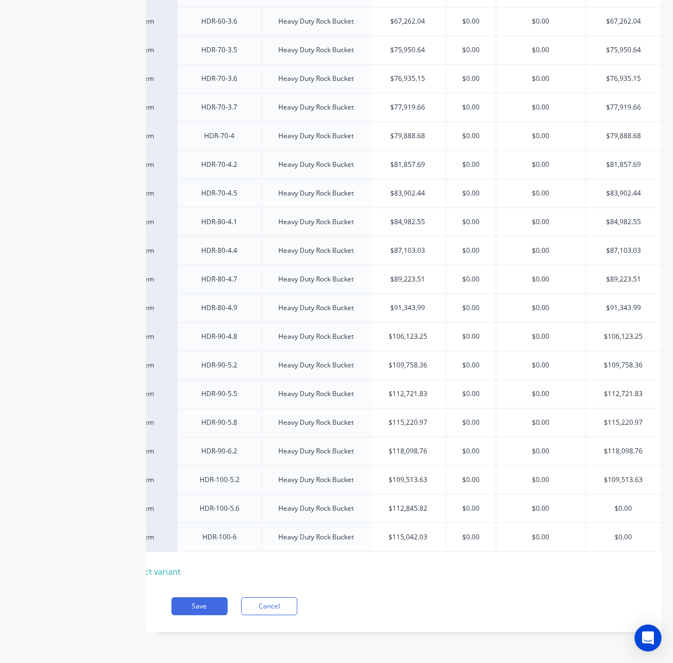
click at [620, 504] on input "$0.00" at bounding box center [623, 509] width 75 height 10
click at [386, 532] on input "$115,042.03" at bounding box center [407, 537] width 75 height 10
click at [408, 532] on input "$115,042.03" at bounding box center [407, 537] width 75 height 10
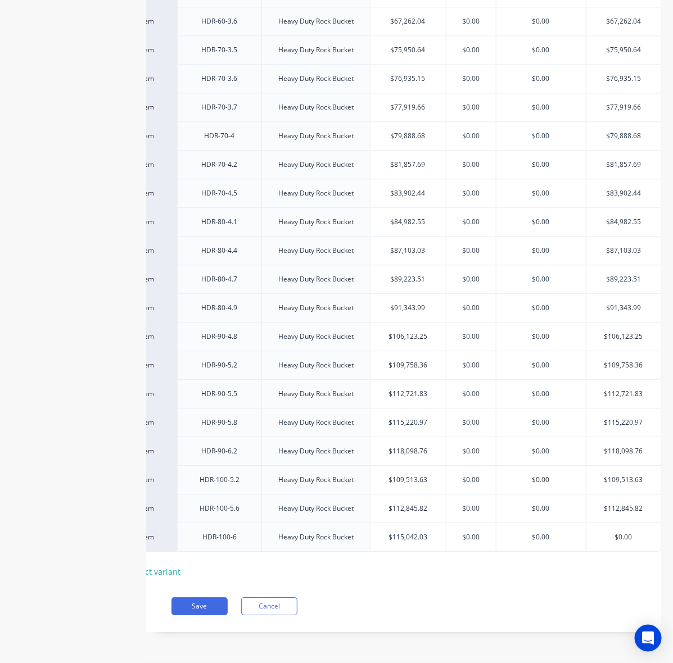
click at [622, 532] on input "$0.00" at bounding box center [623, 537] width 75 height 10
click at [606, 549] on div "Xero Item # Part Number Description Standard Dealer Cost/Kg Est at 40 List fact…" at bounding box center [403, 171] width 515 height 820
drag, startPoint x: 523, startPoint y: 582, endPoint x: 533, endPoint y: 578, distance: 10.9
click at [536, 582] on div "Pricing Selling Xero Item # Part Number Description Standard Dealer Cost/Kg Est…" at bounding box center [403, 179] width 515 height 908
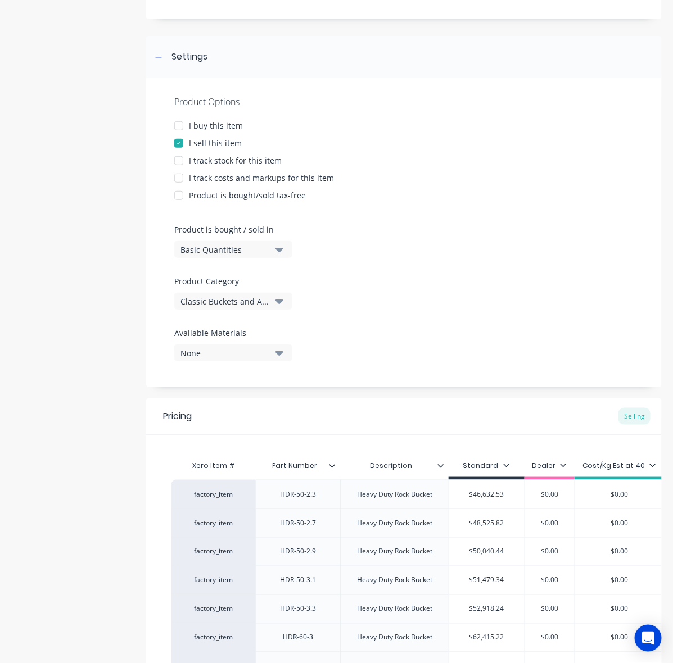
scroll to position [141, 0]
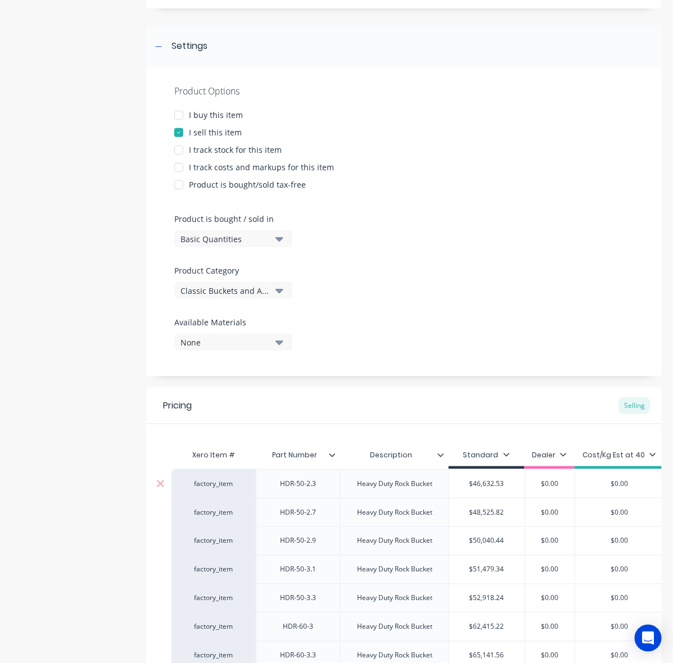
click at [402, 479] on div "Heavy Duty Rock Bucket" at bounding box center [394, 484] width 93 height 15
drag, startPoint x: 432, startPoint y: 485, endPoint x: 349, endPoint y: 483, distance: 83.2
click at [349, 483] on div "Heavy Duty Rock Bucket" at bounding box center [394, 484] width 93 height 15
copy div "Heavy Duty Rock Bucket"
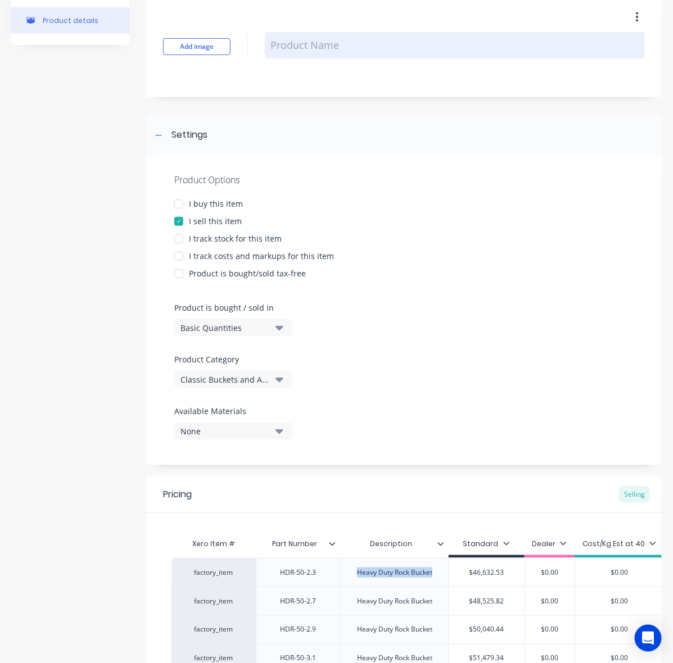
scroll to position [0, 0]
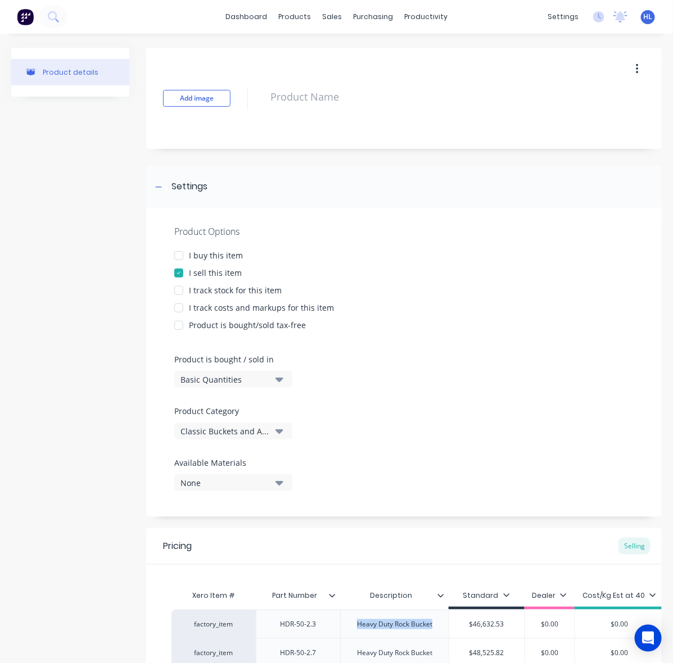
click at [301, 79] on div "Add image" at bounding box center [403, 98] width 515 height 101
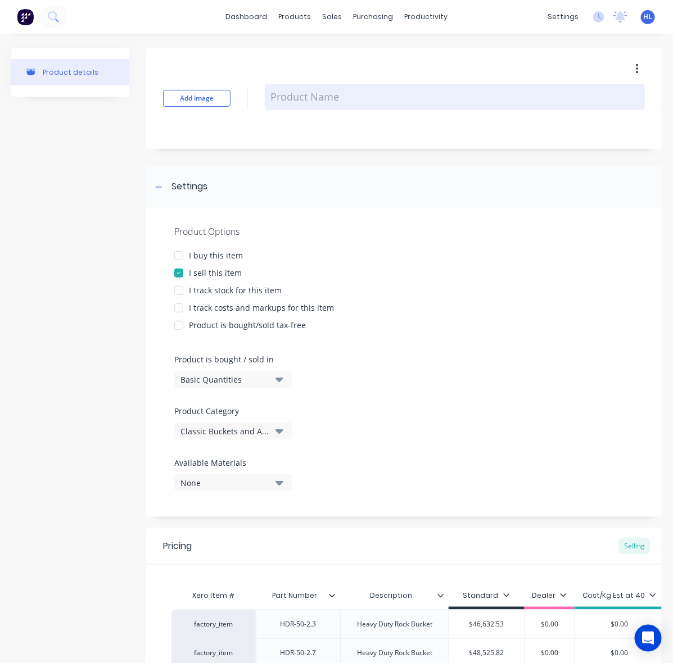
drag, startPoint x: 304, startPoint y: 105, endPoint x: 279, endPoint y: 102, distance: 24.9
click at [302, 105] on textarea at bounding box center [455, 97] width 380 height 26
click at [296, 101] on textarea "HDR Heavy Duty Rock Bucket" at bounding box center [455, 97] width 380 height 26
click at [296, 99] on textarea "HDR Heavy Duty Rock Bucket" at bounding box center [455, 97] width 380 height 26
click at [443, 94] on textarea "HDR (Heavy Duty Rock Bucket" at bounding box center [455, 97] width 380 height 26
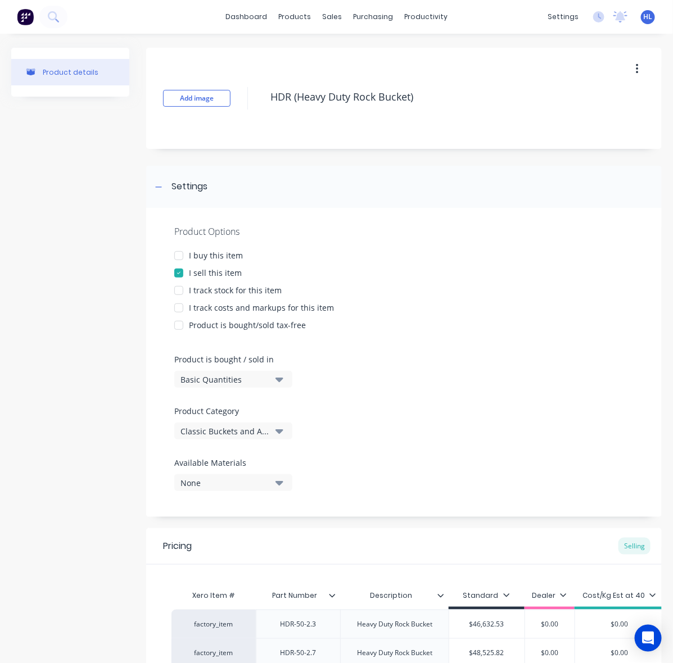
click at [448, 123] on div "Add image HDR (Heavy Duty Rock Bucket)" at bounding box center [403, 98] width 515 height 101
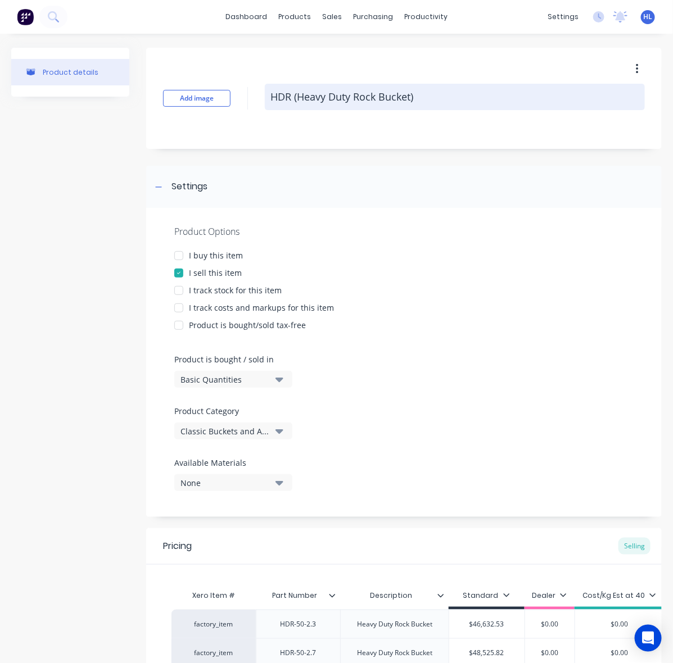
click at [298, 99] on textarea "HDR (Heavy Duty Rock Bucket)" at bounding box center [455, 97] width 380 height 26
click at [432, 96] on textarea "HDR (Heavy Duty Rock Bucket)" at bounding box center [455, 97] width 380 height 26
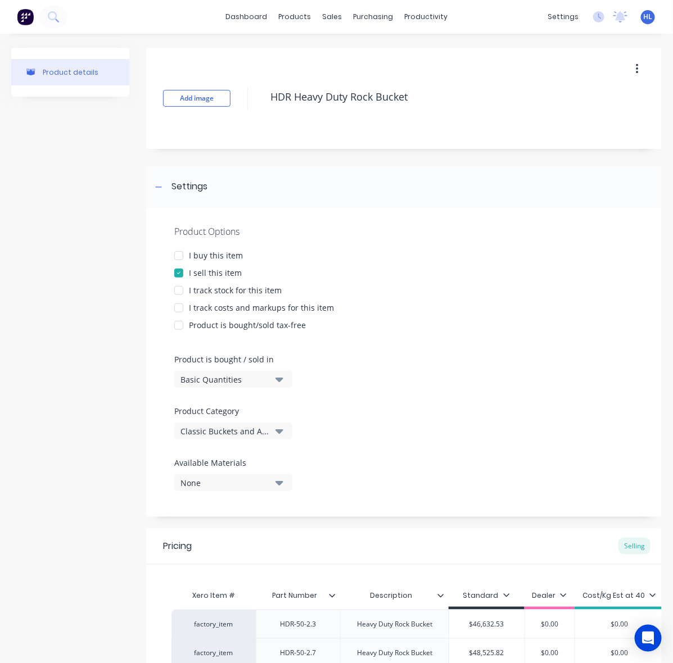
click at [438, 128] on div "Add image HDR Heavy Duty Rock Bucket" at bounding box center [403, 98] width 515 height 101
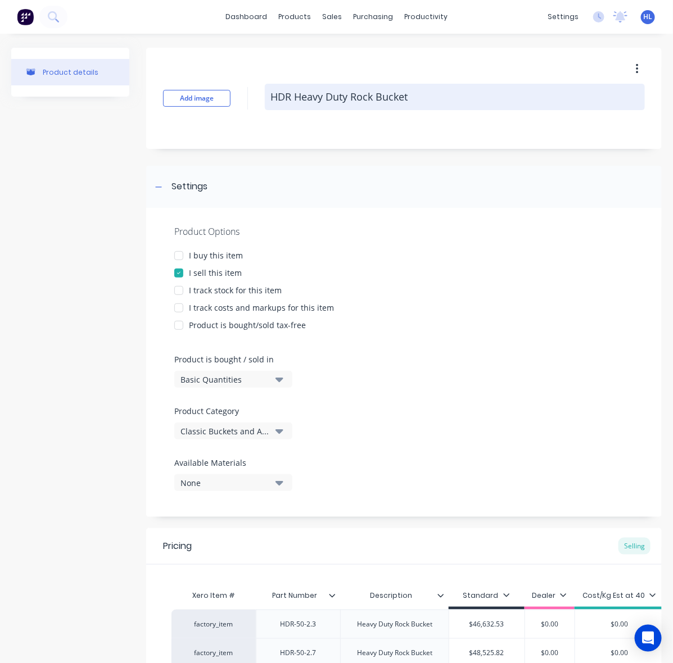
click at [293, 100] on textarea "HDR Heavy Duty Rock Bucket" at bounding box center [455, 97] width 380 height 26
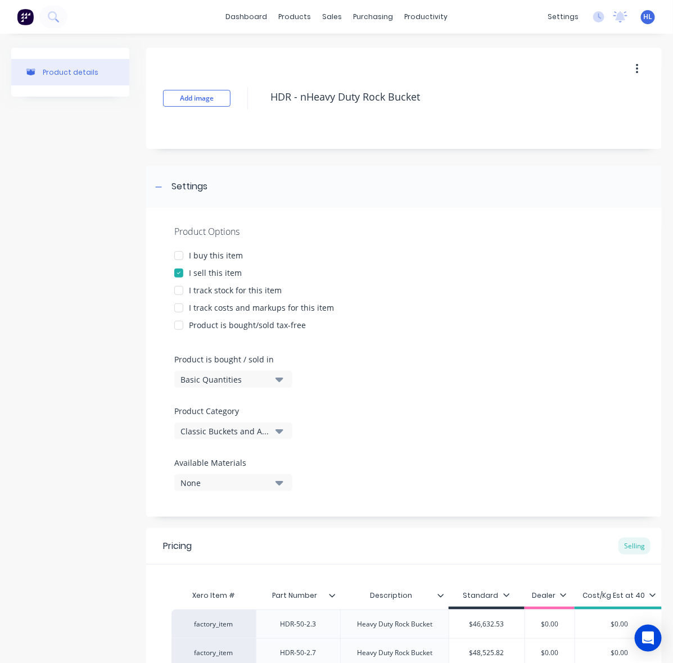
click at [326, 115] on div "Add image HDR - nHeavy Duty Rock Bucket" at bounding box center [403, 98] width 515 height 101
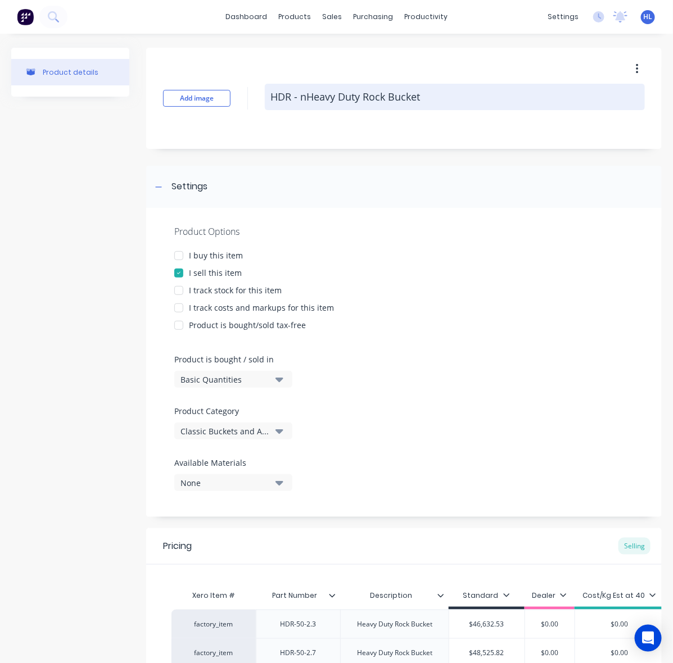
click at [302, 102] on textarea "HDR - nHeavy Duty Rock Bucket" at bounding box center [455, 97] width 380 height 26
click at [305, 103] on textarea "HDR - nHeavy Duty Rock Bucket" at bounding box center [455, 97] width 380 height 26
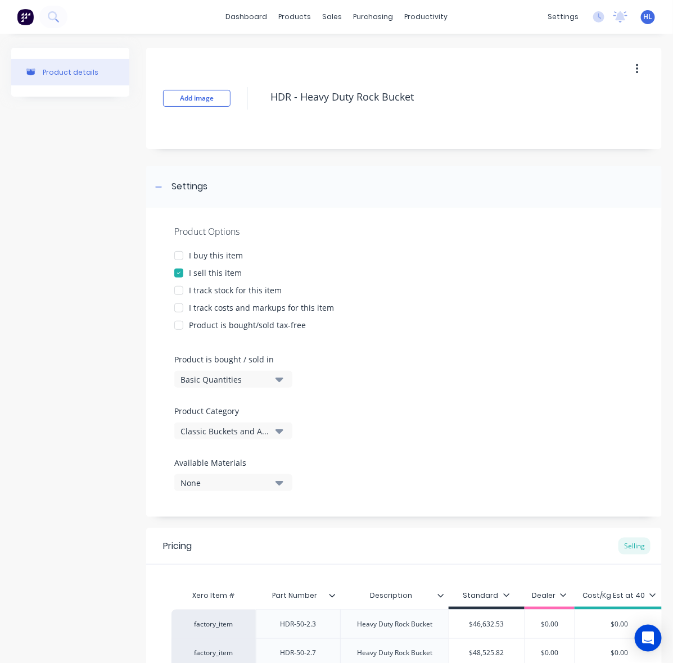
click at [345, 142] on div "Add image HDR - Heavy Duty Rock Bucket" at bounding box center [403, 98] width 515 height 101
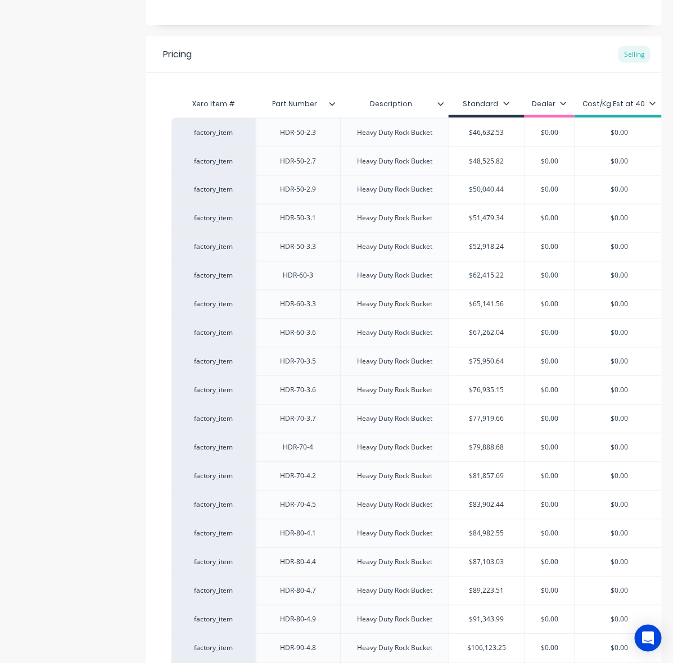
scroll to position [818, 0]
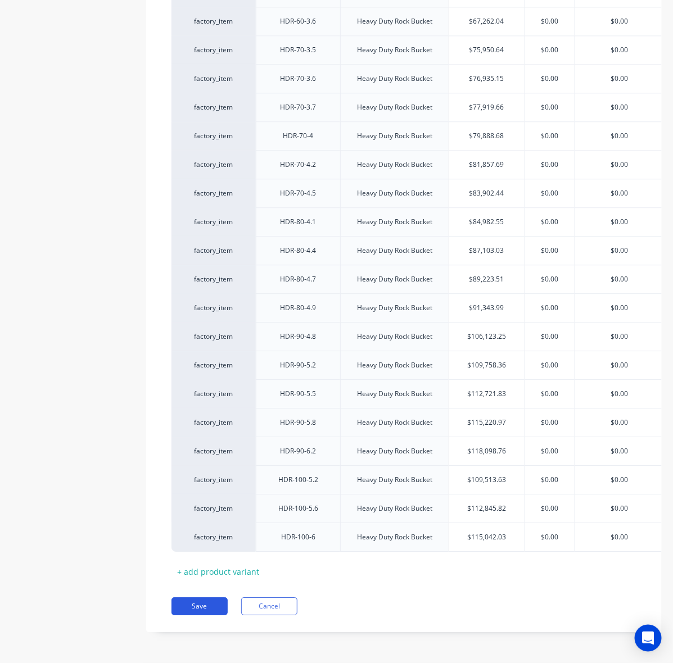
click at [201, 601] on button "Save" at bounding box center [199, 607] width 56 height 18
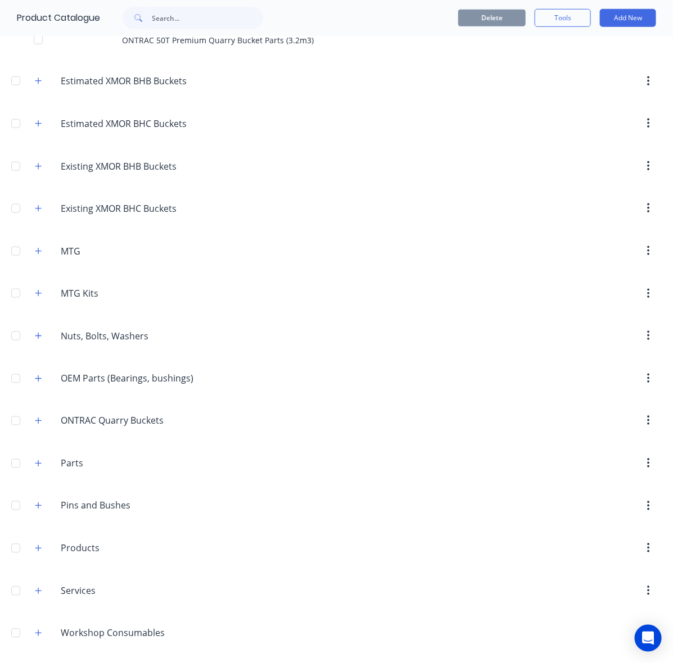
scroll to position [229, 0]
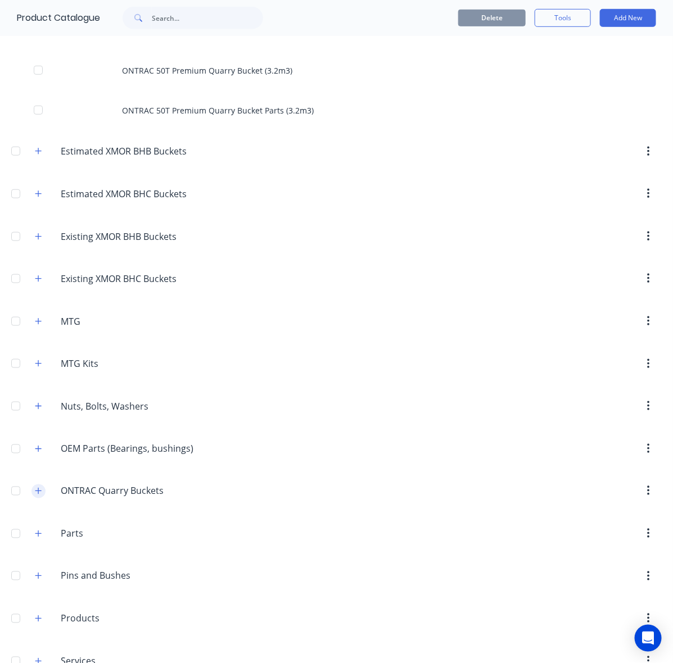
click at [38, 495] on icon "button" at bounding box center [38, 491] width 7 height 8
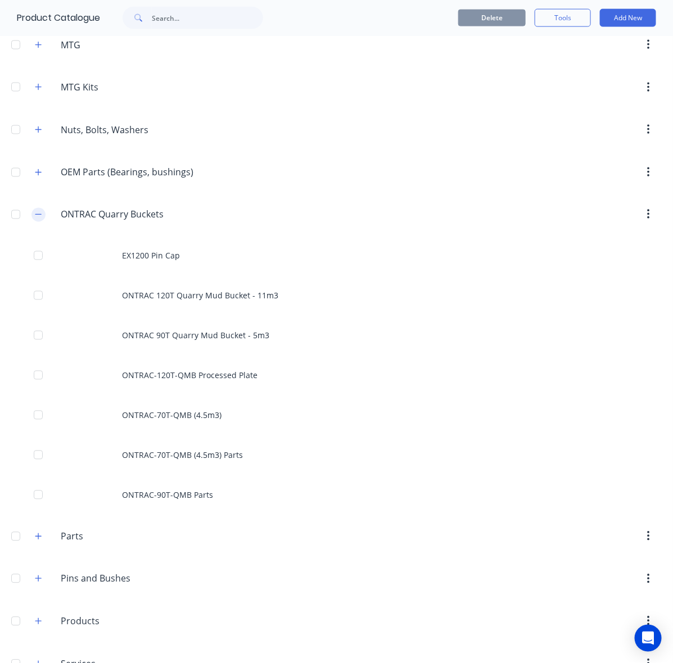
scroll to position [510, 0]
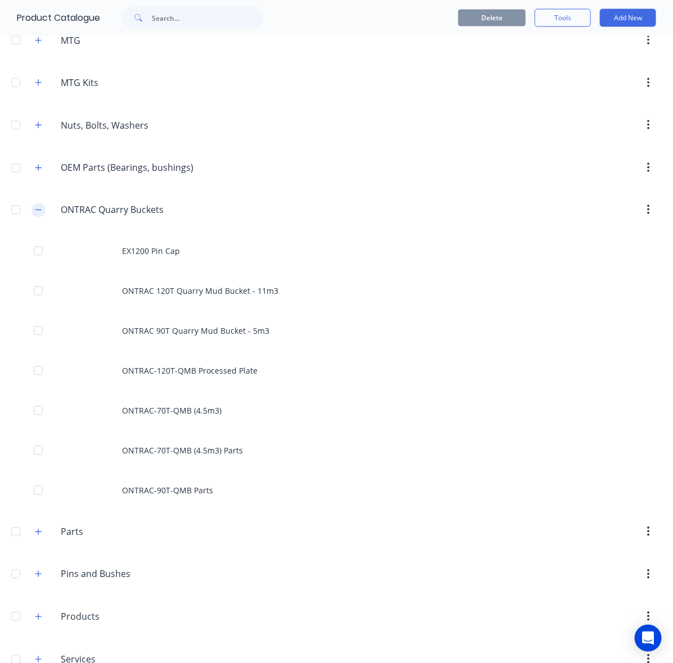
click at [43, 212] on button "button" at bounding box center [38, 210] width 14 height 14
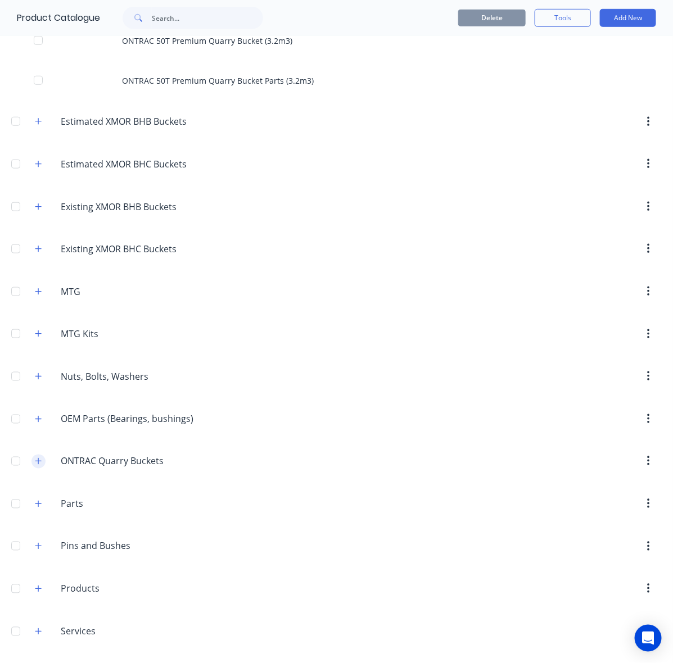
scroll to position [0, 0]
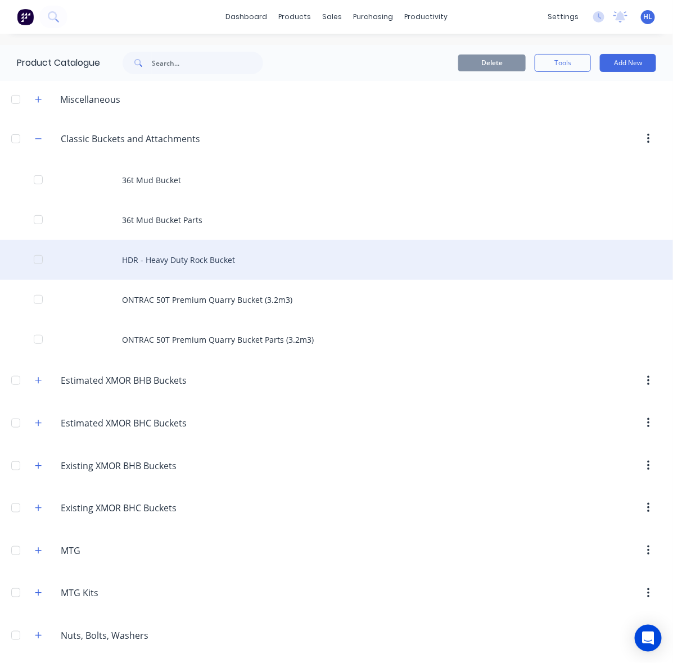
click at [188, 273] on div "HDR - Heavy Duty Rock Bucket" at bounding box center [336, 260] width 673 height 40
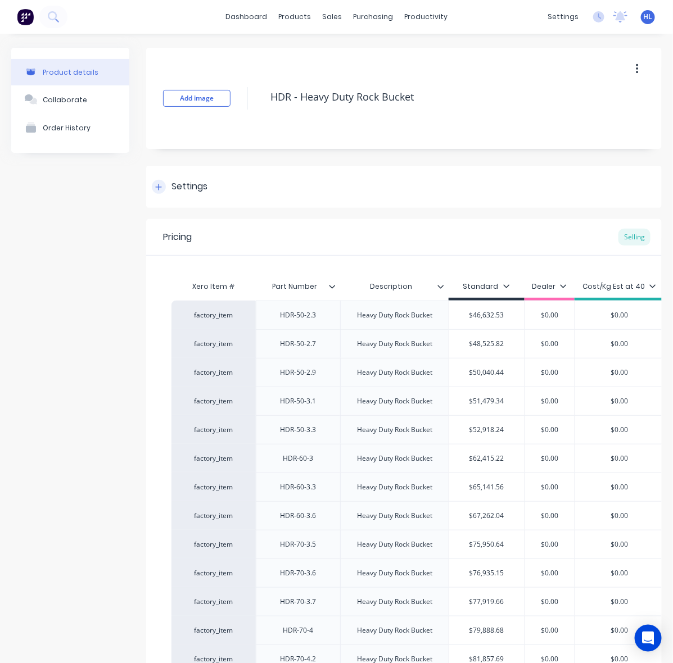
click at [192, 184] on div "Settings" at bounding box center [189, 187] width 36 height 14
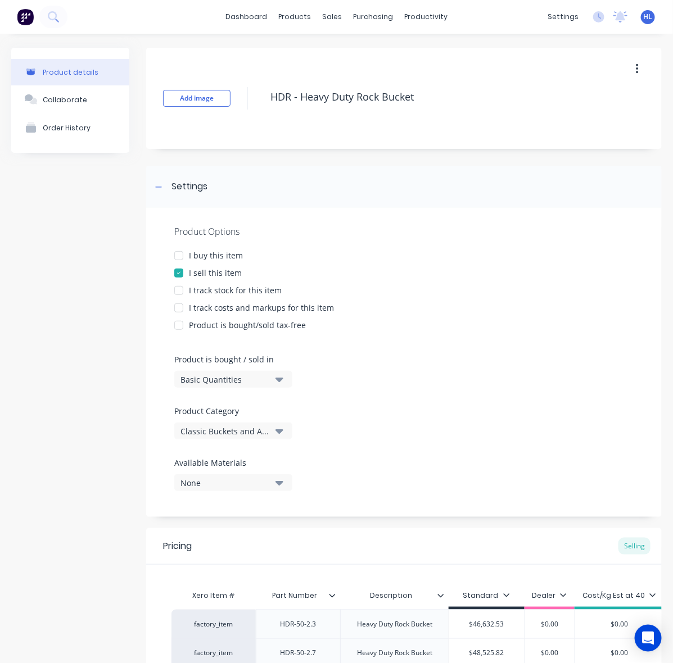
click at [245, 433] on div "Classic Buckets and Attachments" at bounding box center [225, 432] width 90 height 12
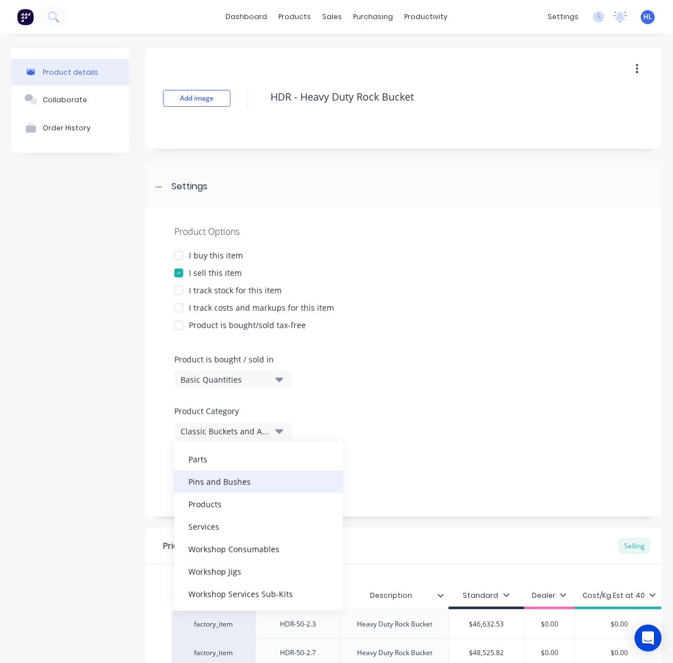
scroll to position [211, 0]
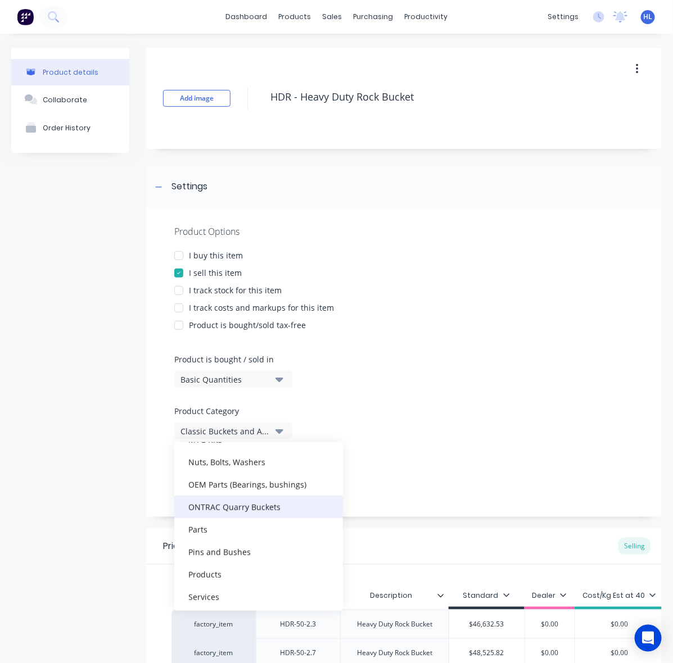
click at [263, 510] on div "ONTRAC Quarry Buckets" at bounding box center [258, 507] width 169 height 22
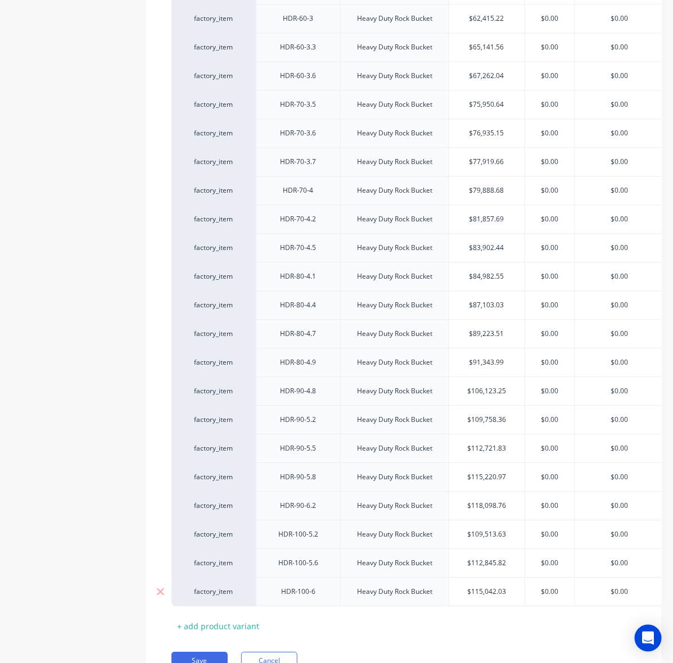
scroll to position [818, 0]
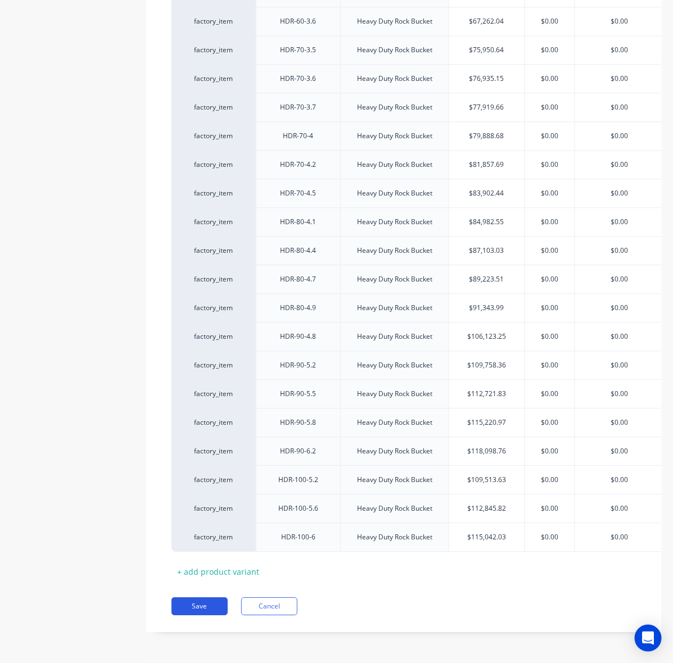
click at [205, 610] on button "Save" at bounding box center [199, 607] width 56 height 18
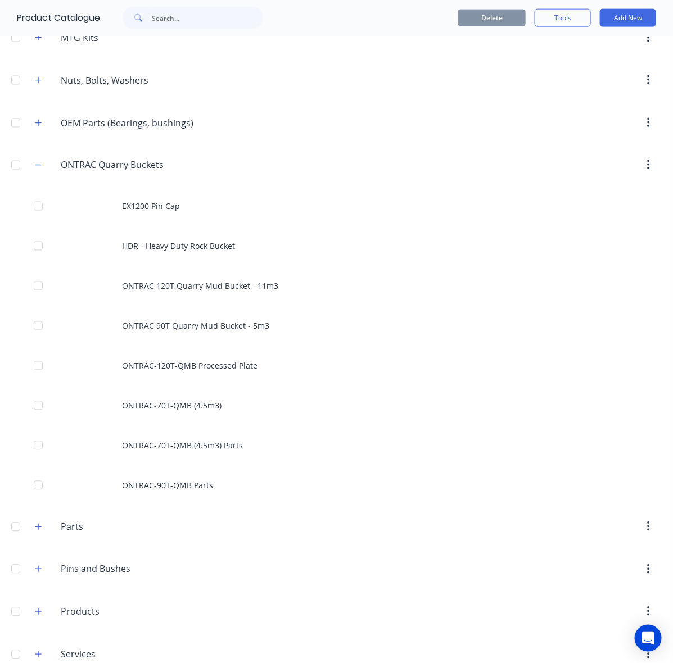
scroll to position [492, 0]
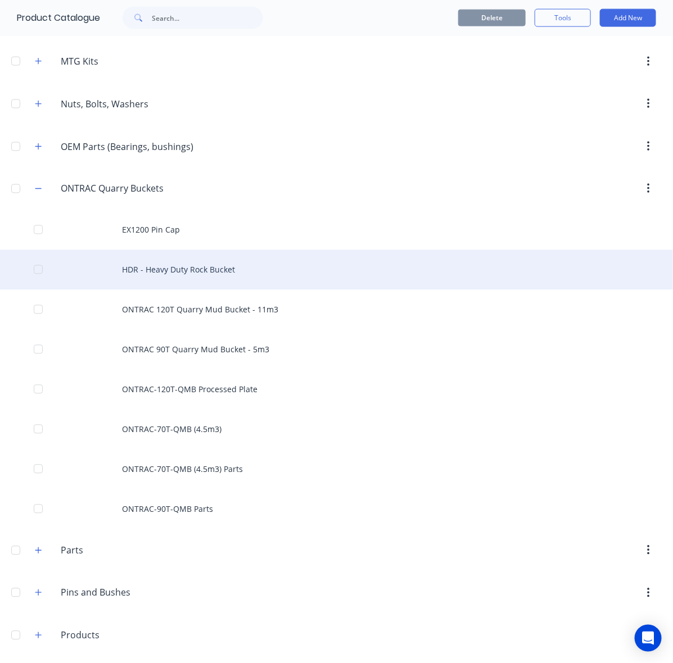
click at [216, 279] on div "HDR - Heavy Duty Rock Bucket" at bounding box center [336, 270] width 673 height 40
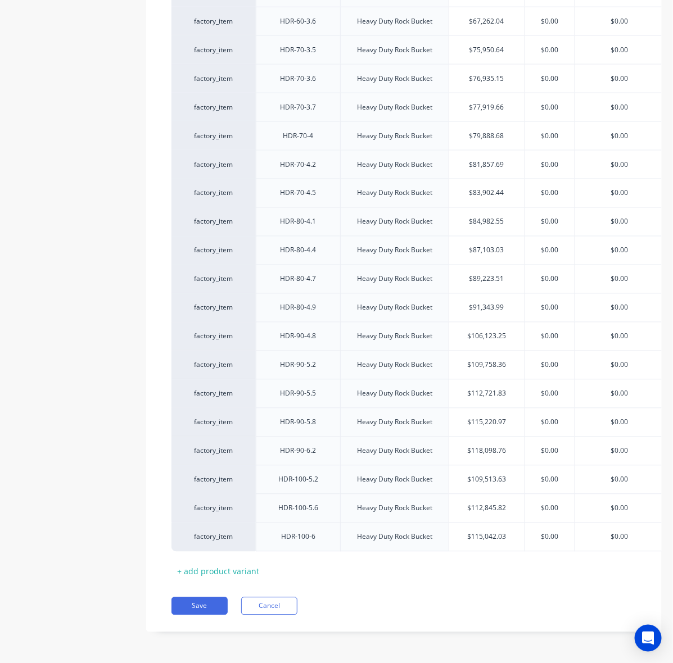
scroll to position [509, 0]
click at [270, 611] on button "Cancel" at bounding box center [269, 607] width 56 height 18
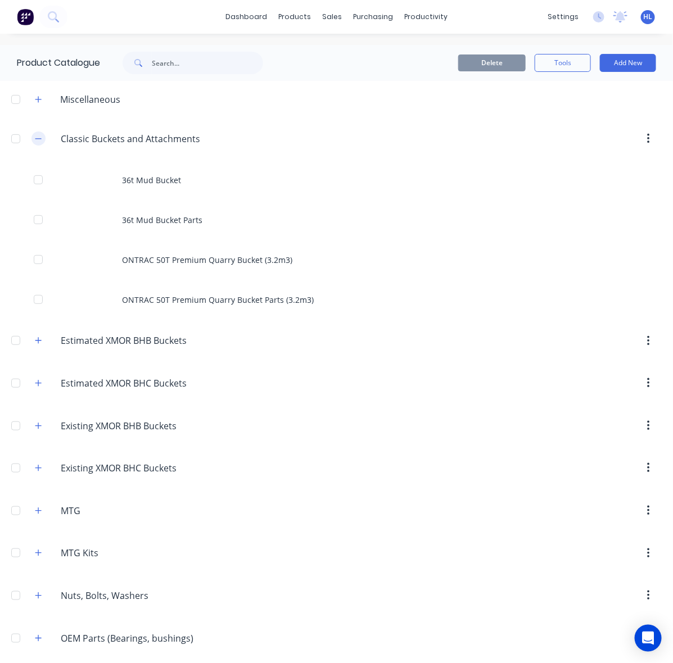
click at [43, 141] on button "button" at bounding box center [38, 139] width 14 height 14
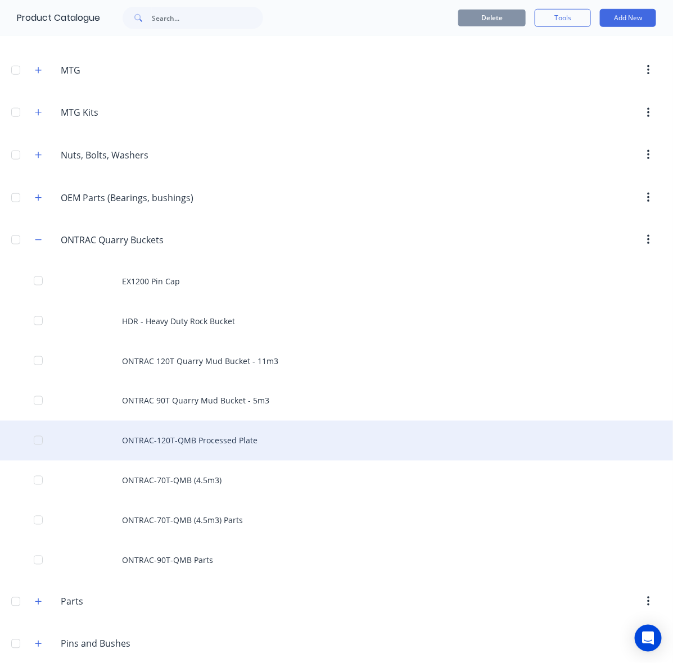
scroll to position [351, 0]
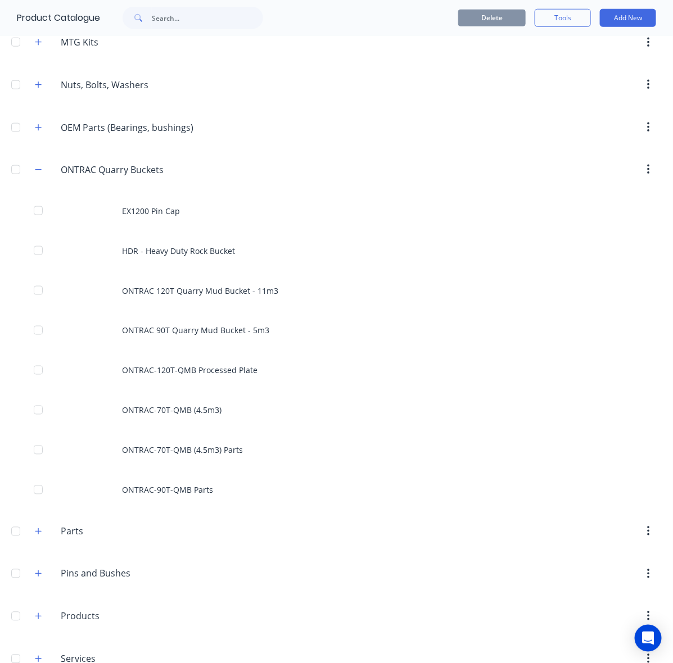
click at [646, 15] on div "Delete Tools Add New" at bounding box center [482, 18] width 382 height 36
click at [618, 18] on button "Add New" at bounding box center [628, 18] width 56 height 18
click at [585, 66] on div "Product" at bounding box center [602, 69] width 87 height 16
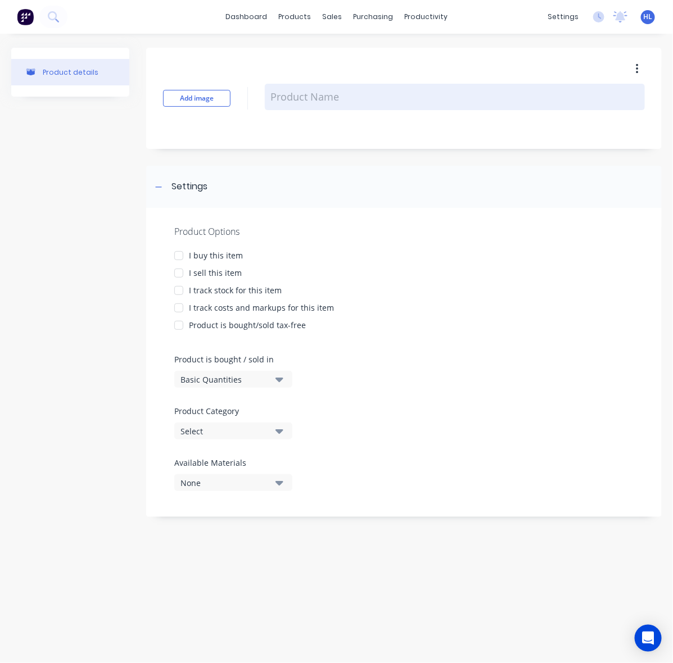
click at [324, 92] on textarea at bounding box center [455, 97] width 380 height 26
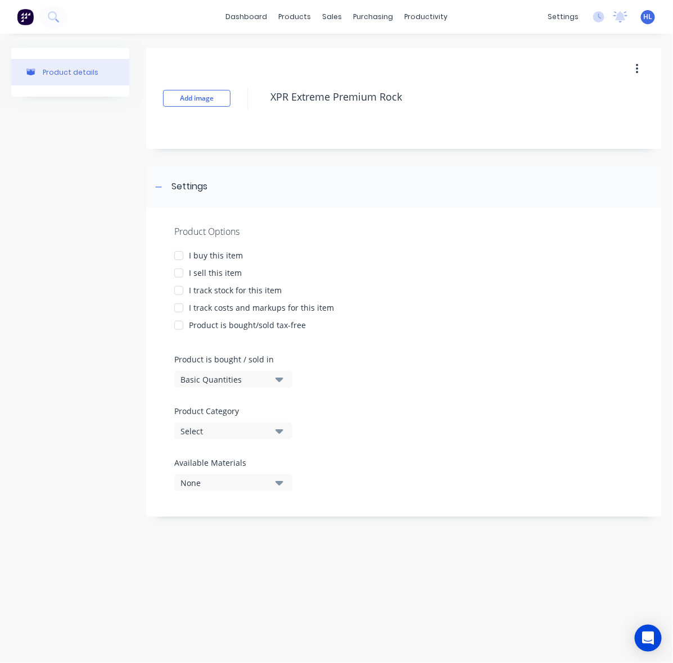
click at [212, 279] on div "Product Options I buy this item I sell this item I track stock for this item I …" at bounding box center [403, 362] width 515 height 309
click at [218, 276] on div "I sell this item" at bounding box center [215, 273] width 53 height 12
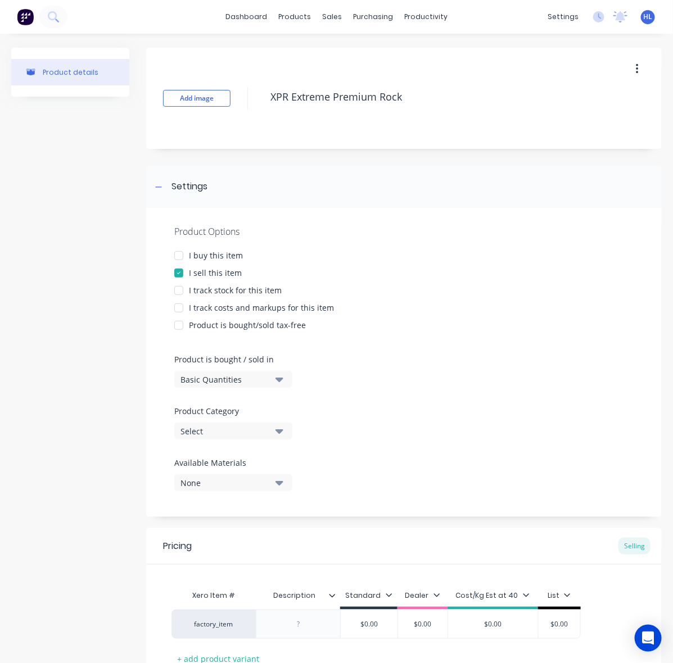
click at [256, 307] on div "I track costs and markups for this item" at bounding box center [261, 308] width 145 height 12
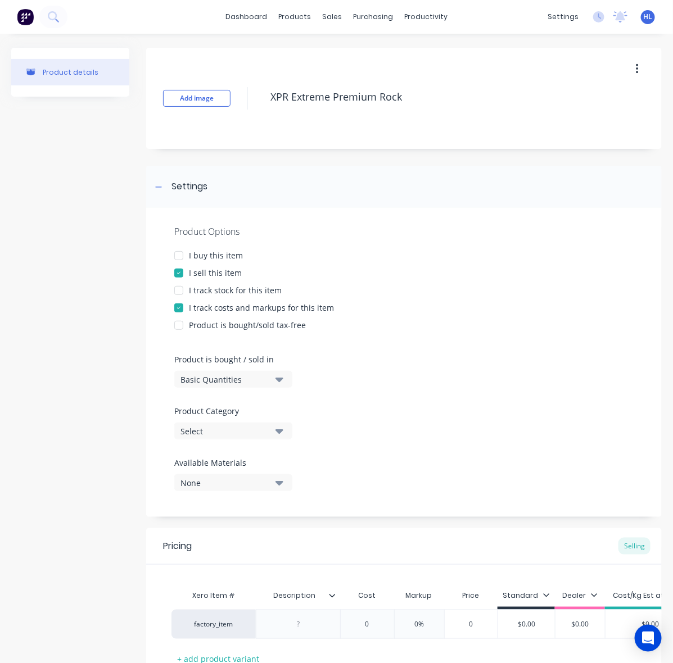
click at [256, 307] on div "I track costs and markups for this item" at bounding box center [261, 308] width 145 height 12
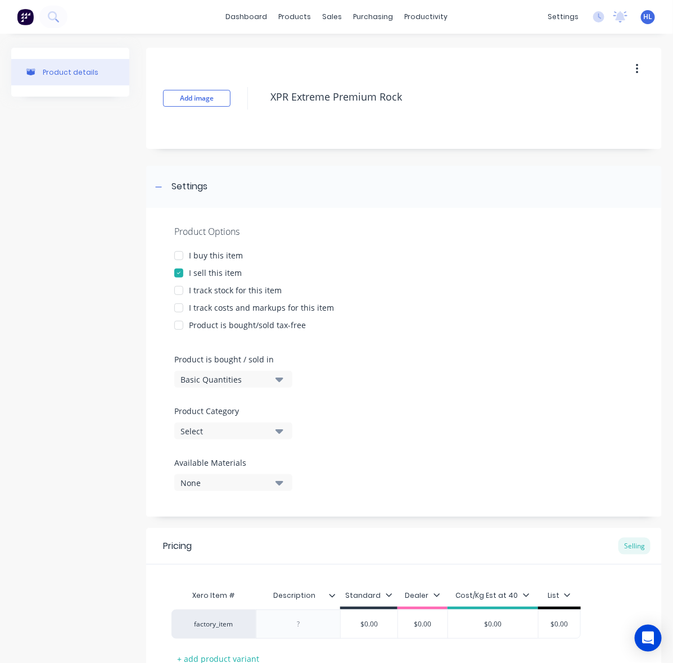
click at [287, 309] on div "I track costs and markups for this item" at bounding box center [261, 308] width 145 height 12
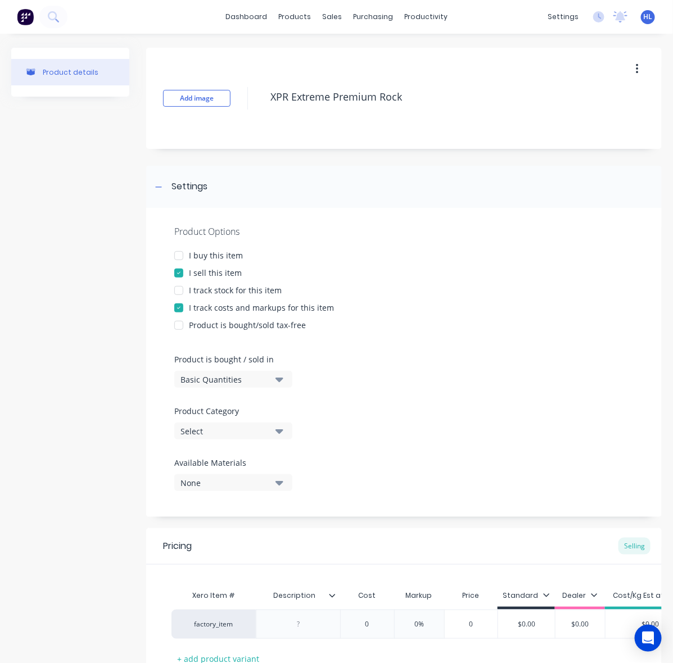
click at [263, 372] on button "Basic Quantities" at bounding box center [233, 379] width 118 height 17
click at [263, 432] on div "Select" at bounding box center [225, 432] width 90 height 12
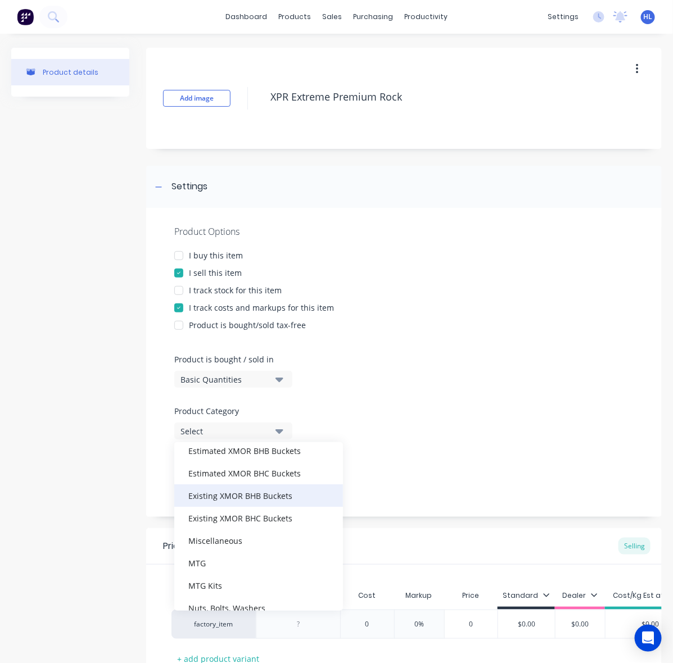
scroll to position [211, 0]
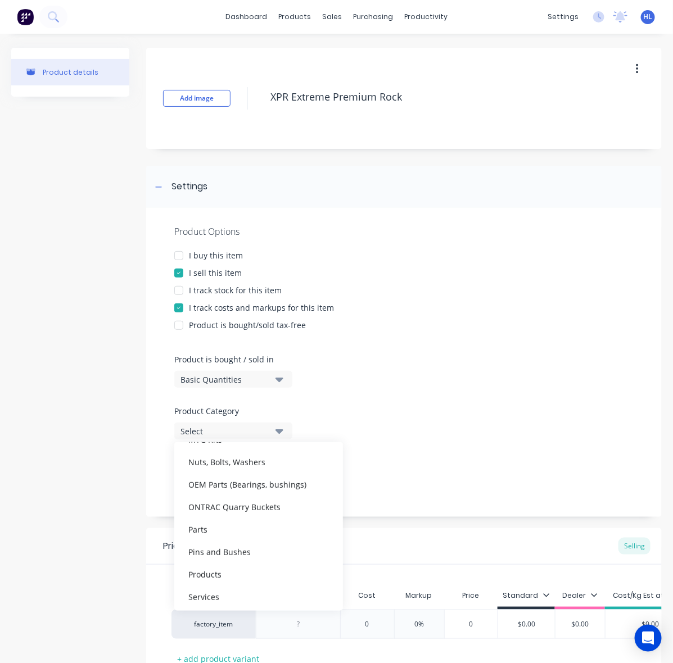
click at [281, 510] on div "ONTRAC Quarry Buckets" at bounding box center [258, 507] width 169 height 22
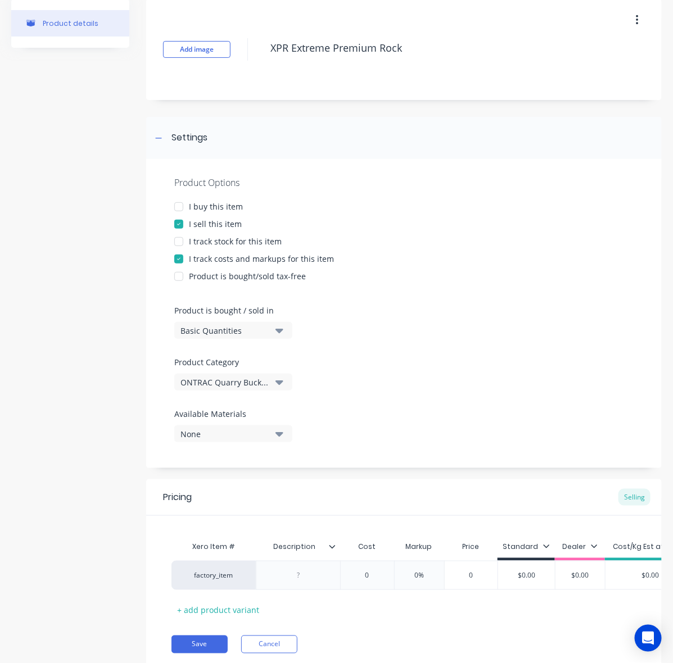
scroll to position [98, 0]
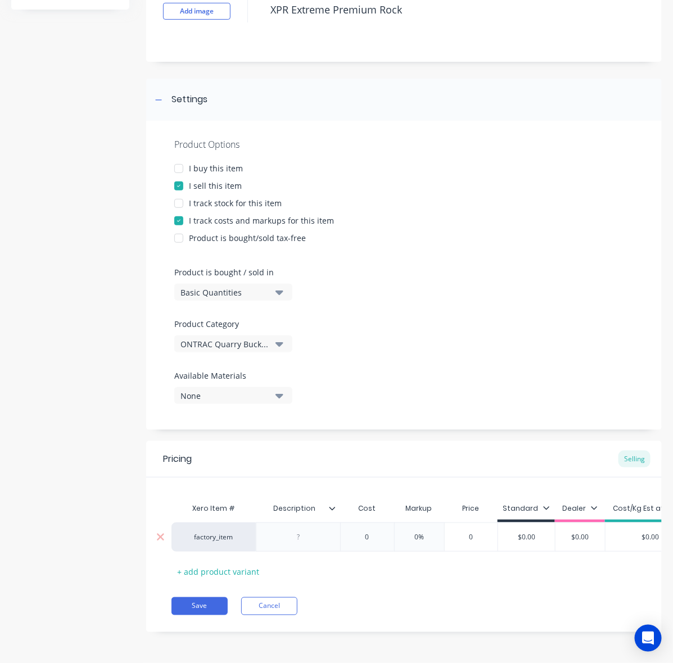
click at [306, 530] on div at bounding box center [298, 537] width 56 height 15
click at [186, 603] on button "Save" at bounding box center [199, 607] width 56 height 18
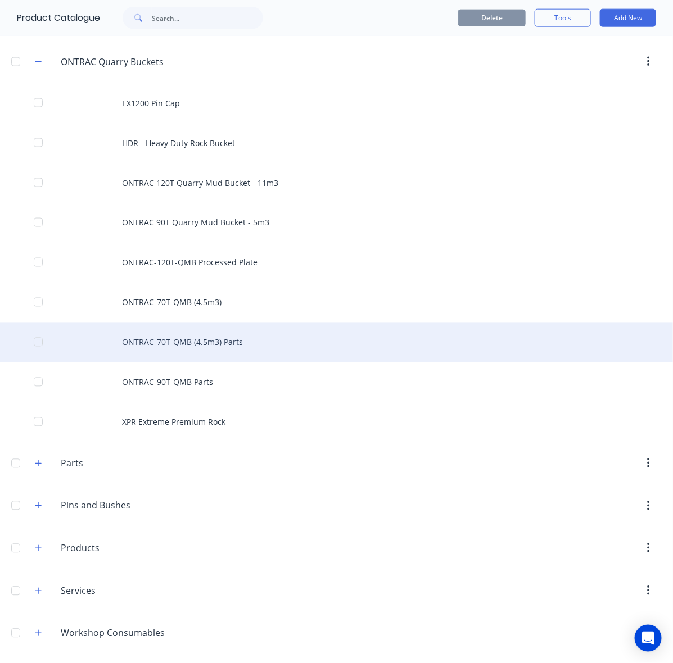
scroll to position [351, 0]
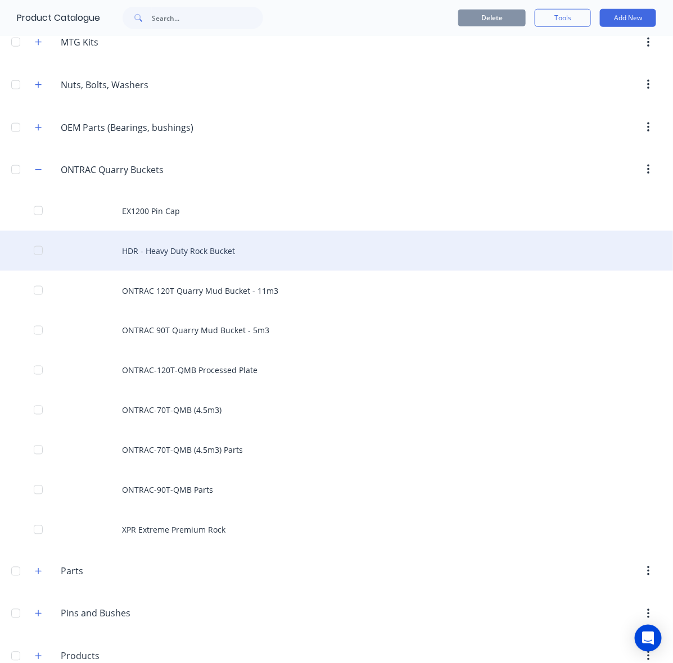
click at [229, 246] on div "HDR - Heavy Duty Rock Bucket" at bounding box center [336, 251] width 673 height 40
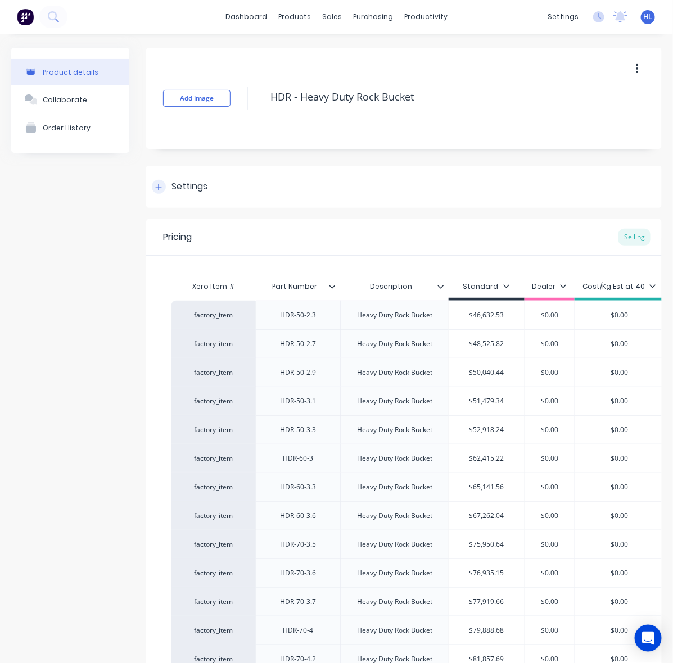
click at [212, 203] on div "Settings" at bounding box center [403, 187] width 515 height 42
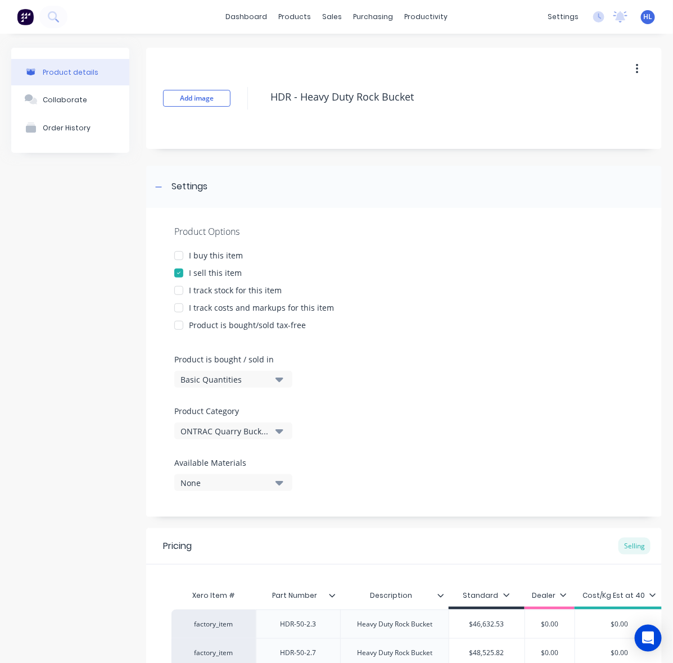
click at [243, 309] on div "I track costs and markups for this item" at bounding box center [261, 308] width 145 height 12
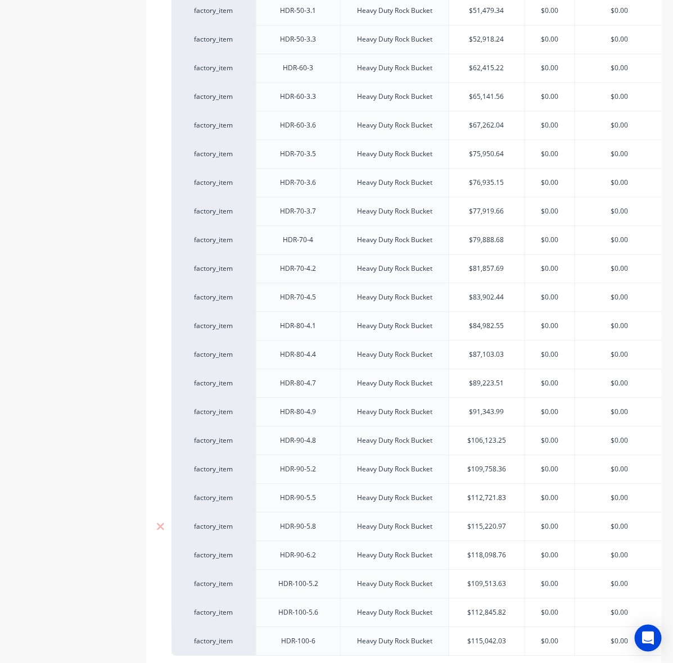
scroll to position [818, 0]
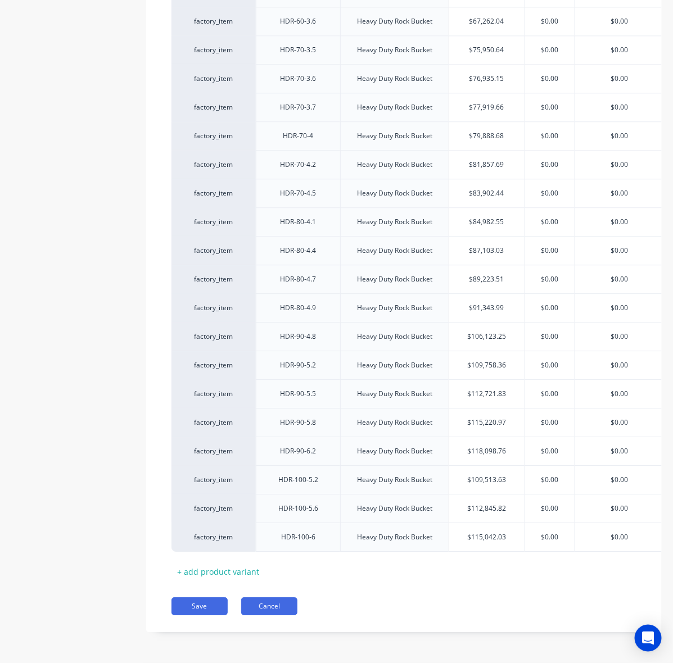
click at [261, 613] on button "Cancel" at bounding box center [269, 607] width 56 height 18
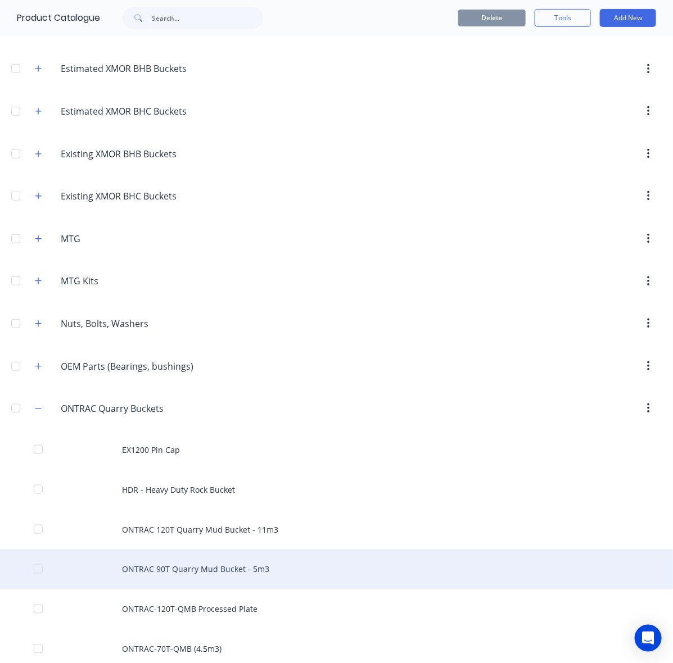
scroll to position [351, 0]
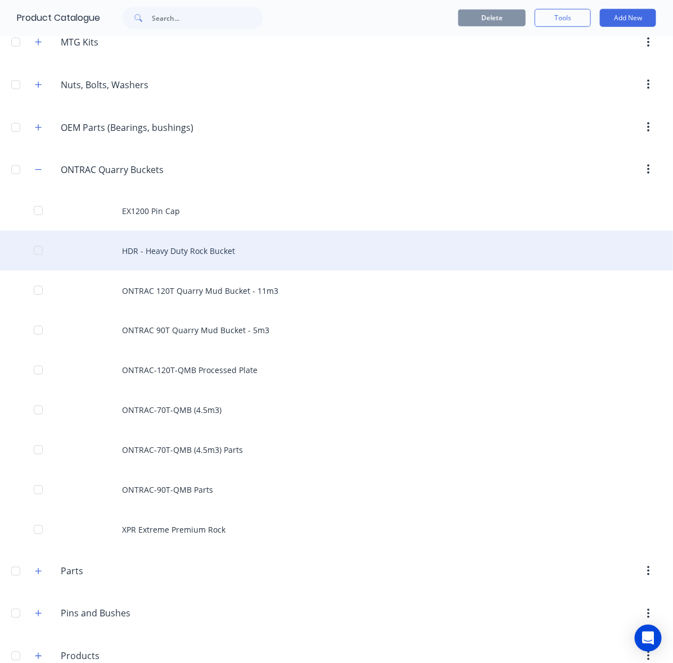
click at [188, 257] on div "HDR - Heavy Duty Rock Bucket" at bounding box center [336, 251] width 673 height 40
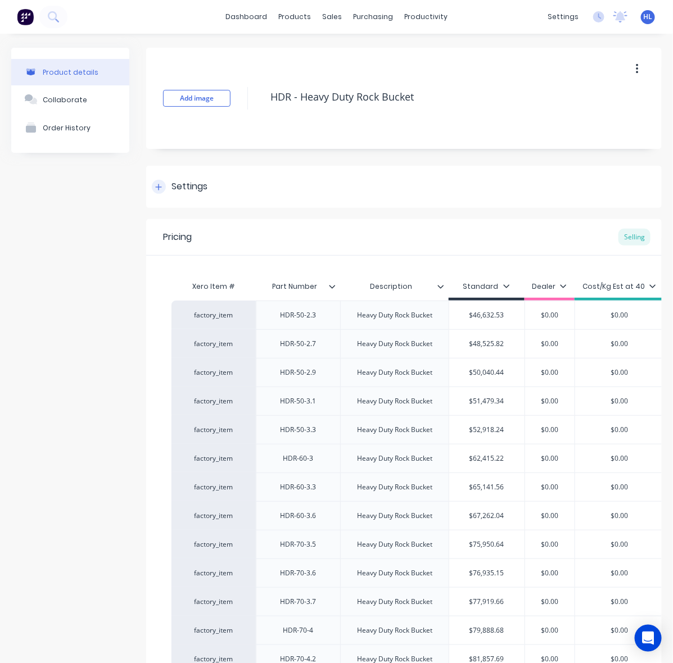
click at [188, 200] on div "Settings" at bounding box center [403, 187] width 515 height 42
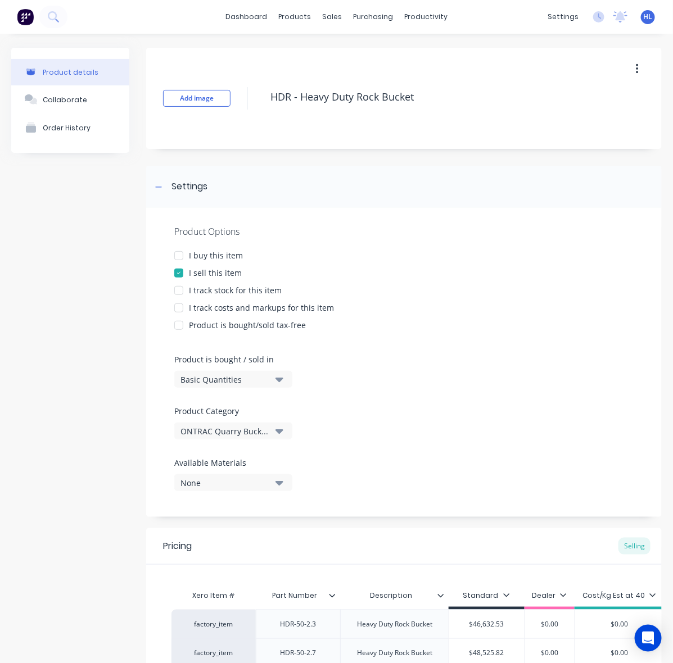
click at [242, 311] on div "I track costs and markups for this item" at bounding box center [261, 308] width 145 height 12
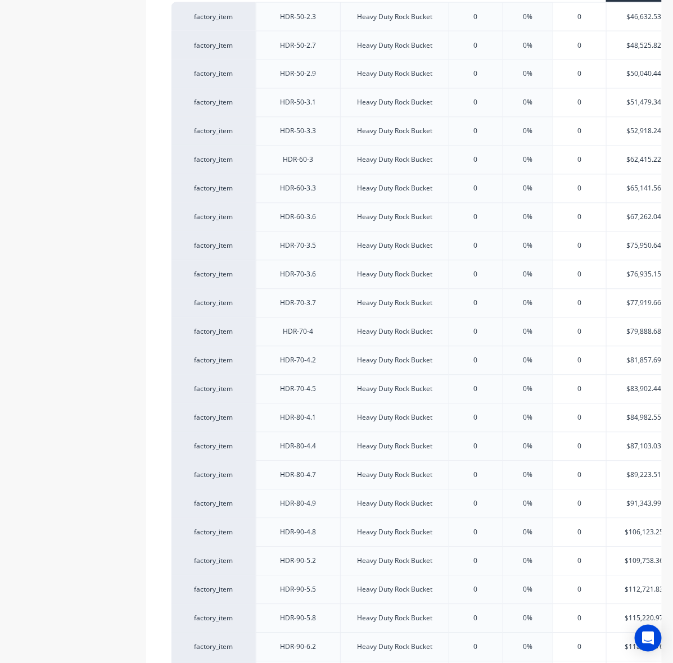
scroll to position [818, 0]
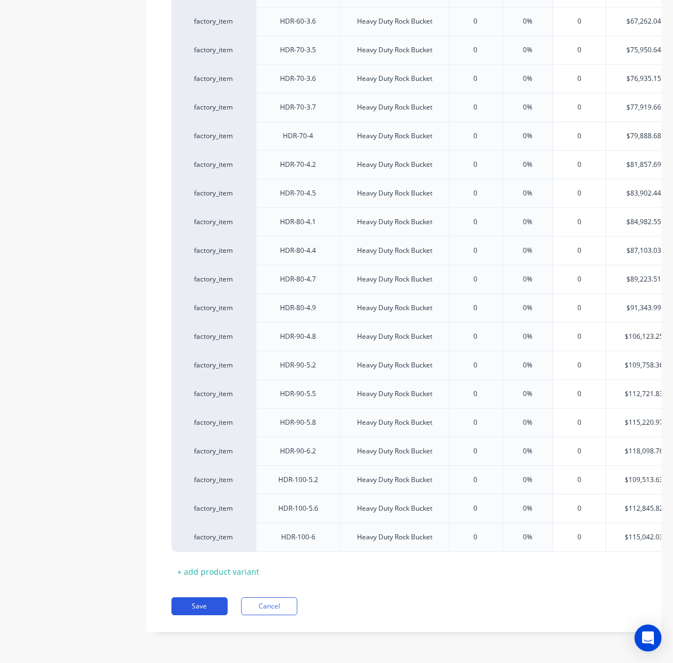
click at [200, 605] on button "Save" at bounding box center [199, 607] width 56 height 18
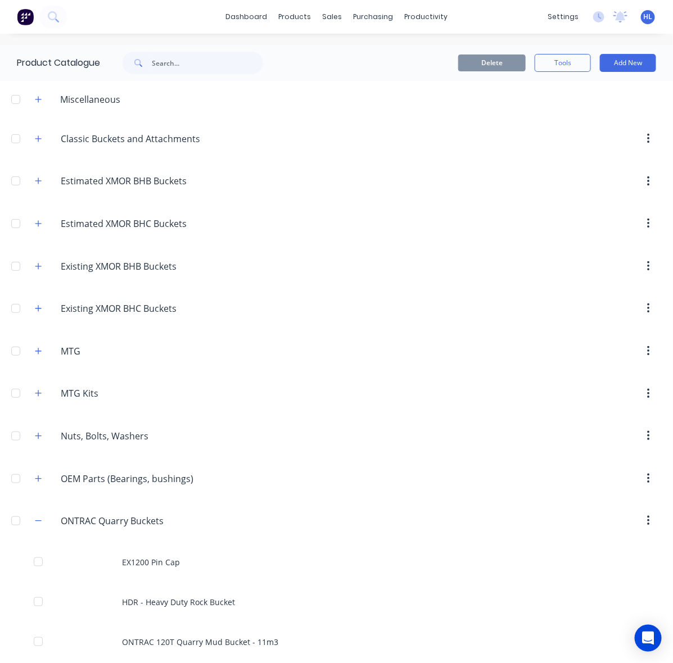
scroll to position [422, 0]
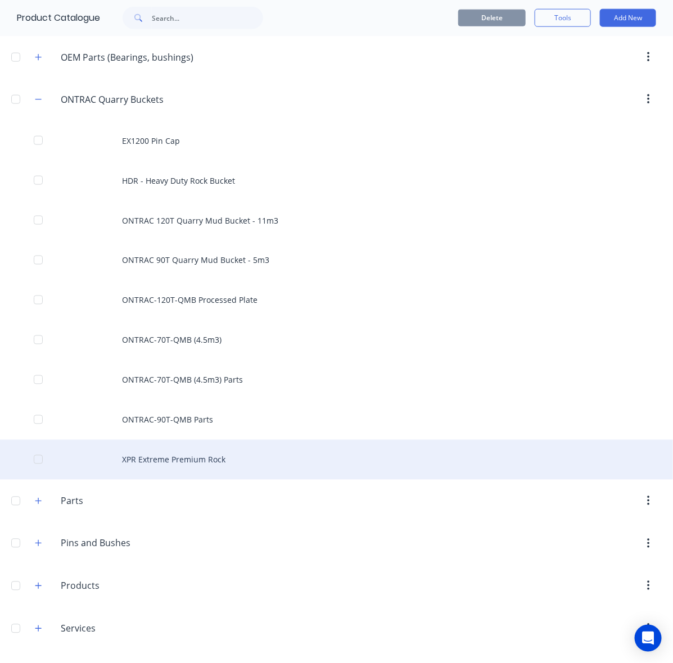
click at [225, 464] on div "XPR Extreme Premium Rock" at bounding box center [336, 460] width 673 height 40
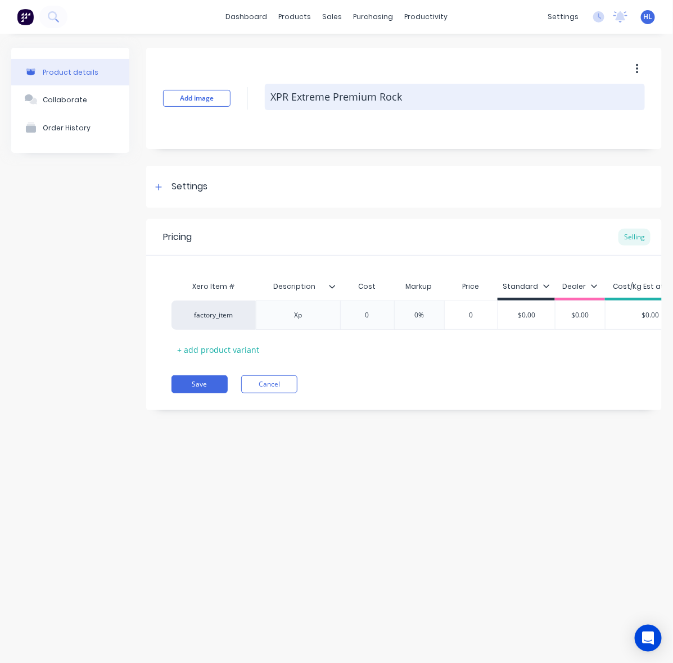
click at [293, 102] on textarea "XPR Extreme Premium Rock" at bounding box center [455, 97] width 380 height 26
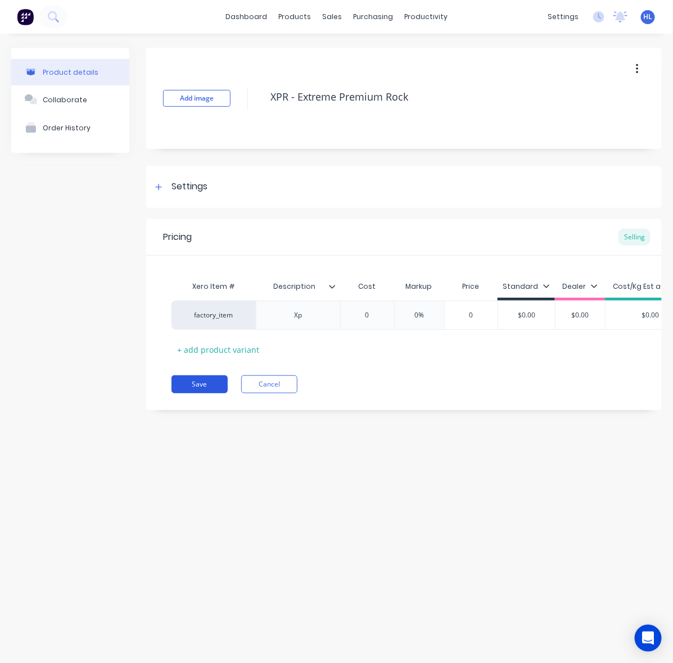
click at [212, 393] on button "Save" at bounding box center [199, 384] width 56 height 18
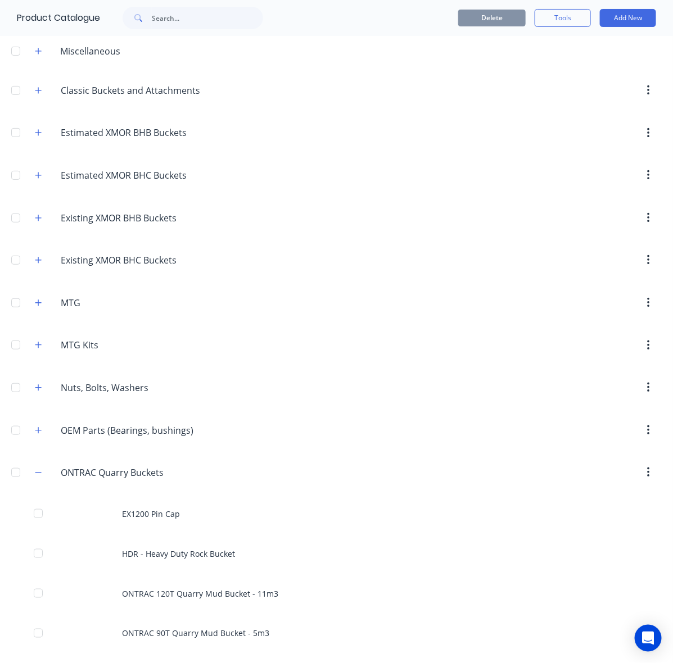
scroll to position [70, 0]
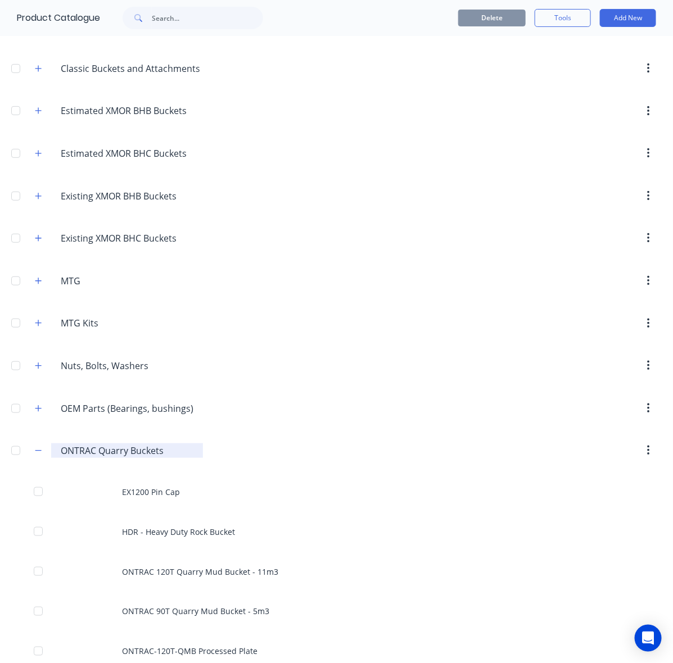
click at [60, 456] on div "ONTRAC.Quarry.Buckets ONTRAC Quarry Buckets" at bounding box center [127, 451] width 152 height 15
click at [62, 458] on input "ONTRAC Quarry Buckets" at bounding box center [128, 450] width 134 height 13
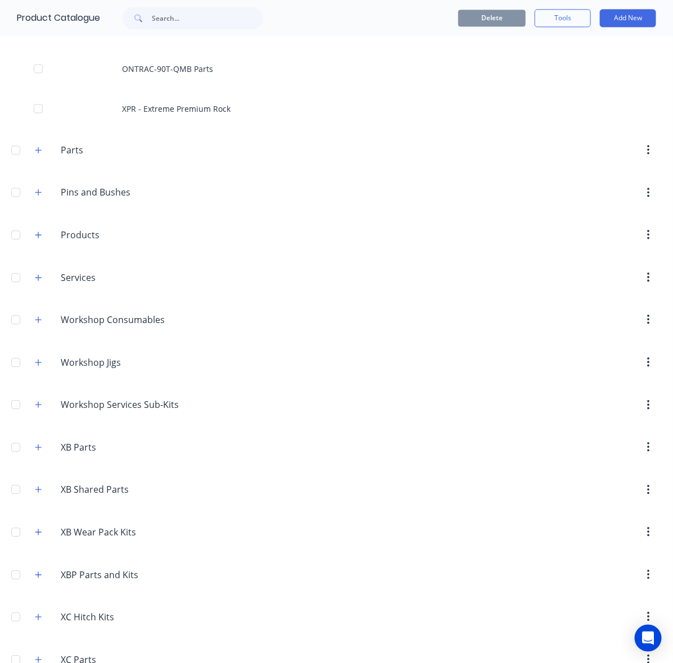
scroll to position [281, 0]
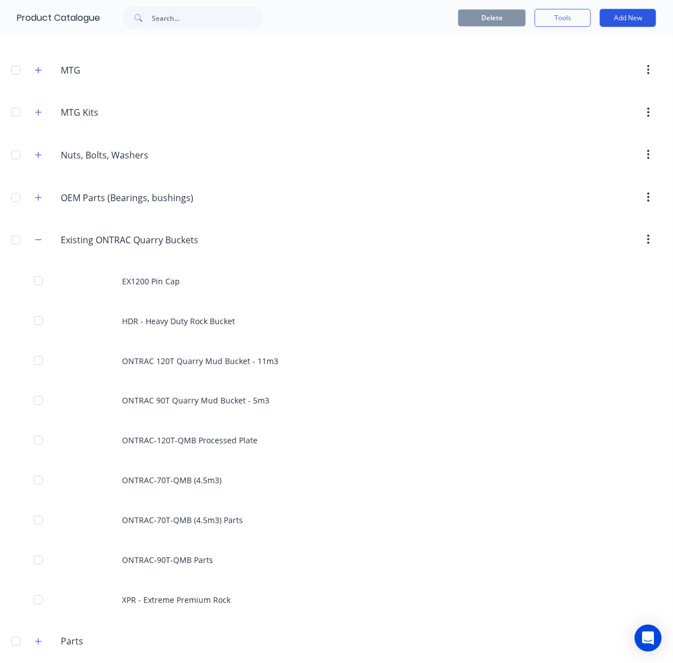
click at [600, 19] on button "Add New" at bounding box center [628, 18] width 56 height 18
click at [222, 243] on div at bounding box center [434, 240] width 456 height 20
click at [628, 24] on button "Add New" at bounding box center [628, 18] width 56 height 18
click at [609, 52] on div "Category" at bounding box center [602, 47] width 87 height 16
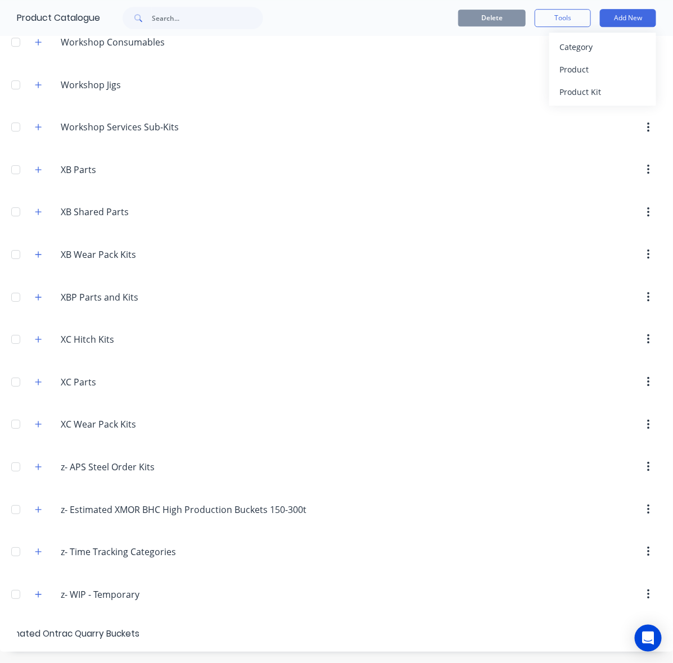
scroll to position [1058, 0]
drag, startPoint x: 56, startPoint y: 639, endPoint x: 48, endPoint y: 642, distance: 9.1
click at [48, 642] on header "Estimated Ontrac Quarry Buckets" at bounding box center [336, 634] width 673 height 36
drag, startPoint x: 48, startPoint y: 640, endPoint x: 37, endPoint y: 642, distance: 11.5
click at [37, 642] on header "Estimated Ontrac Quarry Buckets" at bounding box center [336, 634] width 673 height 36
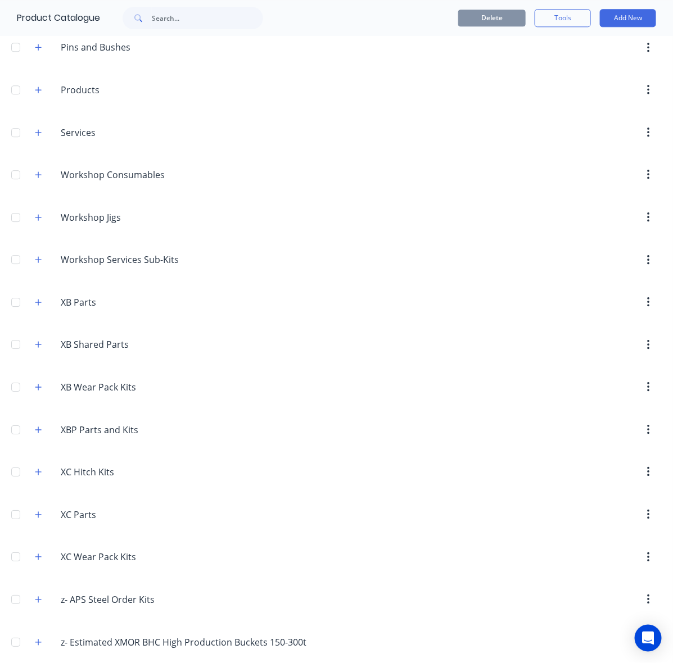
scroll to position [221, 0]
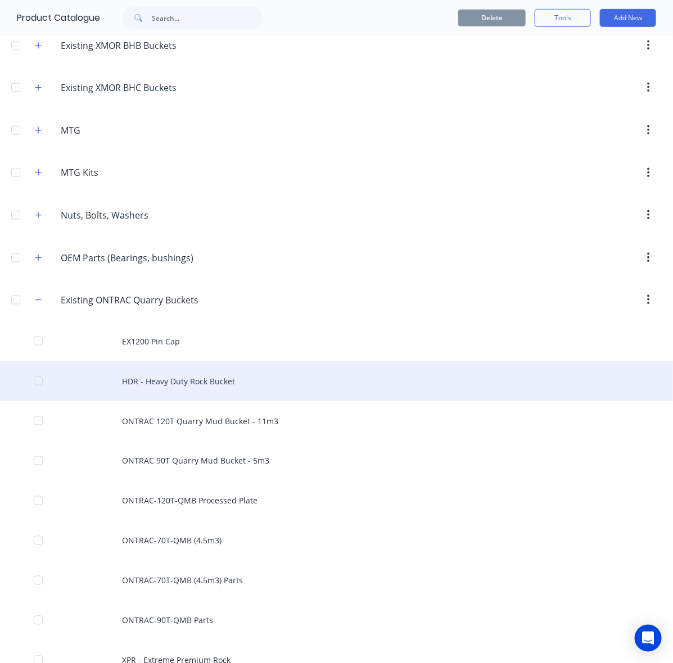
click at [237, 391] on div "HDR - Heavy Duty Rock Bucket" at bounding box center [336, 381] width 673 height 40
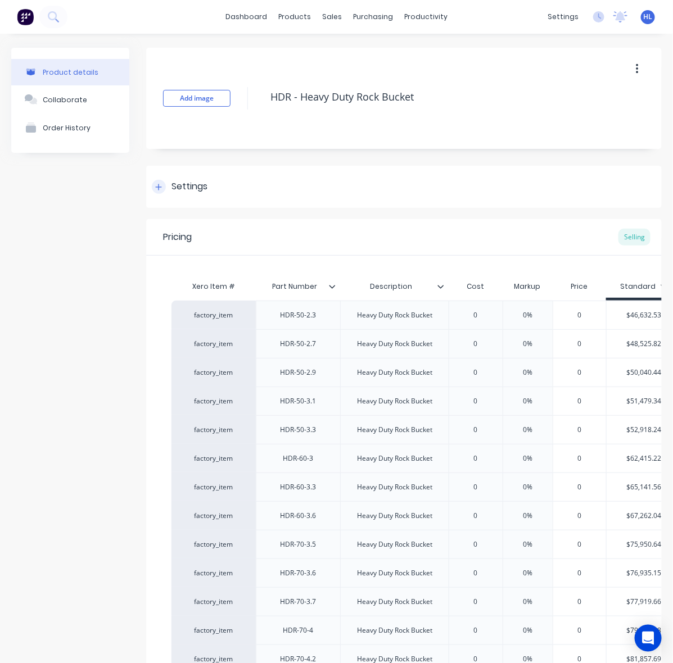
click at [192, 190] on div "Settings" at bounding box center [189, 187] width 36 height 14
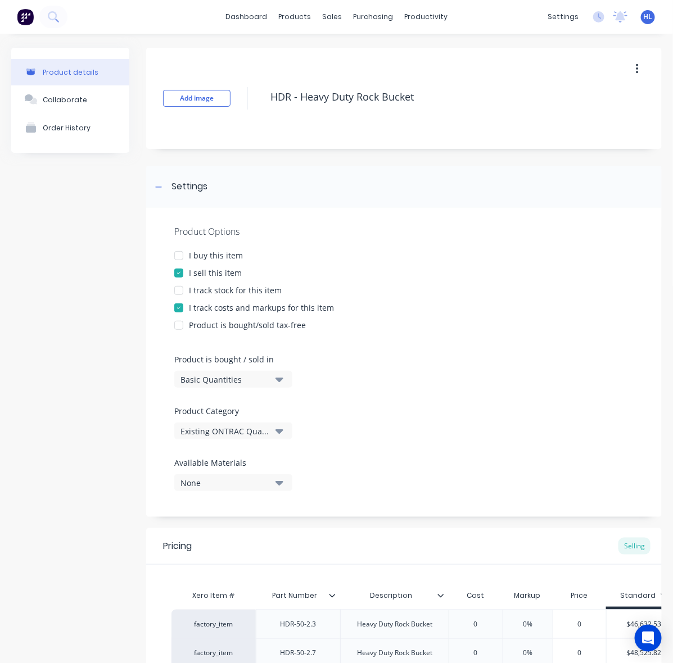
click at [262, 427] on div "Existing ONTRAC Quarry Buckets" at bounding box center [225, 432] width 90 height 12
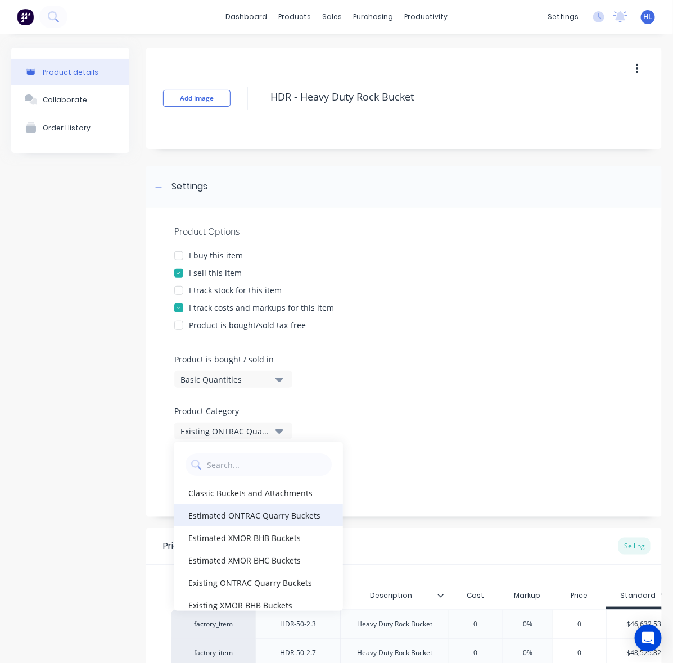
click at [302, 517] on div "Estimated ONTRAC Quarry Buckets" at bounding box center [258, 515] width 169 height 22
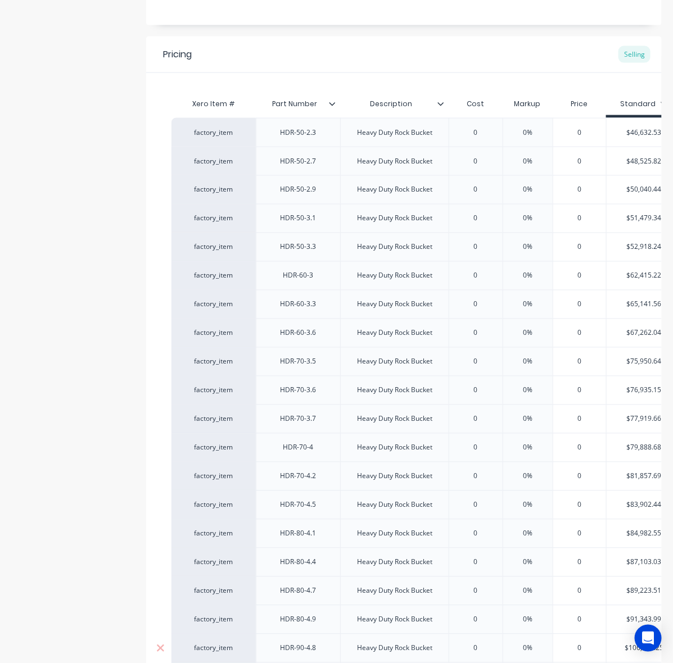
scroll to position [818, 0]
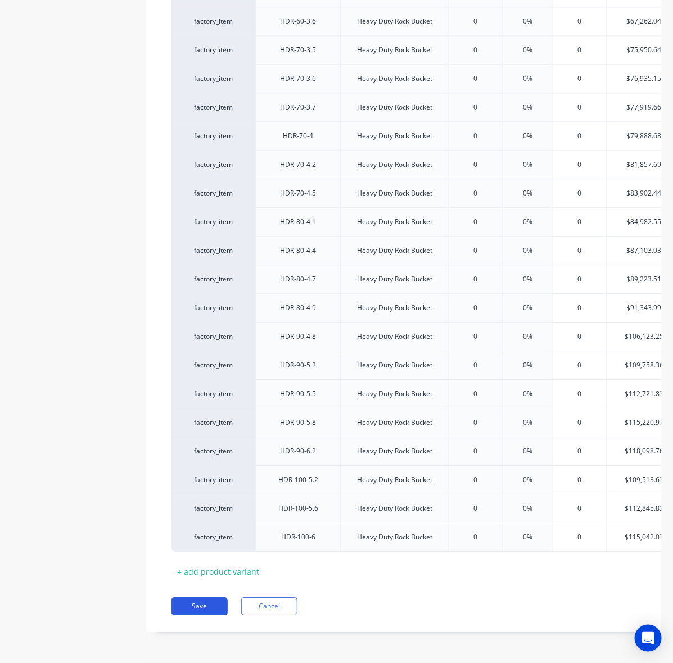
click at [187, 598] on button "Save" at bounding box center [199, 607] width 56 height 18
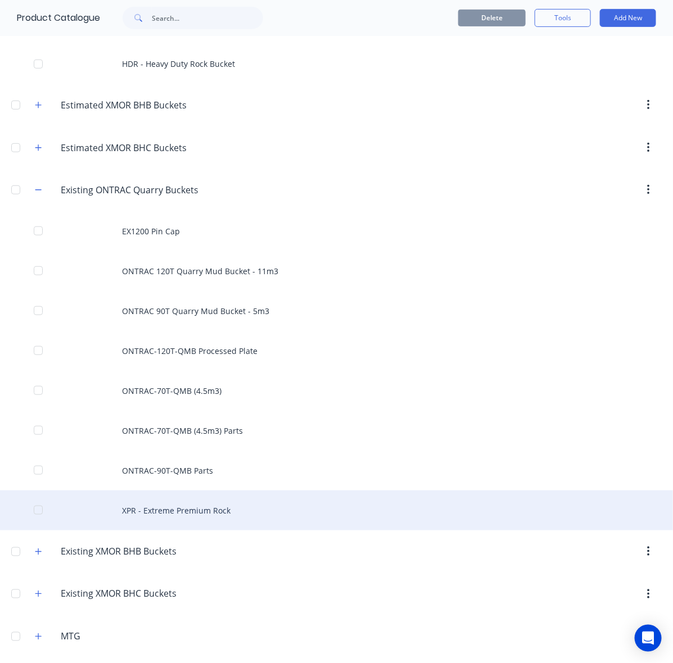
scroll to position [211, 0]
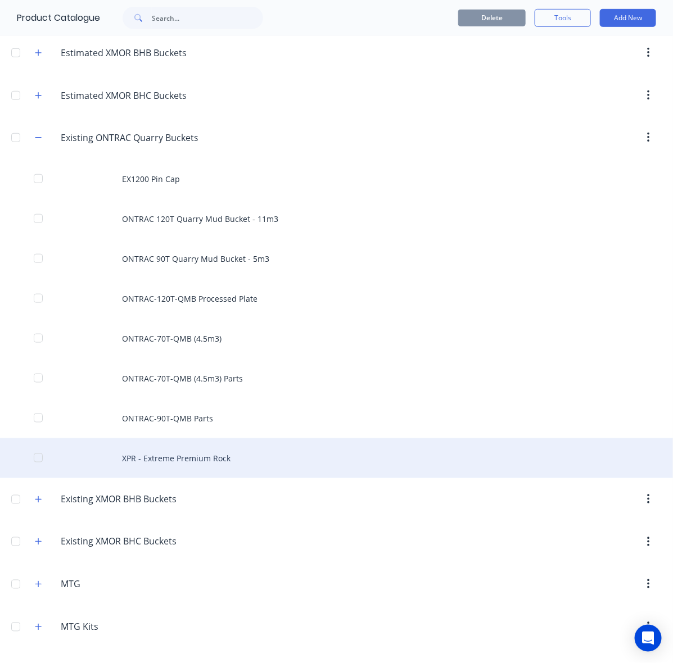
click at [235, 463] on div "XPR - Extreme Premium Rock" at bounding box center [336, 458] width 673 height 40
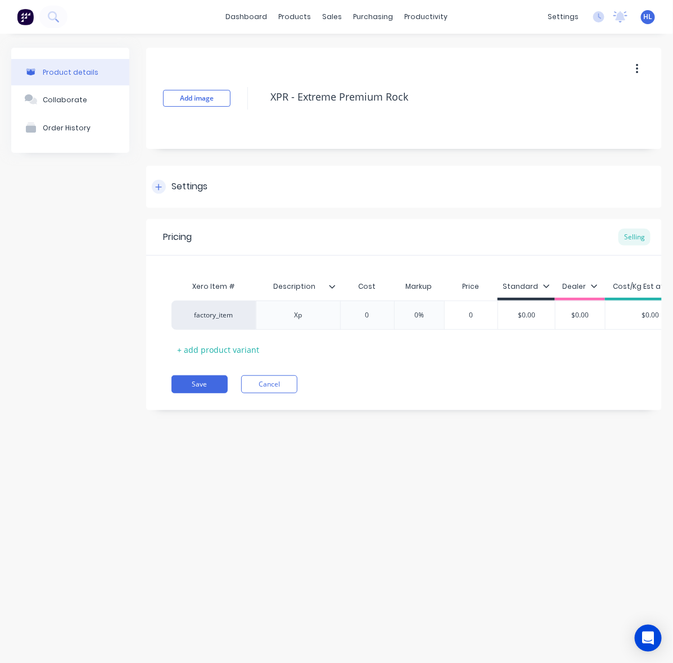
click at [184, 189] on div "Settings" at bounding box center [189, 187] width 36 height 14
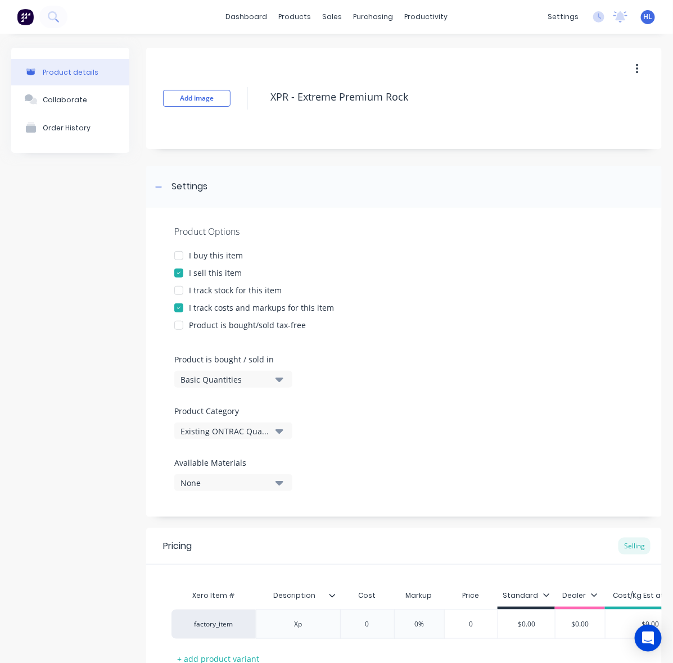
click at [254, 419] on div "Product Category Existing ONTRAC Quarry Buckets" at bounding box center [230, 422] width 112 height 34
click at [257, 433] on div "Existing ONTRAC Quarry Buckets" at bounding box center [225, 432] width 90 height 12
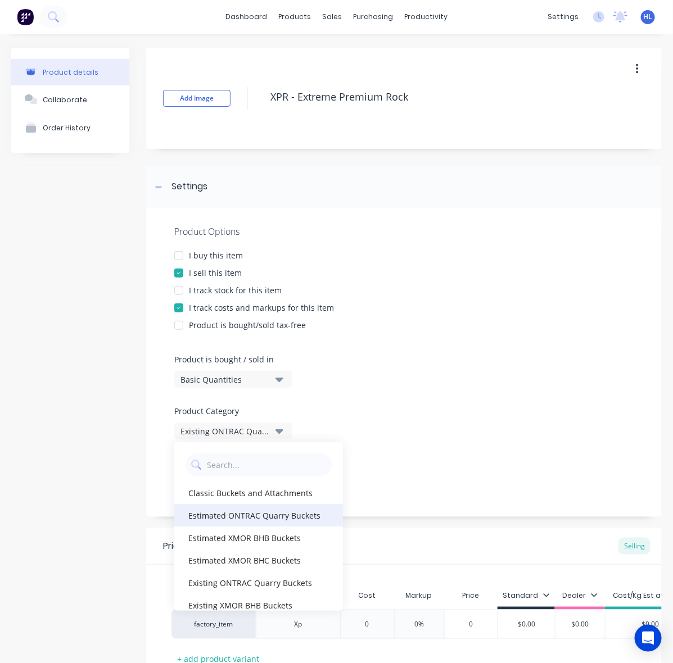
click at [312, 522] on div "Estimated ONTRAC Quarry Buckets" at bounding box center [258, 515] width 169 height 22
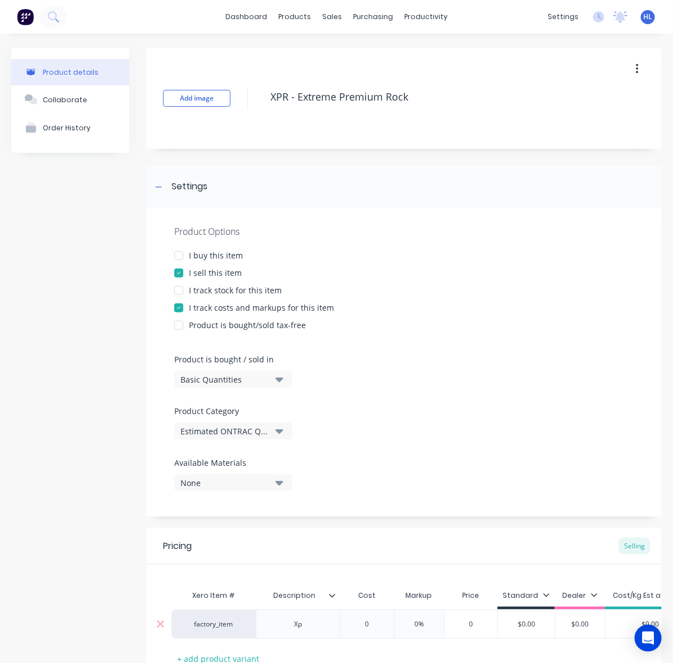
scroll to position [98, 0]
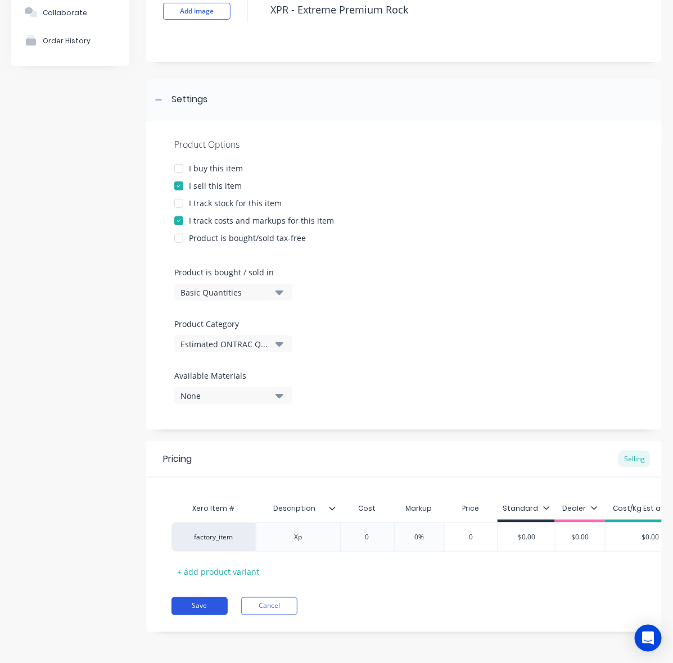
click at [214, 614] on button "Save" at bounding box center [199, 607] width 56 height 18
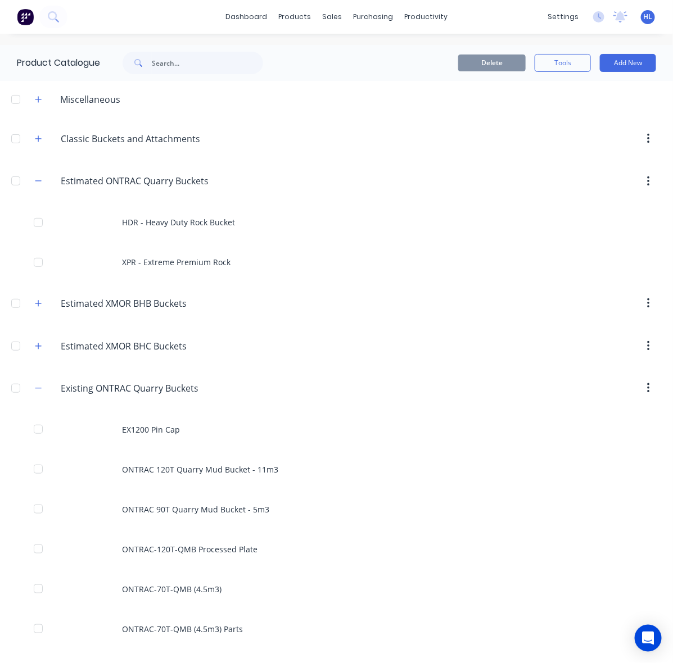
click at [44, 395] on span at bounding box center [38, 389] width 14 height 14
click at [35, 386] on icon "button" at bounding box center [38, 388] width 7 height 8
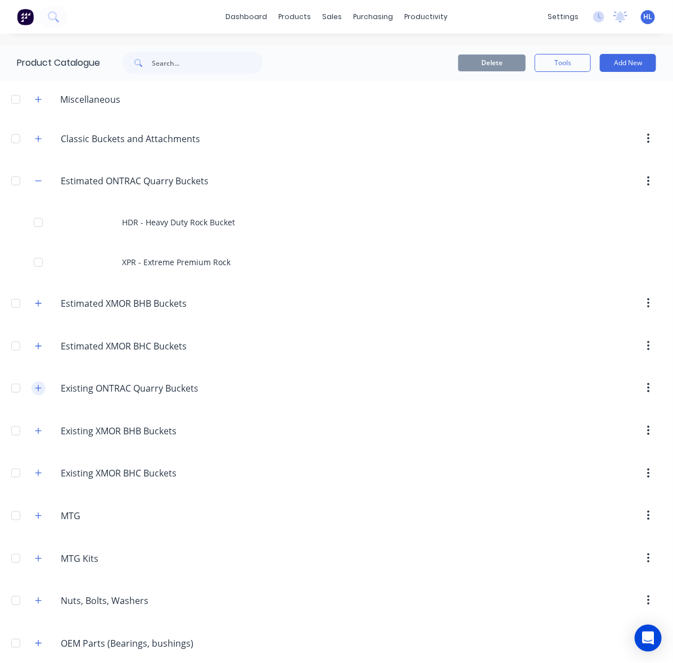
click at [38, 388] on icon "button" at bounding box center [38, 388] width 6 height 6
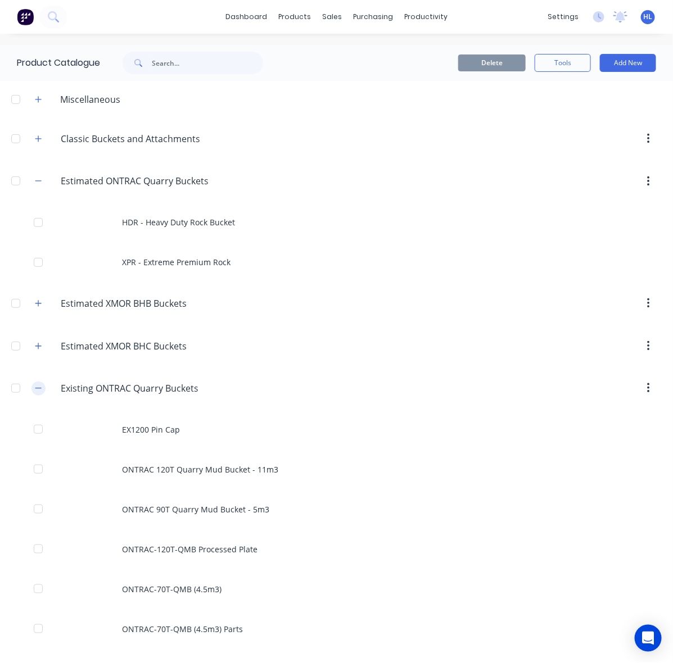
click at [38, 388] on icon "button" at bounding box center [38, 388] width 7 height 8
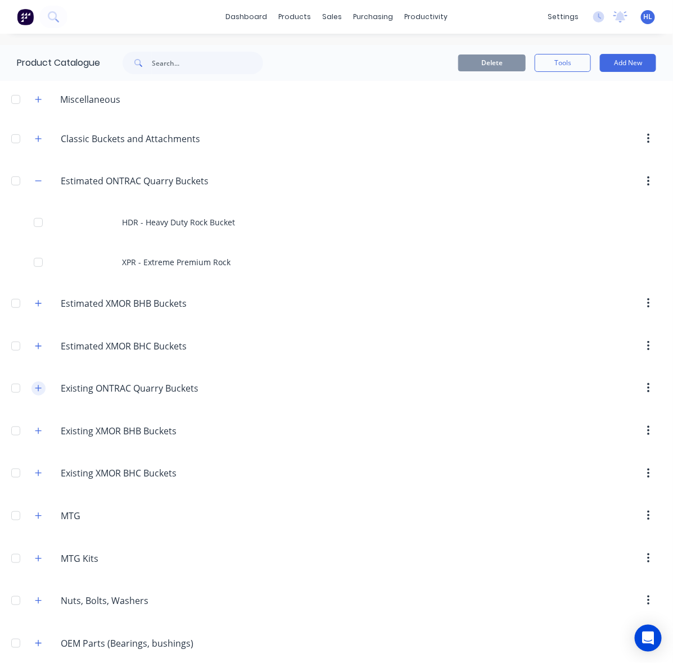
click at [38, 388] on icon "button" at bounding box center [38, 388] width 6 height 6
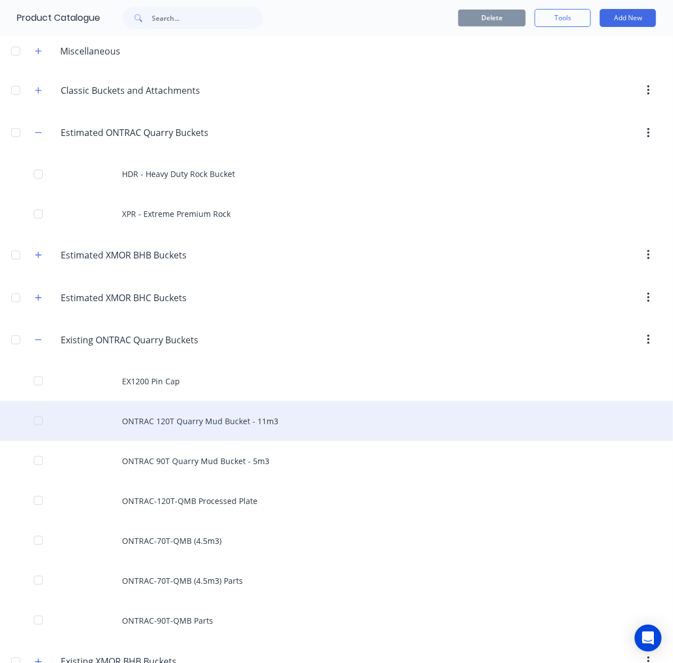
scroll to position [70, 0]
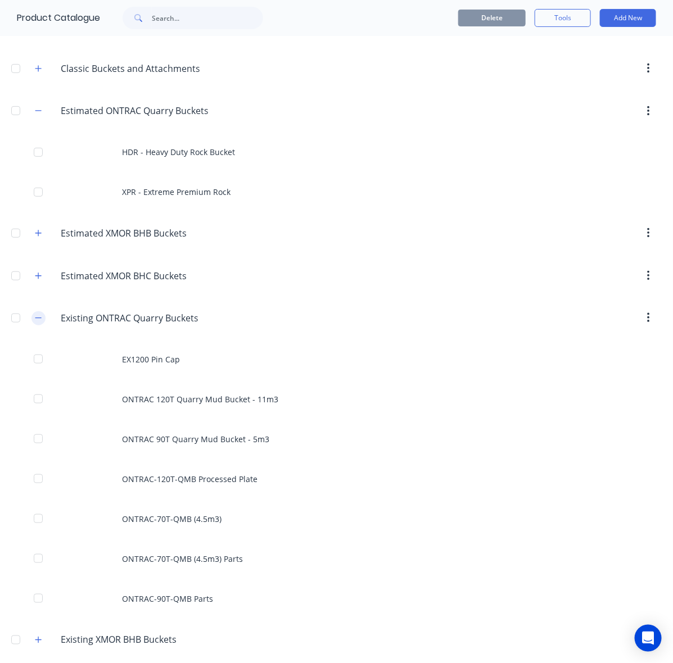
click at [35, 319] on icon "button" at bounding box center [38, 318] width 7 height 8
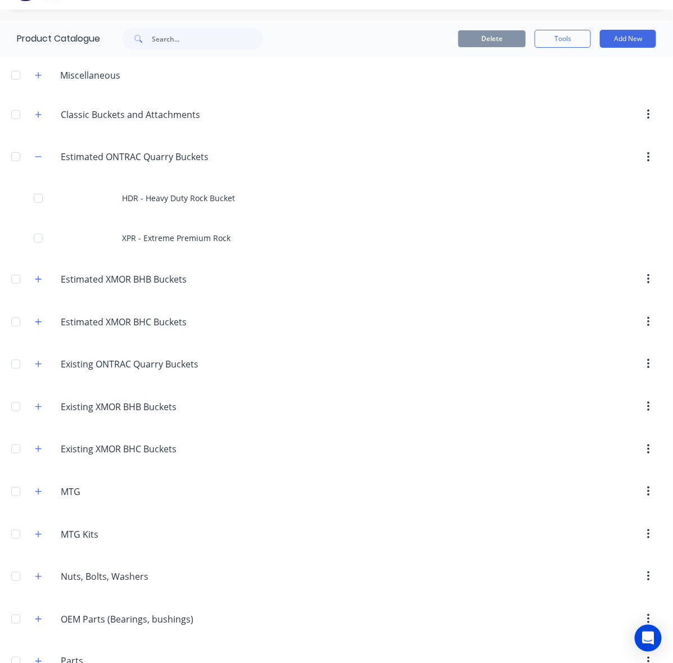
scroll to position [0, 0]
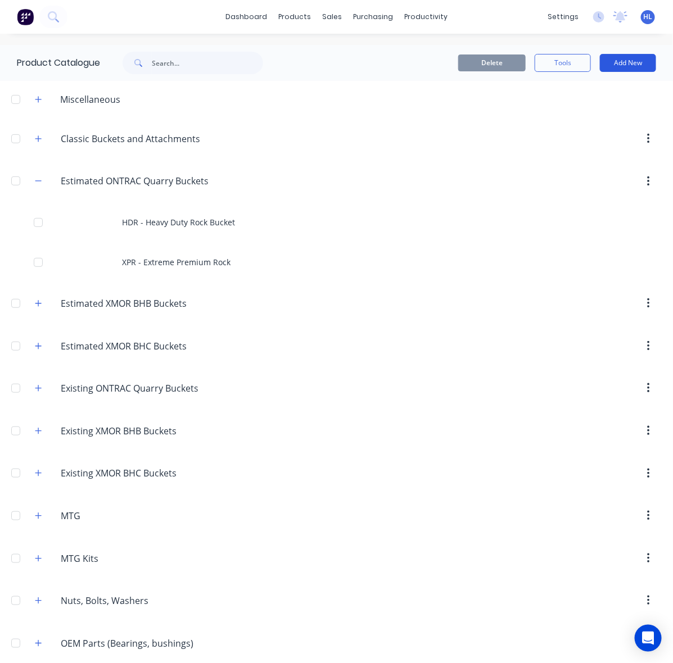
click at [602, 66] on button "Add New" at bounding box center [628, 63] width 56 height 18
click at [598, 114] on div "Product" at bounding box center [602, 114] width 87 height 16
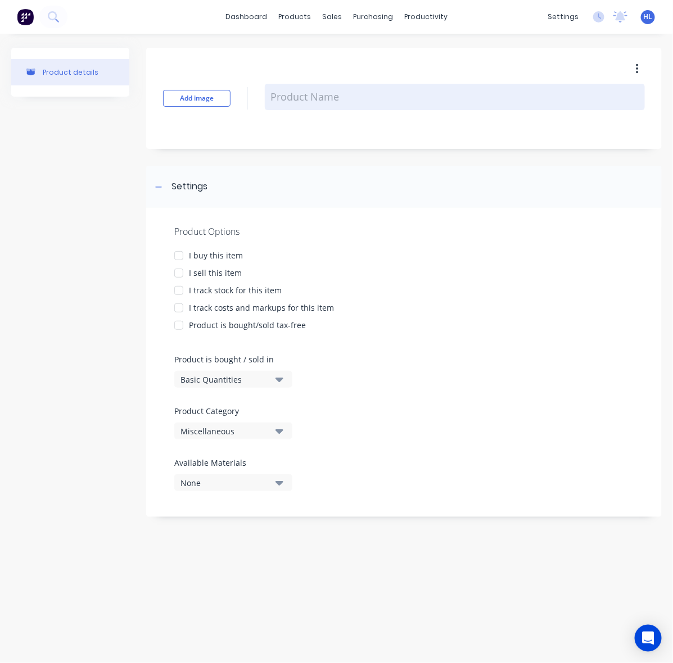
click at [324, 108] on textarea at bounding box center [455, 97] width 380 height 26
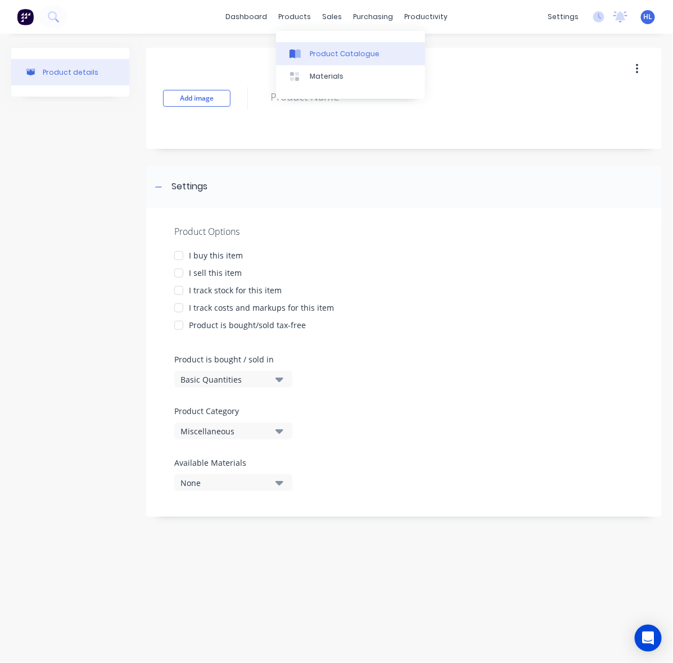
click at [331, 46] on link "Product Catalogue" at bounding box center [350, 53] width 149 height 22
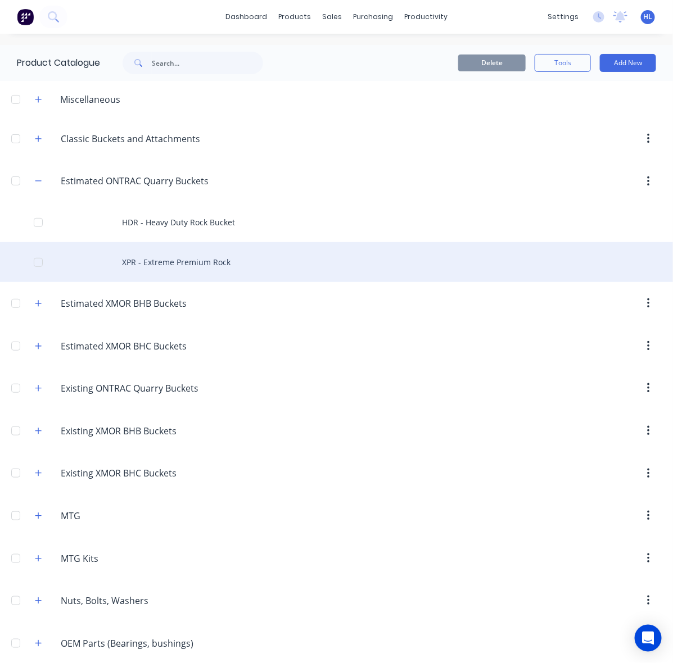
click at [200, 260] on div "XPR - Extreme Premium Rock" at bounding box center [336, 262] width 673 height 40
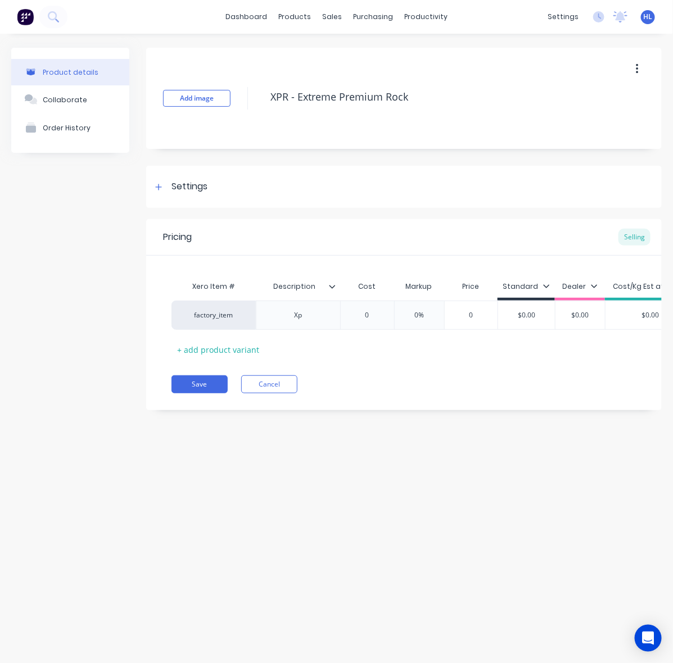
scroll to position [0, 77]
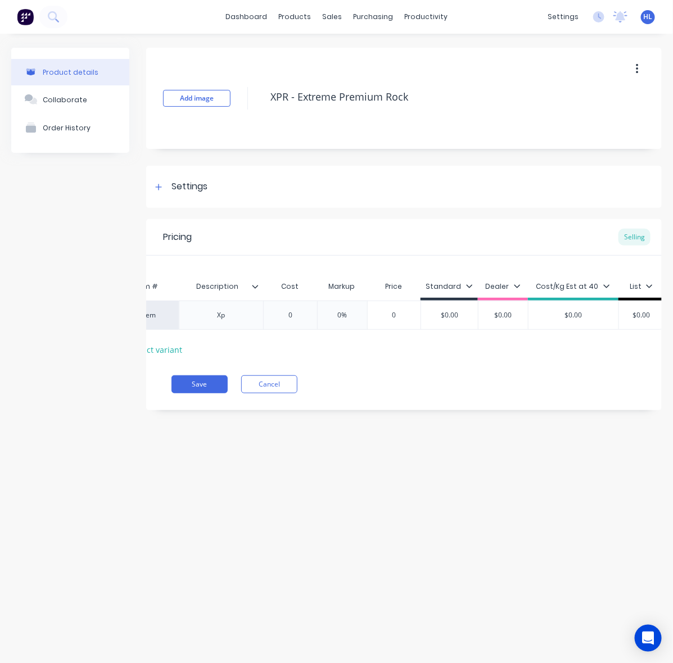
click at [237, 331] on div "Xero Item # Description Cost Markup Price Standard Dealer Cost/Kg Est at 40 Lis…" at bounding box center [326, 316] width 465 height 83
drag, startPoint x: 234, startPoint y: 305, endPoint x: 233, endPoint y: 316, distance: 11.3
click at [233, 305] on div "Xp" at bounding box center [221, 315] width 84 height 29
click at [230, 322] on div "Xp" at bounding box center [221, 315] width 56 height 15
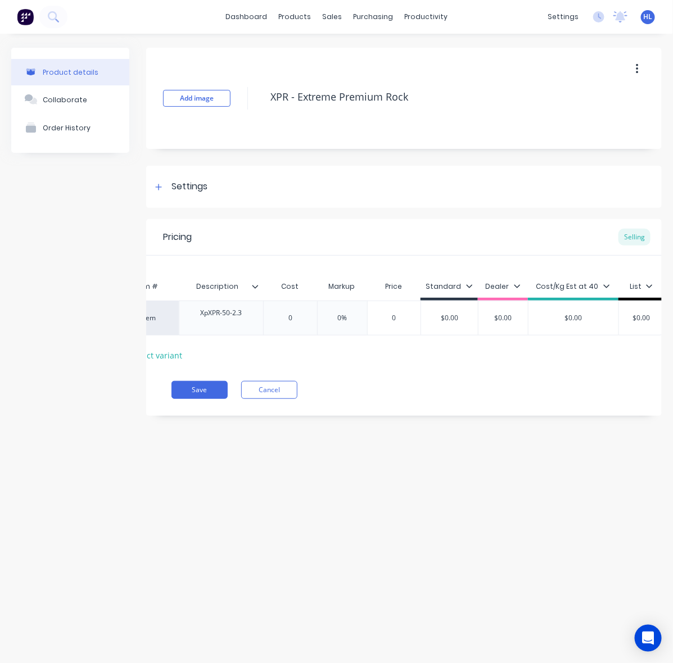
click at [202, 318] on div at bounding box center [222, 323] width 42 height 10
click at [217, 312] on div "XpXPR-50-2.3" at bounding box center [222, 318] width 60 height 25
click at [218, 312] on div "XpXPR-50-2.3" at bounding box center [222, 318] width 60 height 25
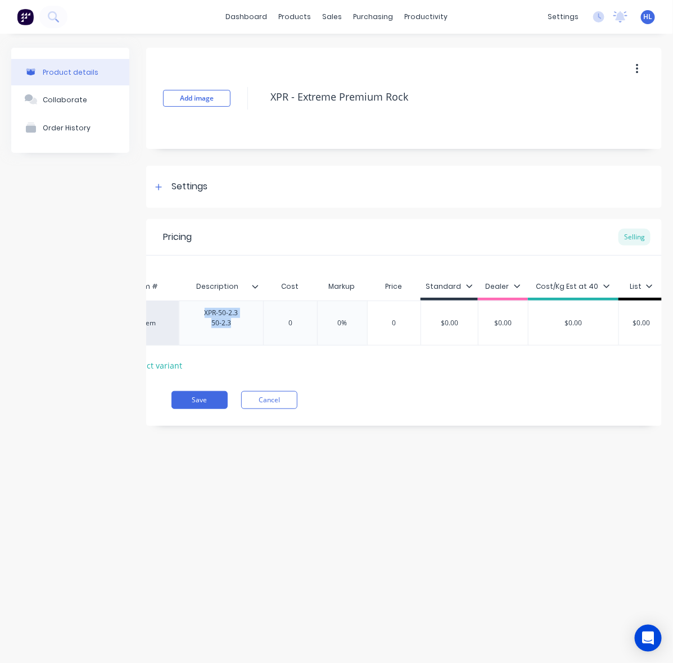
drag, startPoint x: 230, startPoint y: 326, endPoint x: 185, endPoint y: 302, distance: 50.8
click at [183, 302] on div "XPR-50-2.3 50-2.3" at bounding box center [221, 323] width 84 height 45
click at [260, 357] on div "Xero Item # Description Cost Markup Price Standard Dealer Cost/Kg Est at 40 Lis…" at bounding box center [326, 324] width 465 height 99
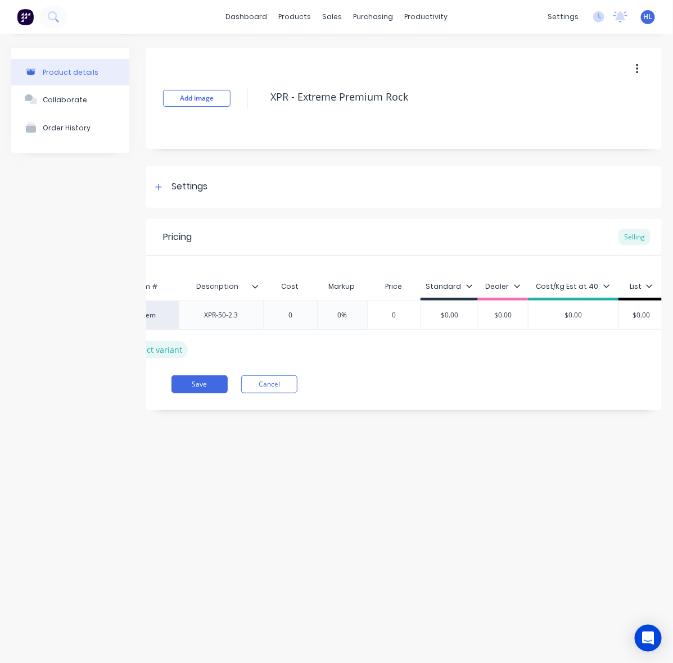
click at [173, 352] on div "+ add product variant" at bounding box center [140, 349] width 93 height 17
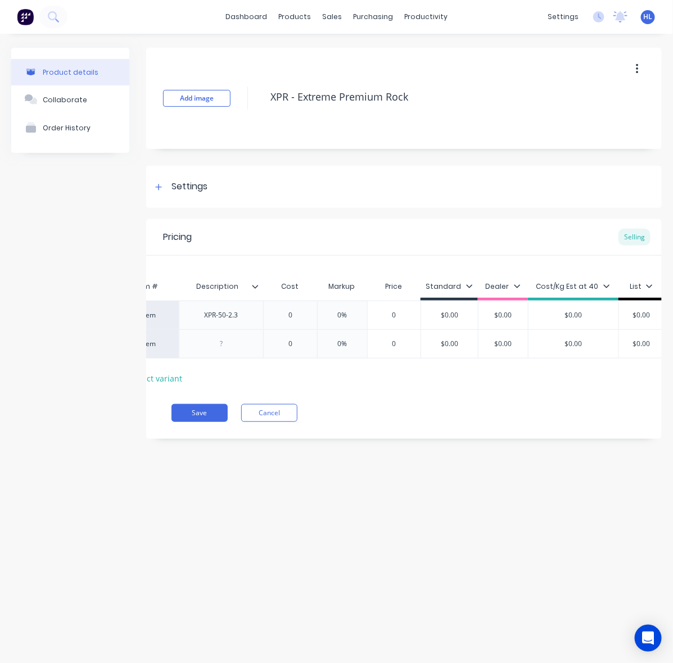
drag, startPoint x: 173, startPoint y: 386, endPoint x: 173, endPoint y: 394, distance: 8.4
click at [173, 386] on div "+ add product variant" at bounding box center [140, 378] width 93 height 17
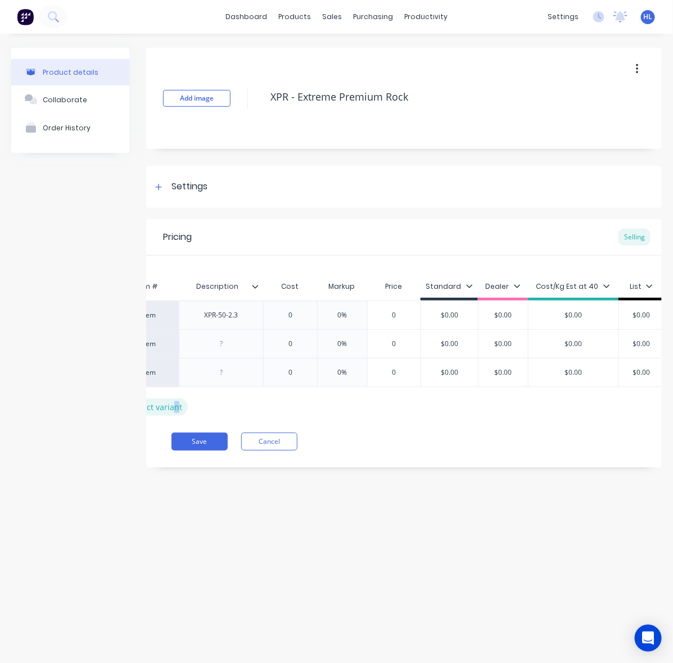
drag, startPoint x: 170, startPoint y: 414, endPoint x: 173, endPoint y: 434, distance: 20.5
click at [170, 414] on div "+ add product variant" at bounding box center [140, 407] width 93 height 17
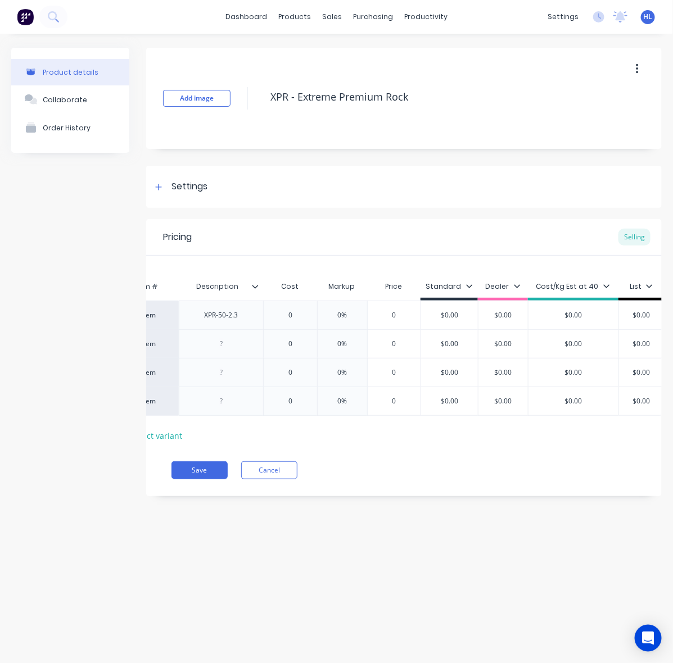
click at [172, 445] on div "+ add product variant" at bounding box center [140, 435] width 93 height 17
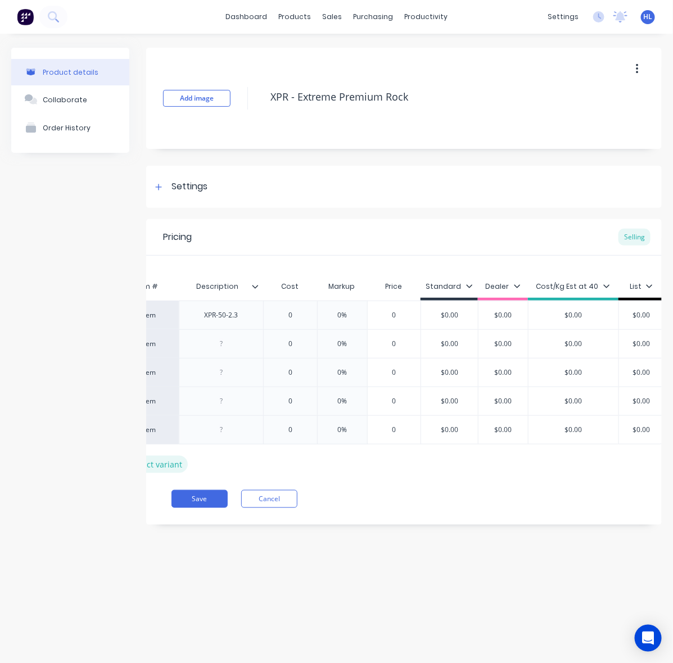
click at [178, 473] on div "+ add product variant" at bounding box center [140, 464] width 93 height 17
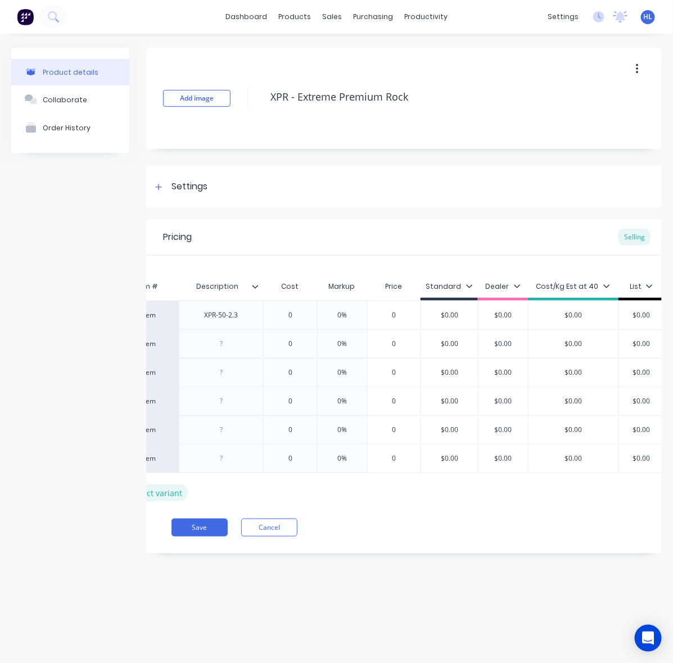
click at [178, 501] on div "+ add product variant" at bounding box center [140, 493] width 93 height 17
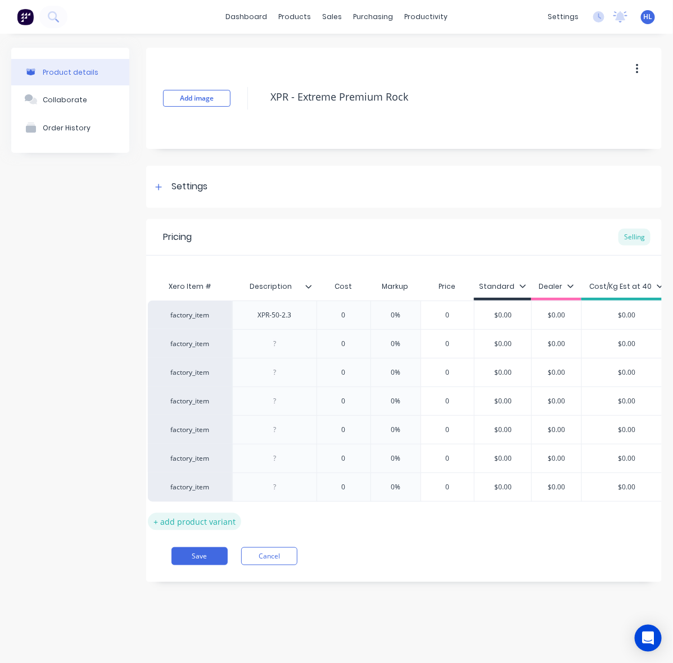
scroll to position [0, 0]
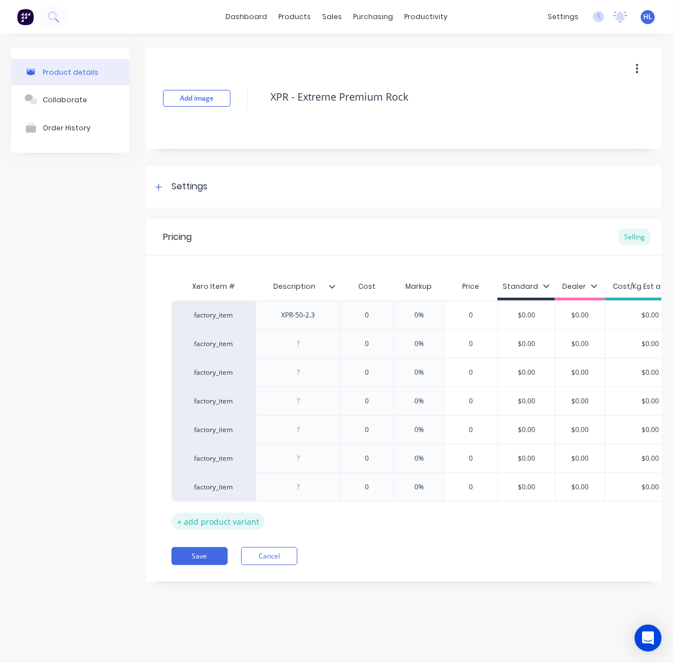
click at [180, 531] on div "+ add product variant" at bounding box center [217, 521] width 93 height 17
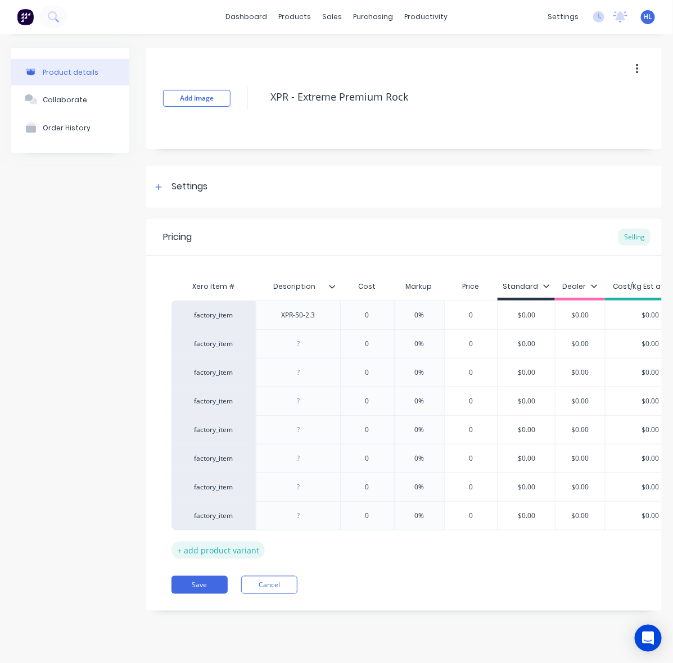
click at [206, 551] on div "+ add product variant" at bounding box center [217, 550] width 93 height 17
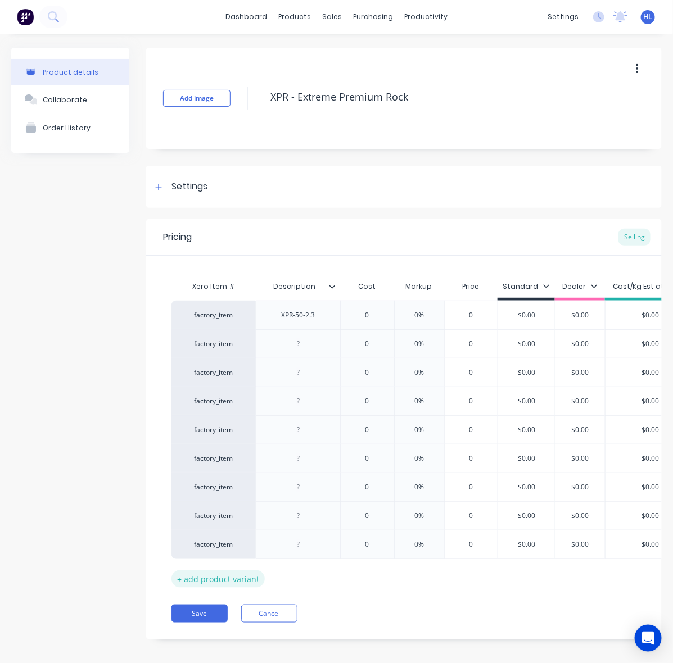
click at [212, 582] on div "+ add product variant" at bounding box center [217, 579] width 93 height 17
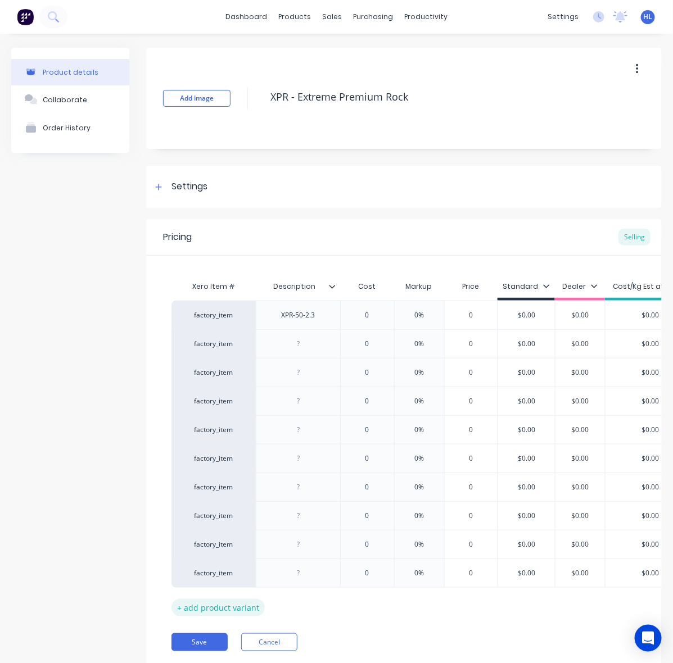
click at [218, 607] on div "+ add product variant" at bounding box center [217, 607] width 93 height 17
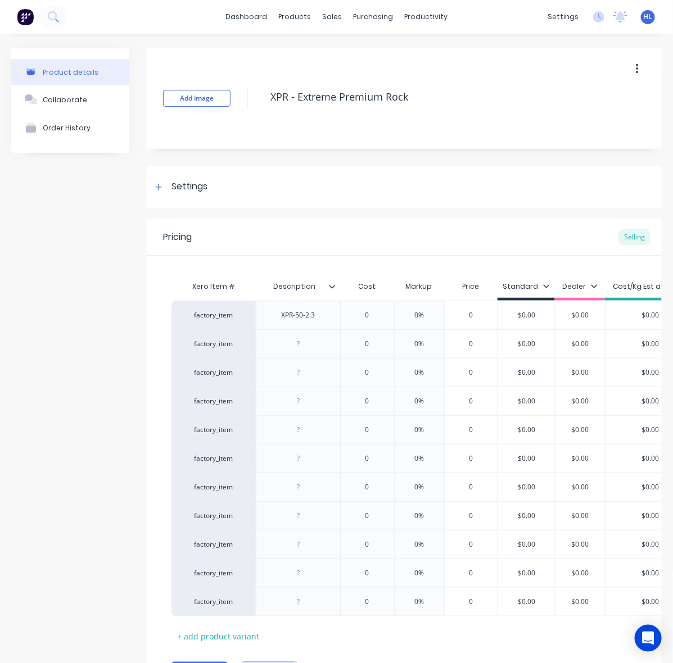
click at [222, 631] on div "Xero Item # Description Cost Markup Price Standard Dealer Cost/Kg Est at 40 Lis…" at bounding box center [403, 460] width 465 height 370
click at [223, 642] on div "+ add product variant" at bounding box center [217, 636] width 93 height 17
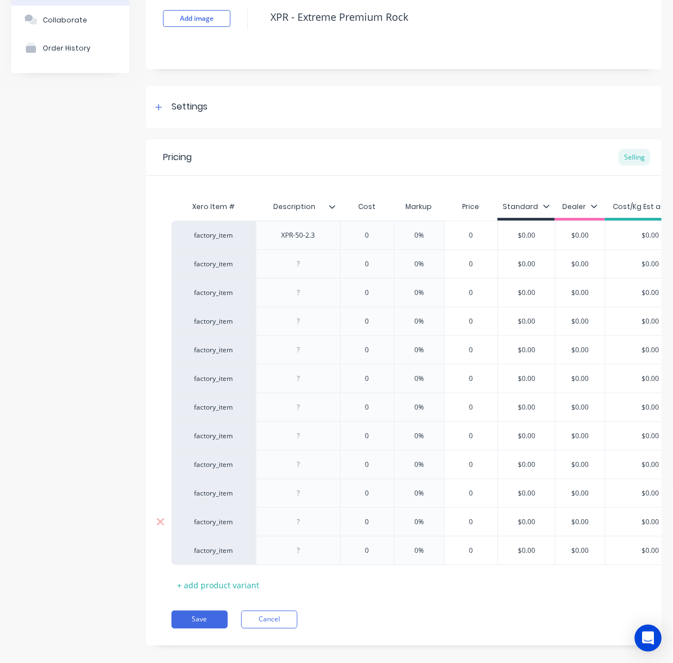
scroll to position [111, 0]
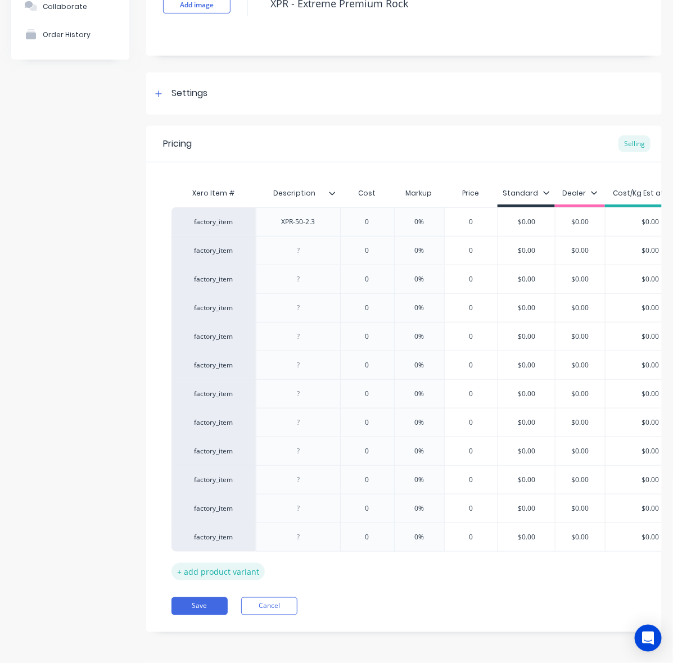
click at [206, 564] on div "+ add product variant" at bounding box center [217, 571] width 93 height 17
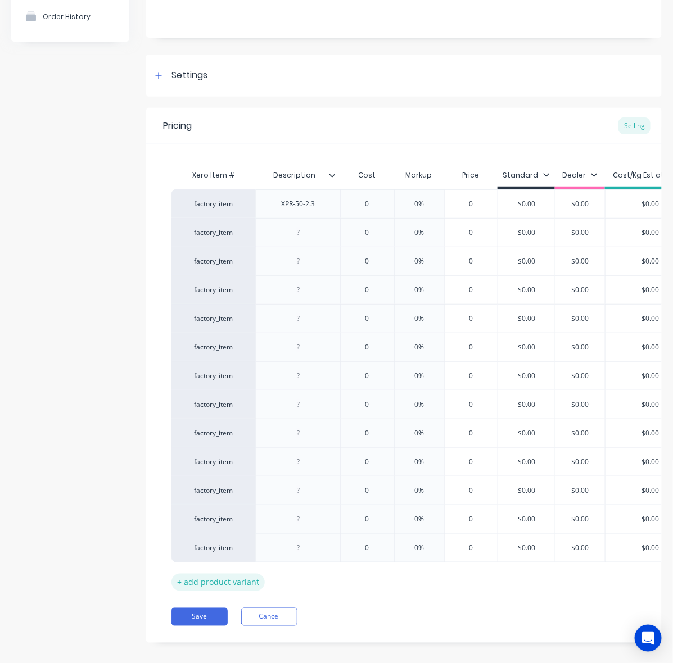
click at [216, 585] on div "+ add product variant" at bounding box center [217, 582] width 93 height 17
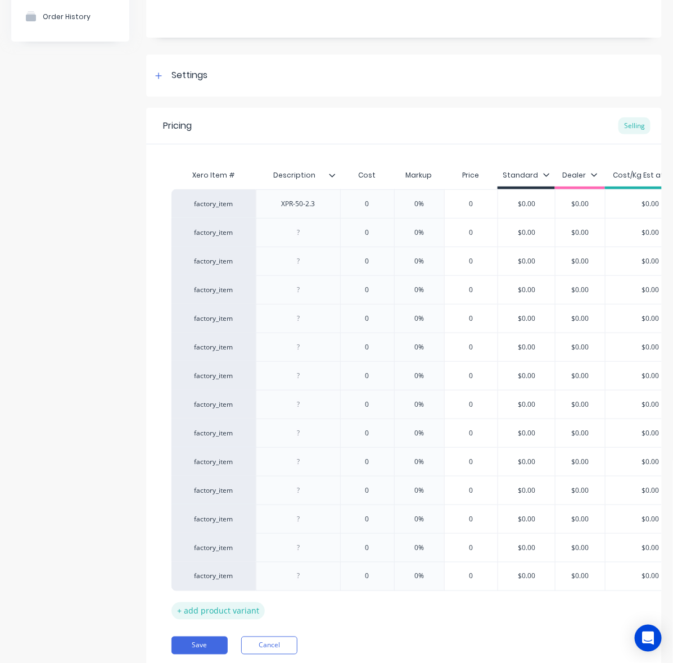
click at [223, 618] on div "+ add product variant" at bounding box center [217, 611] width 93 height 17
click at [233, 649] on div "+ add product variant" at bounding box center [217, 639] width 93 height 17
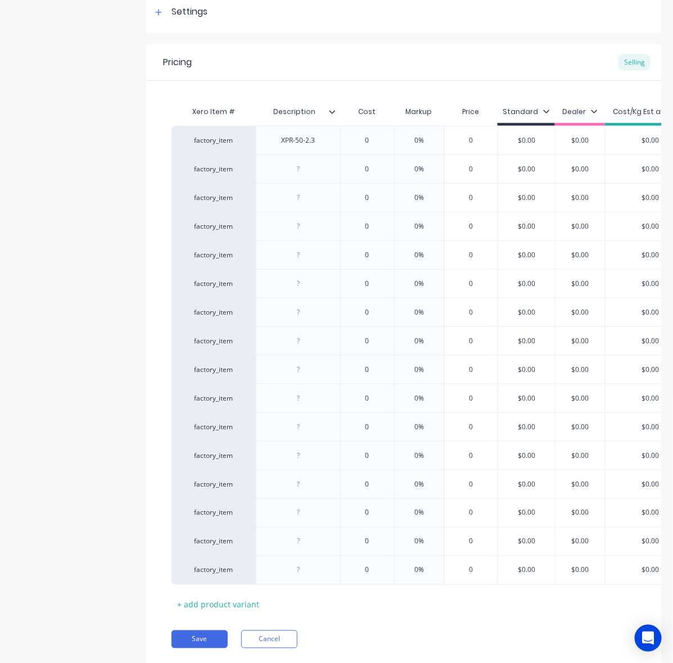
scroll to position [227, 0]
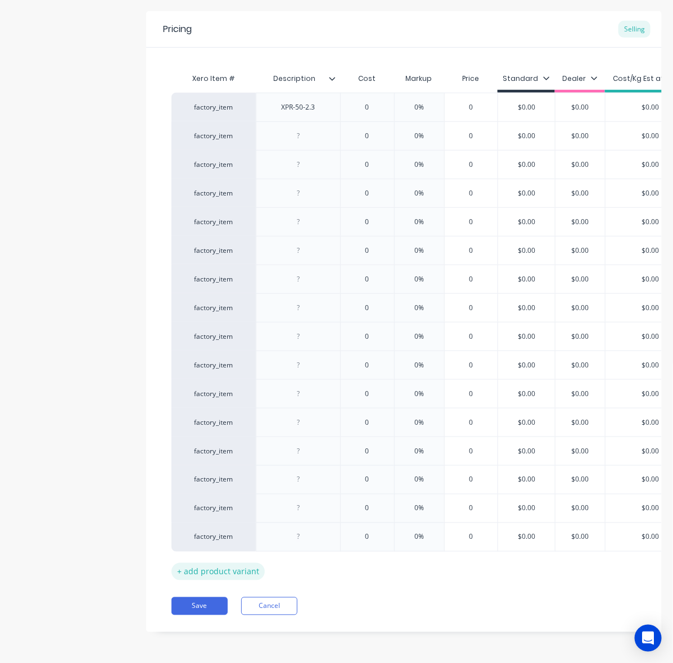
click at [234, 563] on div "+ add product variant" at bounding box center [217, 571] width 93 height 17
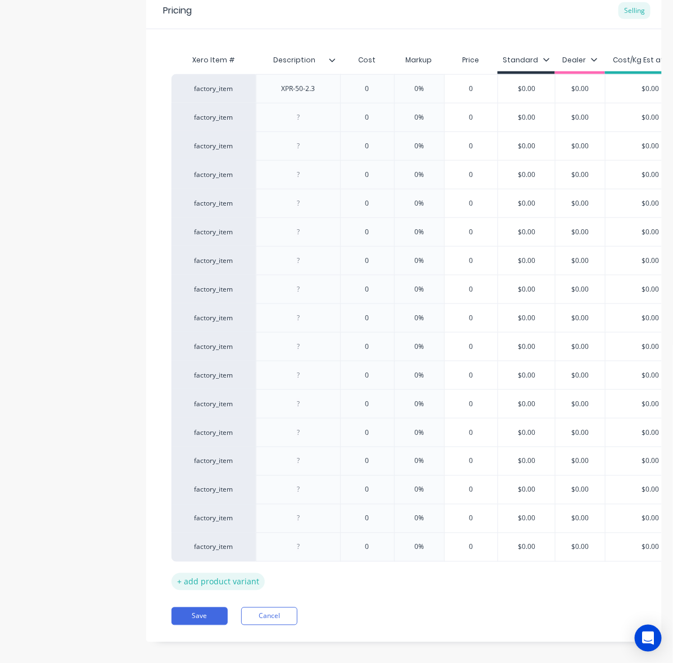
click at [241, 591] on div "+ add product variant" at bounding box center [217, 581] width 93 height 17
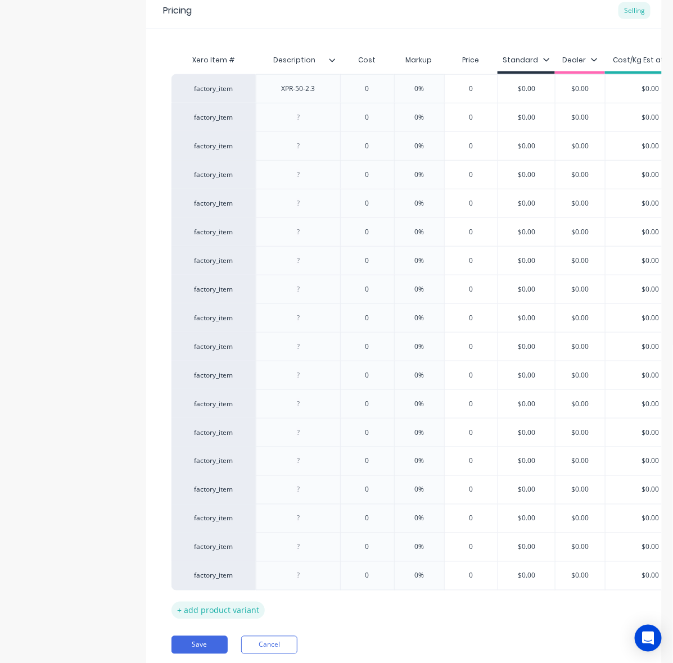
click at [242, 611] on div "+ add product variant" at bounding box center [217, 610] width 93 height 17
click at [246, 632] on div "Xero Item # Description Cost Markup Price Standard Dealer Cost/Kg Est at 40 Lis…" at bounding box center [403, 348] width 465 height 599
drag, startPoint x: 248, startPoint y: 648, endPoint x: 249, endPoint y: 658, distance: 10.2
click at [247, 648] on div "+ add product variant" at bounding box center [217, 639] width 93 height 17
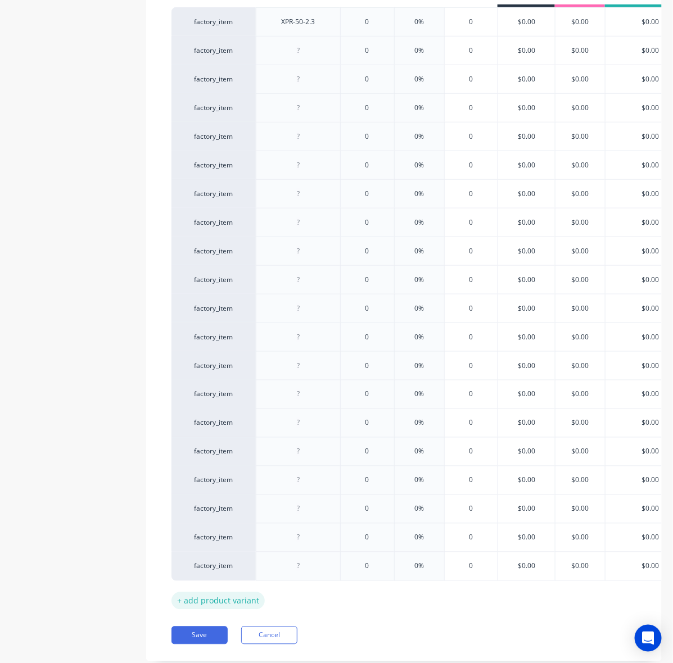
scroll to position [342, 0]
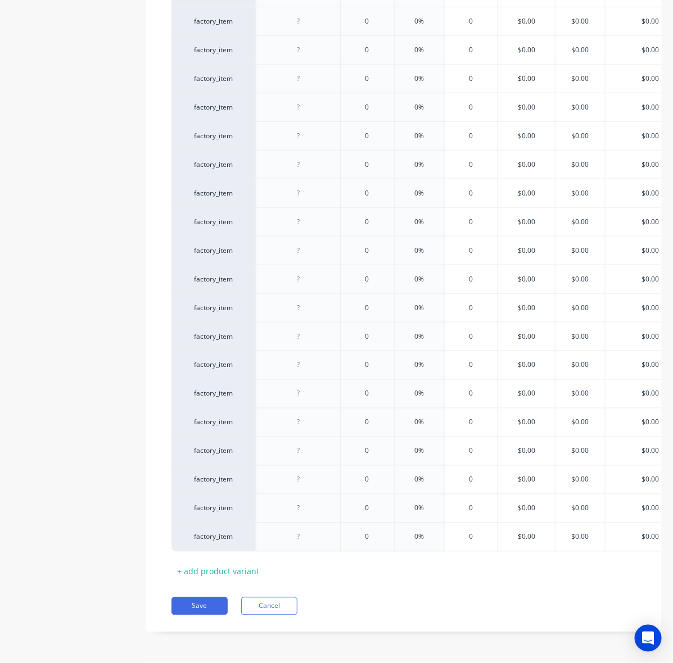
drag, startPoint x: 221, startPoint y: 563, endPoint x: 227, endPoint y: 578, distance: 15.7
click at [220, 563] on div "+ add product variant" at bounding box center [217, 571] width 93 height 17
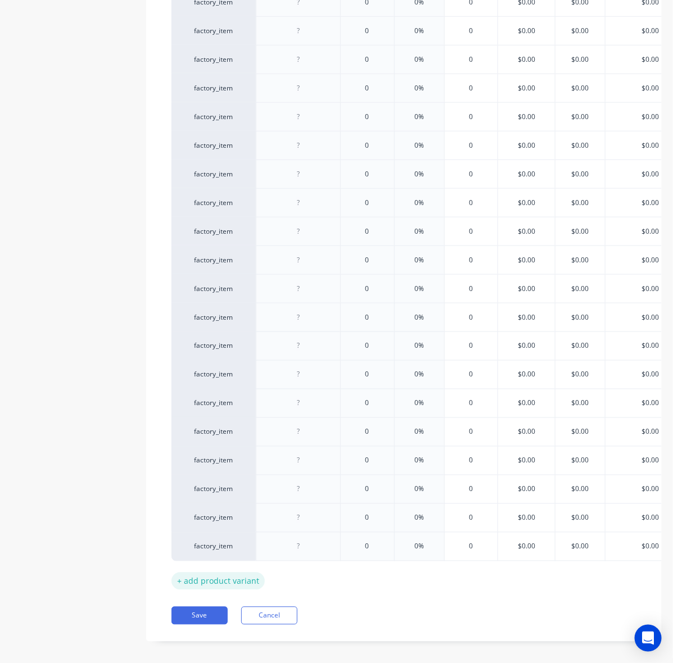
click at [229, 581] on div "+ add product variant" at bounding box center [217, 581] width 93 height 17
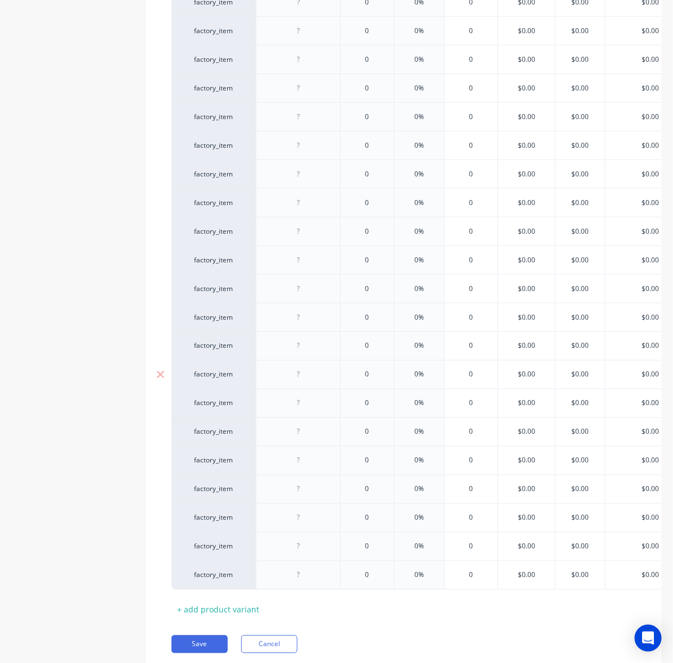
drag, startPoint x: 236, startPoint y: 613, endPoint x: 273, endPoint y: 375, distance: 241.2
click at [235, 613] on div "+ add product variant" at bounding box center [217, 609] width 93 height 17
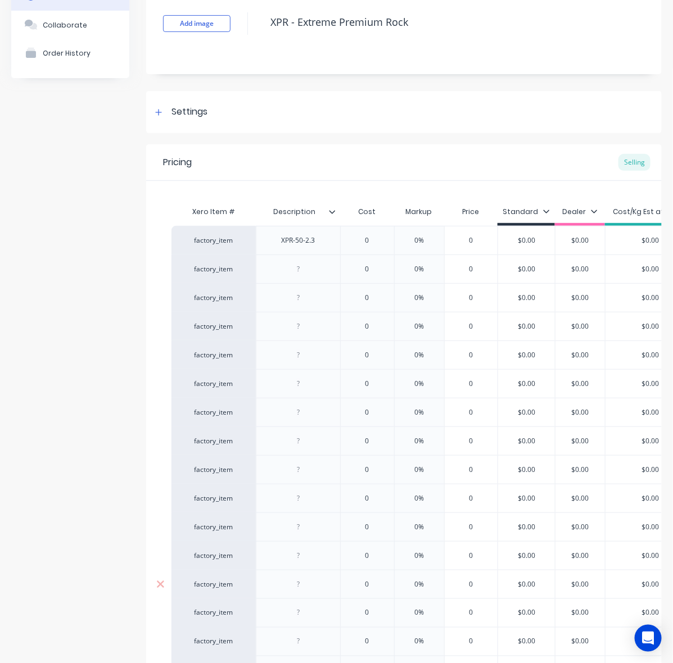
scroll to position [0, 0]
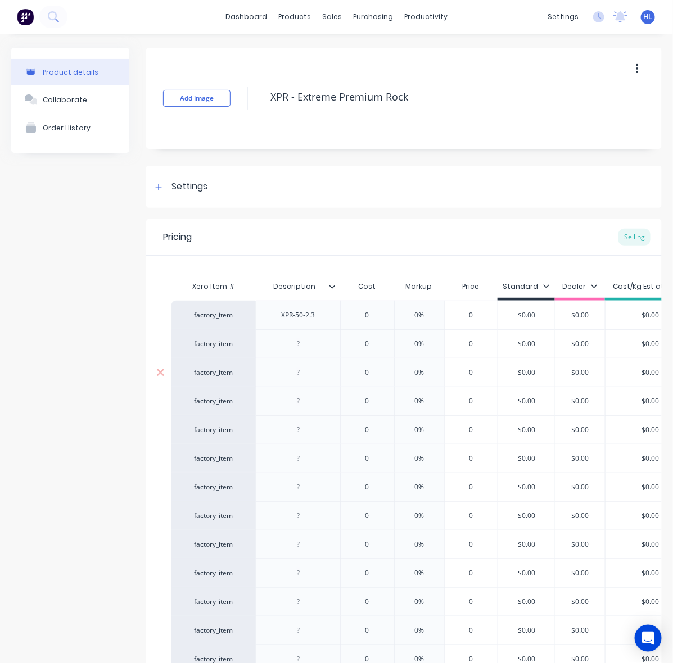
click at [366, 374] on input "0" at bounding box center [367, 373] width 56 height 10
click at [305, 347] on div at bounding box center [298, 344] width 56 height 15
click at [428, 423] on div "0%" at bounding box center [419, 430] width 56 height 28
drag, startPoint x: 340, startPoint y: 399, endPoint x: 336, endPoint y: 393, distance: 6.9
click at [339, 397] on div "0" at bounding box center [367, 401] width 56 height 28
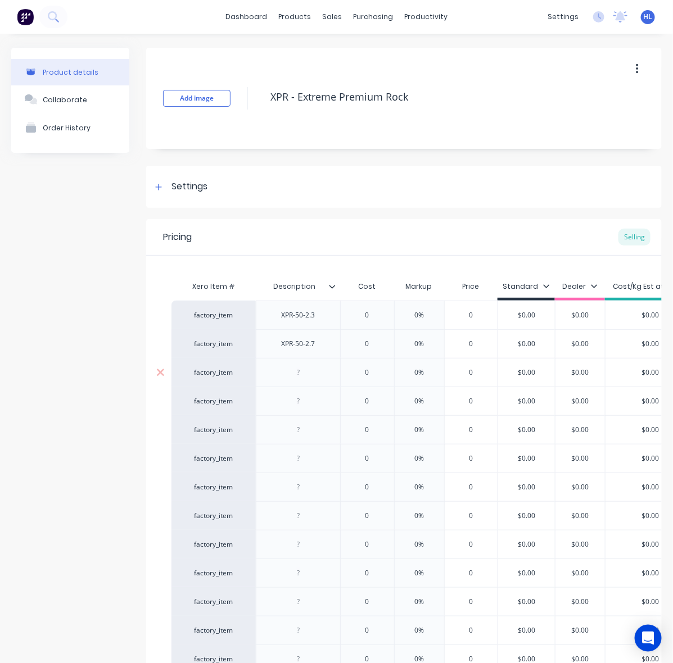
click at [313, 380] on div at bounding box center [298, 372] width 56 height 15
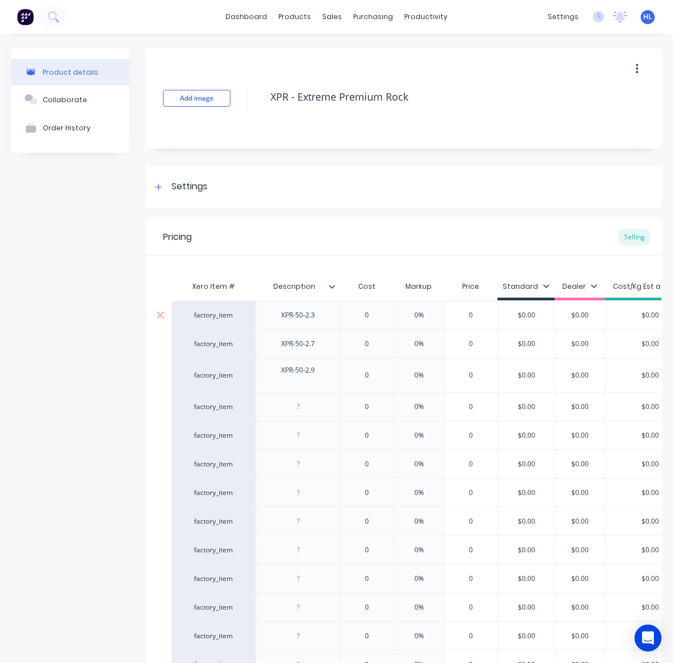
click at [304, 323] on div "XPR-50-2.3" at bounding box center [298, 315] width 56 height 15
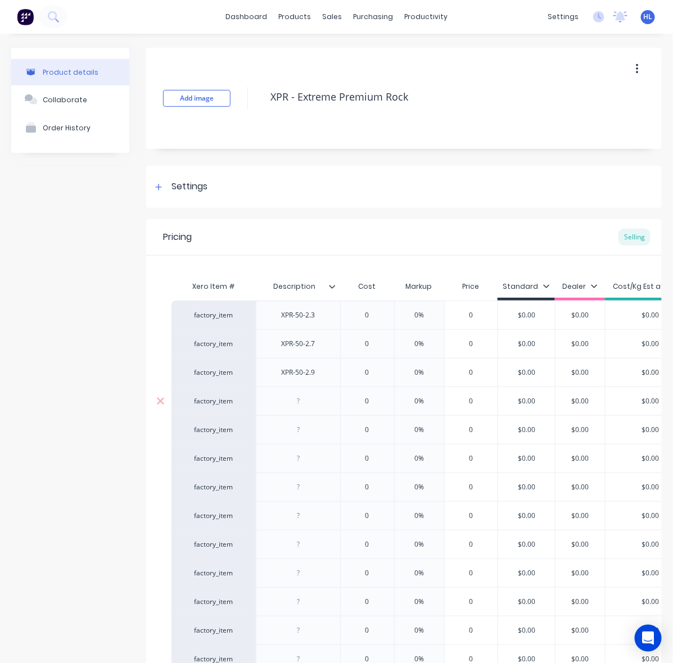
click at [305, 388] on div at bounding box center [298, 401] width 84 height 29
click at [307, 398] on div at bounding box center [298, 401] width 56 height 15
click at [310, 401] on div at bounding box center [298, 401] width 56 height 15
drag, startPoint x: 304, startPoint y: 431, endPoint x: 310, endPoint y: 431, distance: 6.2
click at [302, 431] on div at bounding box center [298, 430] width 56 height 15
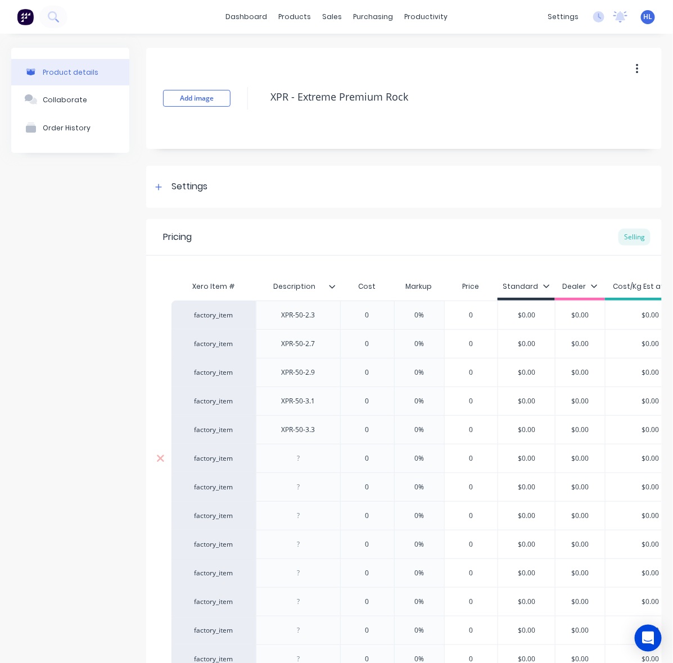
click at [311, 464] on div "factory_item XPR-50-2.3 0 0% 0 $0.00 $0.00 $0.00 $0.00 factory_item XPR-50-2.7 …" at bounding box center [403, 631] width 465 height 660
click at [313, 458] on div at bounding box center [298, 458] width 56 height 15
click at [343, 482] on div "factory_item XPR-50-2.3 0 0% 0 $0.00 $0.00 $0.00 $0.00 factory_item XPR-50-2.7 …" at bounding box center [403, 631] width 465 height 660
click at [332, 492] on div at bounding box center [298, 487] width 84 height 29
click at [315, 492] on div at bounding box center [298, 487] width 56 height 15
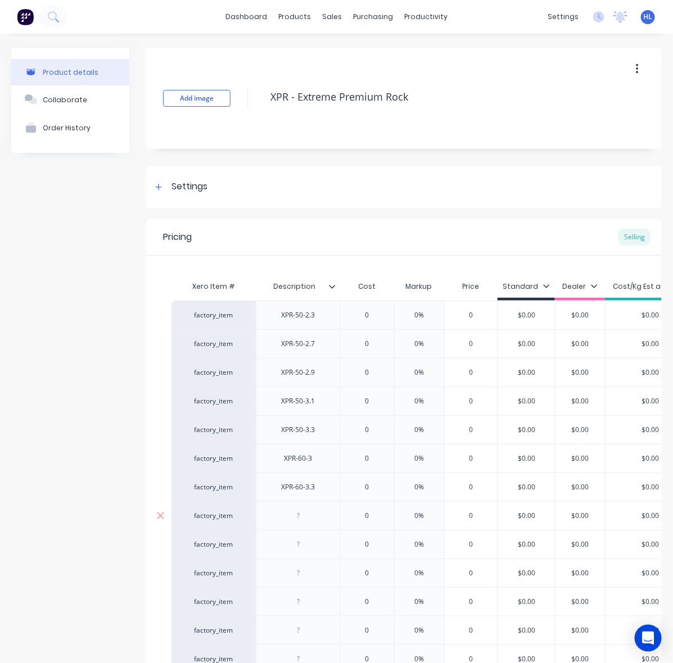
click at [296, 479] on div "factory_item XPR-50-2.3 0 0% 0 $0.00 $0.00 $0.00 $0.00 factory_item XPR-50-2.7 …" at bounding box center [403, 631] width 465 height 660
drag, startPoint x: 315, startPoint y: 524, endPoint x: 310, endPoint y: 518, distance: 8.1
click at [310, 518] on div "factory_item XPR-50-2.3 0 0% 0 $0.00 $0.00 $0.00 $0.00 factory_item XPR-50-2.7 …" at bounding box center [403, 631] width 465 height 660
click at [297, 522] on div at bounding box center [298, 516] width 56 height 15
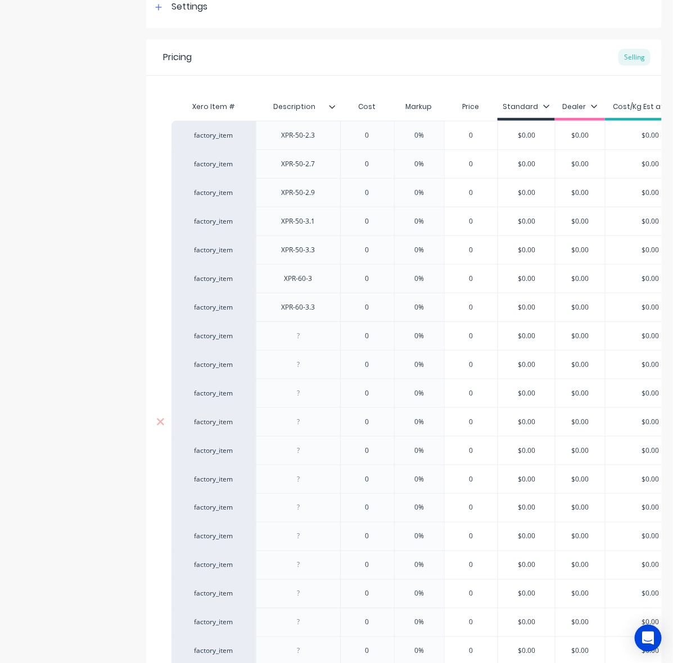
scroll to position [281, 0]
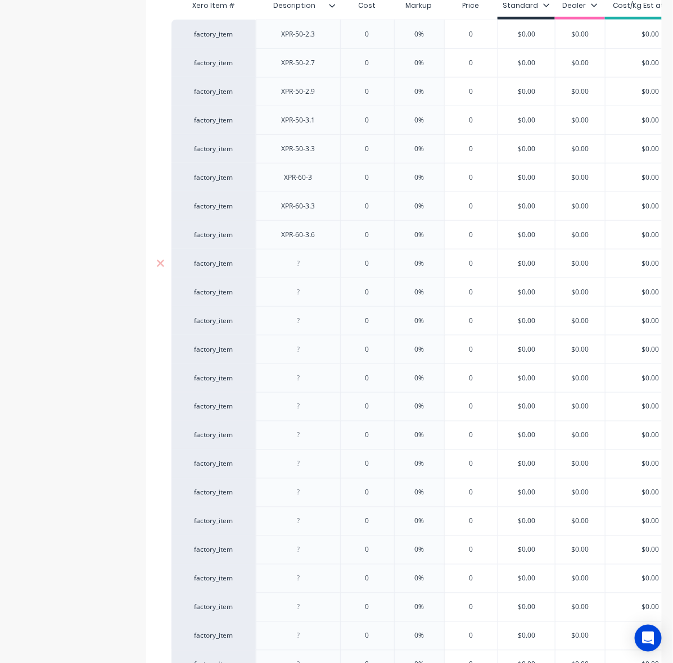
click at [313, 255] on div at bounding box center [298, 263] width 84 height 29
click at [307, 268] on div at bounding box center [298, 263] width 56 height 15
drag, startPoint x: 381, startPoint y: 300, endPoint x: 296, endPoint y: 309, distance: 85.4
click at [381, 300] on div "0" at bounding box center [367, 292] width 56 height 28
click at [305, 294] on div at bounding box center [298, 292] width 56 height 15
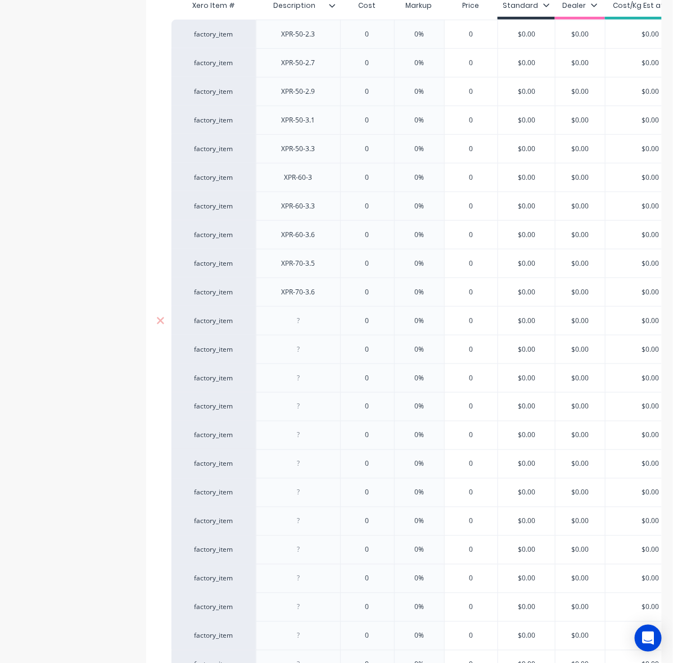
click at [352, 332] on div "factory_item XPR-50-2.3 0 0% 0 $0.00 $0.00 $0.00 $0.00 factory_item XPR-50-2.7 …" at bounding box center [403, 350] width 465 height 660
click at [309, 328] on div at bounding box center [298, 321] width 56 height 15
drag, startPoint x: 320, startPoint y: 388, endPoint x: 334, endPoint y: 386, distance: 14.2
click at [320, 388] on div at bounding box center [298, 378] width 84 height 29
click at [302, 347] on div at bounding box center [298, 349] width 56 height 15
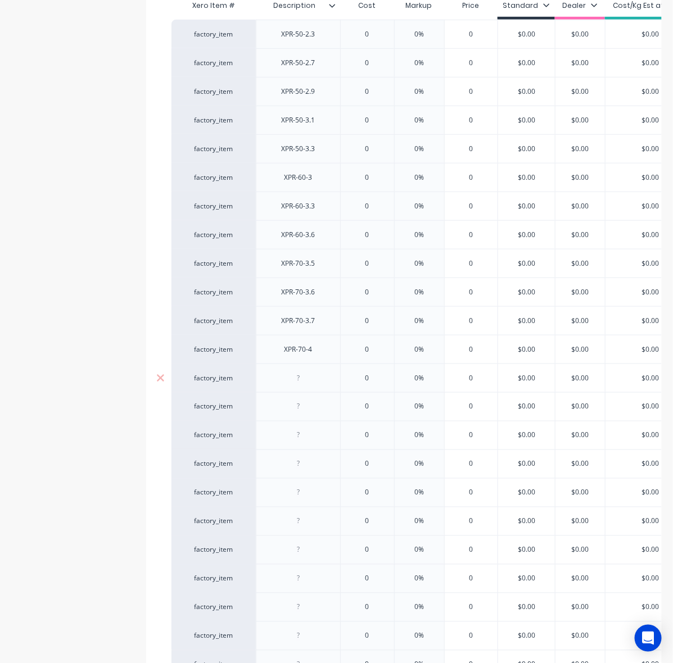
click at [310, 378] on div at bounding box center [298, 378] width 56 height 15
click at [322, 372] on div "XPR-70-4.2" at bounding box center [298, 378] width 84 height 29
click at [304, 412] on div at bounding box center [298, 407] width 56 height 15
click at [276, 426] on div at bounding box center [298, 435] width 84 height 29
click at [314, 440] on div at bounding box center [298, 435] width 56 height 15
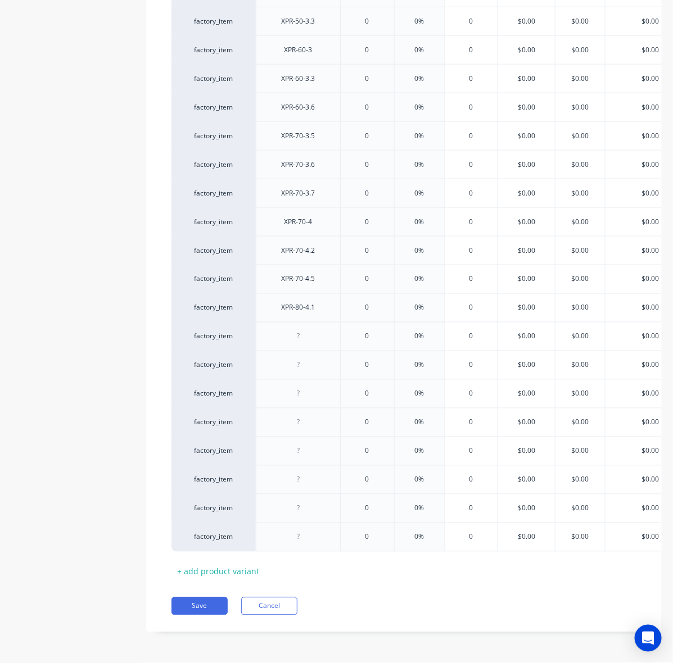
scroll to position [423, 0]
click at [292, 332] on div at bounding box center [298, 336] width 56 height 15
drag, startPoint x: 304, startPoint y: 355, endPoint x: 313, endPoint y: 360, distance: 10.3
click at [304, 358] on div at bounding box center [298, 365] width 56 height 15
click at [291, 379] on div at bounding box center [298, 393] width 84 height 29
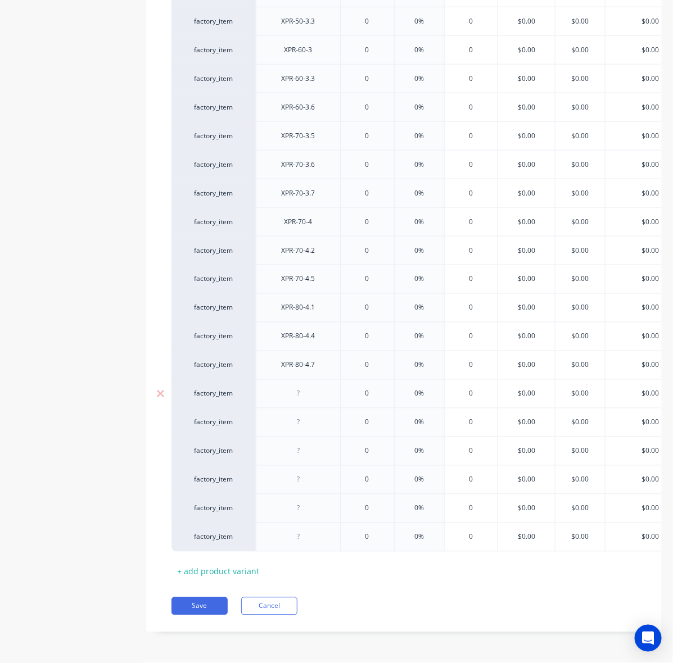
click at [304, 387] on div at bounding box center [298, 394] width 56 height 15
drag, startPoint x: 301, startPoint y: 441, endPoint x: 318, endPoint y: 437, distance: 16.9
click at [302, 444] on div at bounding box center [298, 451] width 56 height 15
click at [302, 419] on div at bounding box center [298, 422] width 84 height 29
click at [305, 415] on div at bounding box center [298, 422] width 56 height 15
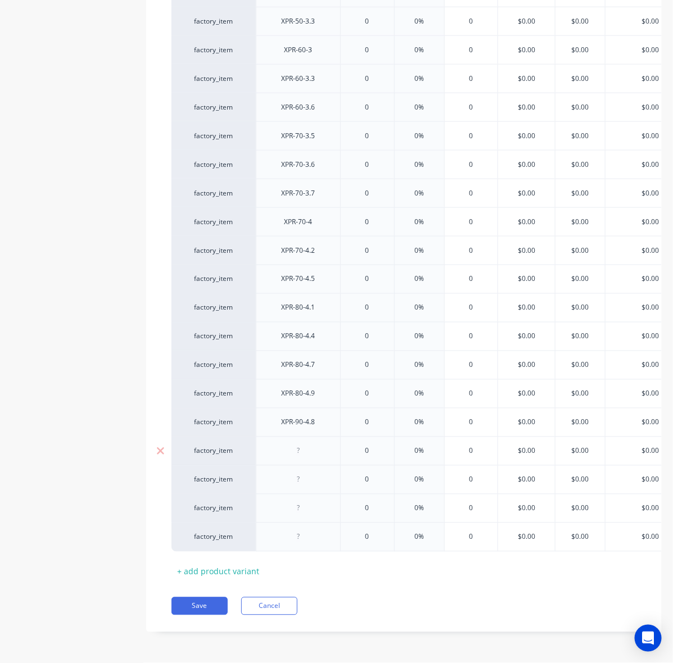
click at [352, 446] on input "text" at bounding box center [367, 451] width 56 height 10
drag, startPoint x: 295, startPoint y: 441, endPoint x: 306, endPoint y: 441, distance: 11.2
click at [296, 444] on div at bounding box center [298, 451] width 56 height 15
drag, startPoint x: 392, startPoint y: 474, endPoint x: 350, endPoint y: 467, distance: 42.2
click at [391, 474] on div "0%" at bounding box center [419, 480] width 56 height 28
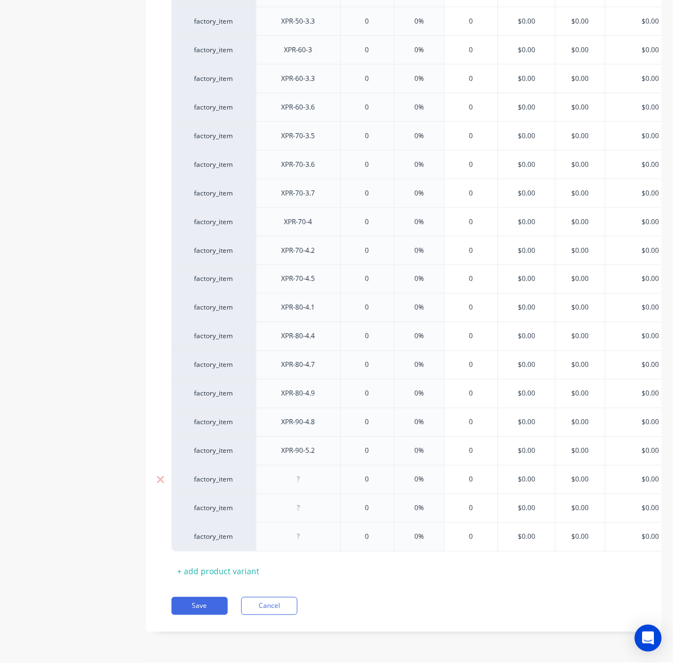
click at [306, 473] on div at bounding box center [298, 480] width 56 height 15
click at [365, 523] on div "0" at bounding box center [367, 537] width 56 height 28
click at [288, 501] on div at bounding box center [298, 508] width 56 height 15
drag, startPoint x: 364, startPoint y: 522, endPoint x: 293, endPoint y: 520, distance: 70.3
click at [358, 532] on input "0" at bounding box center [367, 537] width 56 height 10
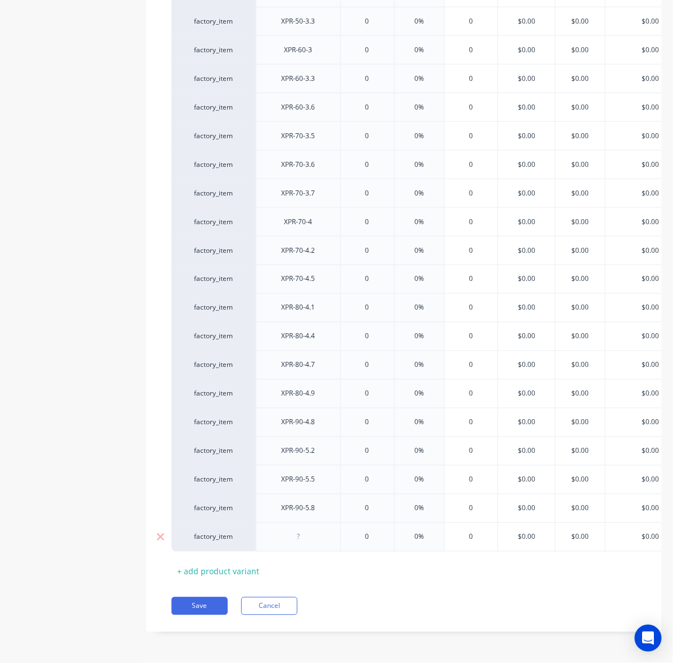
click at [295, 530] on div at bounding box center [298, 537] width 56 height 15
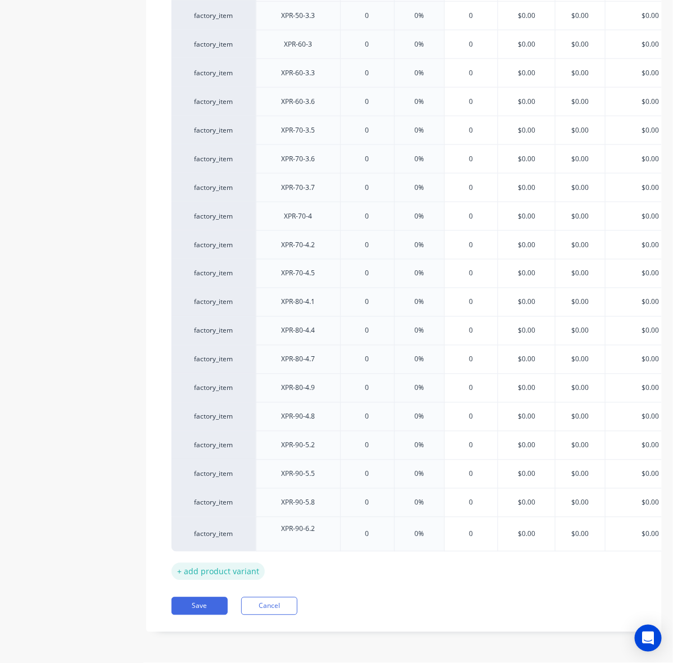
click at [229, 563] on div "+ add product variant" at bounding box center [217, 571] width 93 height 17
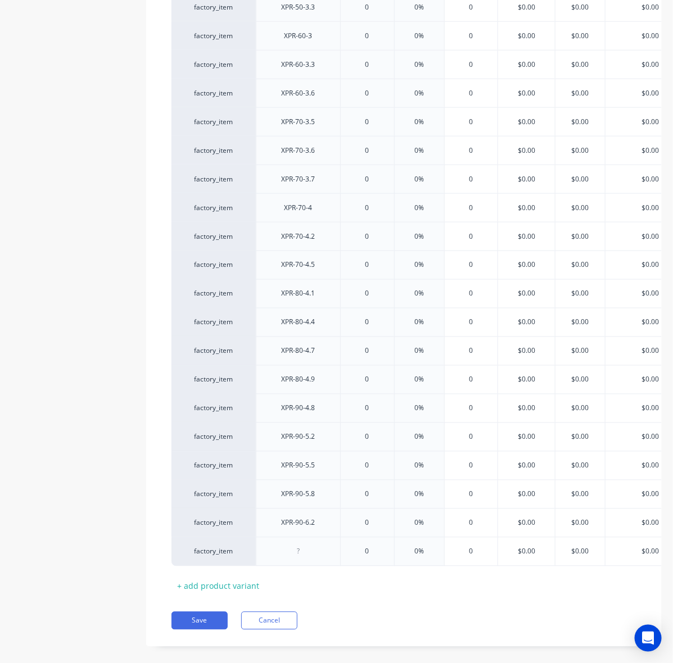
click at [228, 579] on div "Xero Item # Description Cost Markup Price Standard Dealer Cost/Kg Est at 40 Lis…" at bounding box center [403, 224] width 465 height 743
drag, startPoint x: 229, startPoint y: 592, endPoint x: 228, endPoint y: 603, distance: 10.7
click at [228, 592] on div "+ add product variant" at bounding box center [217, 586] width 93 height 17
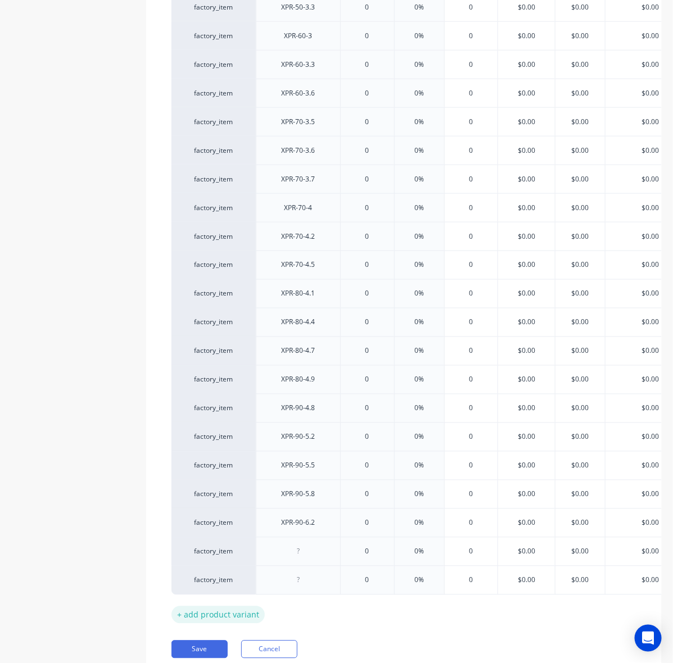
click at [223, 612] on div "+ add product variant" at bounding box center [217, 615] width 93 height 17
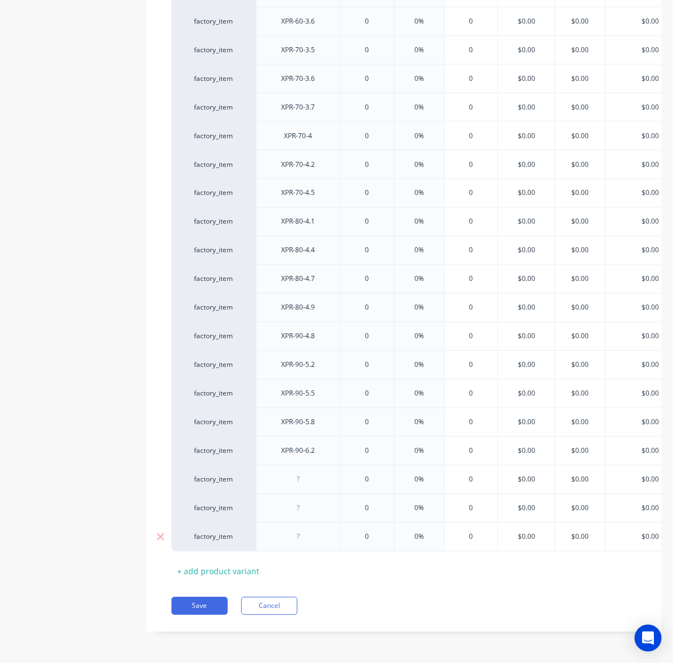
scroll to position [509, 0]
click at [308, 475] on div at bounding box center [298, 480] width 56 height 15
click at [363, 506] on div "0" at bounding box center [367, 509] width 56 height 28
drag, startPoint x: 301, startPoint y: 500, endPoint x: 293, endPoint y: 500, distance: 7.9
click at [299, 501] on div at bounding box center [298, 508] width 56 height 15
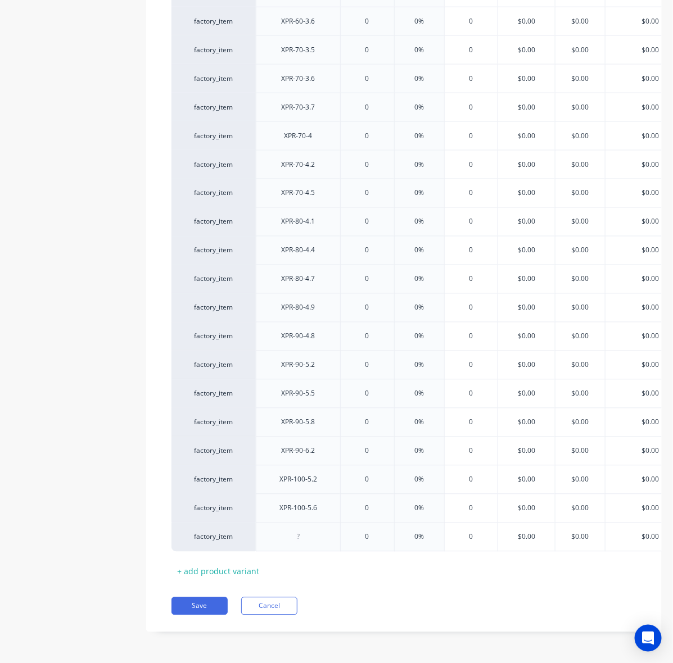
click at [360, 543] on div "Xero Item # Description Cost Markup Price Standard Dealer Cost/Kg Est at 40 Lis…" at bounding box center [403, 181] width 465 height 800
click at [318, 532] on div at bounding box center [298, 537] width 56 height 15
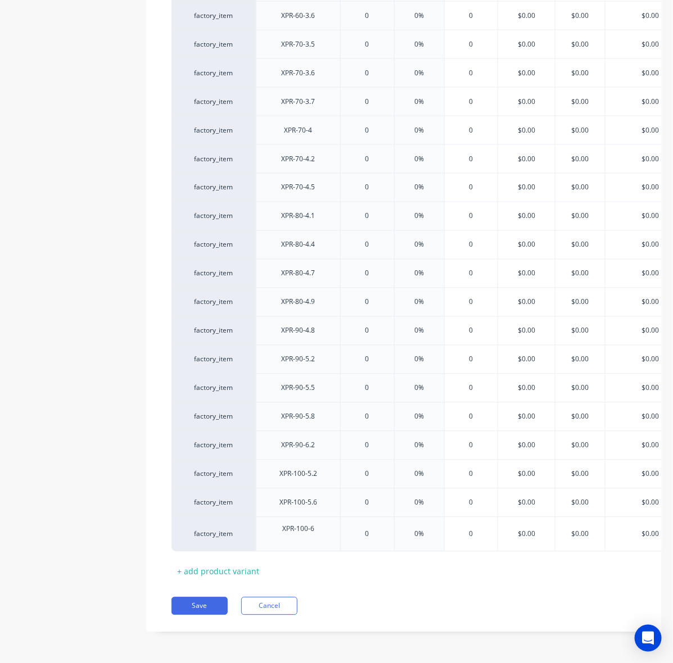
click at [357, 563] on div "Xero Item # Description Cost Markup Price Standard Dealer Cost/Kg Est at 40 Lis…" at bounding box center [403, 177] width 465 height 805
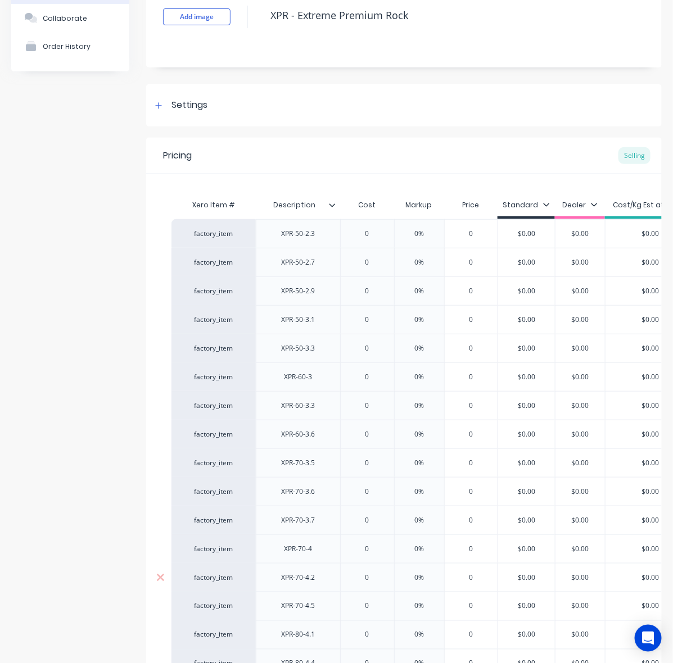
scroll to position [141, 0]
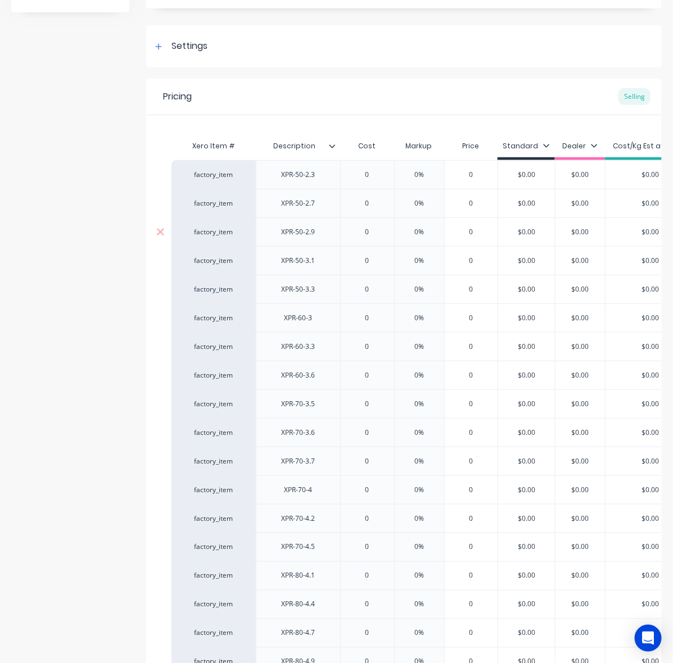
click at [444, 277] on div "factory_item XPR-50-2.3 0 0% 0 $0.00 $0.00 $0.00 $0.00 factory_item XPR-50-2.7 …" at bounding box center [403, 533] width 465 height 746
click at [352, 170] on input "0" at bounding box center [367, 175] width 56 height 10
click at [366, 173] on input "0" at bounding box center [367, 175] width 56 height 10
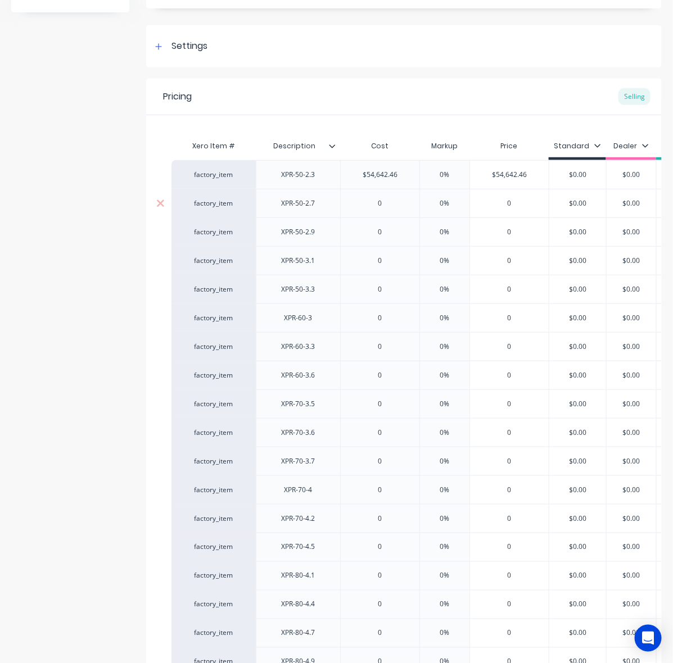
click at [384, 203] on input "0" at bounding box center [380, 203] width 79 height 10
click at [470, 294] on input "0" at bounding box center [509, 289] width 79 height 10
click at [380, 237] on input "0" at bounding box center [380, 232] width 79 height 10
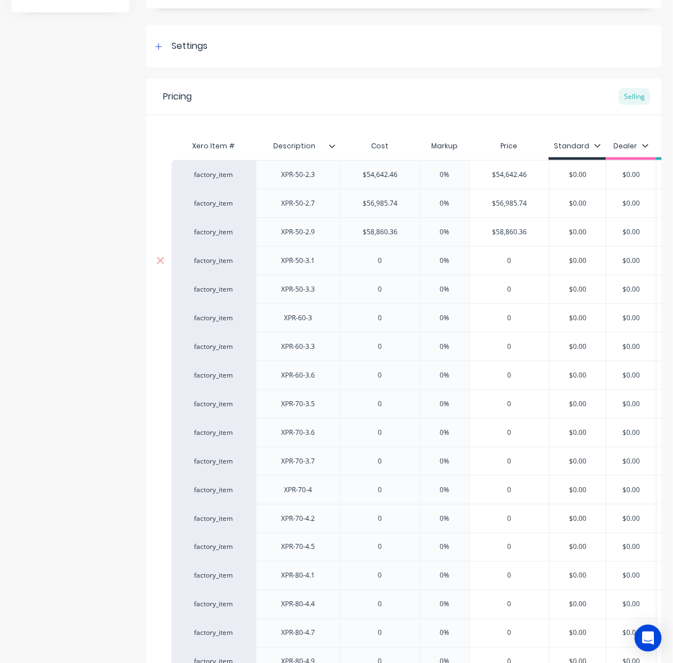
click at [381, 260] on input "0" at bounding box center [380, 261] width 79 height 10
click at [489, 310] on div "0" at bounding box center [509, 318] width 79 height 28
click at [384, 298] on div "0" at bounding box center [380, 289] width 79 height 28
click at [383, 291] on input "0" at bounding box center [380, 289] width 79 height 10
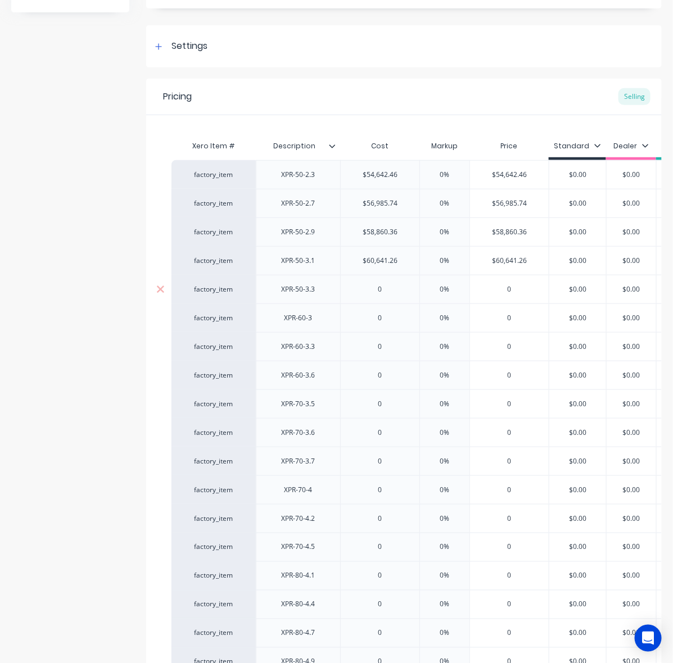
click at [383, 291] on input "0" at bounding box center [380, 289] width 79 height 10
click at [370, 322] on input "0" at bounding box center [380, 318] width 79 height 10
click at [379, 322] on input "0" at bounding box center [380, 318] width 79 height 10
click at [384, 352] on input "0" at bounding box center [380, 347] width 79 height 10
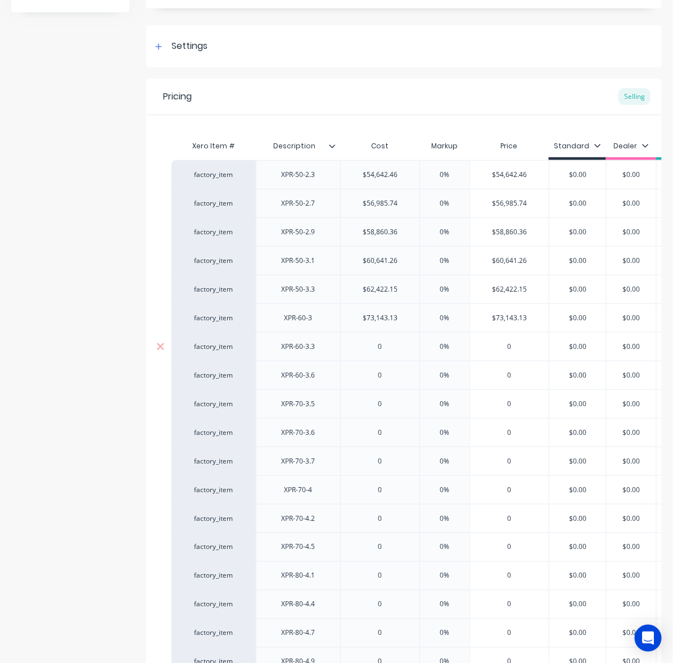
click at [384, 352] on input "0" at bounding box center [380, 347] width 79 height 10
drag, startPoint x: 375, startPoint y: 357, endPoint x: 375, endPoint y: 368, distance: 10.7
click at [375, 357] on div "$76,517.45" at bounding box center [380, 347] width 79 height 28
click at [382, 370] on div "0" at bounding box center [380, 375] width 79 height 28
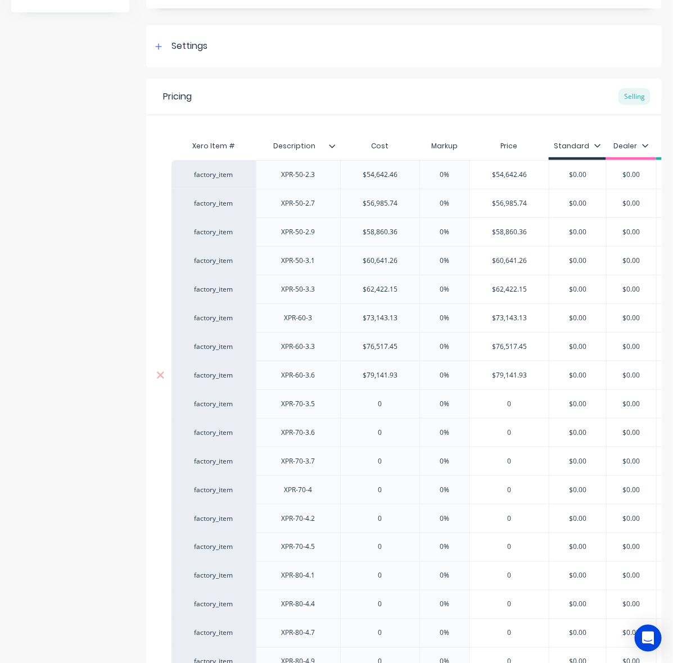
click at [406, 383] on div "$79,141.93" at bounding box center [380, 375] width 79 height 28
click at [378, 374] on input "$79,141.93" at bounding box center [380, 375] width 79 height 10
click at [384, 349] on input "$76,517.45" at bounding box center [380, 347] width 79 height 10
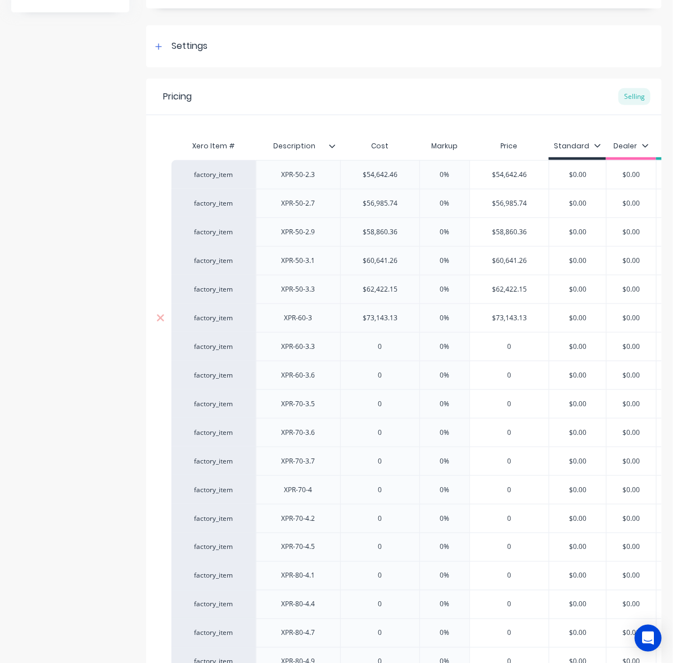
click at [375, 322] on input "$73,143.13" at bounding box center [380, 318] width 79 height 10
click at [386, 291] on input "$62,422.15" at bounding box center [380, 289] width 79 height 10
click at [385, 263] on input "$60,641.26" at bounding box center [380, 261] width 79 height 10
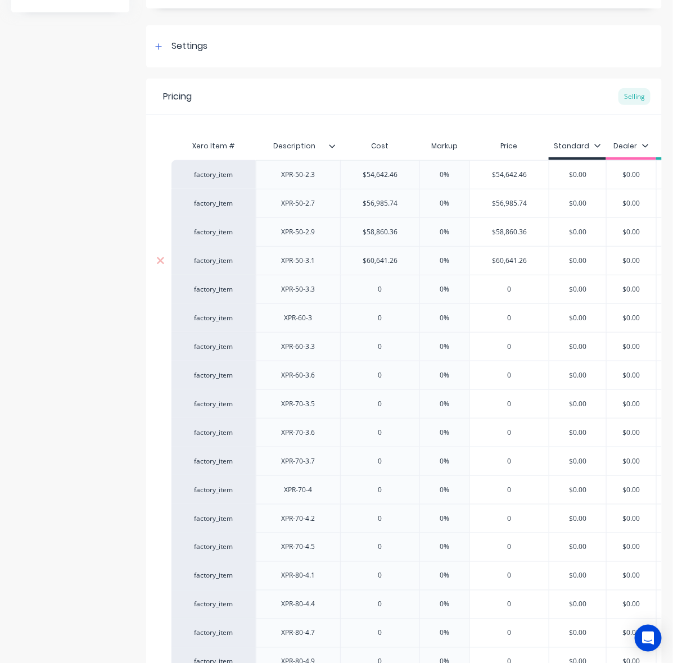
click at [385, 263] on input "$60,641.26" at bounding box center [380, 261] width 79 height 10
click at [384, 237] on input "$58,860.36" at bounding box center [380, 232] width 79 height 10
click at [385, 234] on input "$58,860.36" at bounding box center [380, 232] width 79 height 10
click at [375, 205] on input "$56,985.74" at bounding box center [380, 203] width 79 height 10
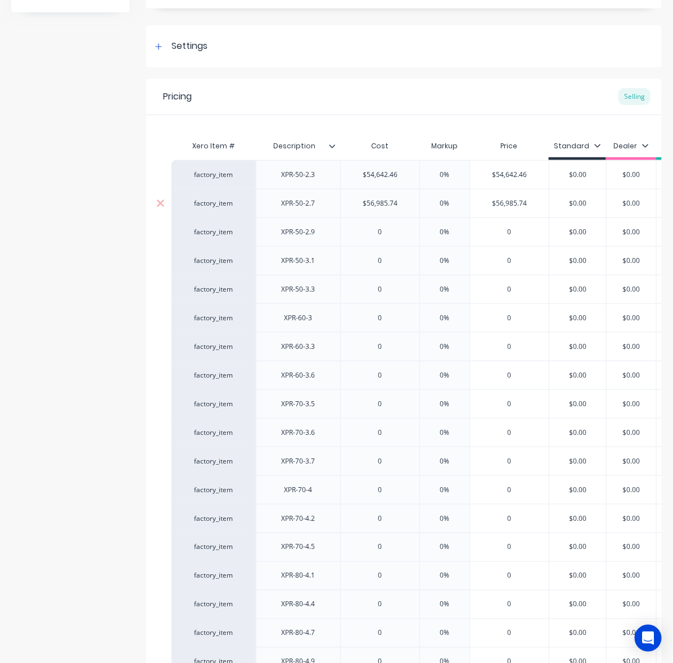
click at [375, 205] on input "$56,985.74" at bounding box center [380, 203] width 79 height 10
click at [384, 173] on input "$54,642.46" at bounding box center [380, 175] width 79 height 10
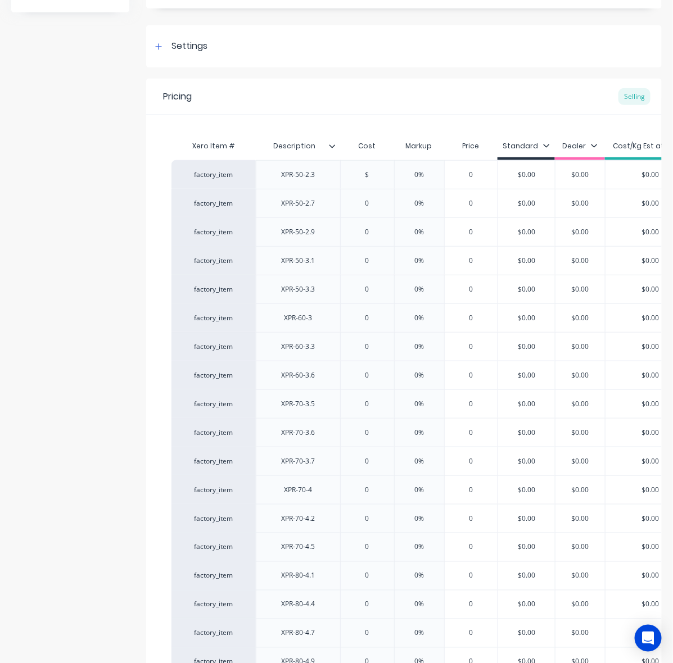
click at [233, 103] on div "Pricing Selling" at bounding box center [403, 97] width 515 height 37
click at [178, 94] on div "Pricing" at bounding box center [177, 96] width 29 height 13
click at [178, 49] on div "Settings" at bounding box center [189, 46] width 36 height 14
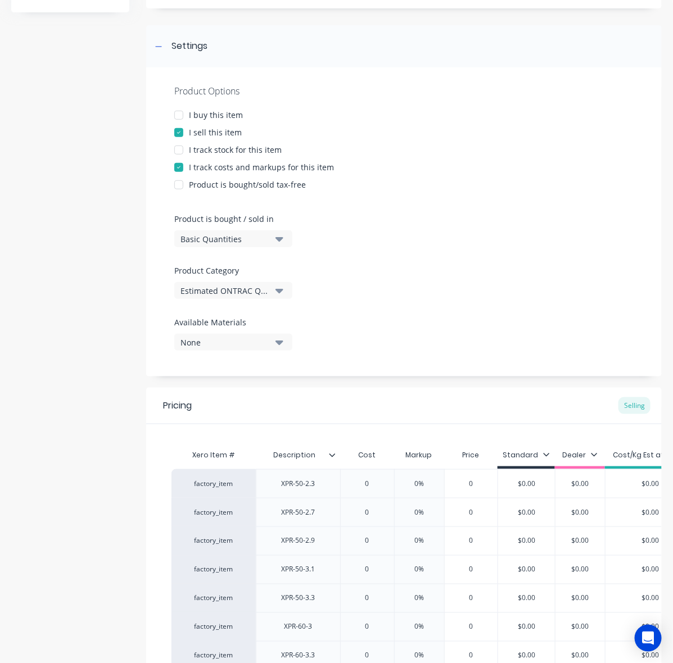
click at [212, 164] on div "I track costs and markups for this item" at bounding box center [261, 167] width 145 height 12
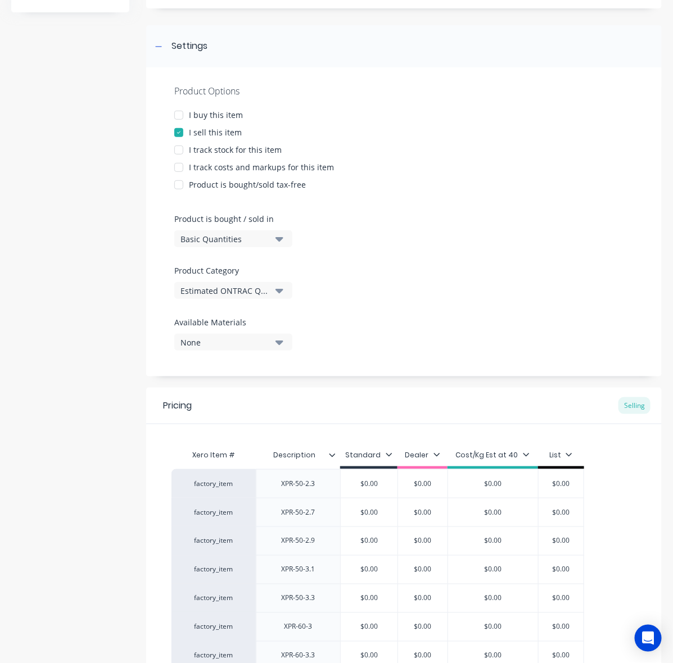
scroll to position [351, 0]
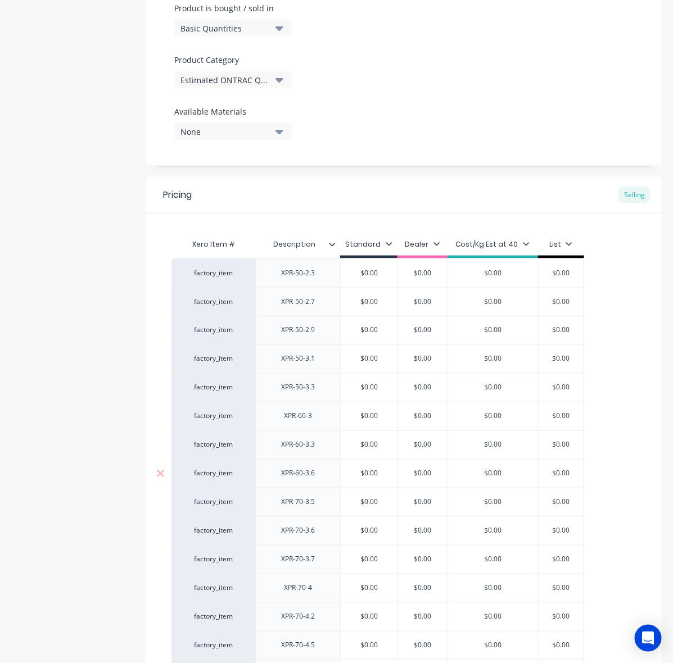
click at [377, 476] on input "$0.00" at bounding box center [369, 474] width 57 height 10
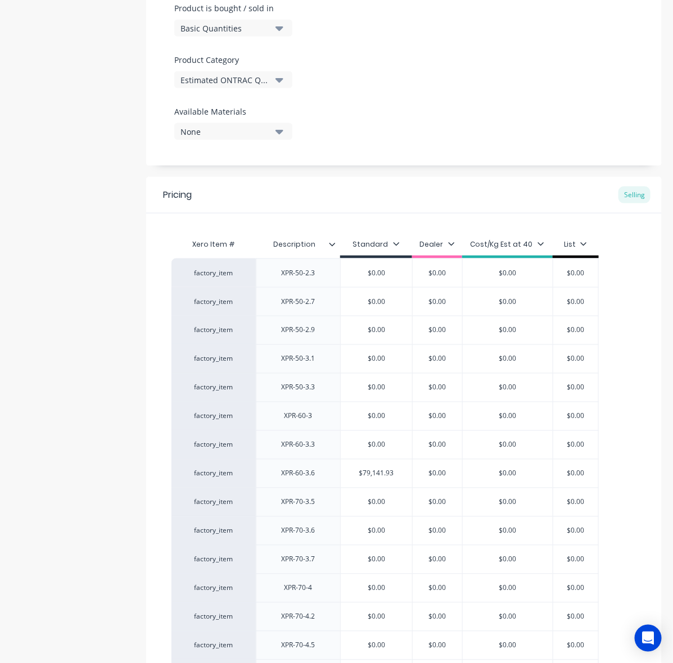
click at [46, 392] on div "Product details Collaborate Order History" at bounding box center [70, 398] width 118 height 1405
click at [381, 270] on input "$0.00" at bounding box center [376, 273] width 71 height 10
click at [377, 301] on input "$0.00" at bounding box center [376, 302] width 71 height 10
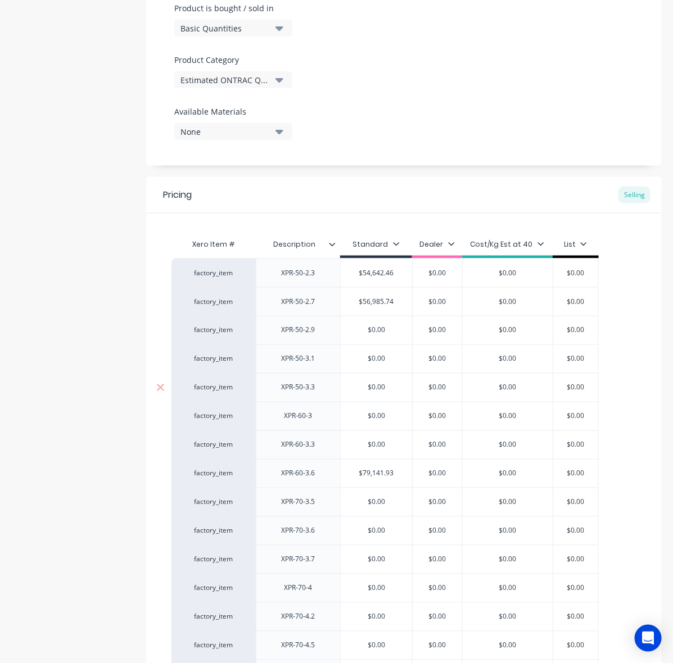
drag, startPoint x: 483, startPoint y: 390, endPoint x: 476, endPoint y: 385, distance: 9.1
click at [483, 390] on input "$0.00" at bounding box center [508, 388] width 90 height 10
click at [377, 332] on input "$0.00" at bounding box center [376, 330] width 71 height 10
click at [379, 355] on input "$0.00" at bounding box center [376, 359] width 71 height 10
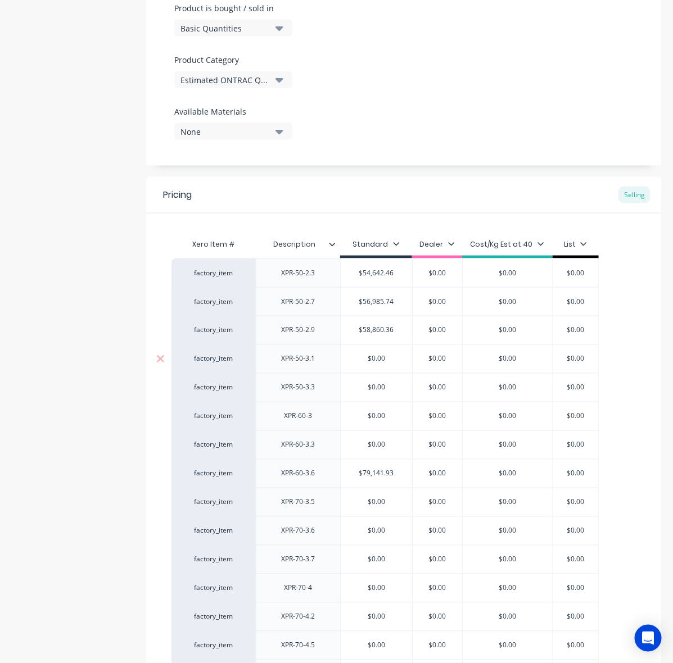
click at [379, 355] on input "$0.00" at bounding box center [376, 359] width 71 height 10
drag, startPoint x: 433, startPoint y: 378, endPoint x: 408, endPoint y: 381, distance: 25.5
click at [433, 378] on div "$0.00" at bounding box center [437, 388] width 56 height 28
click at [374, 391] on input "$0.00" at bounding box center [376, 388] width 71 height 10
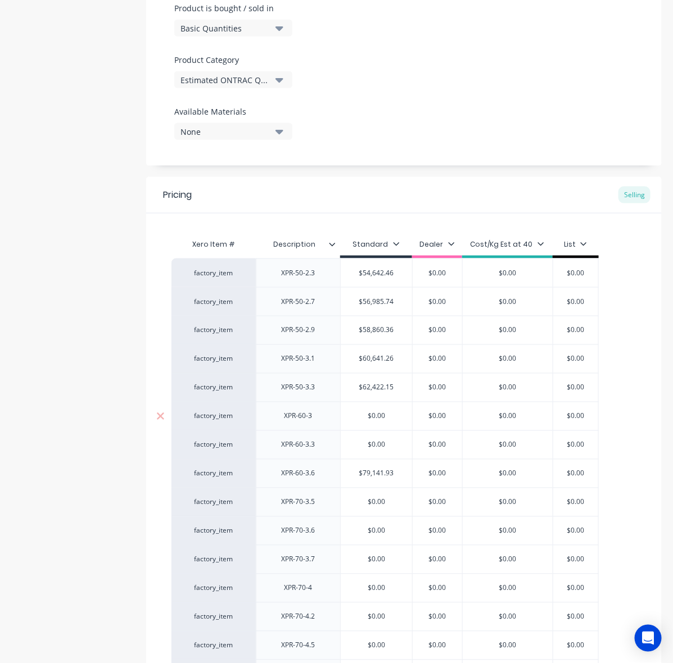
click at [382, 418] on input "$0.00" at bounding box center [376, 416] width 71 height 10
click at [375, 454] on div "$0.00" at bounding box center [376, 445] width 71 height 28
click at [380, 450] on input "$0.00" at bounding box center [376, 445] width 71 height 10
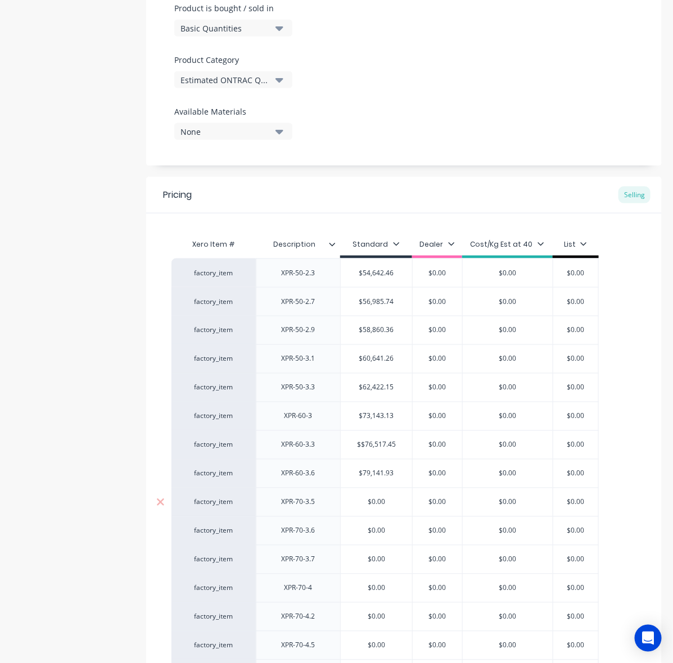
click at [382, 513] on div "$0.00" at bounding box center [376, 502] width 71 height 28
click at [383, 495] on div "$0.00" at bounding box center [376, 502] width 71 height 28
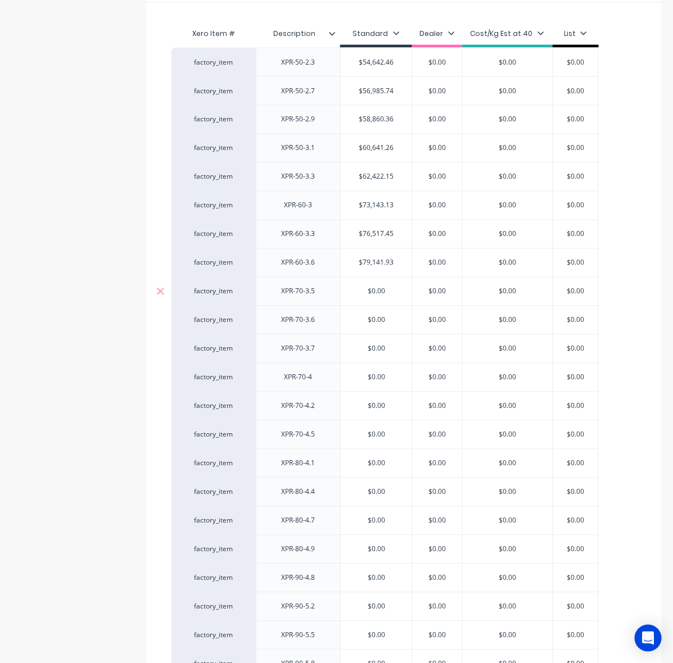
click at [379, 293] on input "$0.00" at bounding box center [376, 292] width 71 height 10
click at [378, 325] on input "$0.00" at bounding box center [376, 320] width 71 height 10
drag, startPoint x: 393, startPoint y: 464, endPoint x: 378, endPoint y: 401, distance: 65.4
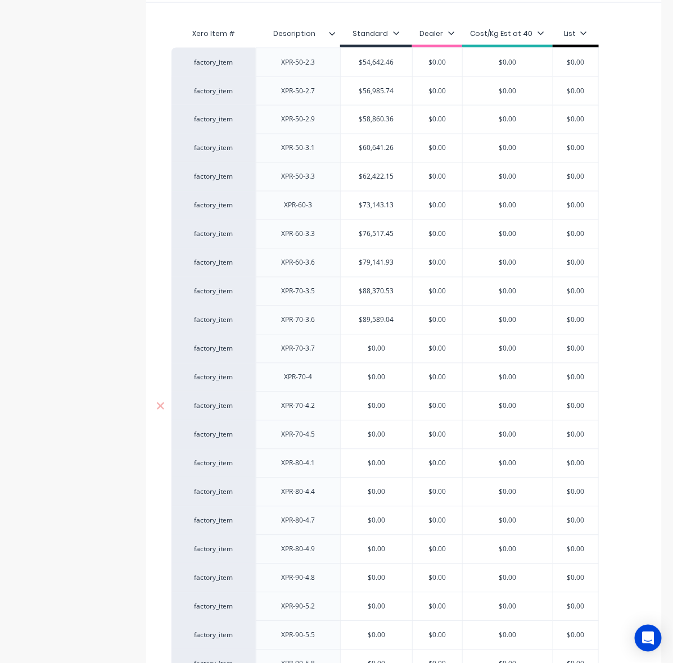
click at [393, 464] on input "$0.00" at bounding box center [376, 464] width 71 height 10
click at [383, 354] on input "$0.00" at bounding box center [376, 349] width 71 height 10
click at [472, 434] on input "$0.00" at bounding box center [508, 435] width 90 height 10
click at [372, 377] on input "$0.00" at bounding box center [376, 378] width 71 height 10
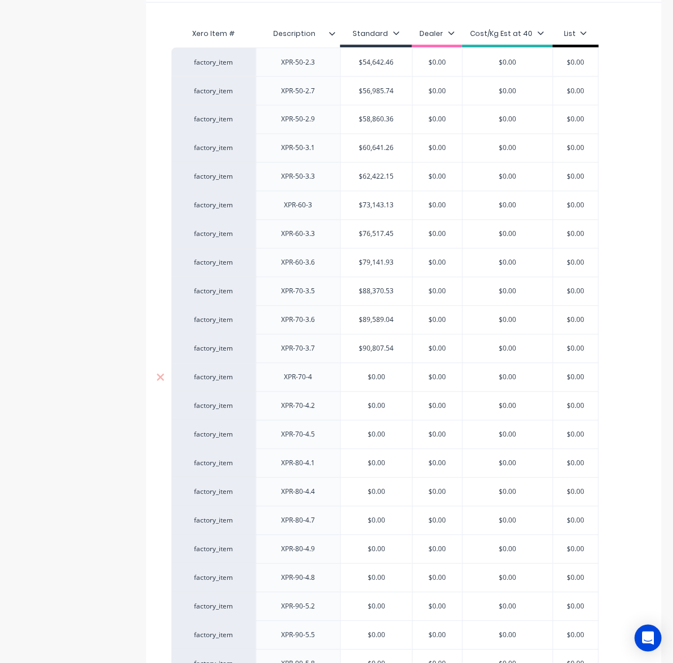
click at [372, 377] on input "$0.00" at bounding box center [376, 378] width 71 height 10
click at [380, 406] on input "$0.00" at bounding box center [376, 406] width 71 height 10
click at [381, 406] on input "$0.00" at bounding box center [376, 406] width 71 height 10
click at [373, 434] on input "$0.00" at bounding box center [376, 435] width 71 height 10
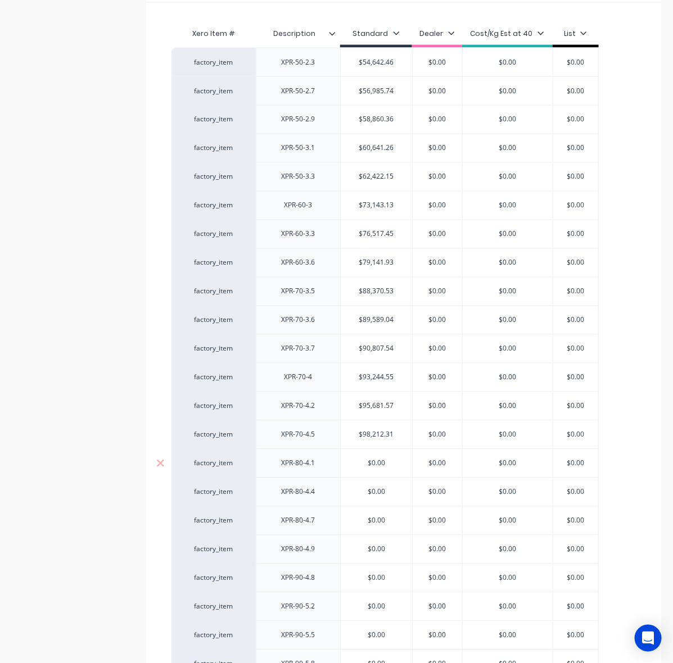
click at [387, 473] on div "$0.00" at bounding box center [376, 464] width 71 height 28
click at [378, 465] on input "$0.00" at bounding box center [376, 464] width 71 height 10
click at [377, 465] on input "$0.00" at bounding box center [376, 464] width 71 height 10
click at [380, 494] on input "text" at bounding box center [376, 492] width 71 height 10
click at [380, 494] on input "$0.00" at bounding box center [376, 492] width 71 height 10
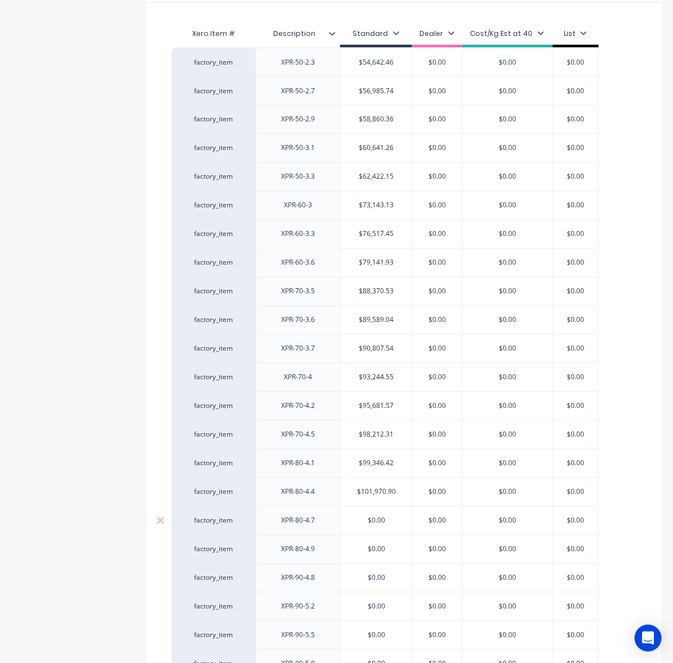
click at [383, 526] on input "text" at bounding box center [376, 521] width 71 height 10
click at [378, 526] on input "$0.00" at bounding box center [376, 521] width 71 height 10
click at [377, 550] on input "$0.00" at bounding box center [378, 550] width 75 height 10
click at [386, 555] on input "$0.00" at bounding box center [378, 550] width 75 height 10
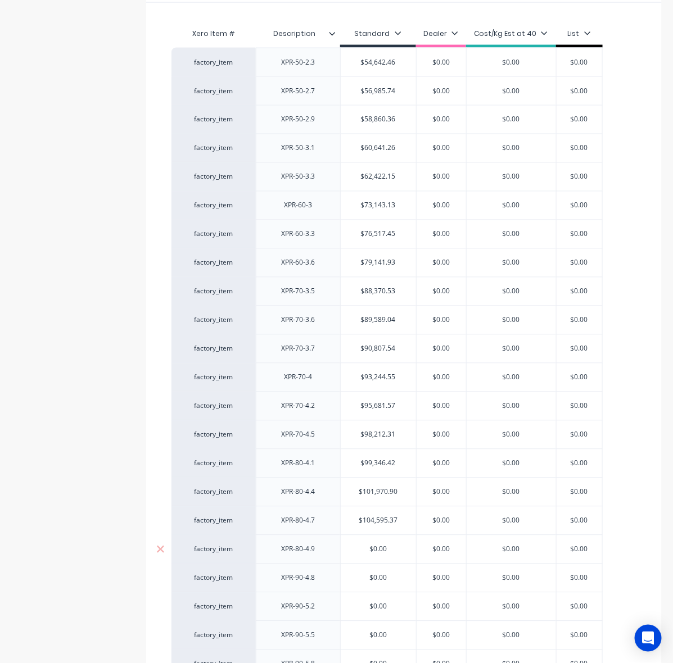
click at [385, 555] on input "$0.00" at bounding box center [378, 550] width 75 height 10
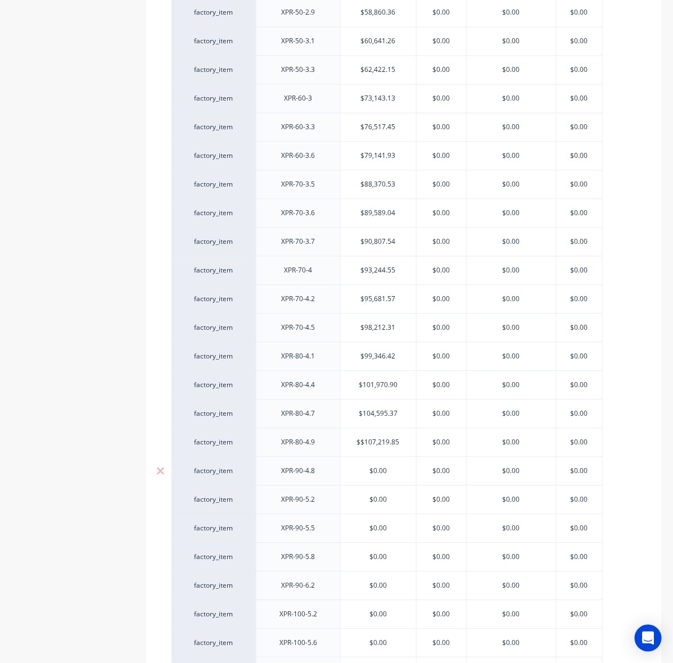
scroll to position [808, 0]
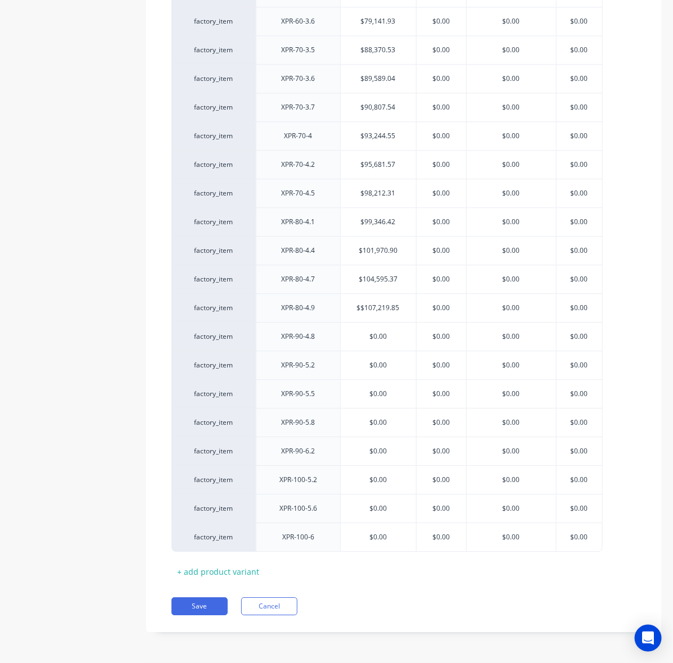
click at [374, 336] on input "$0.00" at bounding box center [378, 337] width 75 height 10
click at [381, 364] on input "$0.00" at bounding box center [378, 365] width 75 height 10
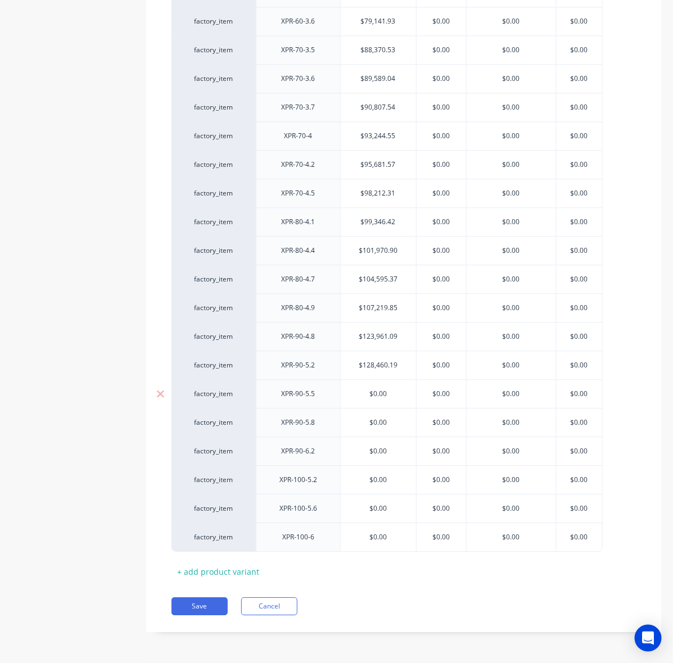
click at [377, 393] on input "$0.00" at bounding box center [378, 394] width 75 height 10
click at [378, 414] on div "$0.00" at bounding box center [378, 423] width 75 height 28
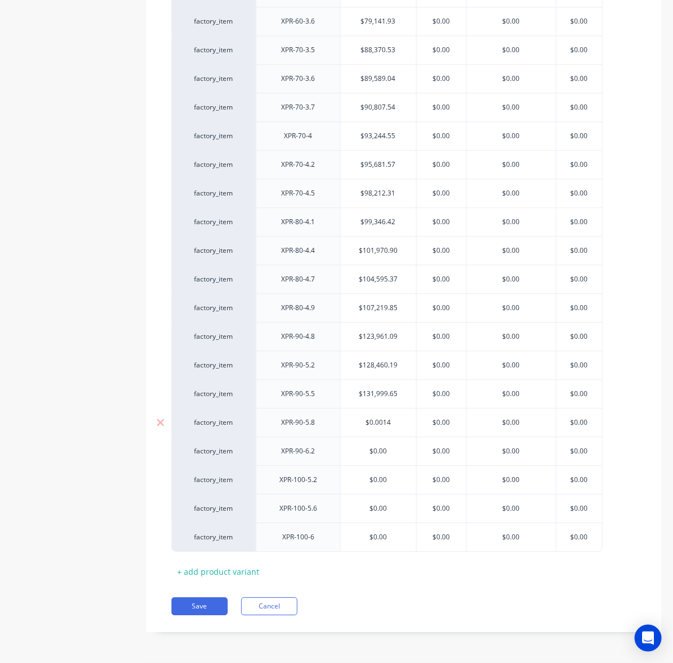
click at [375, 423] on input "$0.00$135,092.78" at bounding box center [378, 423] width 75 height 10
click at [400, 453] on input "$0.00" at bounding box center [378, 451] width 75 height 10
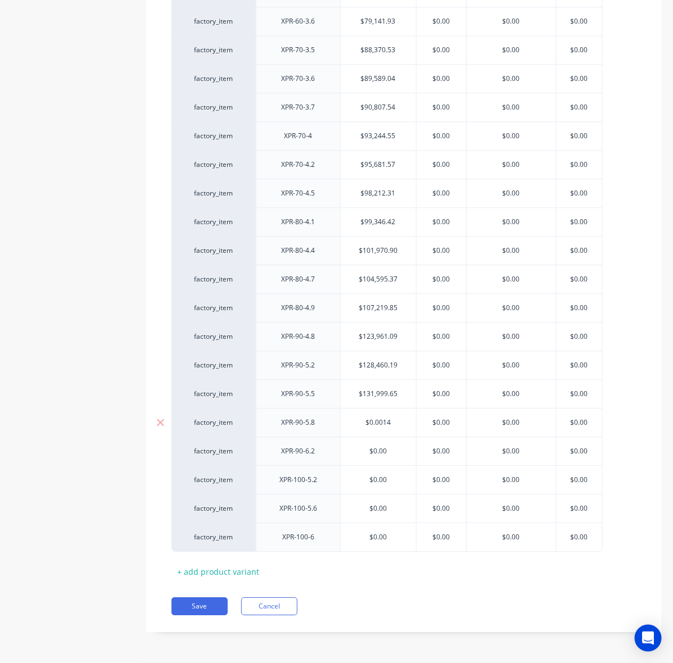
click at [380, 425] on input "$0.0014" at bounding box center [378, 423] width 75 height 10
click at [387, 453] on input "$0.00" at bounding box center [378, 451] width 75 height 10
click at [377, 482] on input "text" at bounding box center [378, 480] width 75 height 10
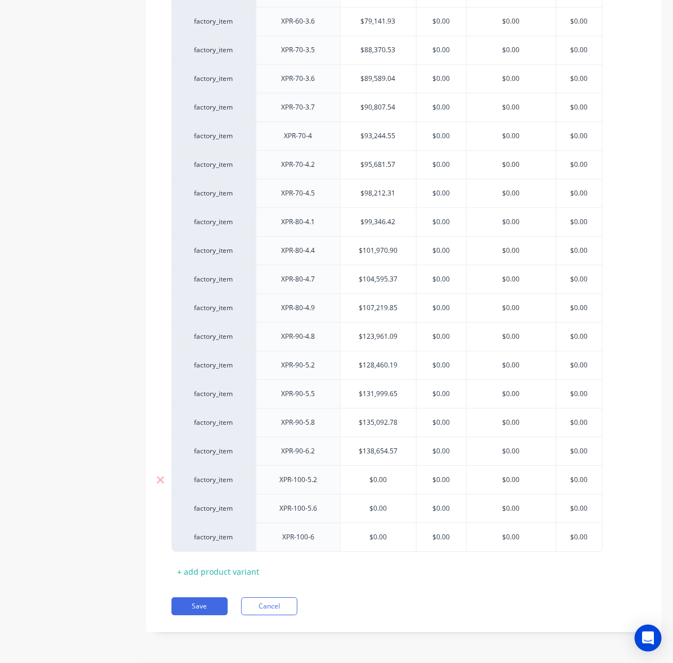
click at [377, 482] on input "$0.00" at bounding box center [378, 480] width 75 height 10
click at [378, 513] on div "$0.00" at bounding box center [378, 509] width 75 height 28
click at [393, 542] on div "$0.00" at bounding box center [378, 537] width 75 height 28
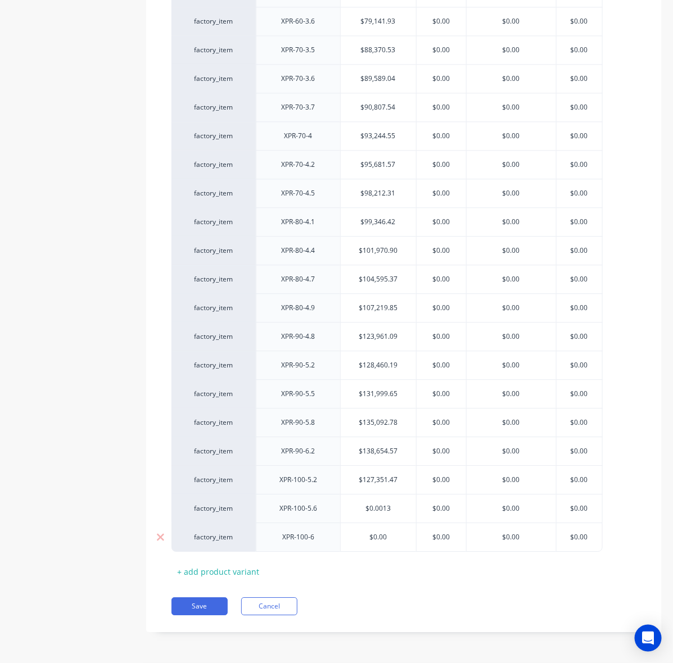
scroll to position [0, 0]
click at [379, 508] on input "$0.0013" at bounding box center [378, 509] width 75 height 10
click at [417, 589] on div "Pricing Selling Xero Item # Description Standard Dealer Cost/Kg Est at 40 List …" at bounding box center [403, 179] width 515 height 908
click at [357, 565] on div "Xero Item # Description Standard Dealer Cost/Kg Est at 40 List factory_item XPR…" at bounding box center [403, 181] width 465 height 800
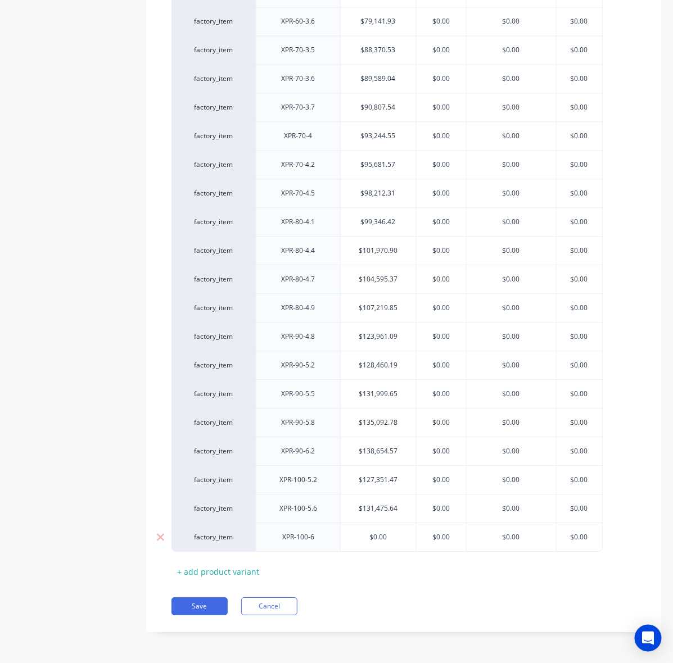
click at [383, 537] on input "$0.00" at bounding box center [378, 537] width 75 height 10
click at [413, 568] on div "Xero Item # Description Standard Dealer Cost/Kg Est at 40 List factory_item XPR…" at bounding box center [403, 181] width 465 height 800
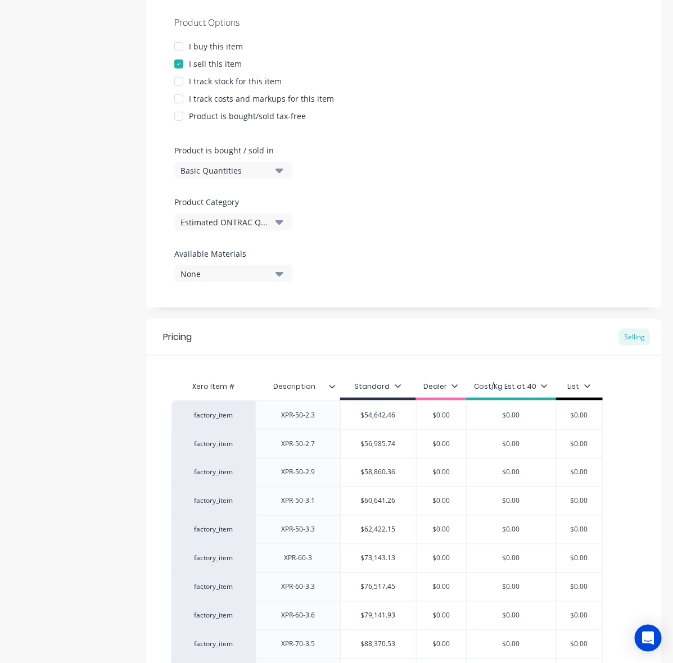
scroll to position [351, 0]
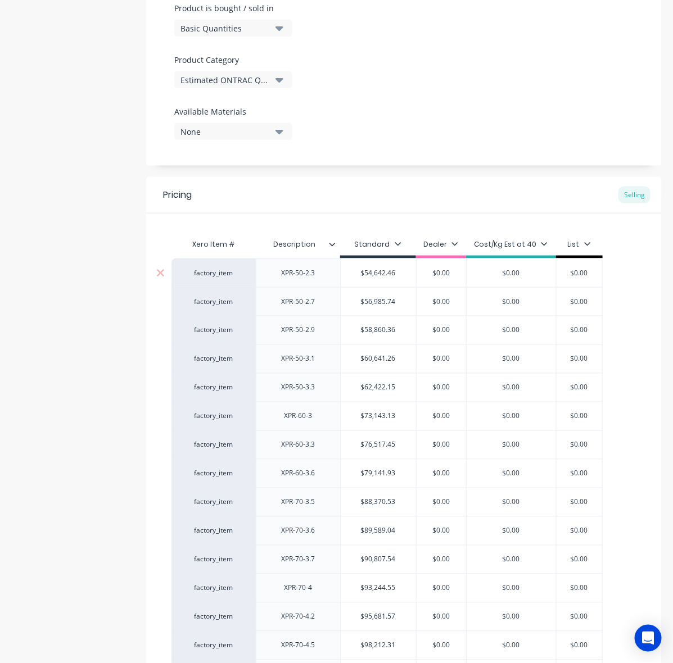
click at [374, 274] on input "$54,642.46" at bounding box center [378, 273] width 75 height 10
click at [578, 274] on input "$0.00" at bounding box center [579, 273] width 56 height 10
click at [378, 302] on input "$56,985.74" at bounding box center [378, 302] width 75 height 10
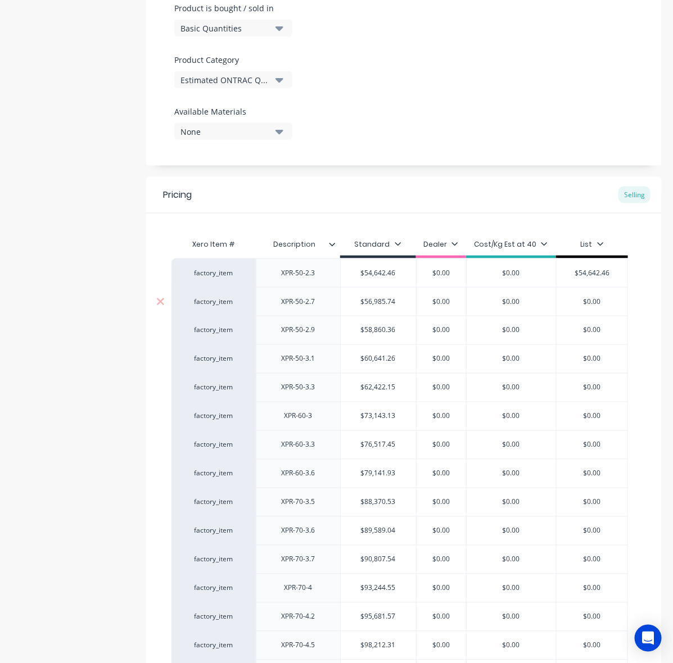
click at [378, 302] on input "$56,985.74" at bounding box center [378, 302] width 75 height 10
click at [594, 302] on input "$0.00" at bounding box center [591, 302] width 71 height 10
click at [375, 332] on input "$58,860.36" at bounding box center [378, 330] width 75 height 10
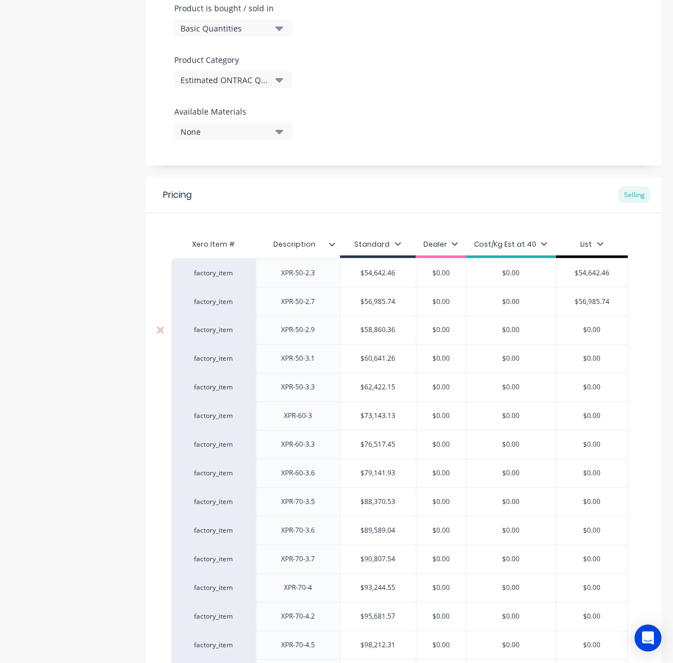
click at [594, 335] on input "$0.00" at bounding box center [591, 330] width 71 height 10
click at [405, 353] on div "$60,641.26" at bounding box center [378, 359] width 75 height 28
click at [378, 357] on input "$60,641.26" at bounding box center [378, 359] width 75 height 10
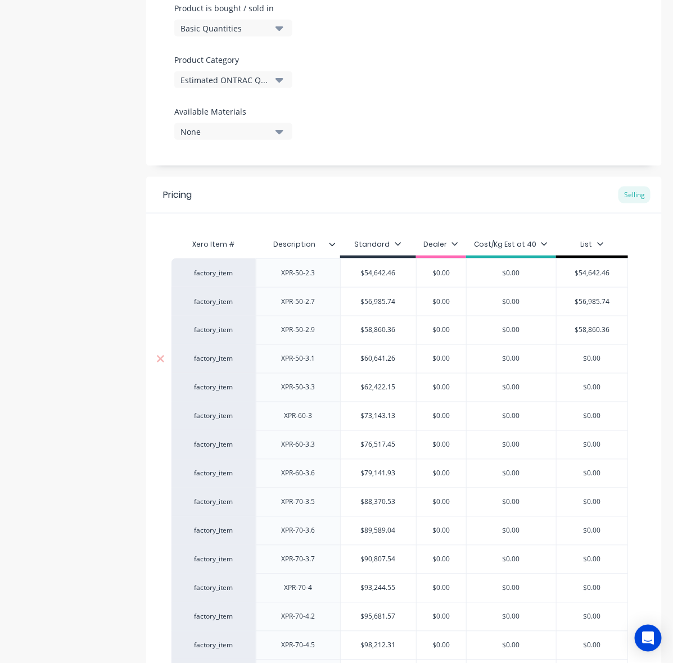
click at [591, 356] on input "$0.00" at bounding box center [591, 359] width 71 height 10
click at [378, 386] on input "$62,422.15" at bounding box center [378, 388] width 75 height 10
click at [597, 390] on input "$0.00" at bounding box center [591, 388] width 71 height 10
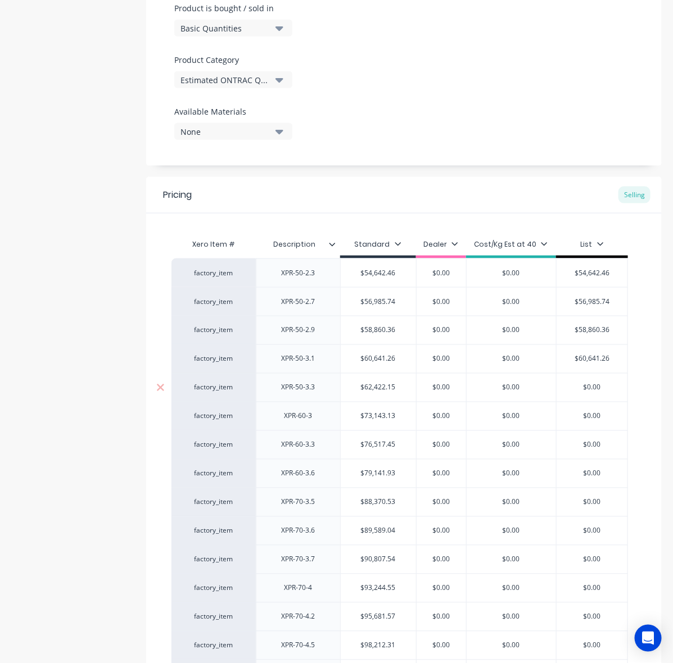
click at [597, 390] on input "$0.00" at bounding box center [591, 388] width 71 height 10
click at [392, 406] on div "$73,143.13" at bounding box center [378, 416] width 75 height 28
click at [378, 416] on input "$73,143.13" at bounding box center [378, 416] width 75 height 10
click at [590, 416] on input "$0.00" at bounding box center [591, 416] width 71 height 10
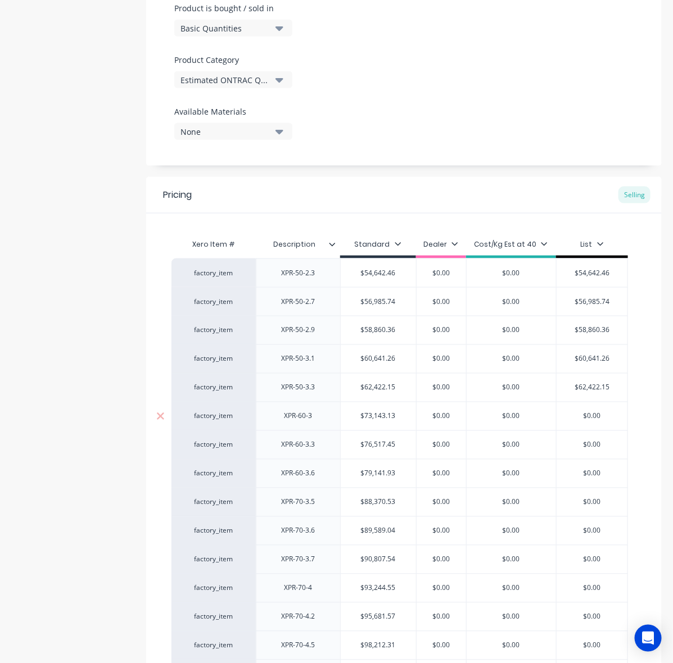
click at [590, 416] on input "$0.00" at bounding box center [591, 416] width 71 height 10
click at [369, 450] on input "$76,517.45" at bounding box center [378, 445] width 75 height 10
click at [387, 447] on input "$76,517.45" at bounding box center [378, 445] width 75 height 10
click at [587, 447] on input "$0.00" at bounding box center [591, 445] width 71 height 10
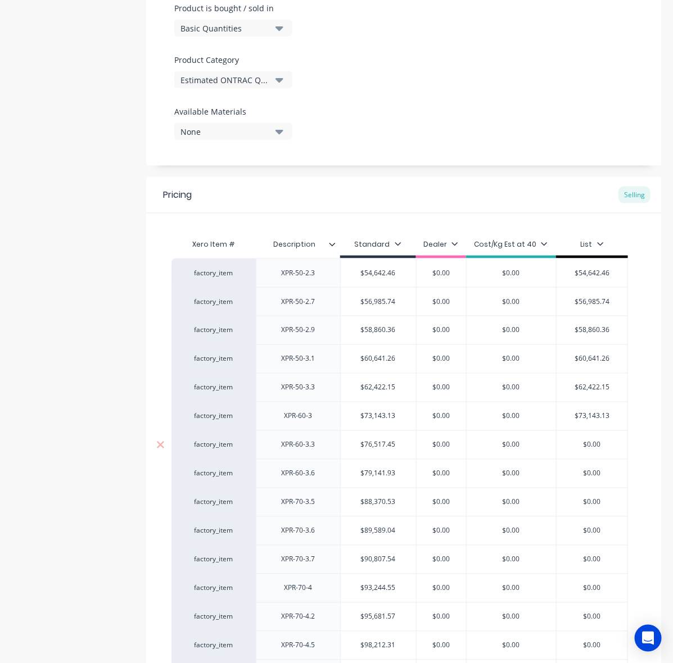
click at [587, 447] on input "$0.00" at bounding box center [591, 445] width 71 height 10
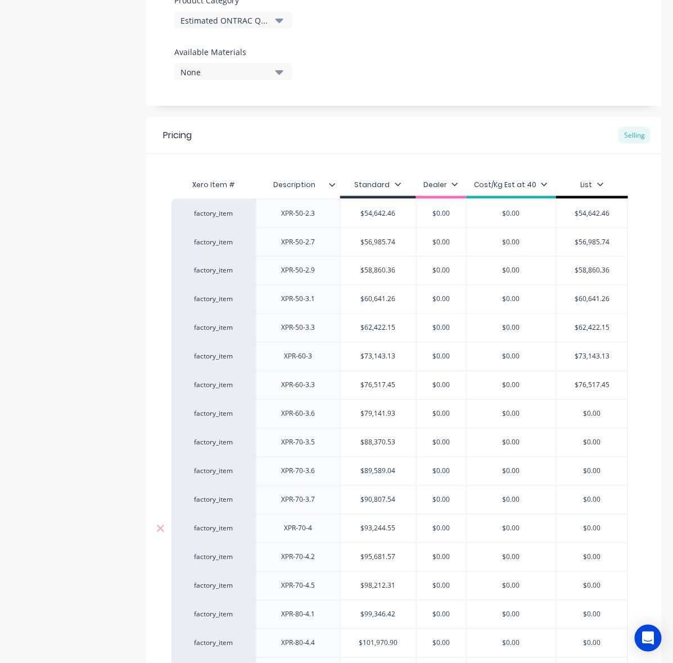
scroll to position [562, 0]
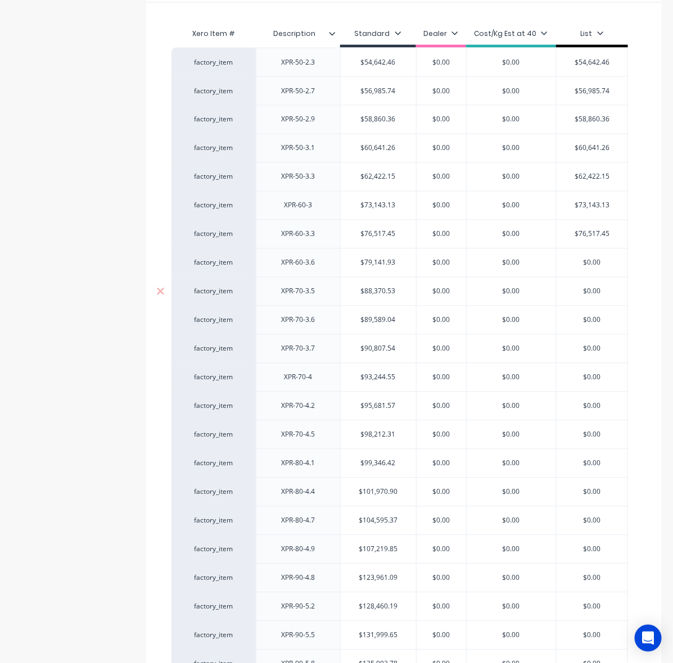
click at [419, 291] on input "$0.00" at bounding box center [441, 292] width 56 height 10
click at [380, 261] on input "$79,141.93" at bounding box center [378, 263] width 75 height 10
click at [606, 265] on input "$0.00" at bounding box center [591, 263] width 71 height 10
click at [592, 265] on input "$0.00" at bounding box center [591, 263] width 71 height 10
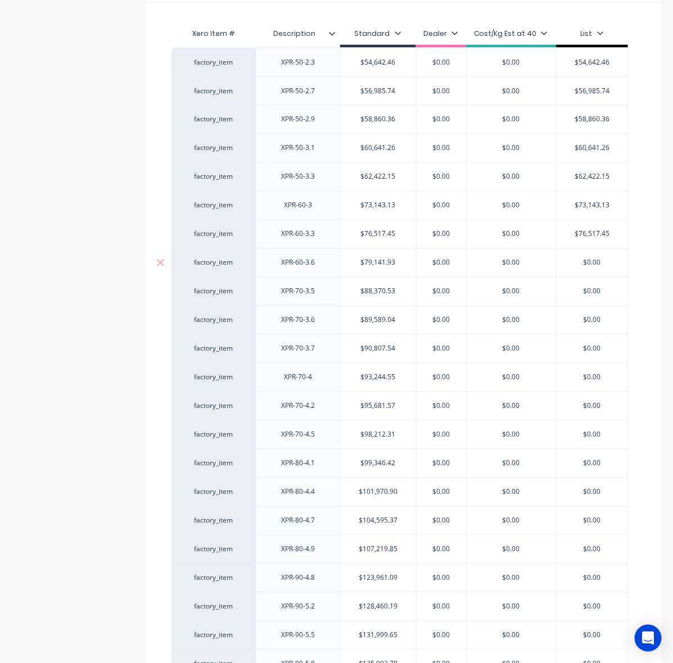
click at [592, 265] on input "$0.00" at bounding box center [591, 263] width 71 height 10
click at [408, 294] on input "$88,370.53" at bounding box center [378, 292] width 75 height 10
click at [377, 292] on input "$88,370.53" at bounding box center [378, 292] width 75 height 10
click at [597, 292] on input "$0.00" at bounding box center [591, 292] width 71 height 10
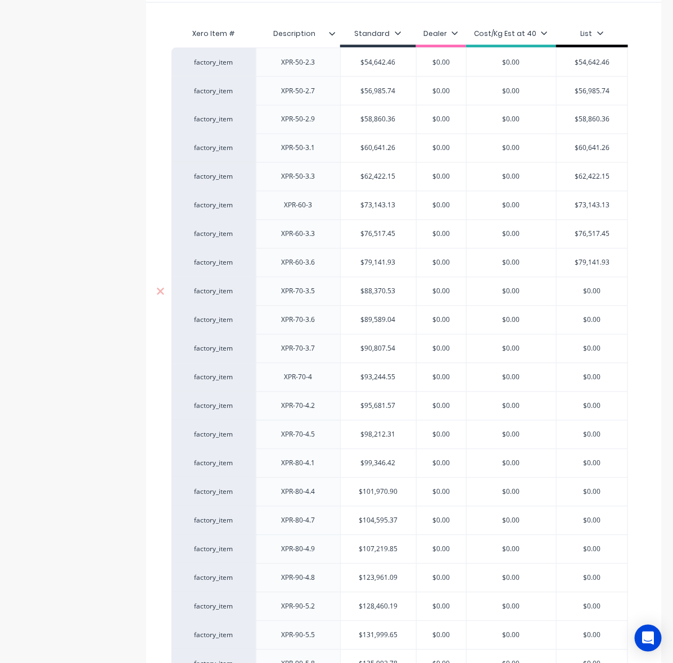
click at [592, 293] on input "$0.00" at bounding box center [591, 292] width 71 height 10
click at [373, 319] on input "$89,589.04" at bounding box center [378, 320] width 75 height 10
click at [375, 319] on input "$89,589.04" at bounding box center [378, 320] width 75 height 10
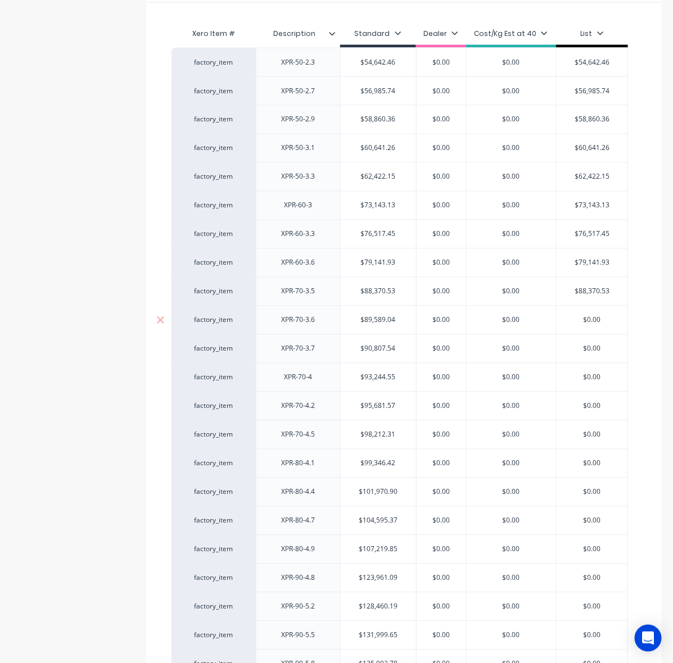
click at [594, 319] on input "$0.00" at bounding box center [591, 320] width 71 height 10
click at [409, 344] on div "$90,807.54" at bounding box center [378, 349] width 75 height 28
click at [386, 351] on input "$90,807.54" at bounding box center [378, 349] width 75 height 10
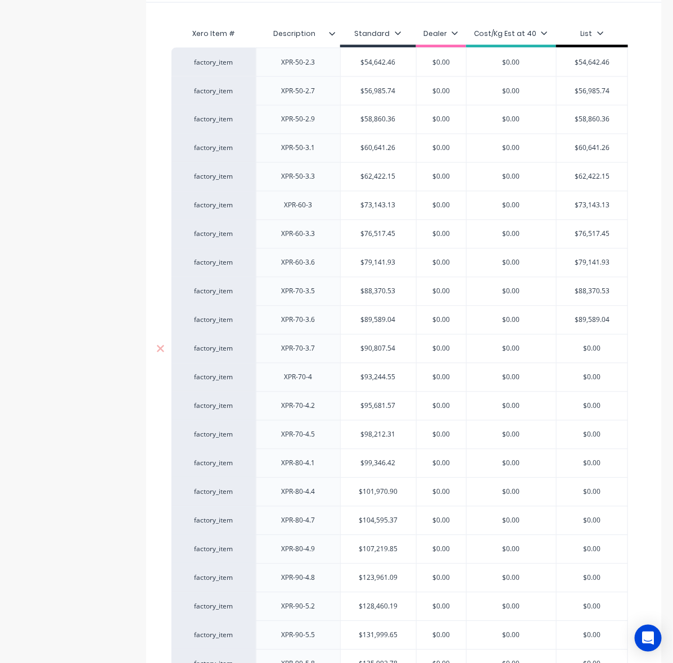
click at [592, 350] on input "$0.00" at bounding box center [591, 349] width 71 height 10
click
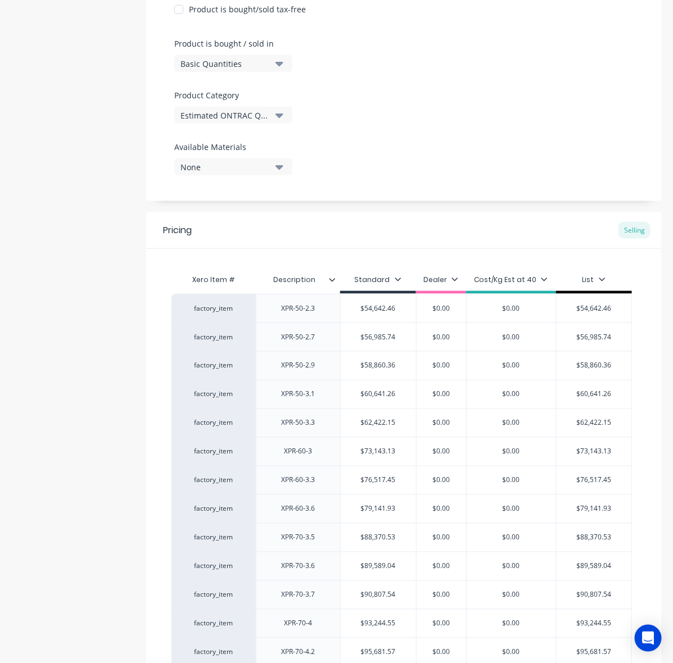
scroll to position [0, 0]
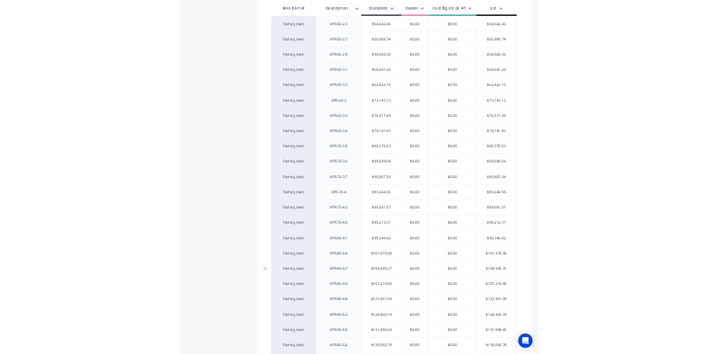
scroll to position [499, 0]
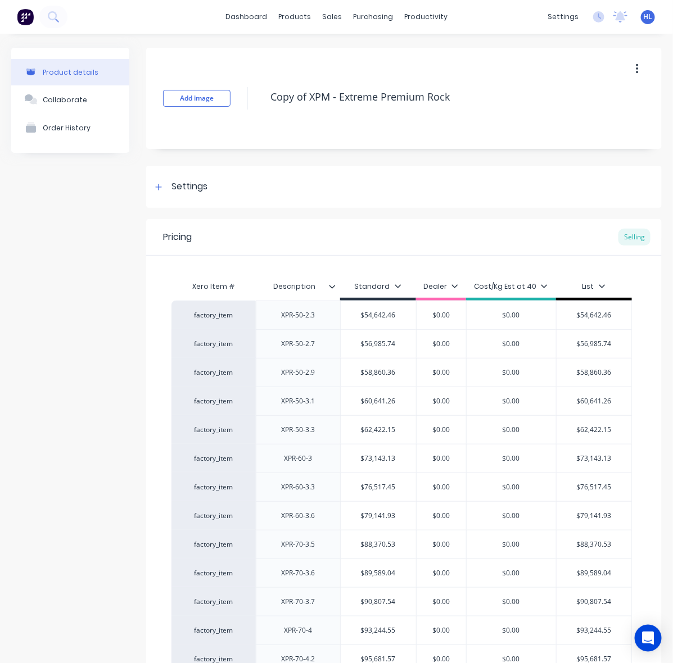
drag, startPoint x: 296, startPoint y: 104, endPoint x: 206, endPoint y: 124, distance: 92.1
drag, startPoint x: 308, startPoint y: 98, endPoint x: 192, endPoint y: 118, distance: 118.0
drag, startPoint x: 295, startPoint y: 318, endPoint x: 293, endPoint y: 324, distance: 6.6
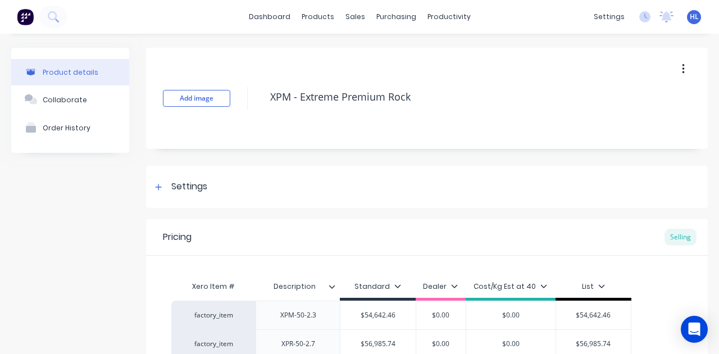
scroll to position [187, 0]
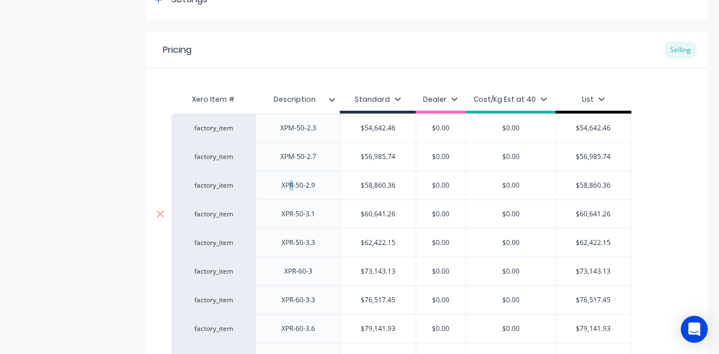
drag, startPoint x: 291, startPoint y: 188, endPoint x: 293, endPoint y: 199, distance: 11.5
drag, startPoint x: 292, startPoint y: 215, endPoint x: 295, endPoint y: 242, distance: 27.1
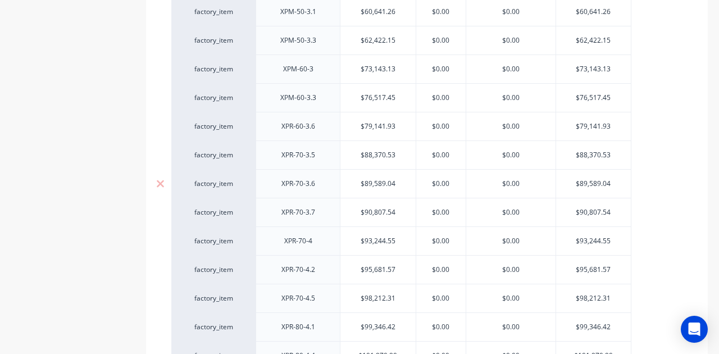
scroll to position [412, 0]
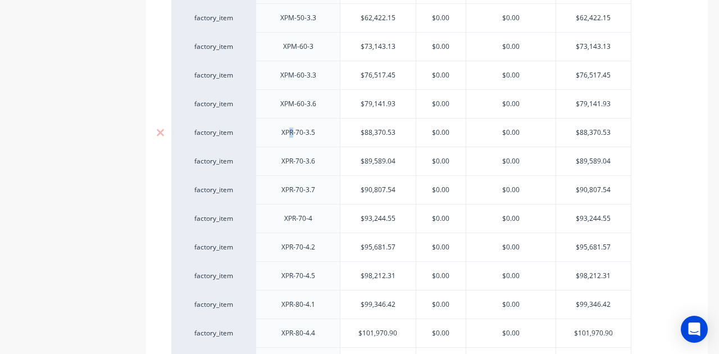
drag, startPoint x: 290, startPoint y: 133, endPoint x: 295, endPoint y: 144, distance: 12.1
drag, startPoint x: 289, startPoint y: 190, endPoint x: 291, endPoint y: 201, distance: 11.4
drag, startPoint x: 293, startPoint y: 246, endPoint x: 288, endPoint y: 250, distance: 6.4
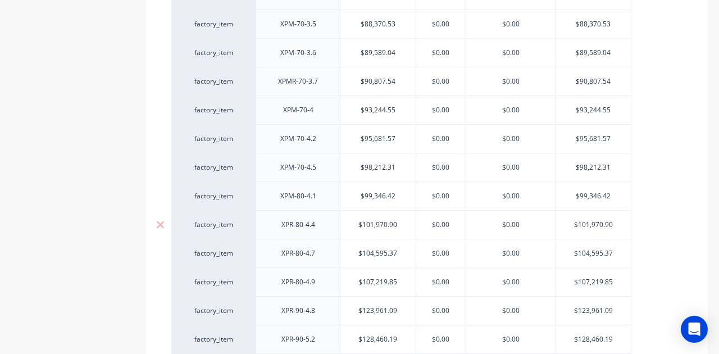
scroll to position [599, 0]
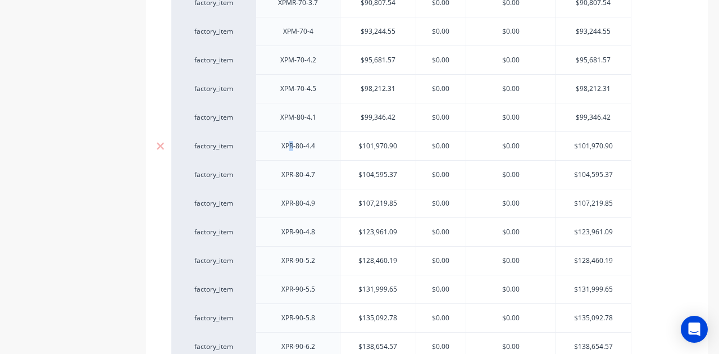
drag, startPoint x: 289, startPoint y: 139, endPoint x: 292, endPoint y: 153, distance: 14.5
drag, startPoint x: 289, startPoint y: 174, endPoint x: 292, endPoint y: 179, distance: 5.8
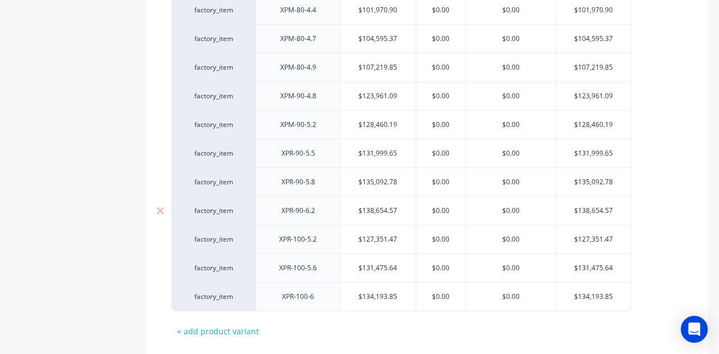
scroll to position [749, 0]
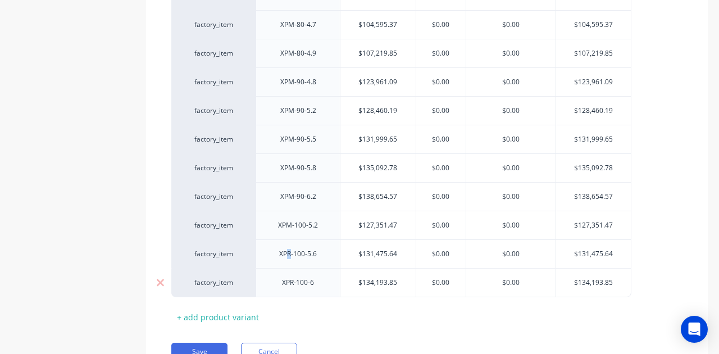
drag, startPoint x: 289, startPoint y: 251, endPoint x: 290, endPoint y: 271, distance: 20.3
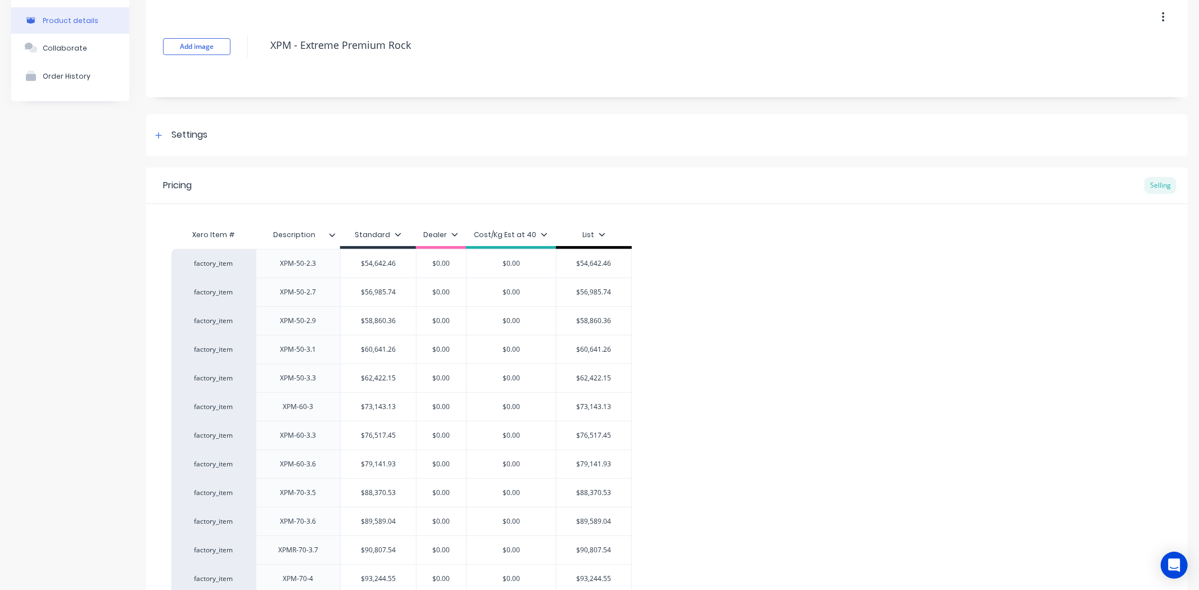
scroll to position [0, 0]
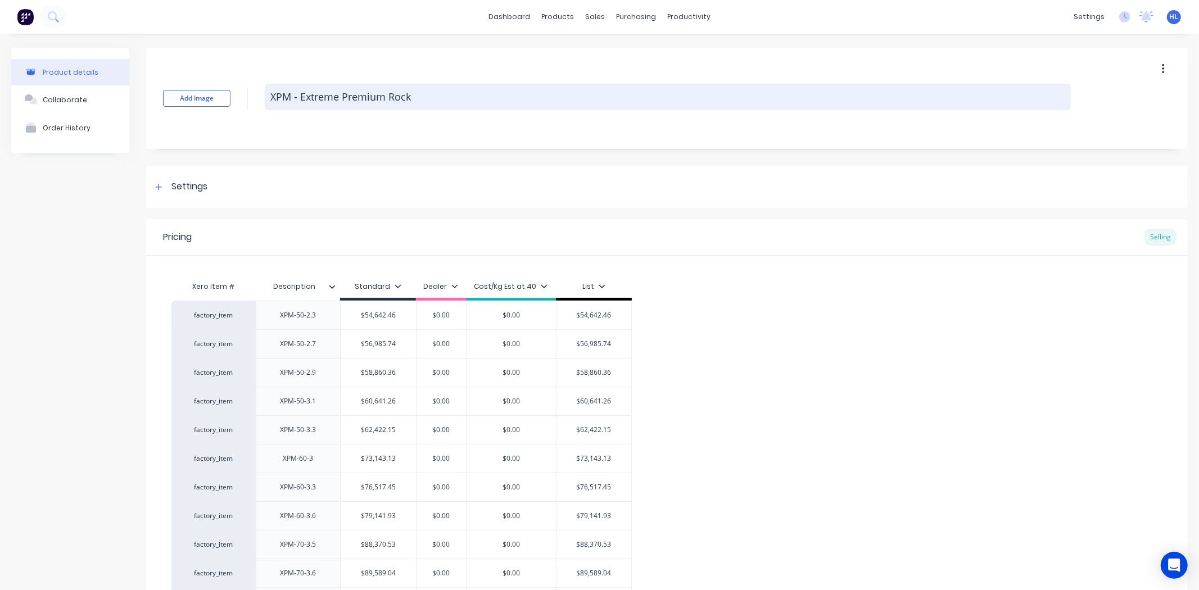
drag, startPoint x: 426, startPoint y: 92, endPoint x: 388, endPoint y: 103, distance: 39.3
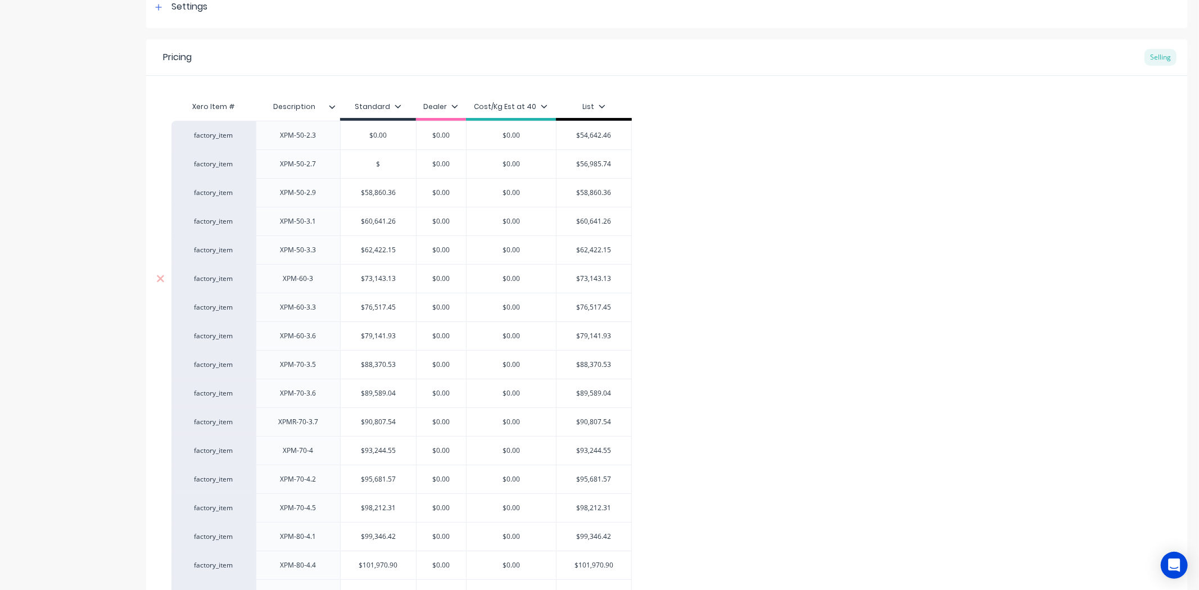
scroll to position [312, 0]
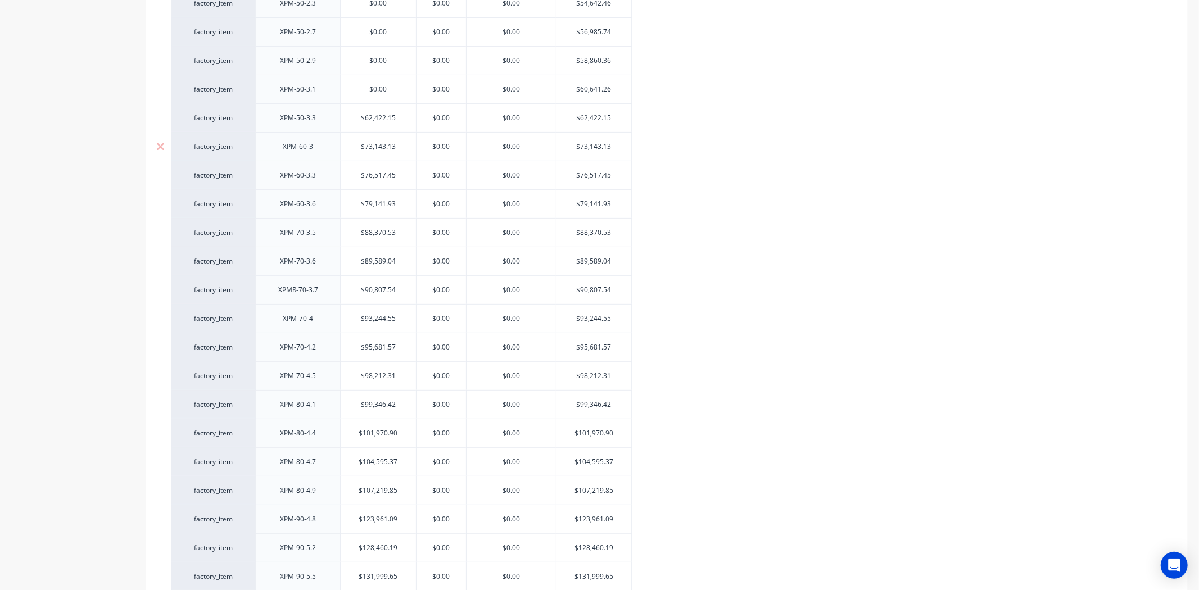
drag, startPoint x: 377, startPoint y: 123, endPoint x: 379, endPoint y: 142, distance: 19.9
drag, startPoint x: 381, startPoint y: 147, endPoint x: 380, endPoint y: 158, distance: 11.3
drag, startPoint x: 381, startPoint y: 206, endPoint x: 384, endPoint y: 242, distance: 35.6
drag, startPoint x: 381, startPoint y: 235, endPoint x: 378, endPoint y: 263, distance: 28.2
drag, startPoint x: 381, startPoint y: 323, endPoint x: 381, endPoint y: 346, distance: 23.0
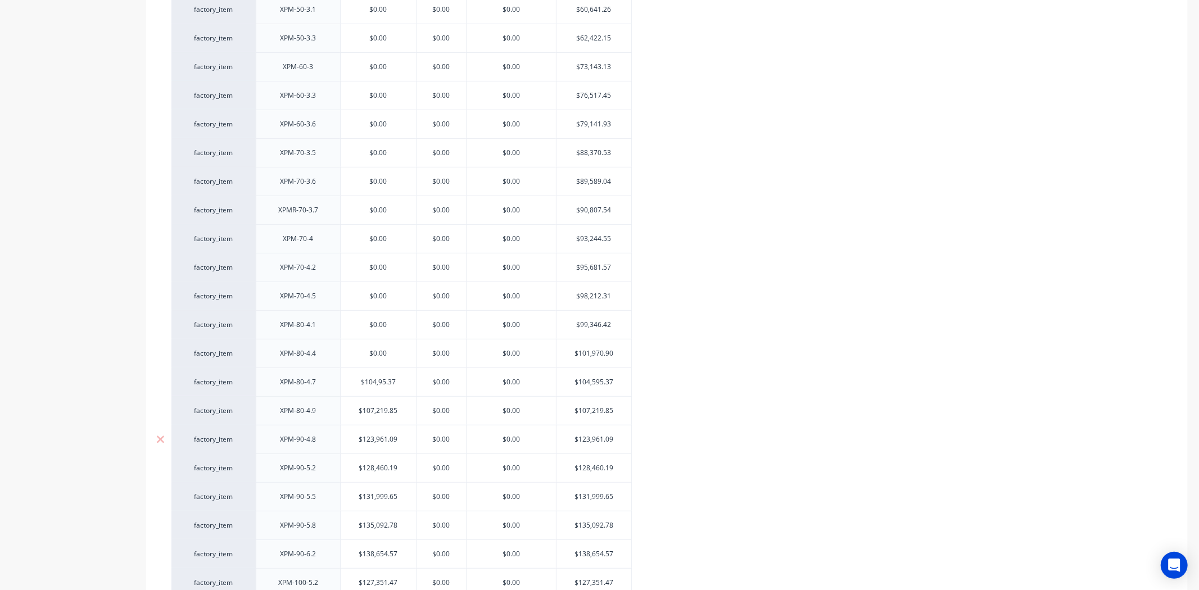
scroll to position [437, 0]
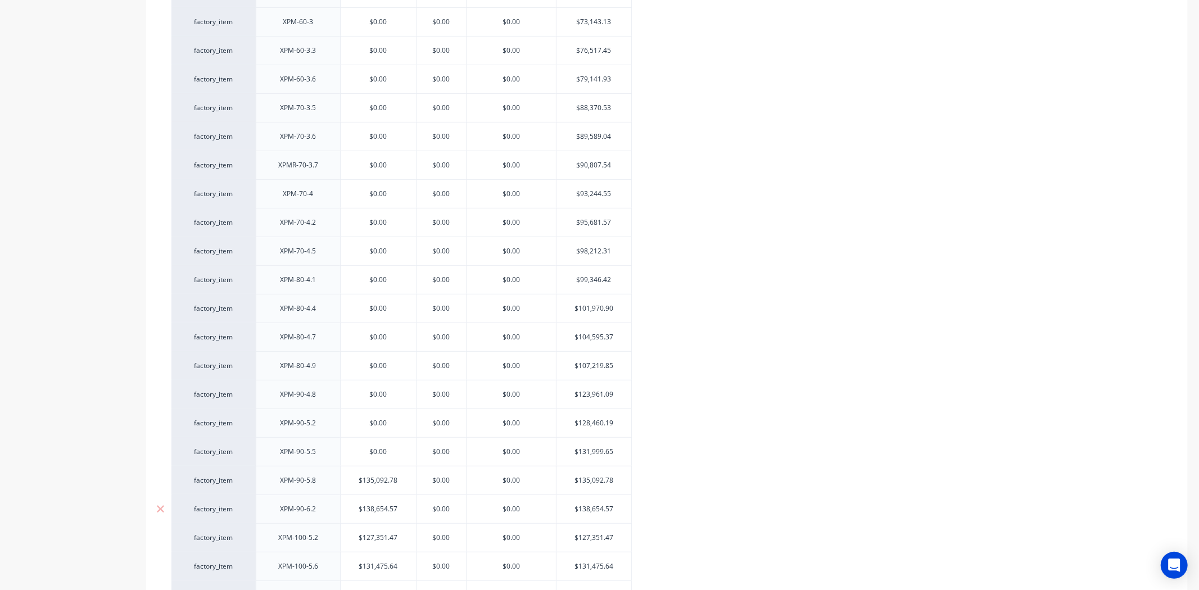
drag, startPoint x: 380, startPoint y: 483, endPoint x: 379, endPoint y: 501, distance: 18.0
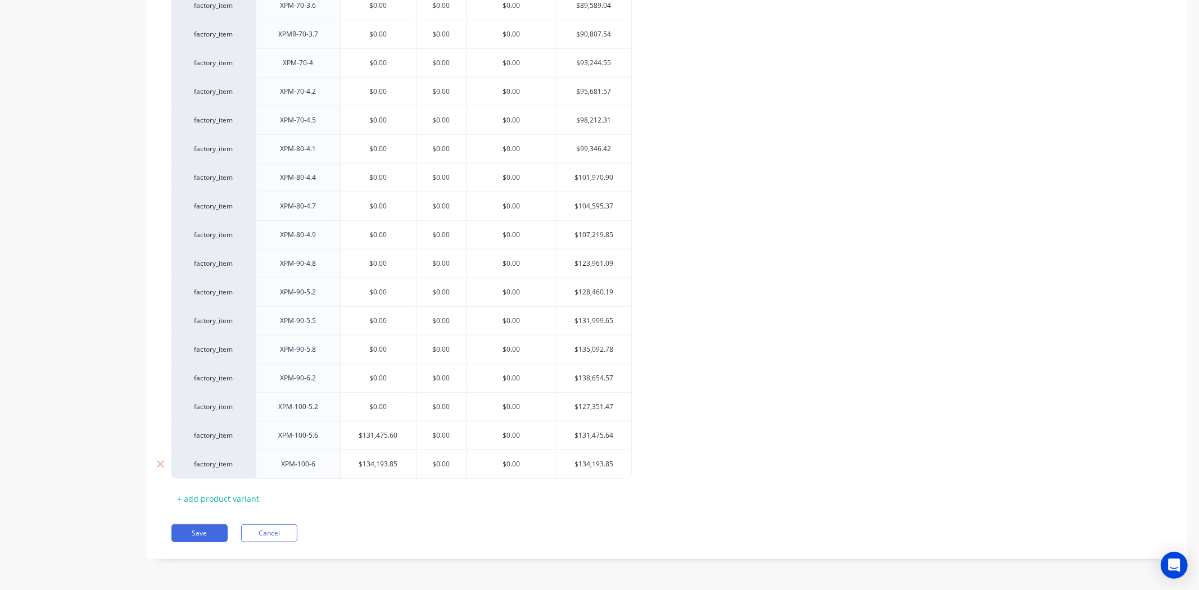
drag, startPoint x: 378, startPoint y: 437, endPoint x: 375, endPoint y: 453, distance: 16.5
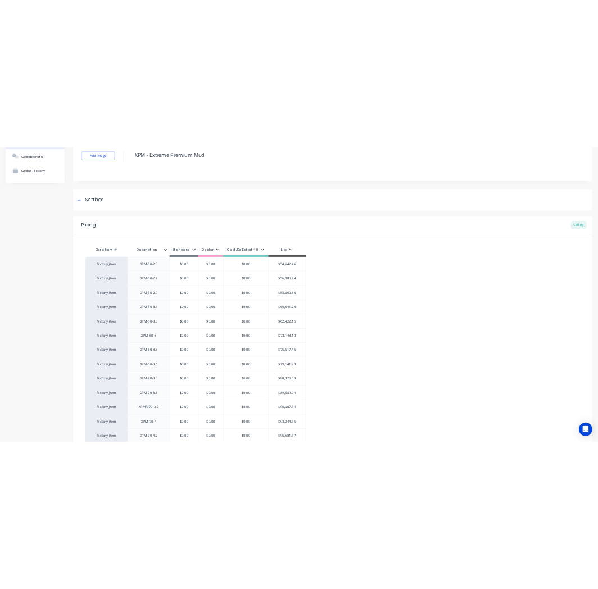
scroll to position [125, 0]
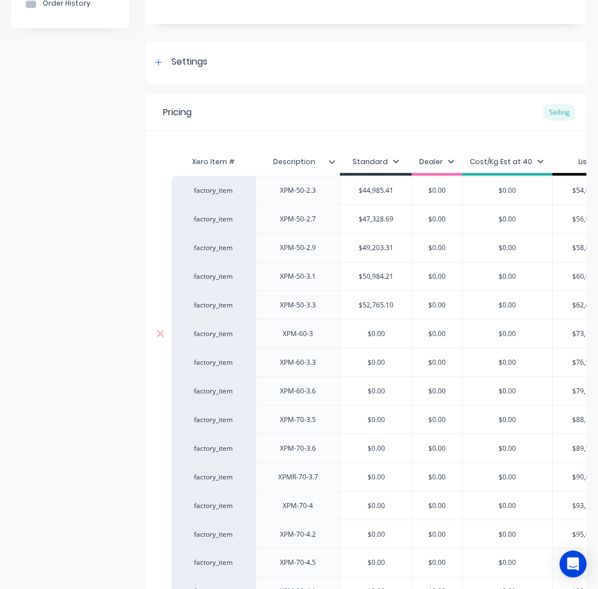
drag, startPoint x: 379, startPoint y: 333, endPoint x: 304, endPoint y: 336, distance: 75.4
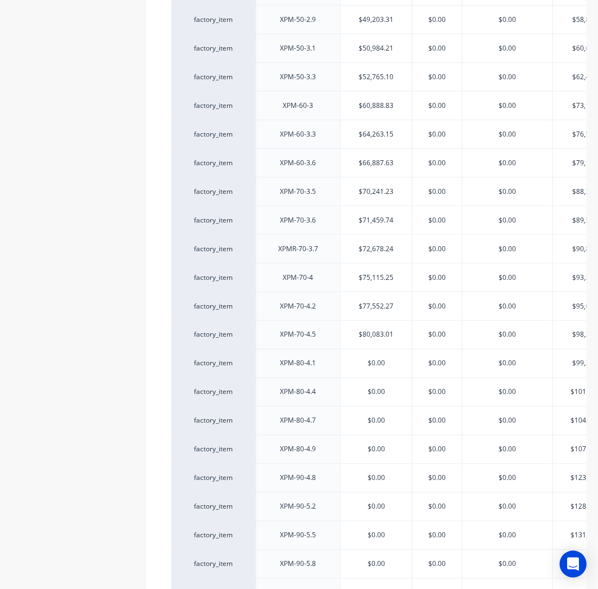
scroll to position [374, 0]
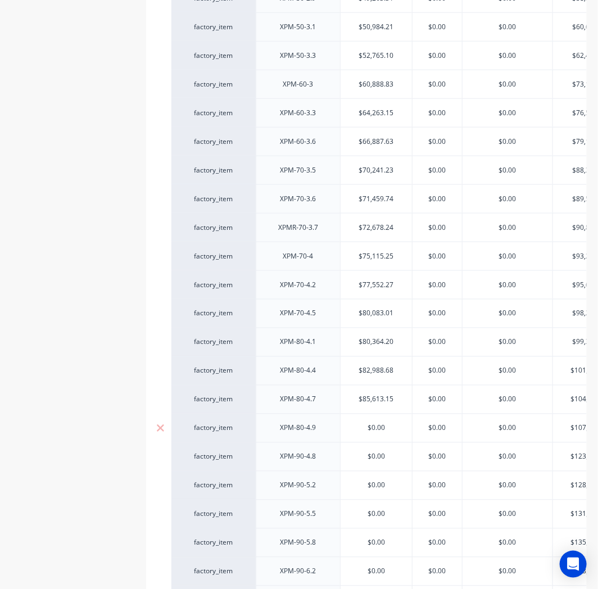
drag, startPoint x: 377, startPoint y: 429, endPoint x: 323, endPoint y: 423, distance: 54.4
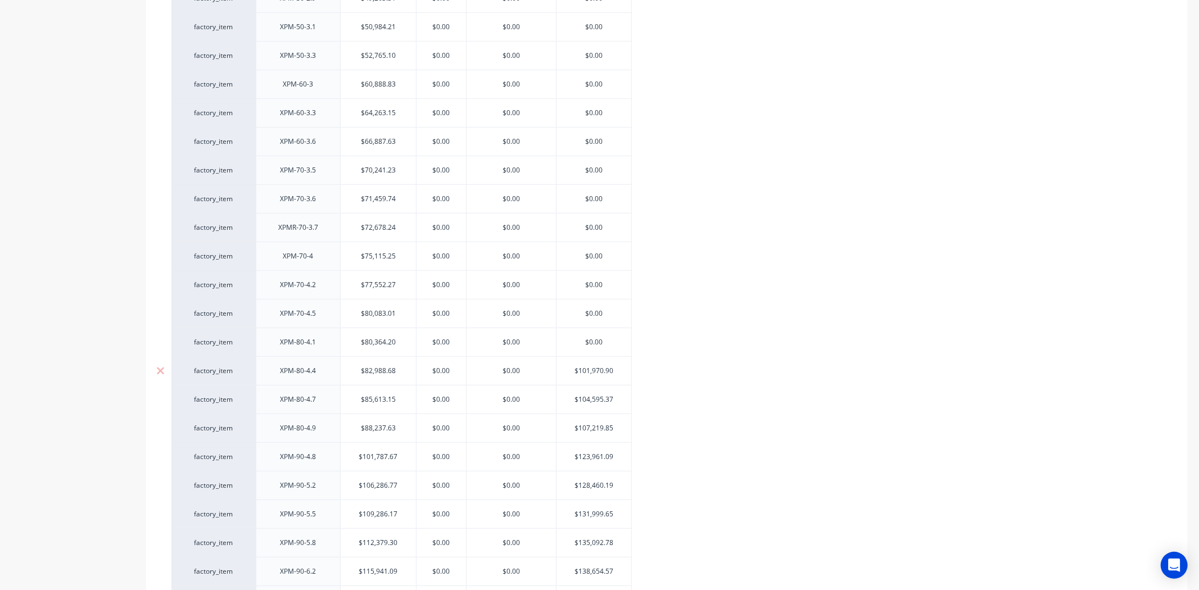
drag, startPoint x: 592, startPoint y: 371, endPoint x: 586, endPoint y: 379, distance: 10.0
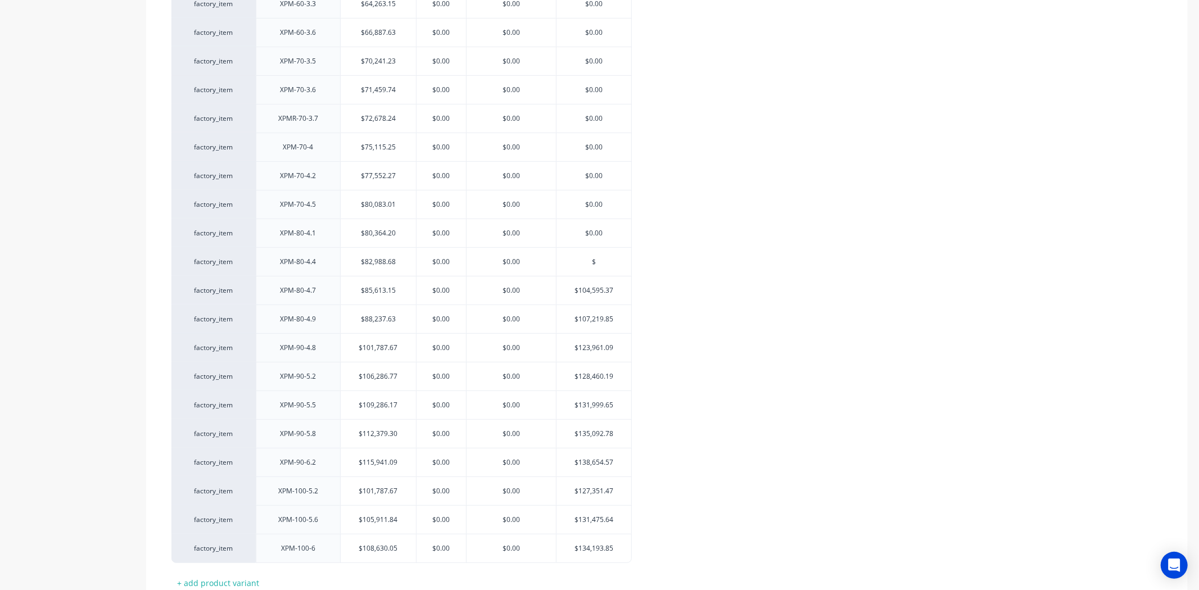
scroll to position [569, 0]
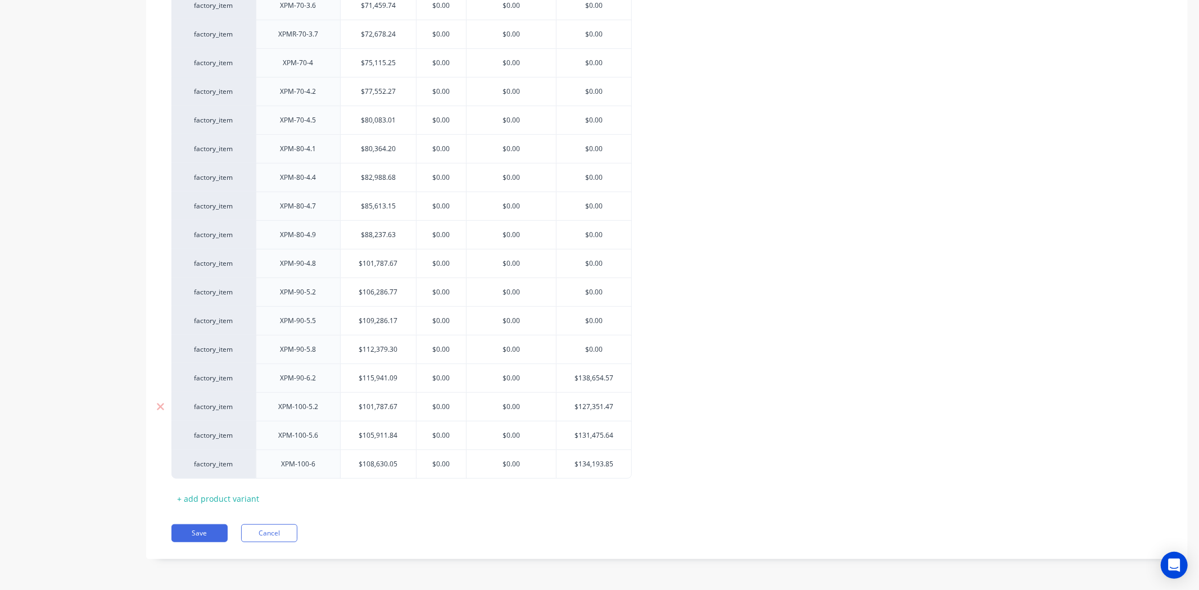
drag, startPoint x: 592, startPoint y: 377, endPoint x: 596, endPoint y: 403, distance: 26.2
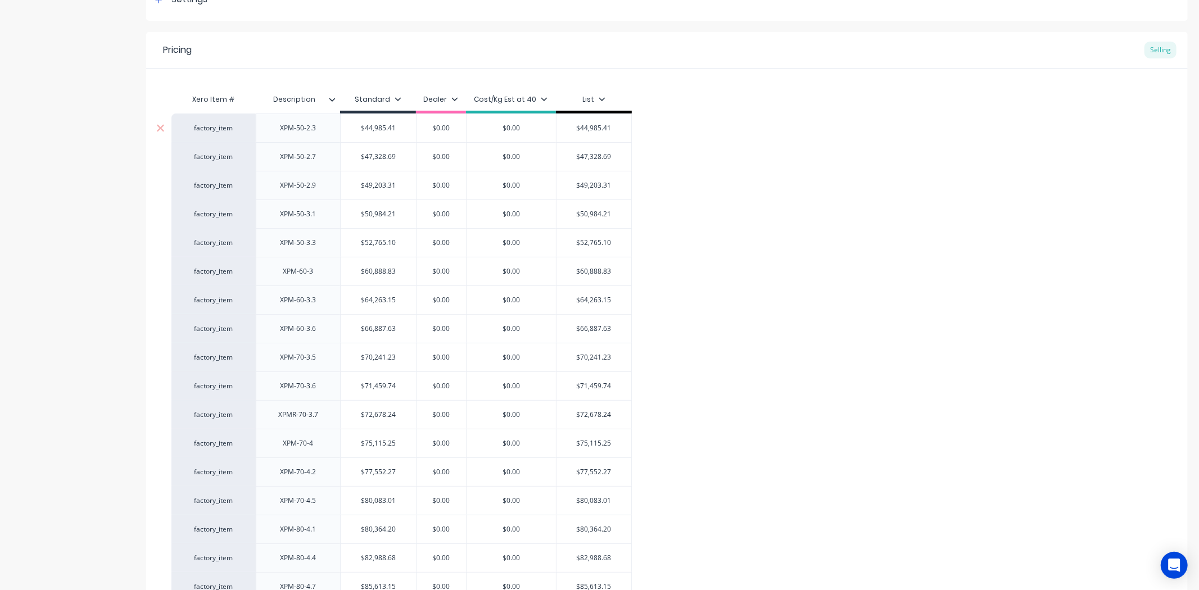
scroll to position [569, 0]
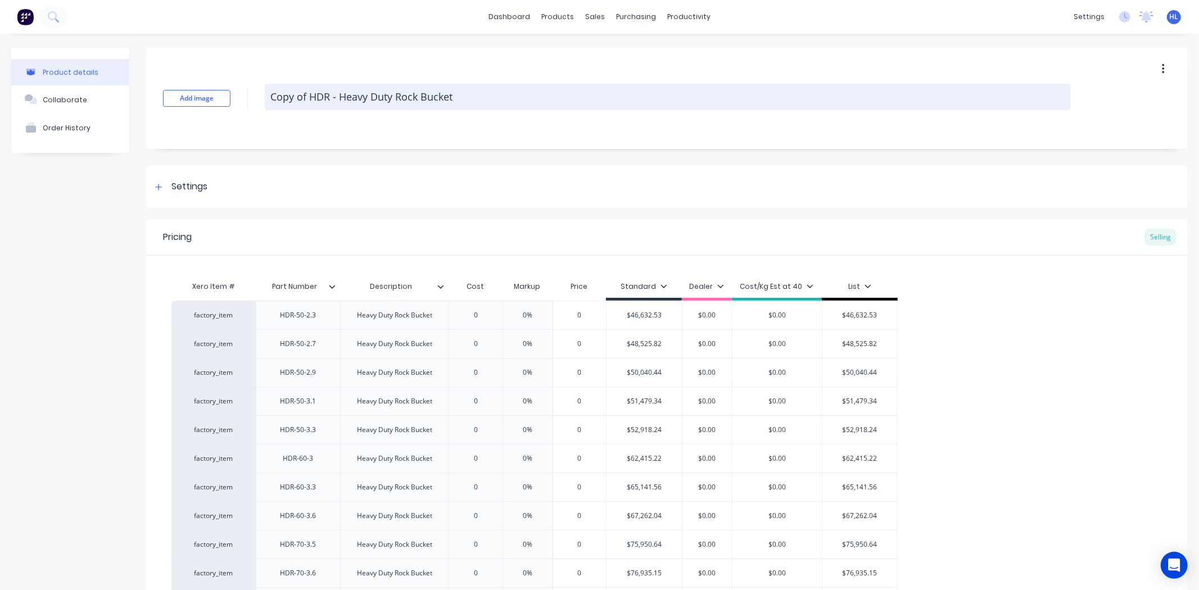
drag, startPoint x: 330, startPoint y: 97, endPoint x: 325, endPoint y: 102, distance: 7.6
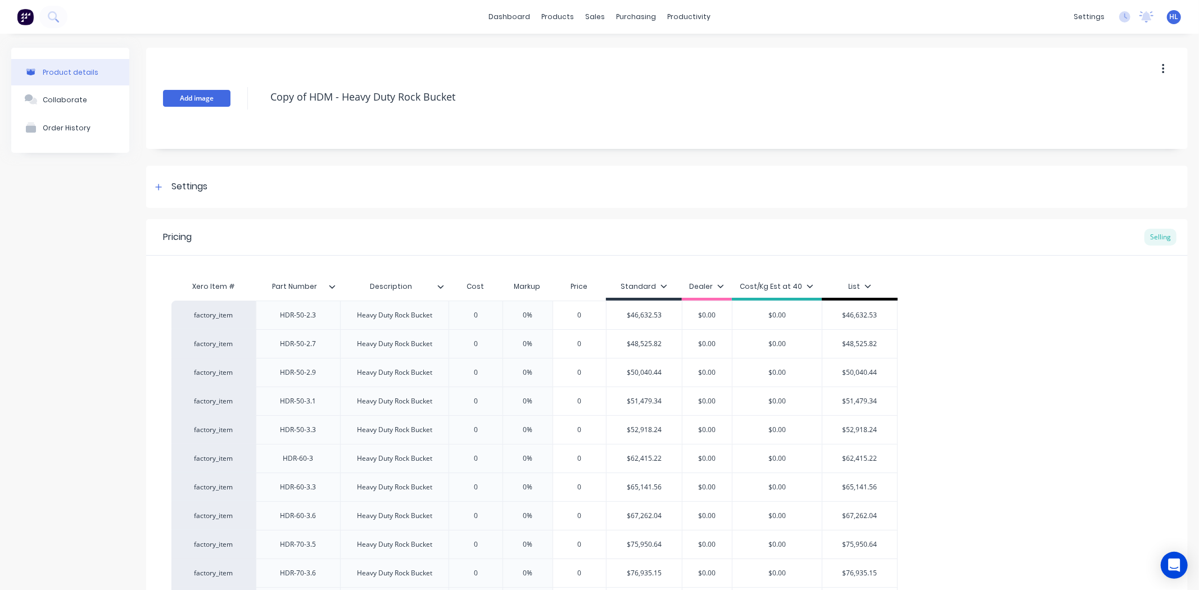
drag, startPoint x: 310, startPoint y: 98, endPoint x: 182, endPoint y: 104, distance: 128.3
drag, startPoint x: 433, startPoint y: 104, endPoint x: 360, endPoint y: 117, distance: 74.2
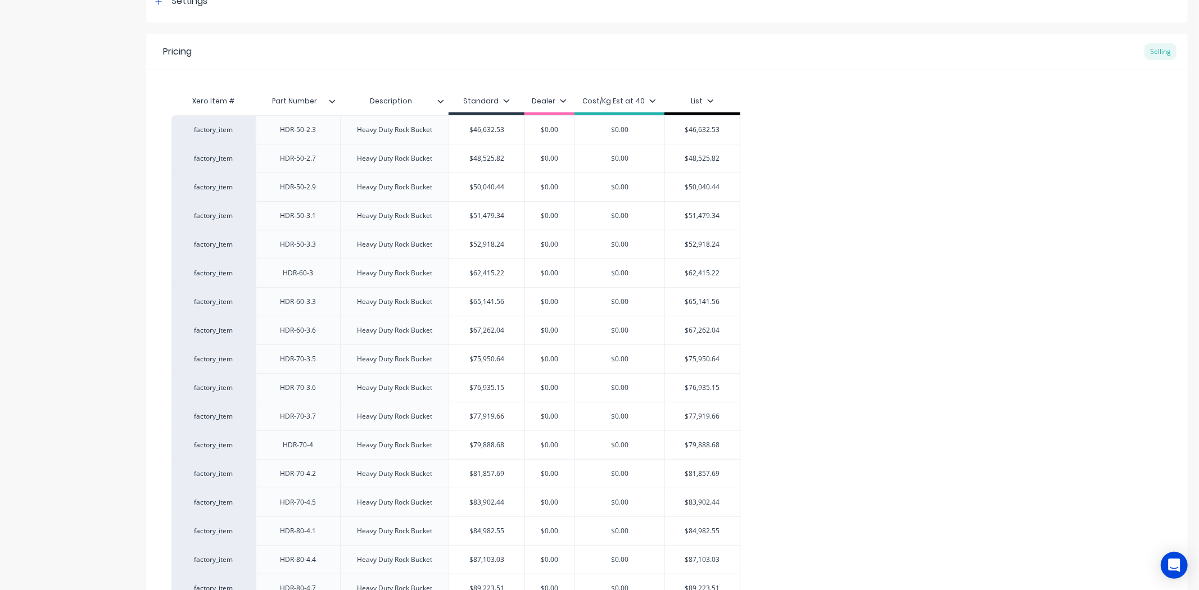
scroll to position [125, 0]
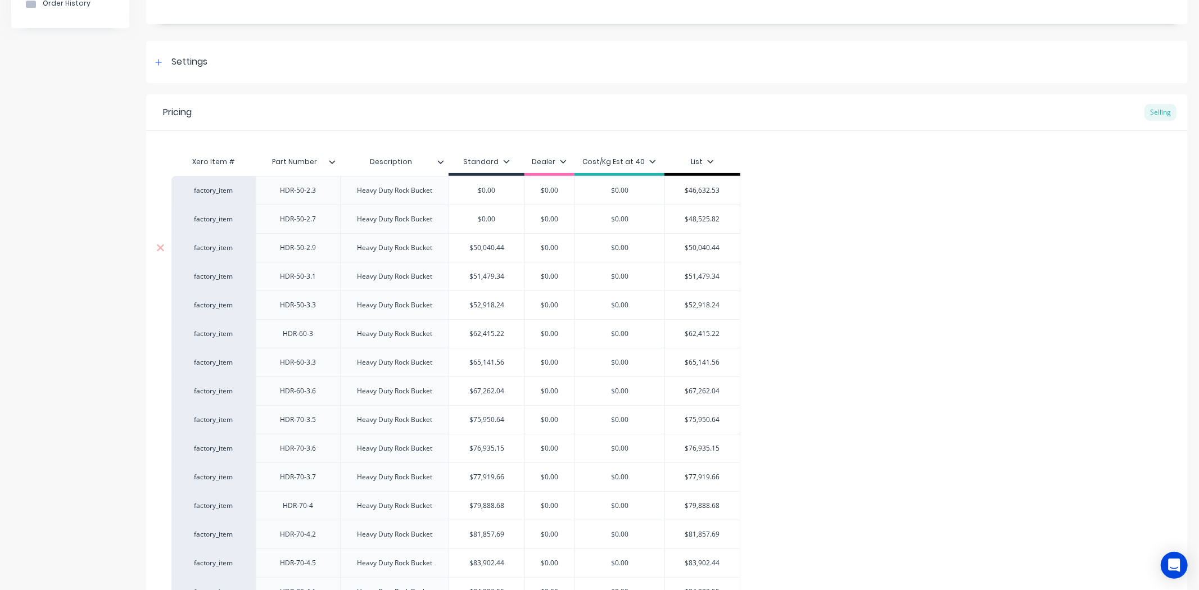
drag, startPoint x: 483, startPoint y: 251, endPoint x: 488, endPoint y: 255, distance: 6.0
drag, startPoint x: 486, startPoint y: 361, endPoint x: 487, endPoint y: 393, distance: 32.6
drag, startPoint x: 488, startPoint y: 393, endPoint x: 504, endPoint y: 390, distance: 16.8
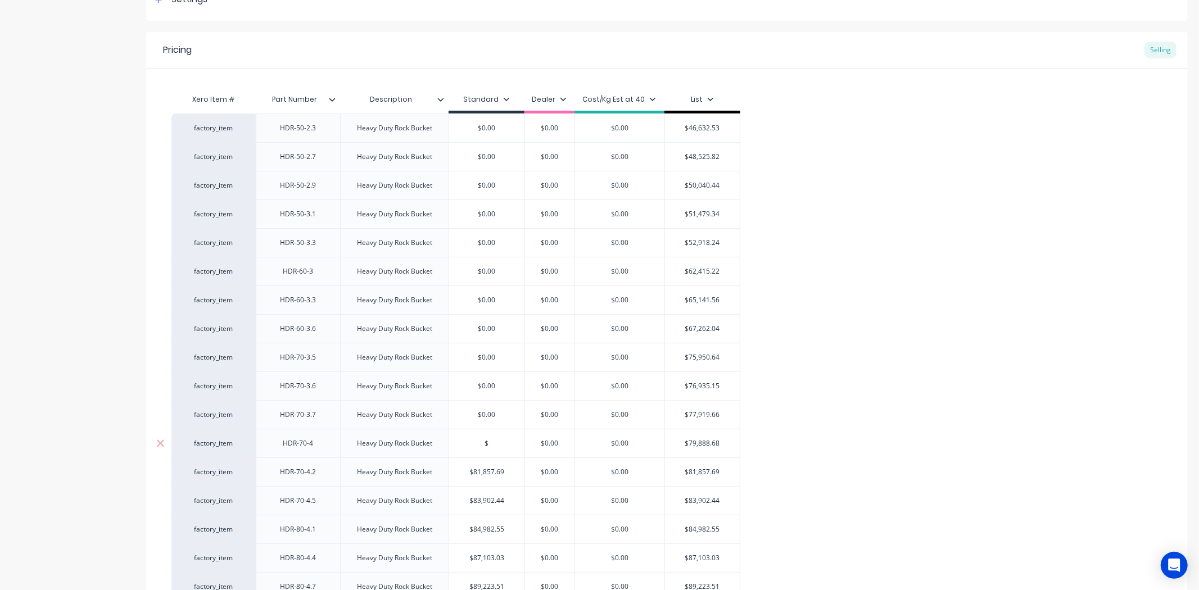
scroll to position [437, 0]
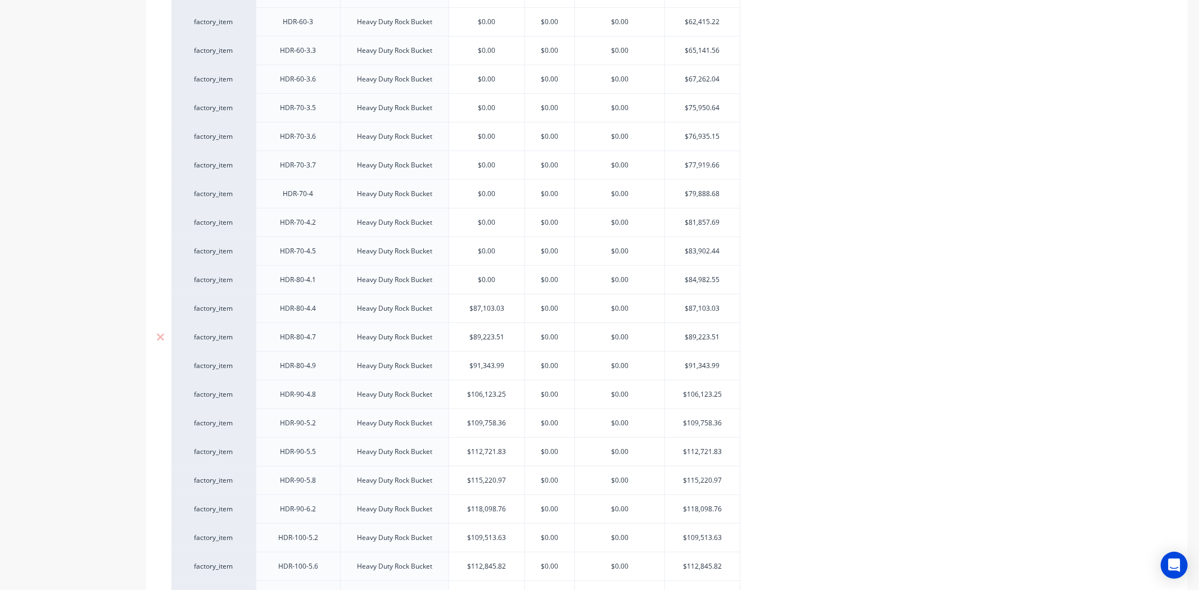
drag, startPoint x: 486, startPoint y: 305, endPoint x: 485, endPoint y: 329, distance: 24.2
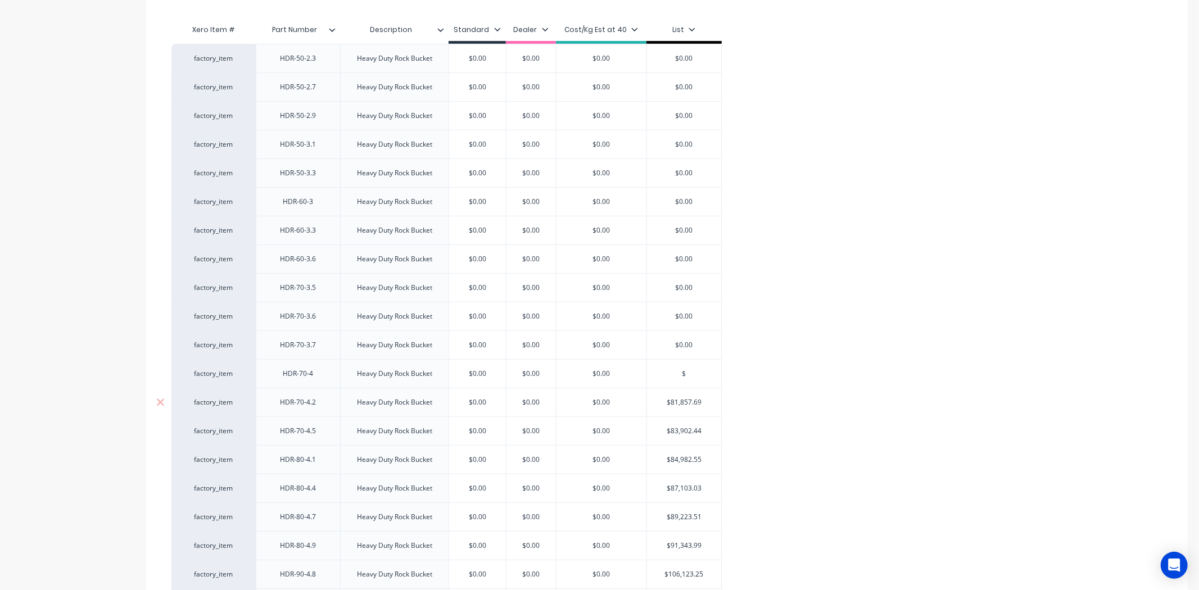
scroll to position [382, 0]
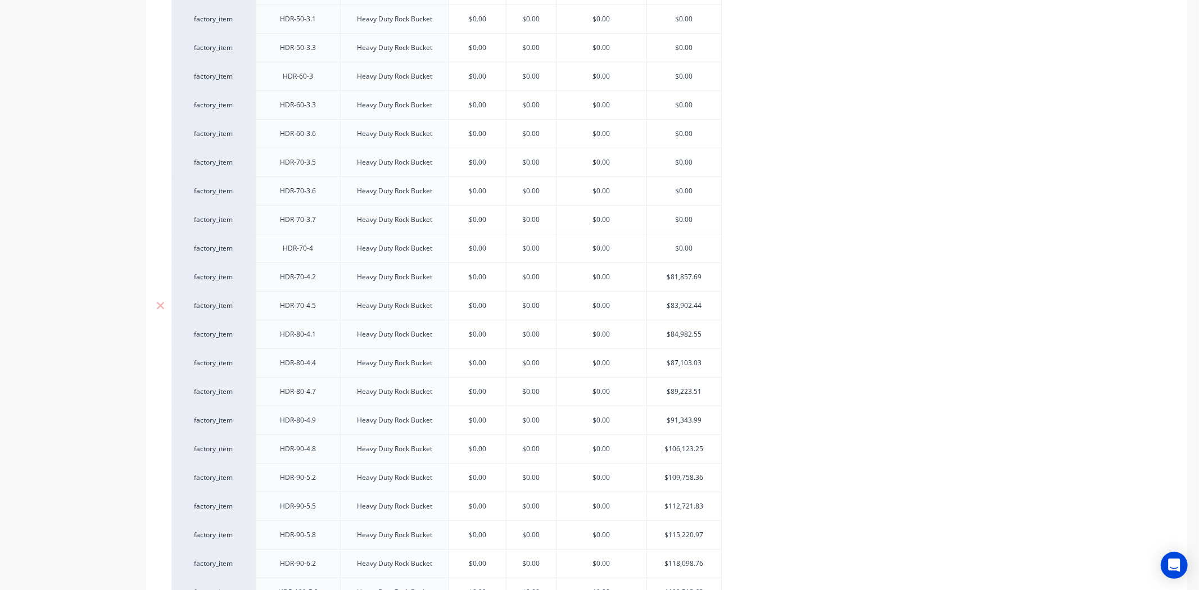
drag, startPoint x: 686, startPoint y: 278, endPoint x: 686, endPoint y: 311, distance: 33.2
drag, startPoint x: 687, startPoint y: 420, endPoint x: 686, endPoint y: 442, distance: 21.4
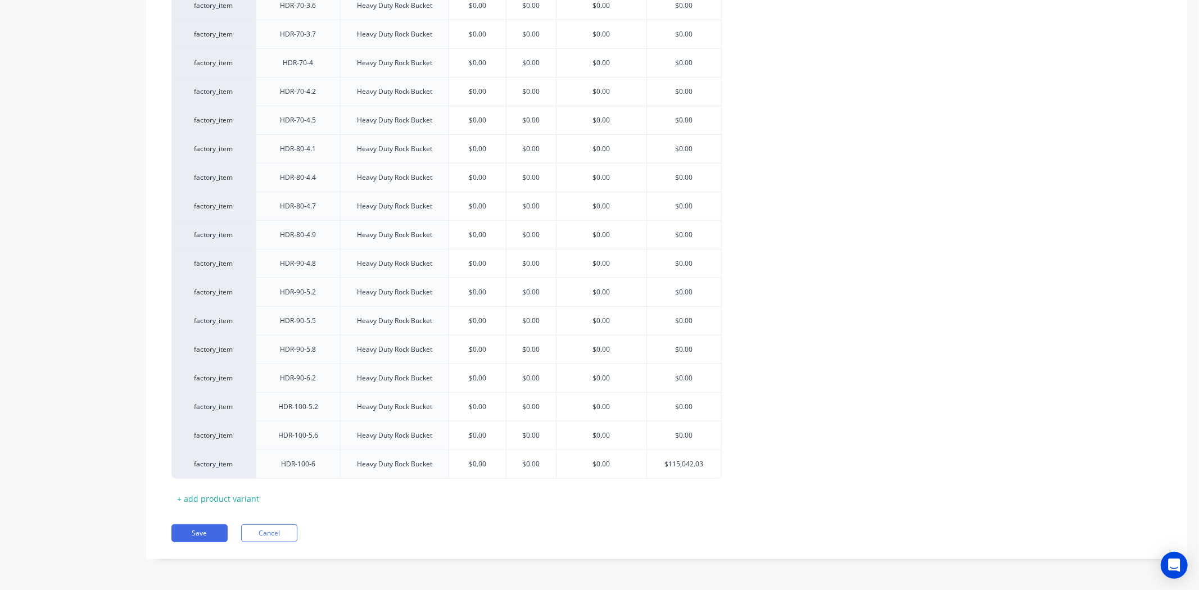
drag, startPoint x: 682, startPoint y: 461, endPoint x: 740, endPoint y: 449, distance: 59.2
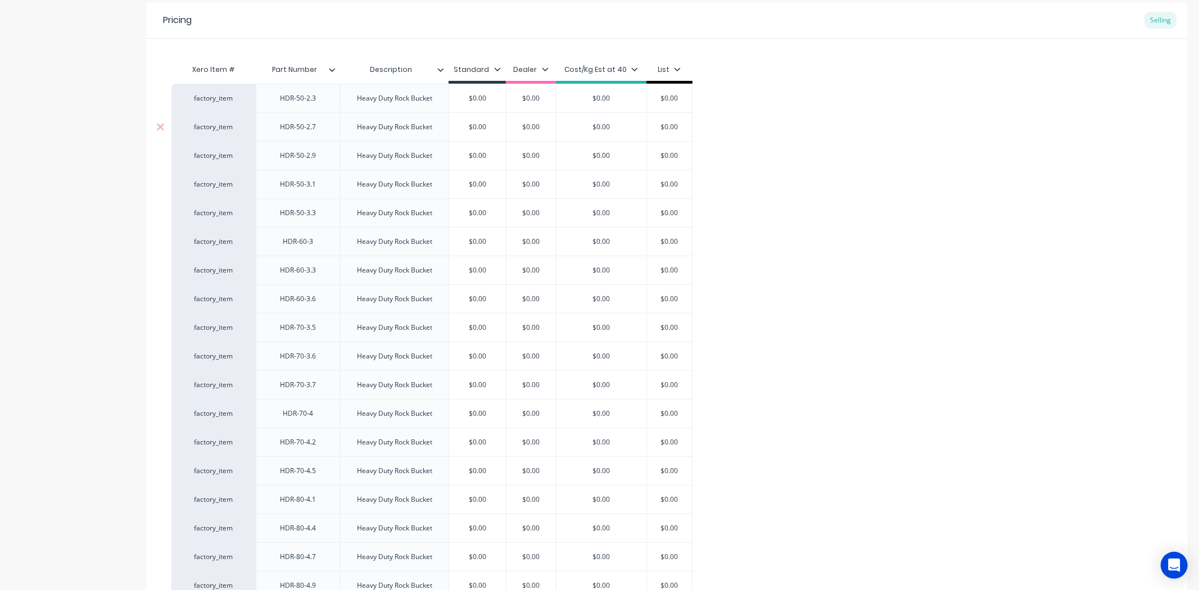
scroll to position [194, 0]
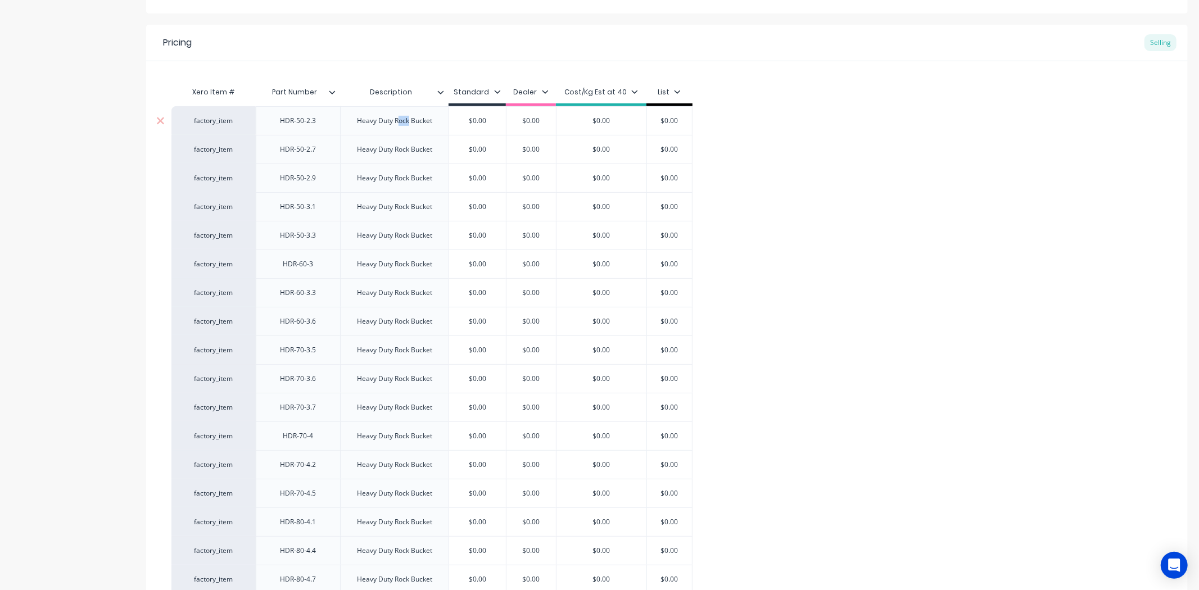
drag, startPoint x: 397, startPoint y: 119, endPoint x: 408, endPoint y: 120, distance: 10.8
drag, startPoint x: 438, startPoint y: 116, endPoint x: 313, endPoint y: 116, distance: 125.3
copy div "Heavy Duty Mud Bucket"
drag, startPoint x: 431, startPoint y: 152, endPoint x: 358, endPoint y: 154, distance: 73.1
drag, startPoint x: 354, startPoint y: 176, endPoint x: 496, endPoint y: 174, distance: 141.7
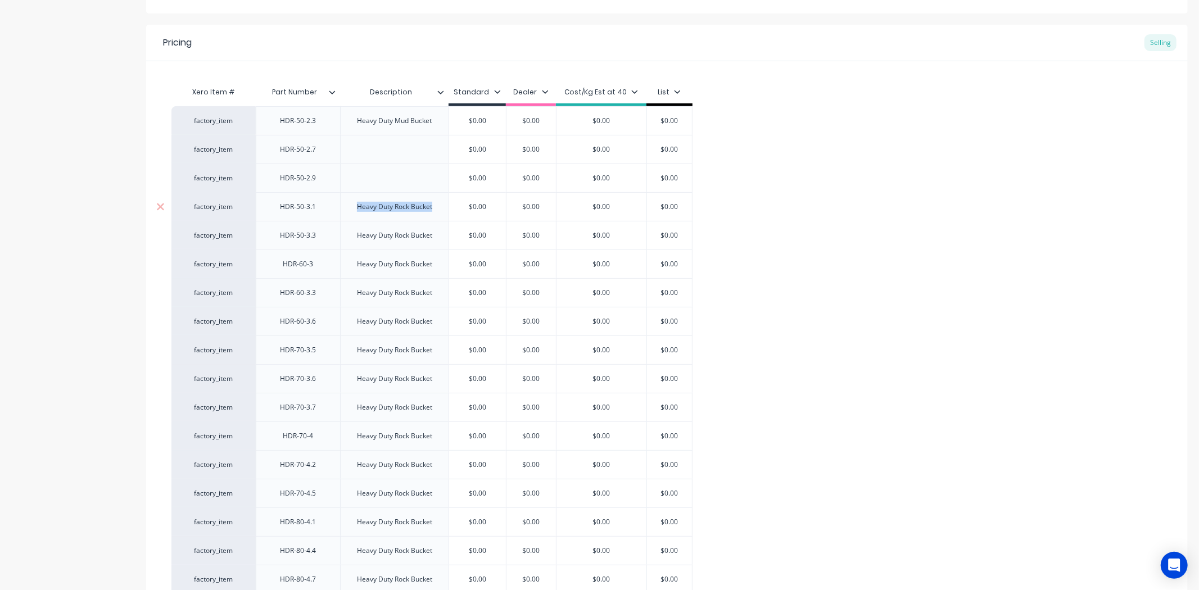
drag, startPoint x: 374, startPoint y: 205, endPoint x: 514, endPoint y: 202, distance: 140.0
drag, startPoint x: 368, startPoint y: 237, endPoint x: 477, endPoint y: 236, distance: 108.5
drag, startPoint x: 392, startPoint y: 261, endPoint x: 450, endPoint y: 261, distance: 58.5
drag, startPoint x: 399, startPoint y: 263, endPoint x: 449, endPoint y: 263, distance: 49.5
drag, startPoint x: 433, startPoint y: 88, endPoint x: 438, endPoint y: 92, distance: 6.6
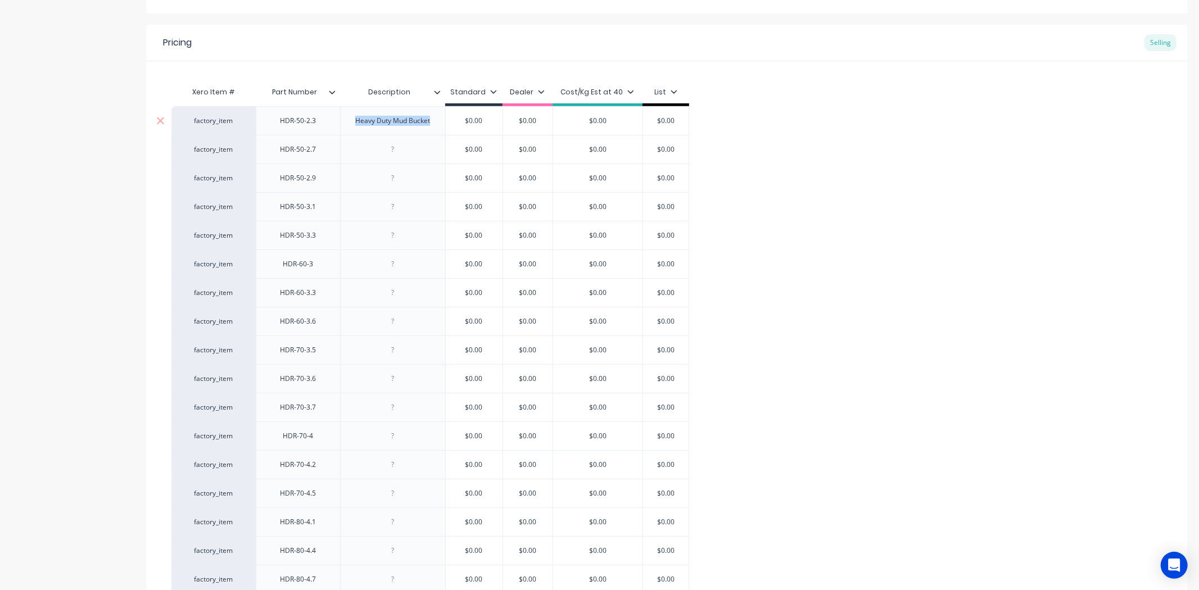
drag, startPoint x: 356, startPoint y: 121, endPoint x: 469, endPoint y: 121, distance: 112.4
copy div "Heavy Duty Mud Bucket"
drag, startPoint x: 394, startPoint y: 257, endPoint x: 392, endPoint y: 267, distance: 9.7
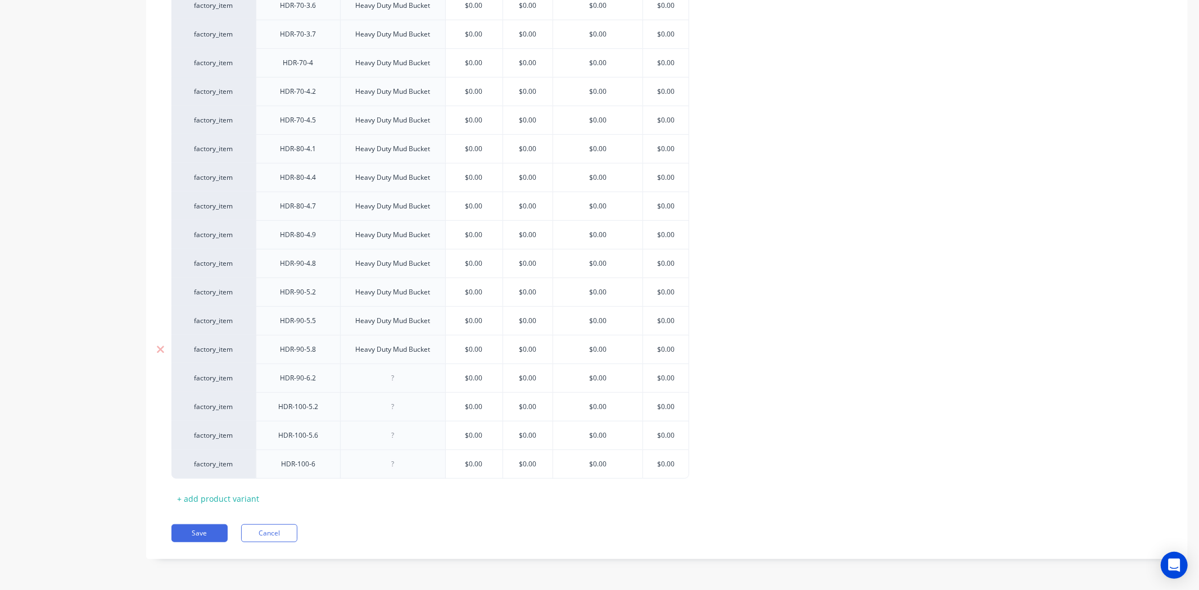
scroll to position [569, 0]
drag, startPoint x: 399, startPoint y: 381, endPoint x: 398, endPoint y: 393, distance: 12.4
drag, startPoint x: 398, startPoint y: 415, endPoint x: 398, endPoint y: 409, distance: 6.2
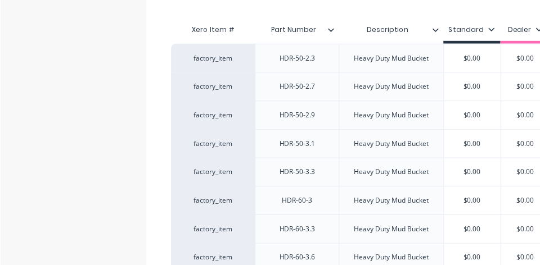
scroll to position [257, 0]
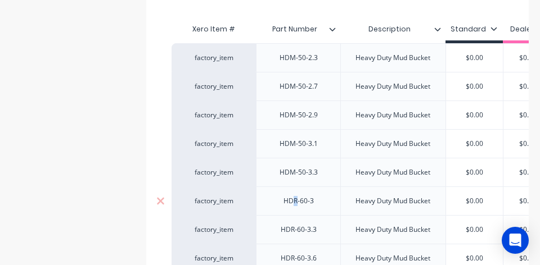
drag, startPoint x: 292, startPoint y: 203, endPoint x: 296, endPoint y: 208, distance: 6.4
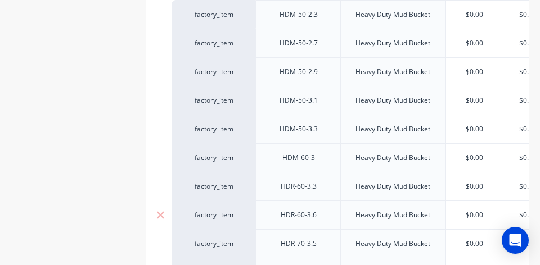
scroll to position [370, 0]
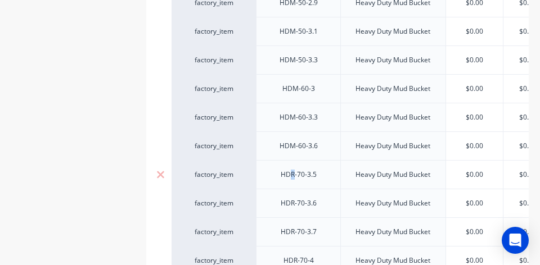
drag, startPoint x: 292, startPoint y: 175, endPoint x: 296, endPoint y: 184, distance: 9.3
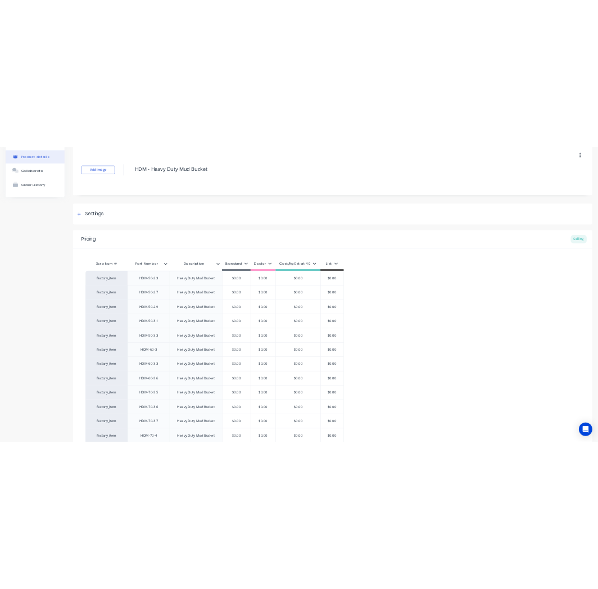
scroll to position [0, 0]
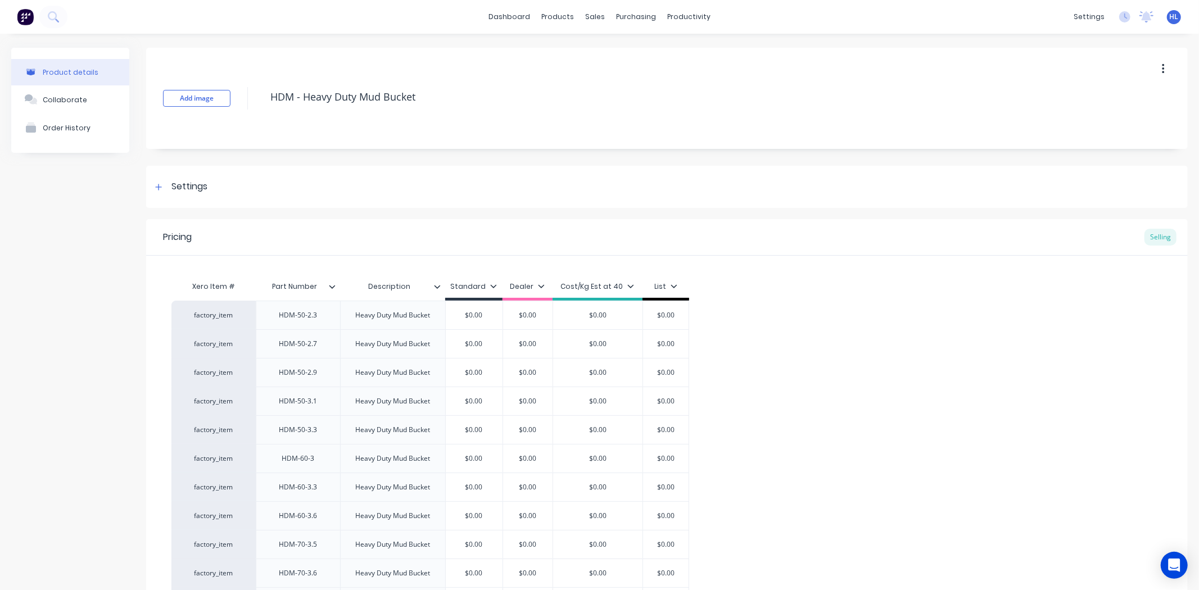
drag, startPoint x: 721, startPoint y: 273, endPoint x: 777, endPoint y: 66, distance: 214.4
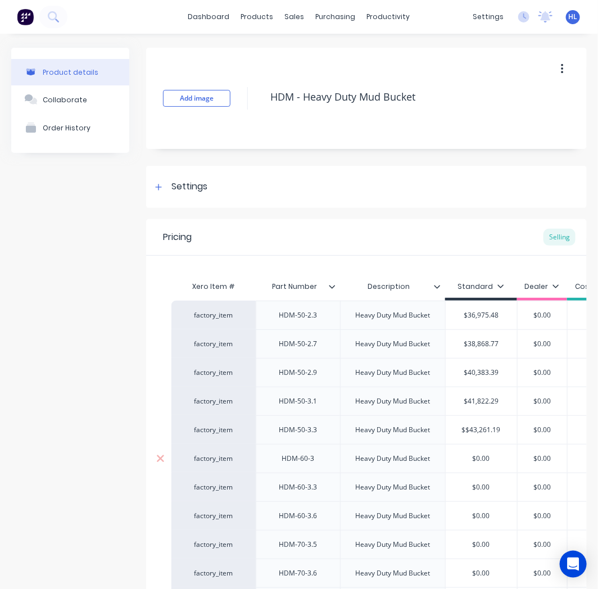
scroll to position [250, 0]
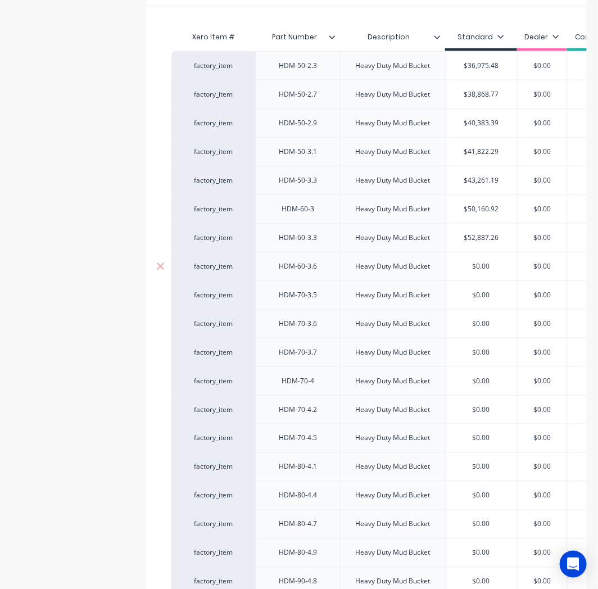
drag, startPoint x: 486, startPoint y: 275, endPoint x: 482, endPoint y: 266, distance: 10.3
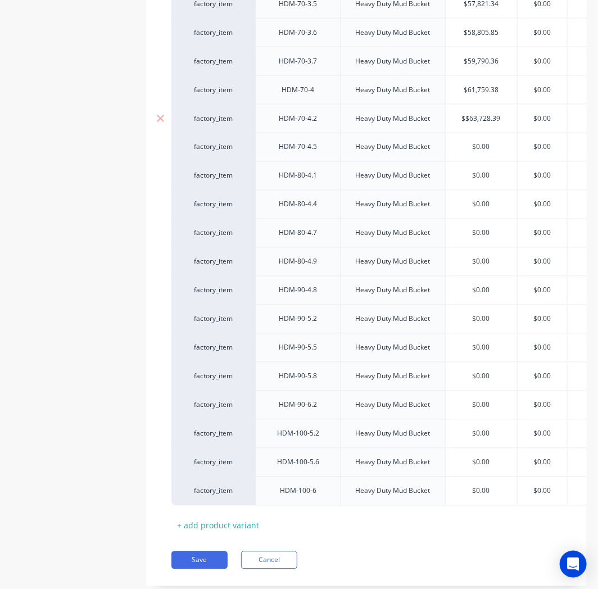
scroll to position [562, 0]
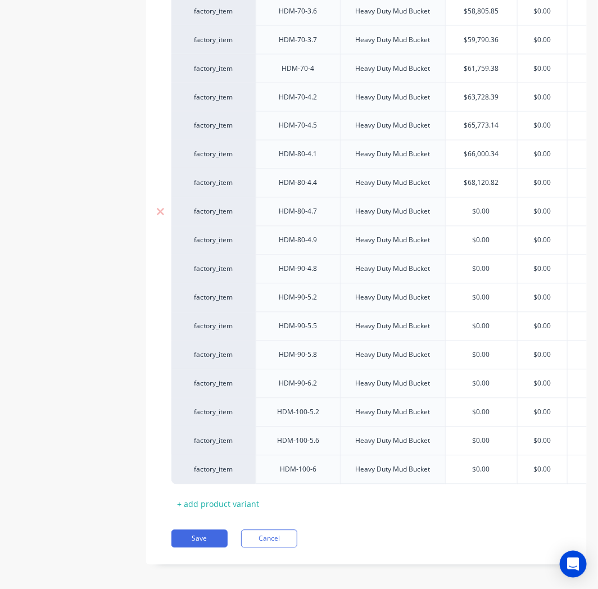
drag, startPoint x: 482, startPoint y: 212, endPoint x: 476, endPoint y: 212, distance: 6.7
drag, startPoint x: 547, startPoint y: 284, endPoint x: 493, endPoint y: 284, distance: 54.0
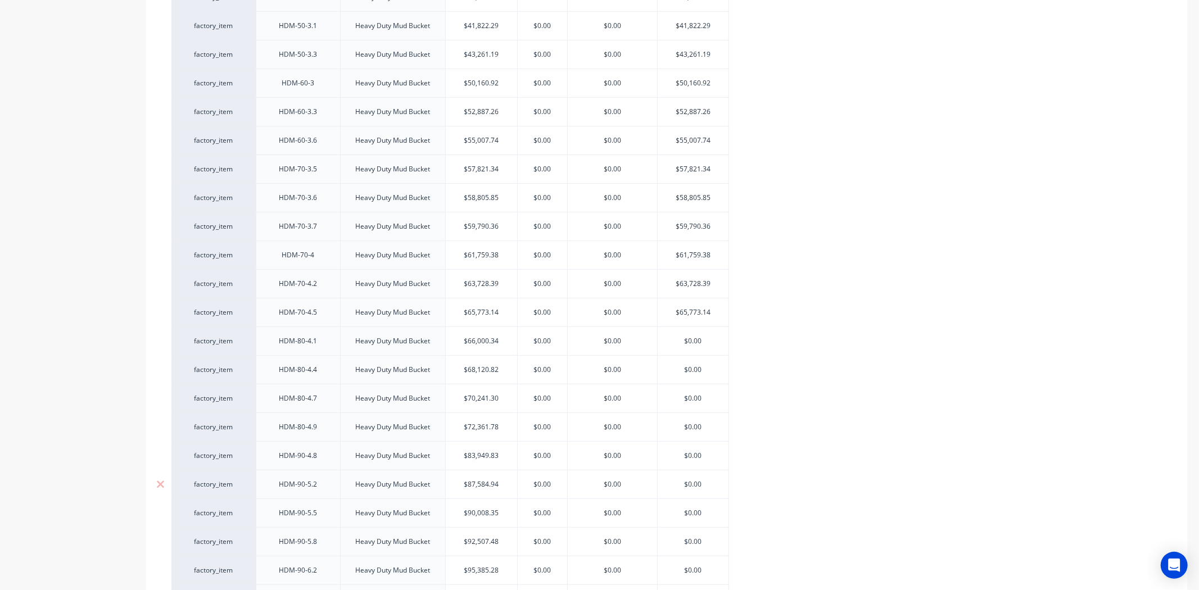
scroll to position [499, 0]
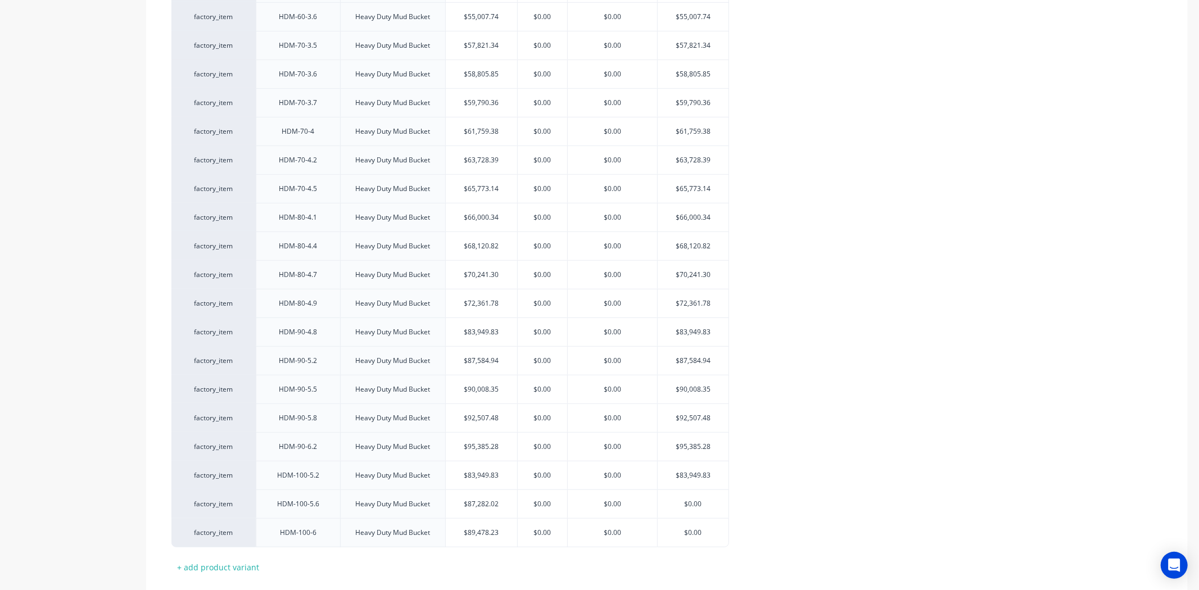
drag, startPoint x: 847, startPoint y: 482, endPoint x: 757, endPoint y: 490, distance: 89.7
drag, startPoint x: 699, startPoint y: 506, endPoint x: 900, endPoint y: 492, distance: 201.8
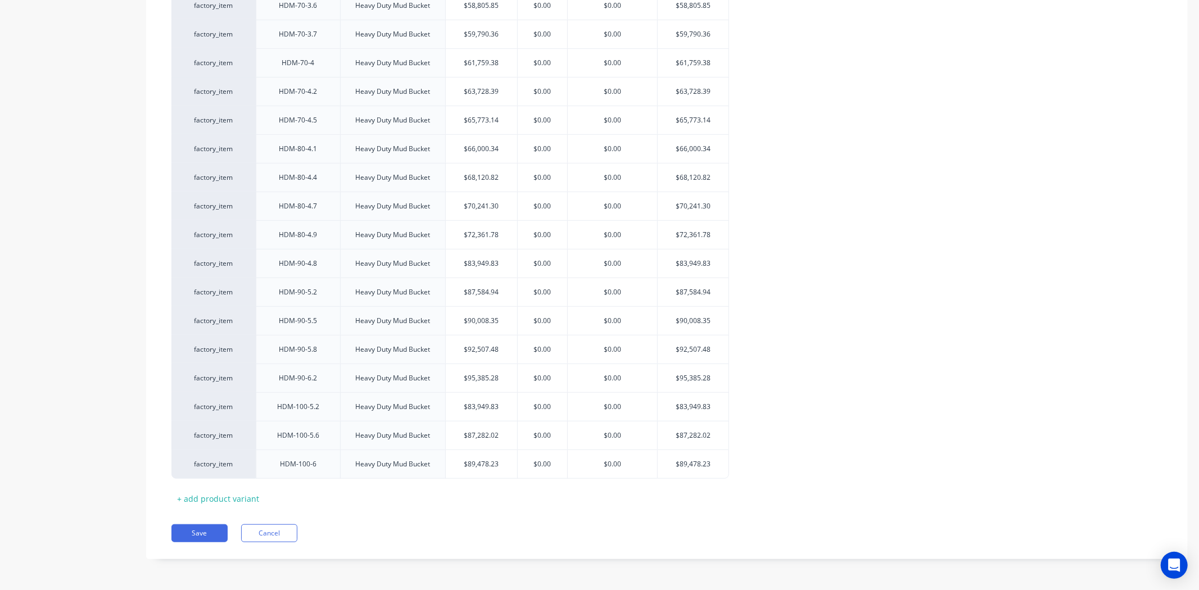
scroll to position [569, 0]
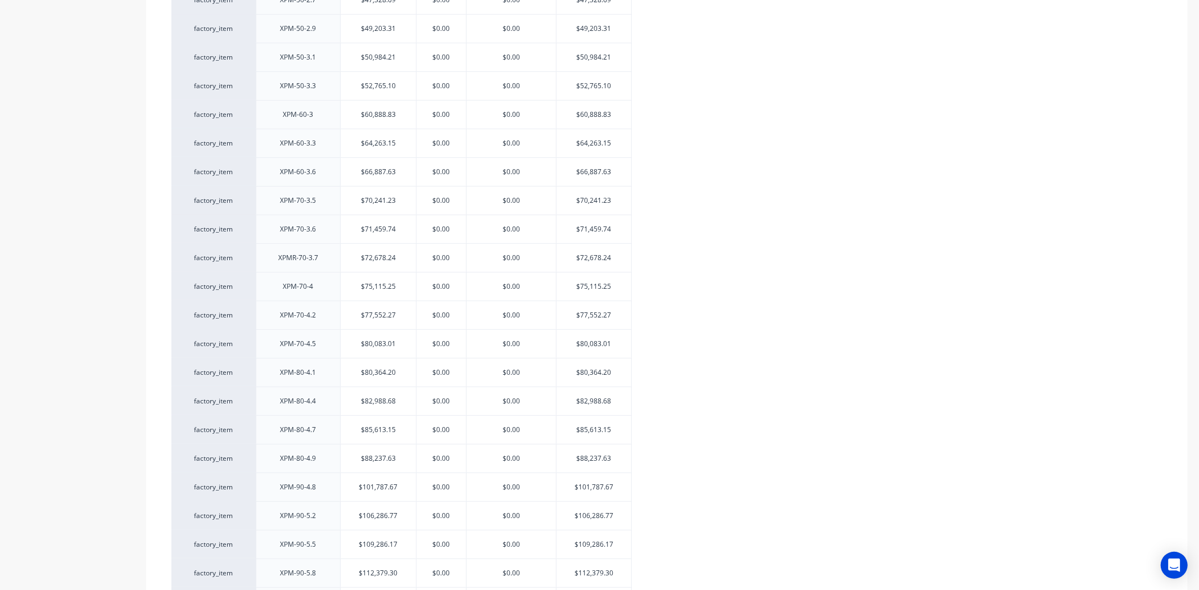
scroll to position [569, 0]
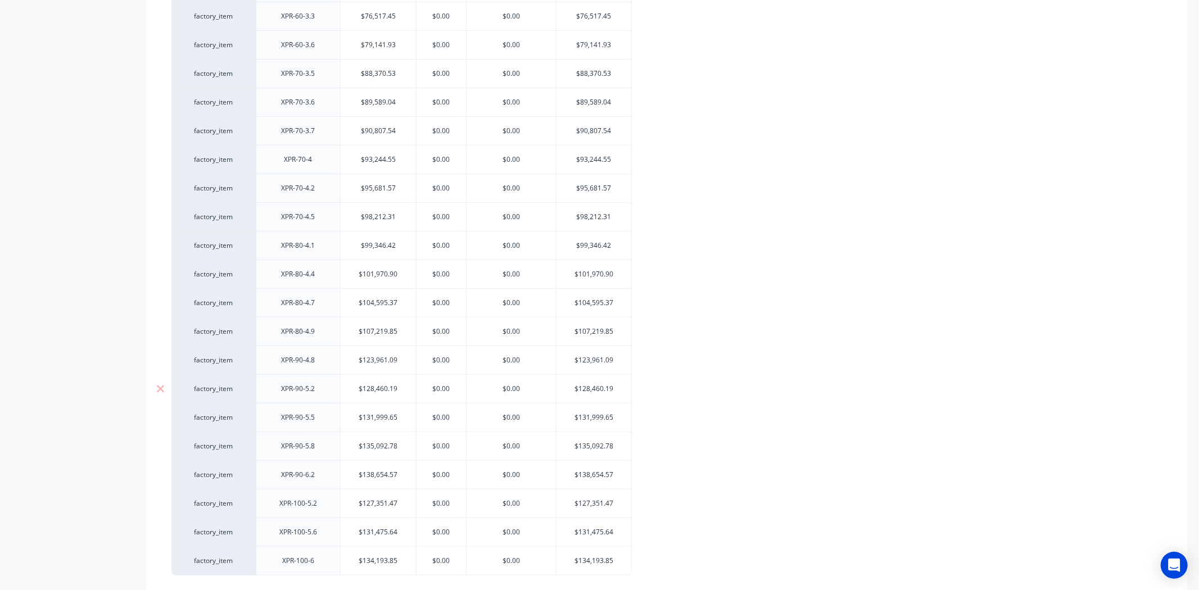
scroll to position [569, 0]
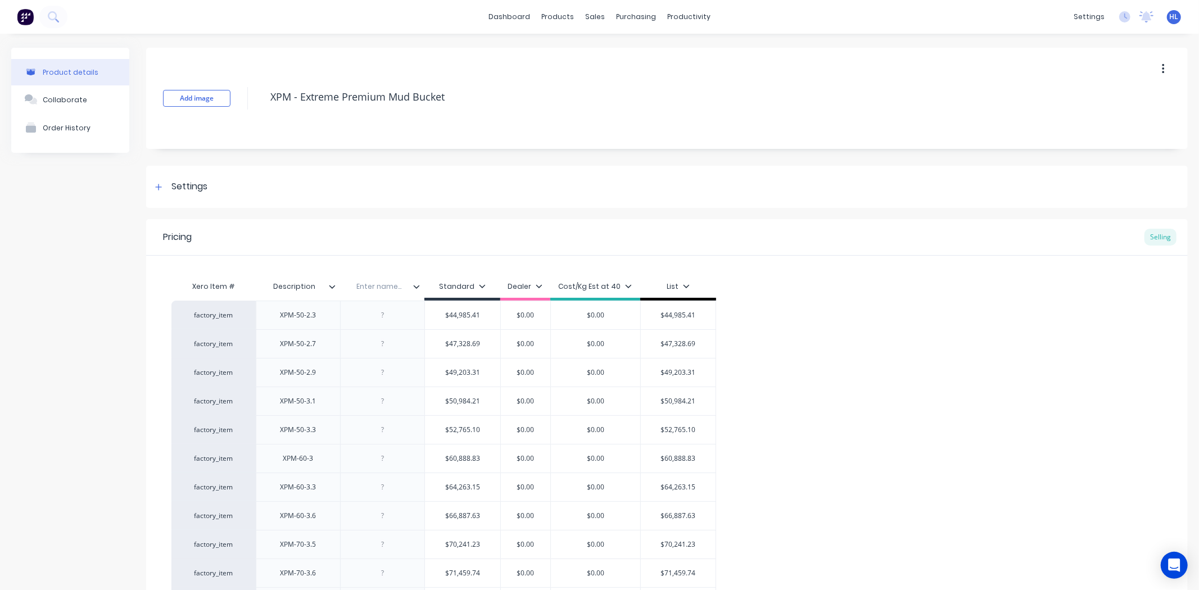
drag, startPoint x: 315, startPoint y: 288, endPoint x: 248, endPoint y: 291, distance: 66.4
drag, startPoint x: 424, startPoint y: 105, endPoint x: 302, endPoint y: 123, distance: 123.3
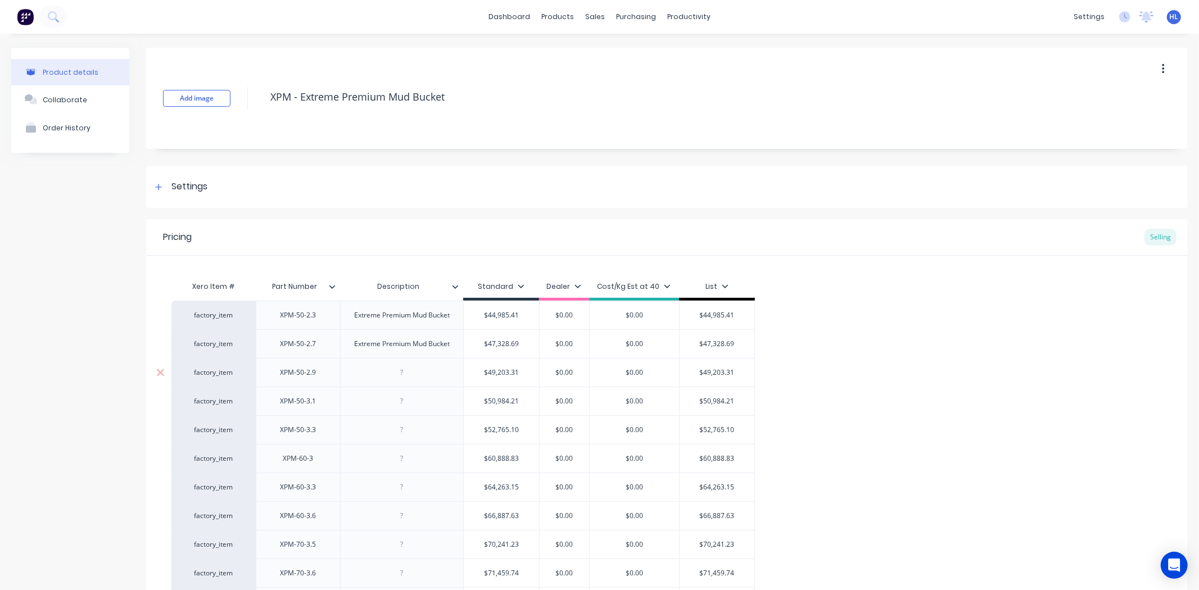
drag, startPoint x: 405, startPoint y: 375, endPoint x: 408, endPoint y: 389, distance: 13.9
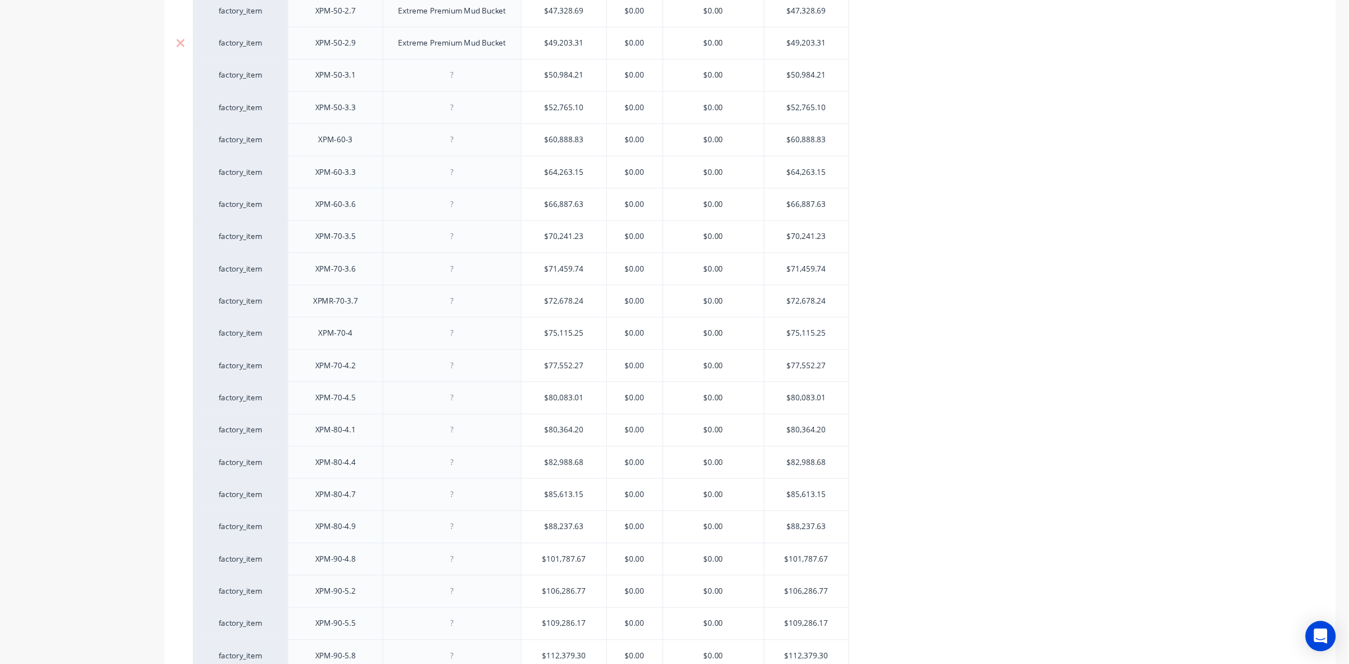
scroll to position [312, 0]
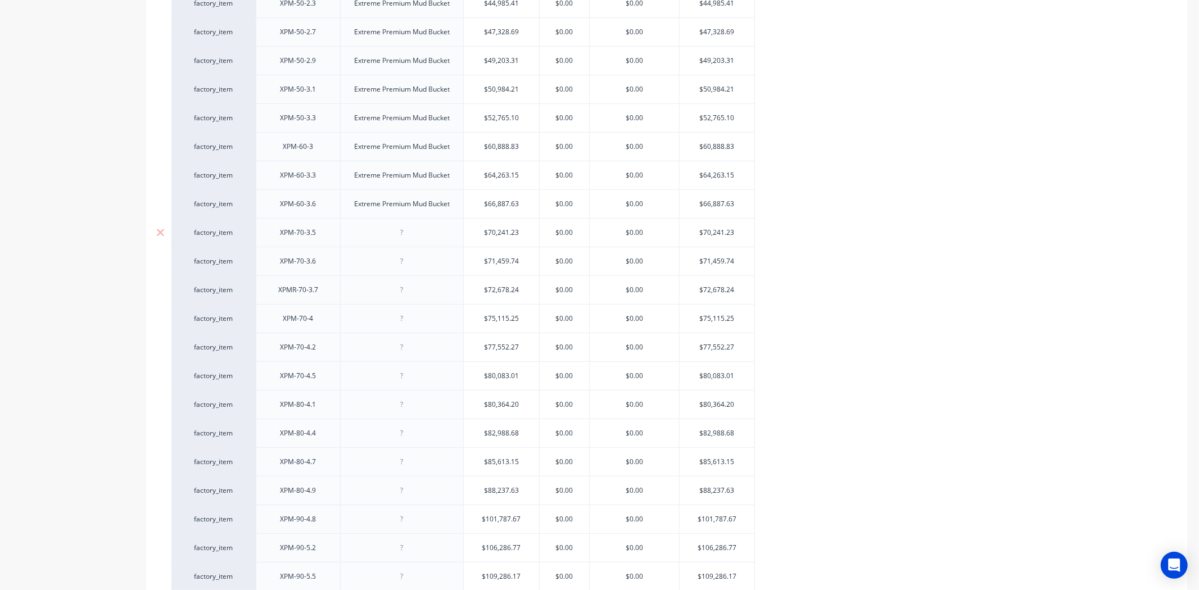
drag, startPoint x: 402, startPoint y: 280, endPoint x: 403, endPoint y: 287, distance: 7.3
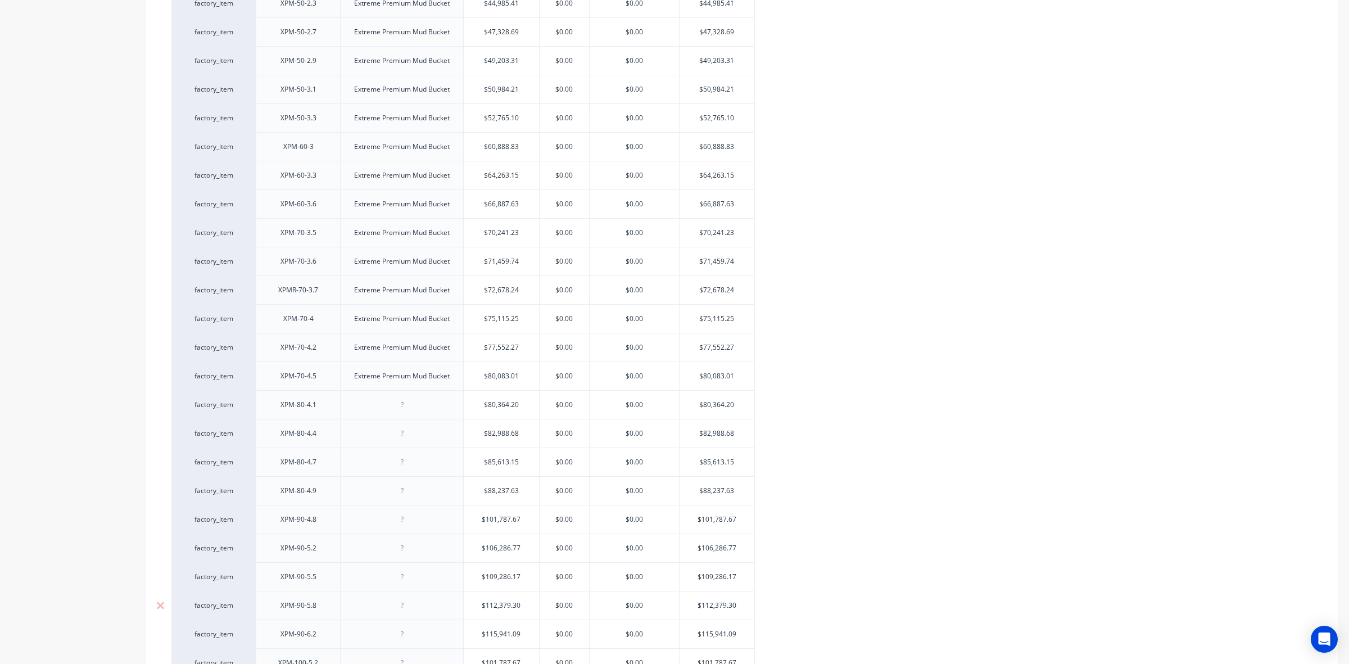
scroll to position [576, 0]
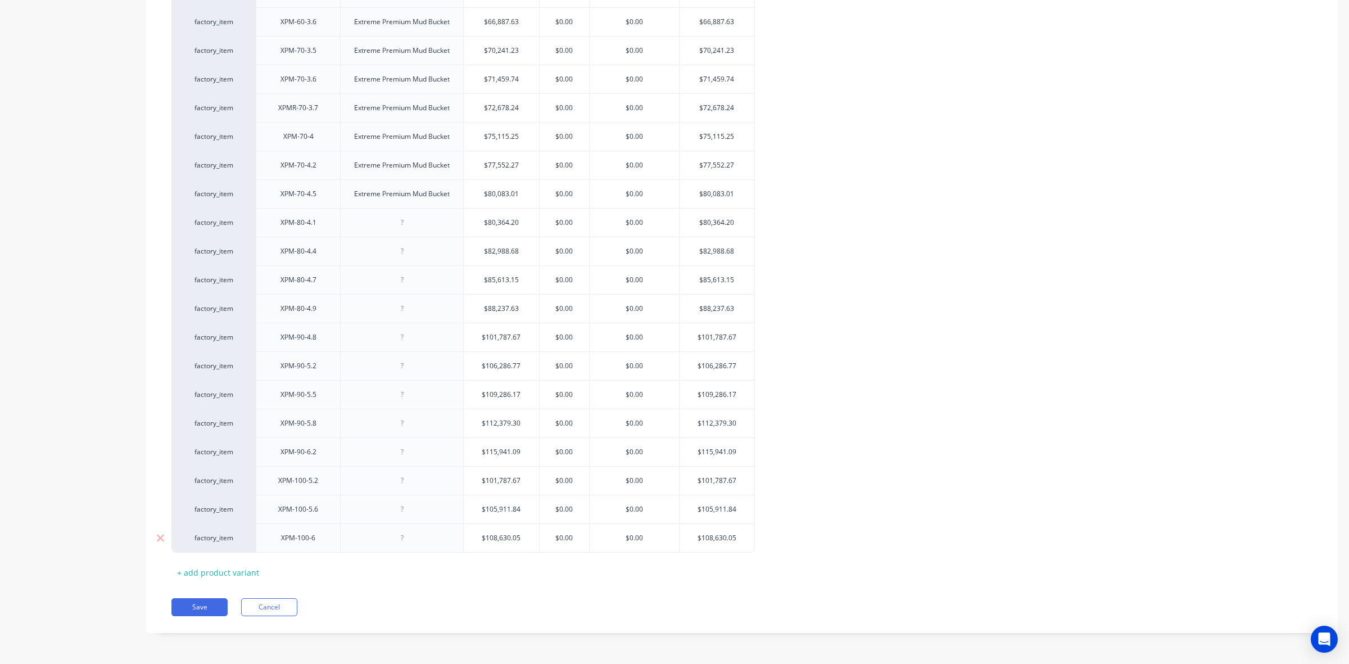
drag, startPoint x: 416, startPoint y: 531, endPoint x: 411, endPoint y: 541, distance: 10.6
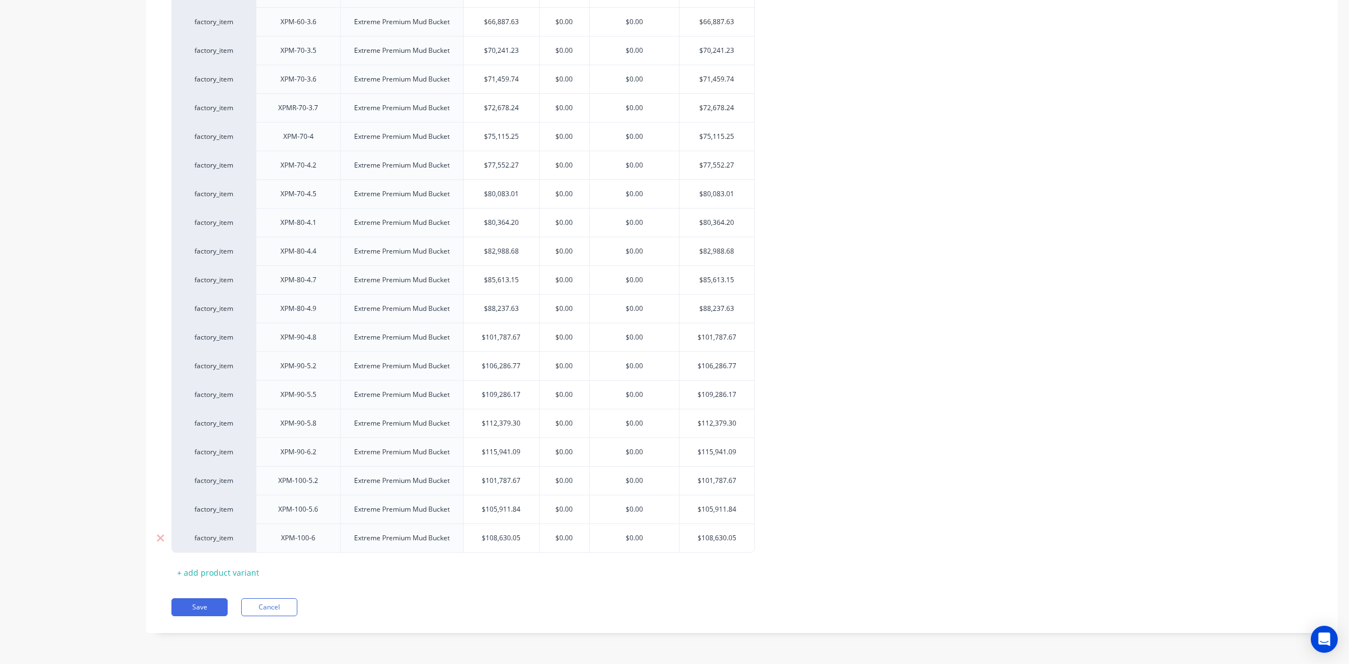
scroll to position [642, 0]
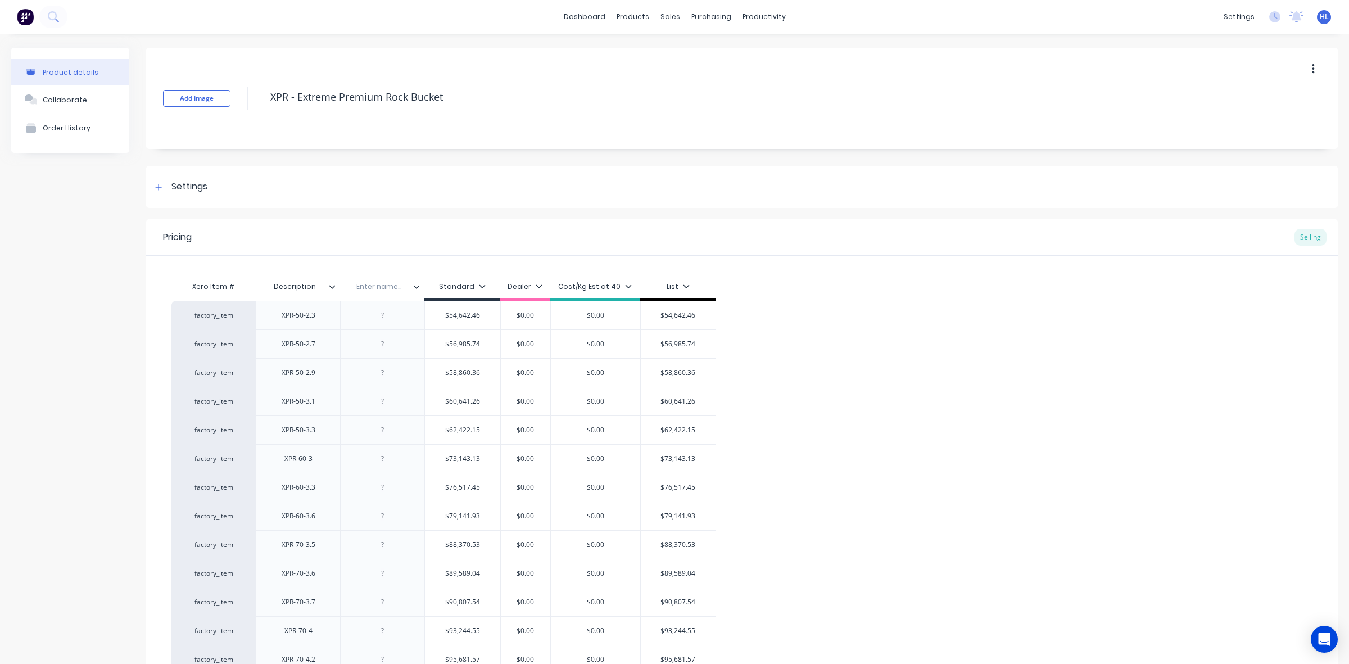
drag, startPoint x: 318, startPoint y: 285, endPoint x: 239, endPoint y: 290, distance: 78.9
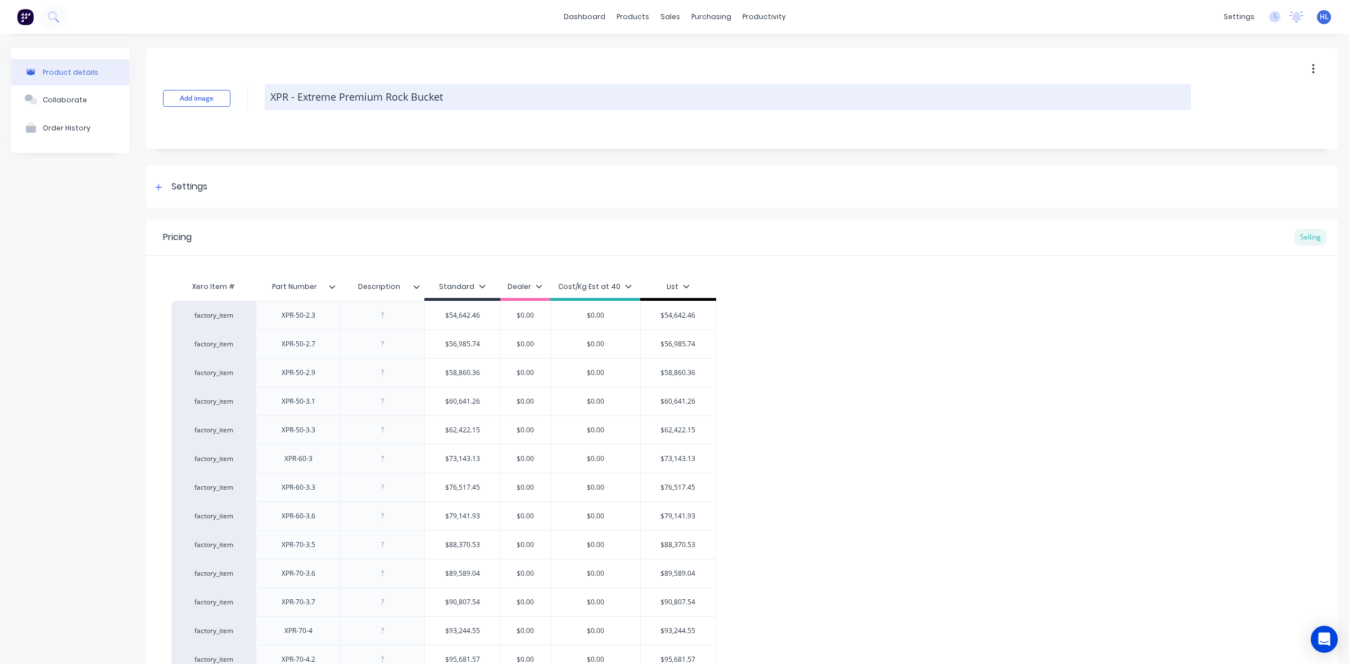
drag, startPoint x: 439, startPoint y: 92, endPoint x: 349, endPoint y: 105, distance: 90.9
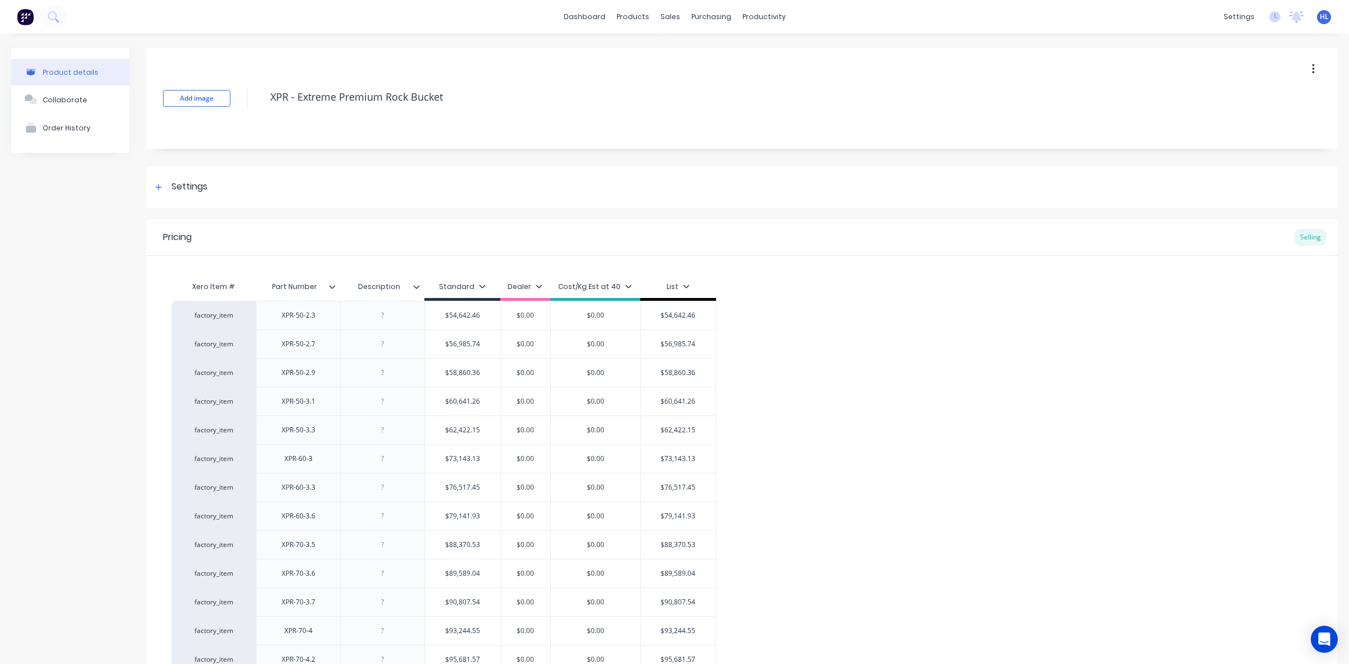
drag, startPoint x: 454, startPoint y: 99, endPoint x: 299, endPoint y: 130, distance: 158.1
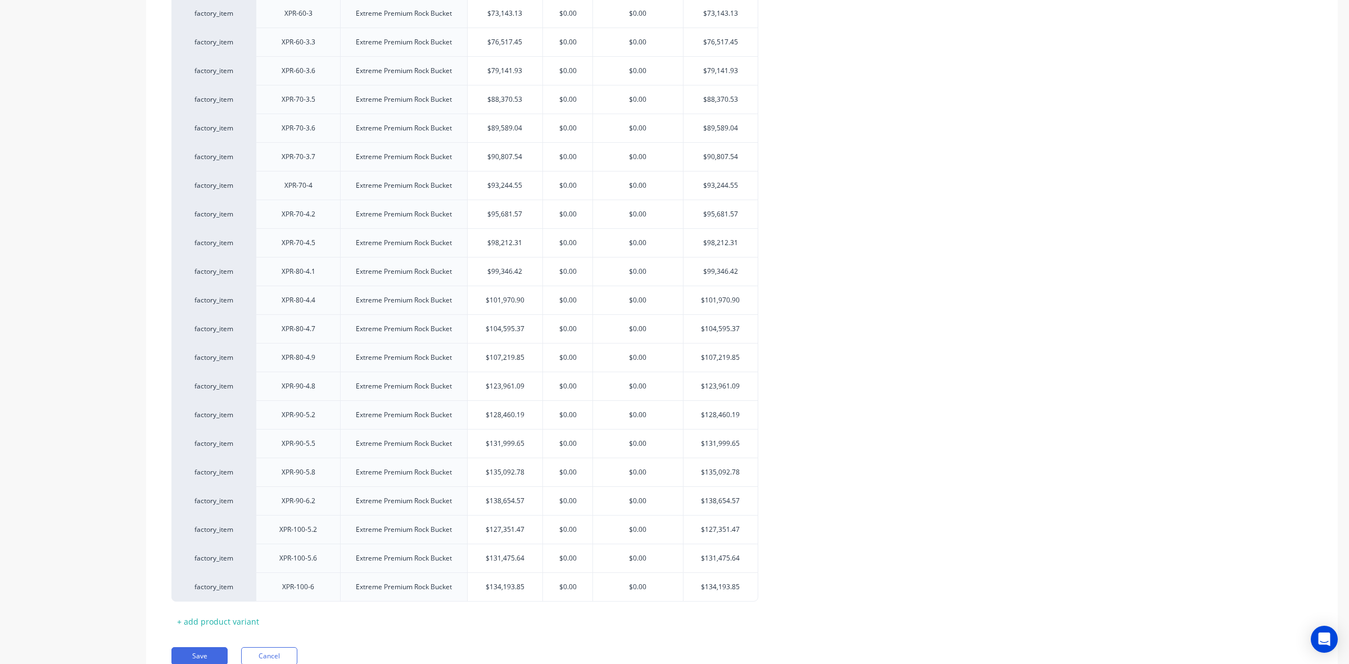
scroll to position [498, 0]
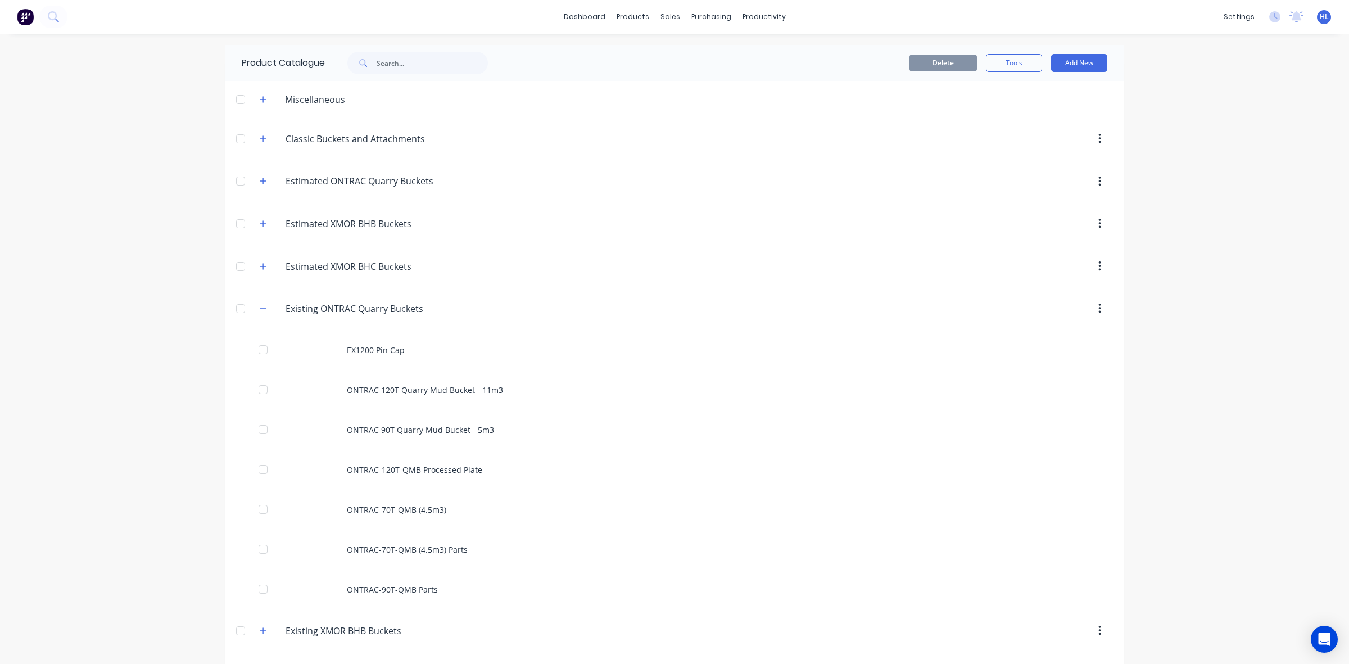
click at [260, 310] on icon "button" at bounding box center [263, 309] width 7 height 8
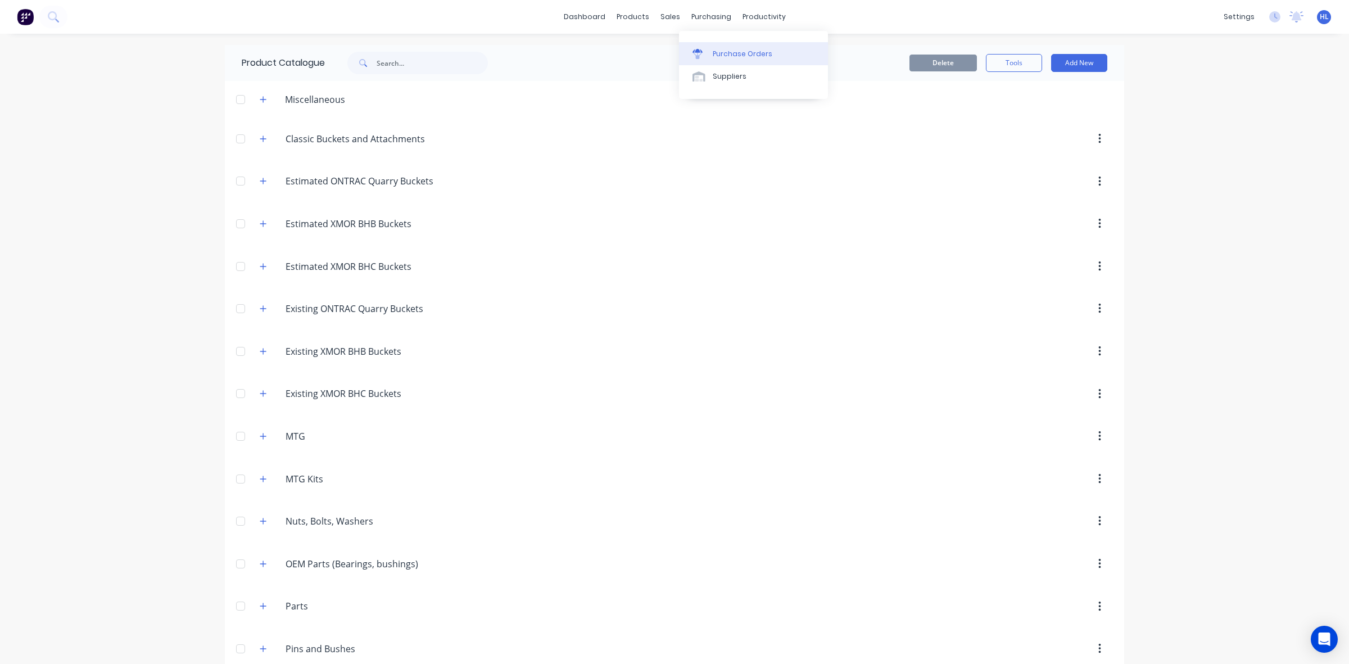
click at [730, 58] on div "Purchase Orders" at bounding box center [743, 54] width 60 height 10
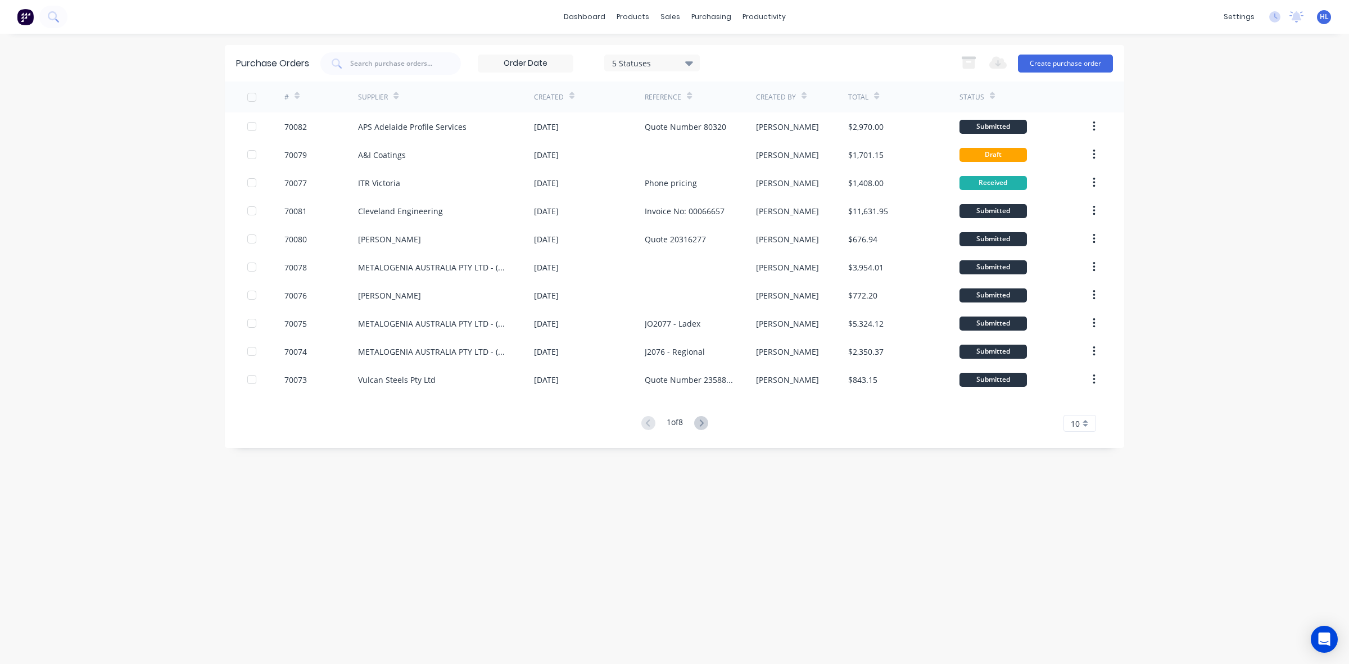
click at [464, 424] on div "1 of 8 10 5 10 15 20 25 30 35" at bounding box center [674, 423] width 899 height 15
drag, startPoint x: 535, startPoint y: 386, endPoint x: 526, endPoint y: 464, distance: 79.1
click at [526, 464] on div "Purchase Orders 5 Statuses 5 Statuses Export to Excel (XLSX) Create purchase or…" at bounding box center [674, 349] width 899 height 608
click at [690, 520] on div "Purchase Orders 5 Statuses 5 Statuses Export to Excel (XLSX) Create purchase or…" at bounding box center [674, 349] width 899 height 608
click at [522, 464] on div "Purchase Orders 5 Statuses 5 Statuses Export to Excel (XLSX) Create purchase or…" at bounding box center [674, 349] width 899 height 608
